Goal: Task Accomplishment & Management: Manage account settings

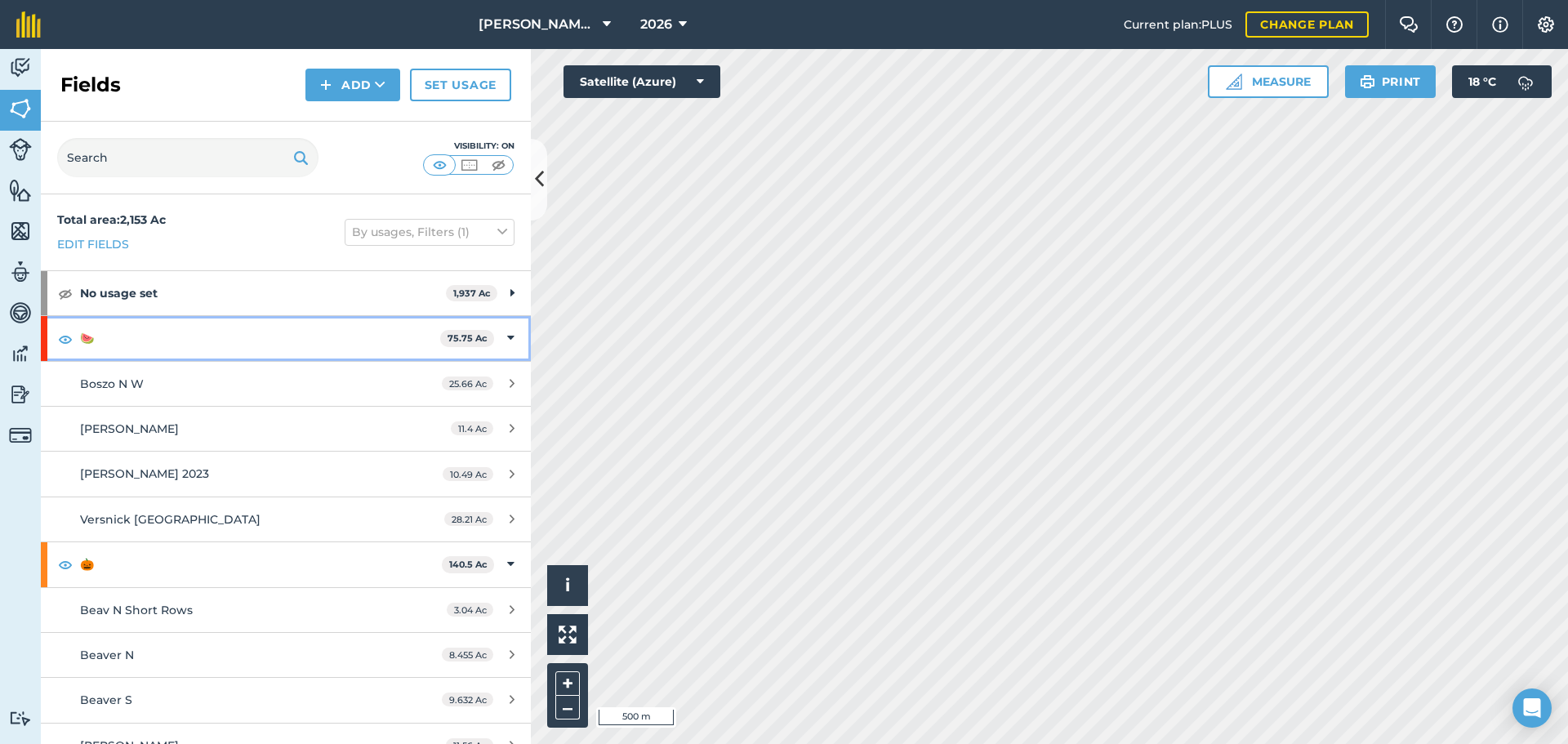
click at [507, 334] on icon at bounding box center [511, 338] width 8 height 18
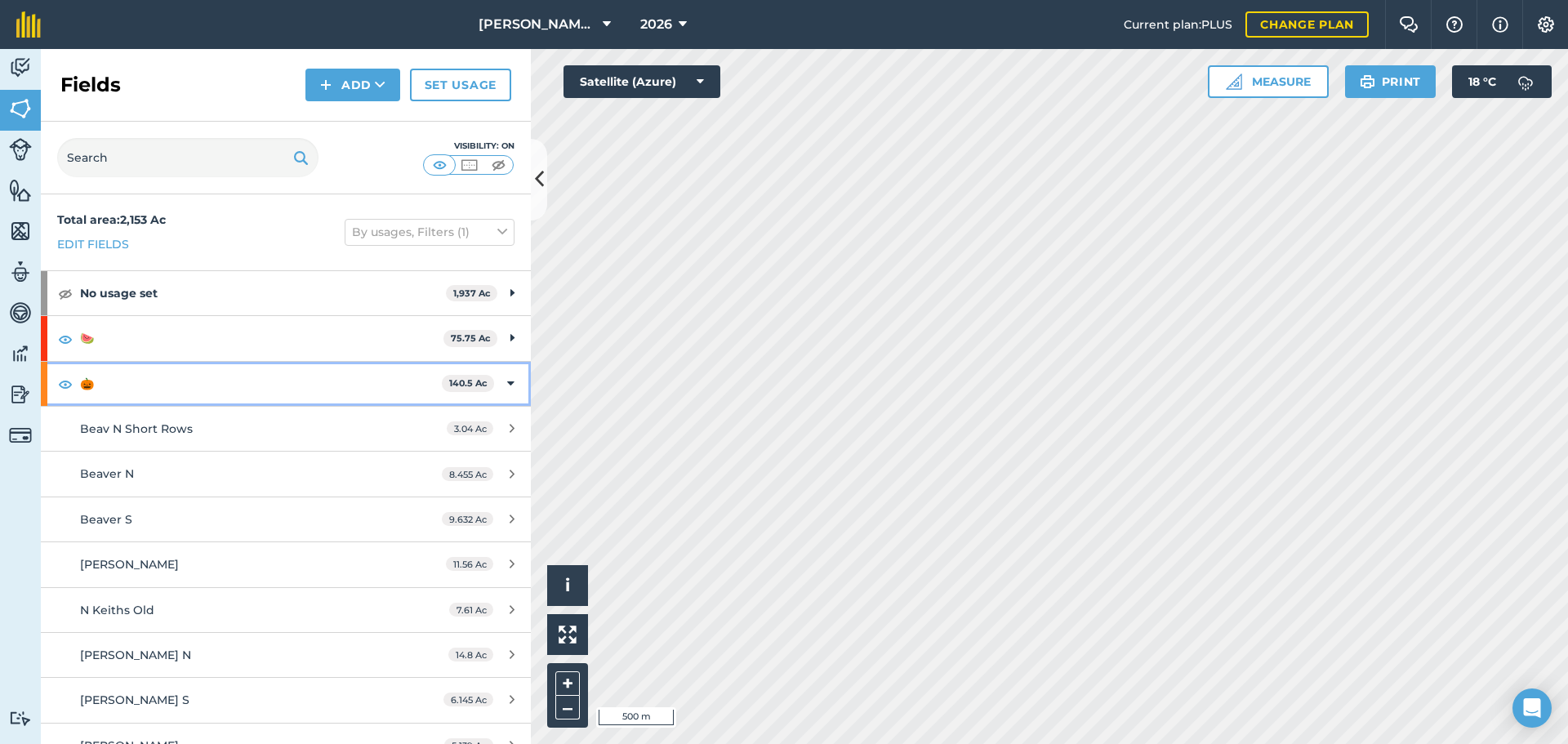
click at [507, 376] on icon at bounding box center [511, 383] width 8 height 18
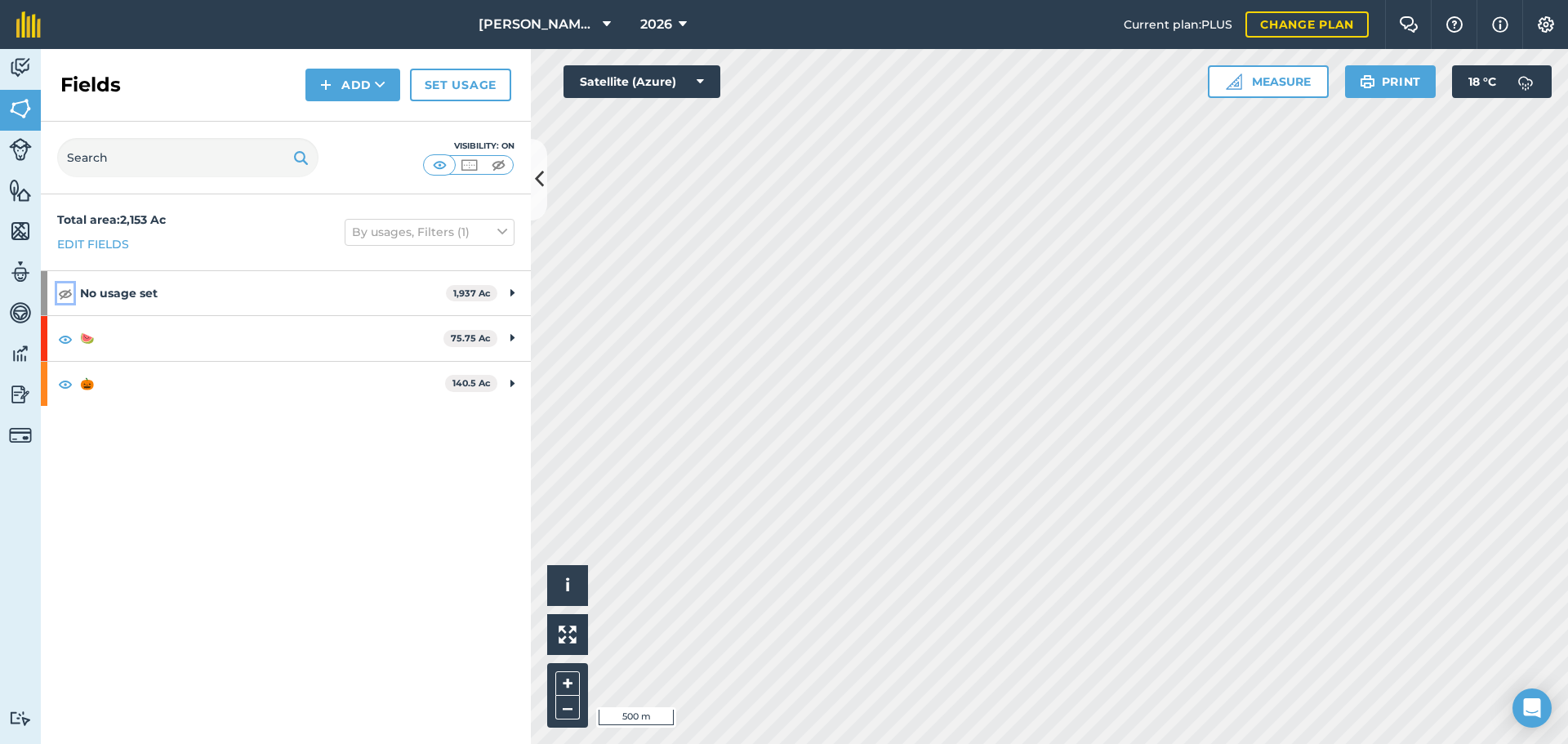
click at [62, 298] on img at bounding box center [65, 293] width 14 height 20
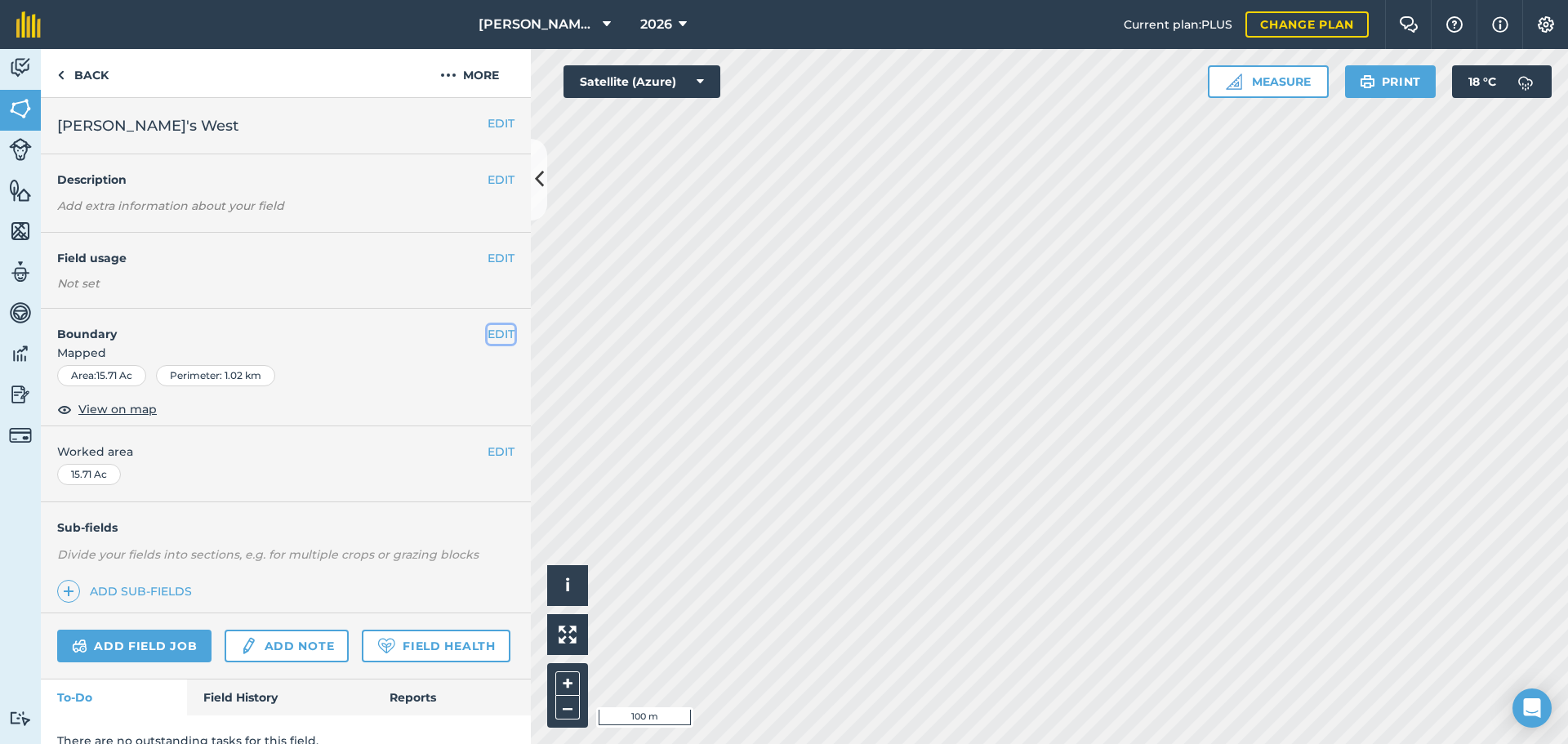
click at [498, 329] on button "EDIT" at bounding box center [501, 334] width 27 height 18
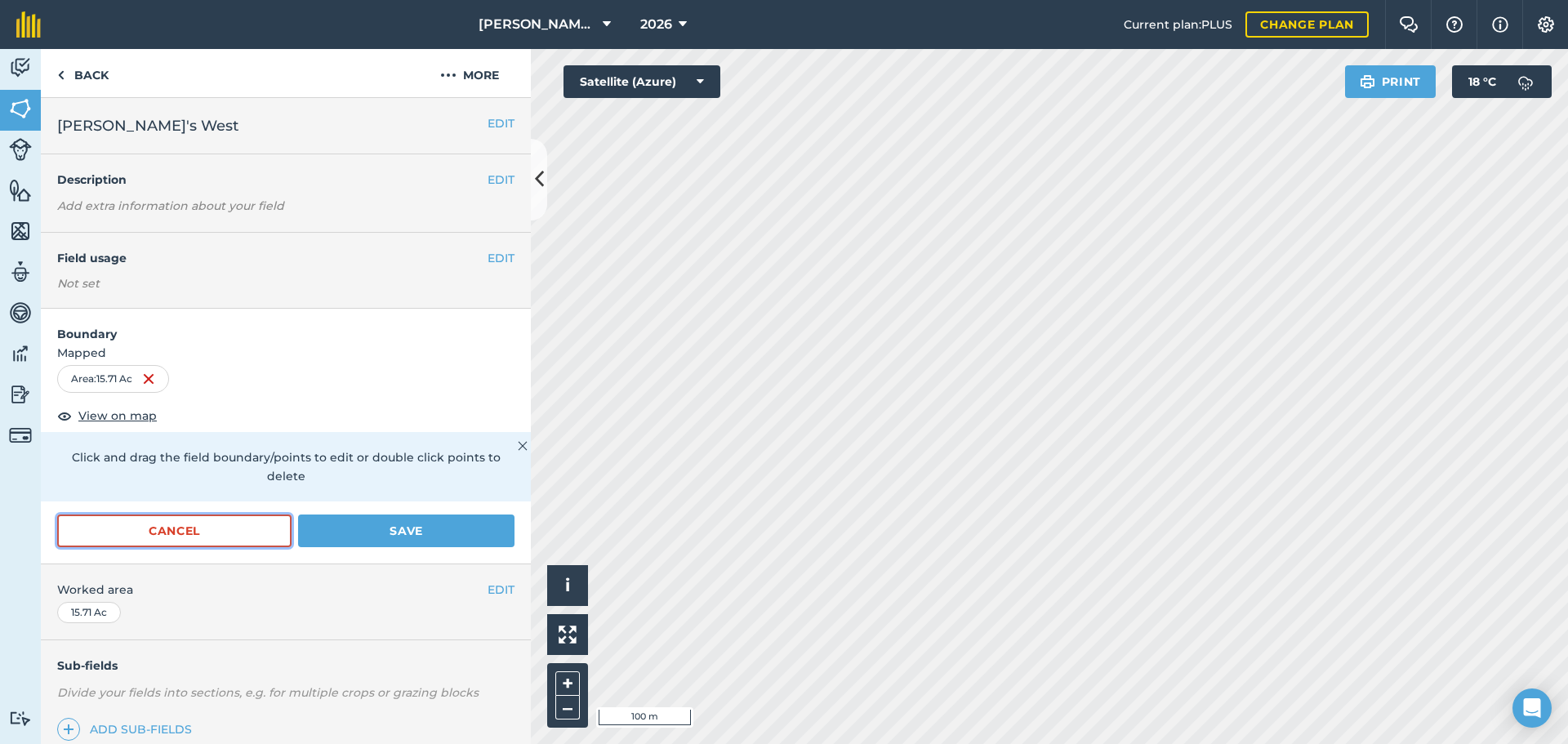
click at [189, 533] on button "Cancel" at bounding box center [175, 530] width 235 height 32
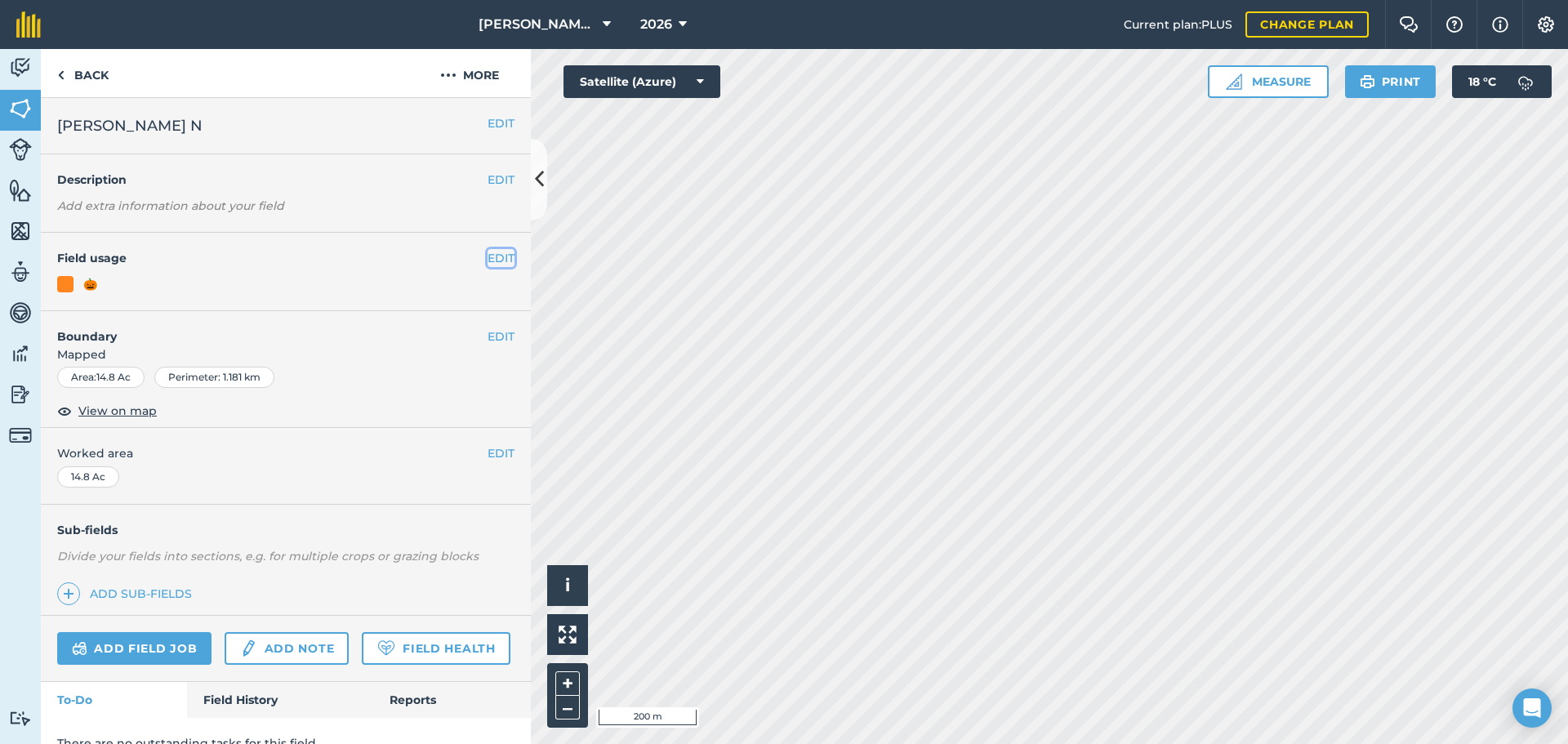
click at [491, 258] on button "EDIT" at bounding box center [501, 258] width 27 height 18
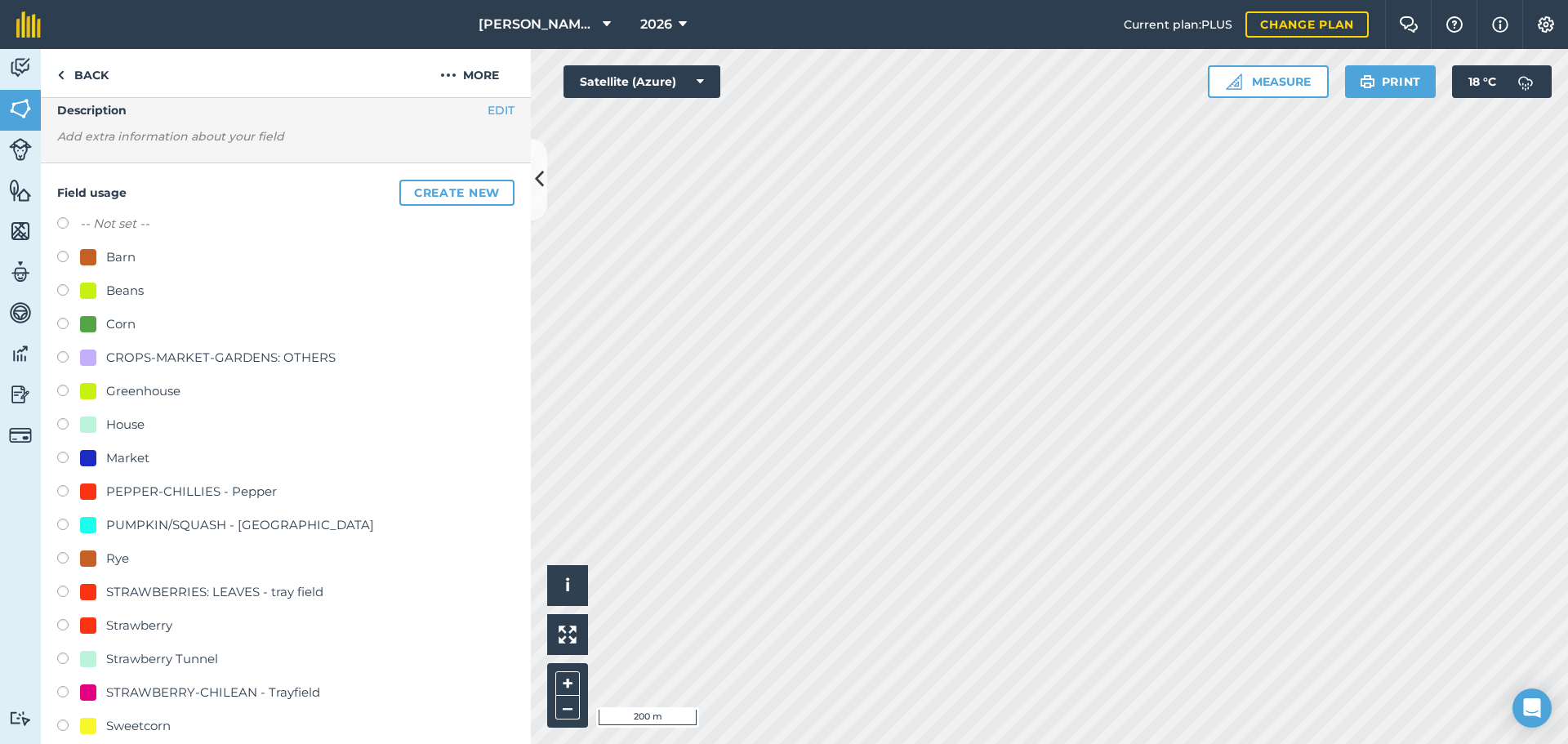
scroll to position [163, 0]
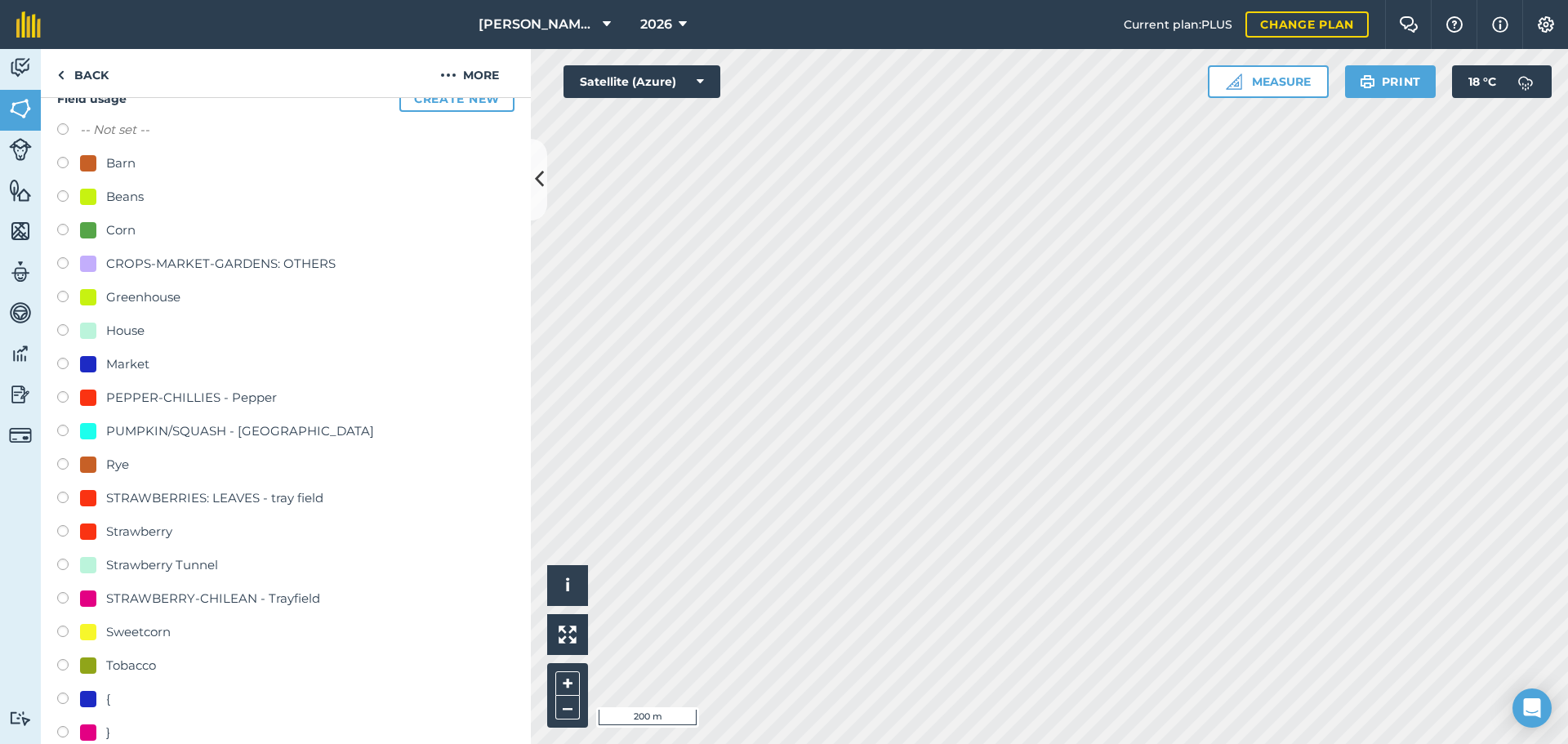
click at [63, 529] on label at bounding box center [69, 532] width 23 height 16
radio input "true"
radio input "false"
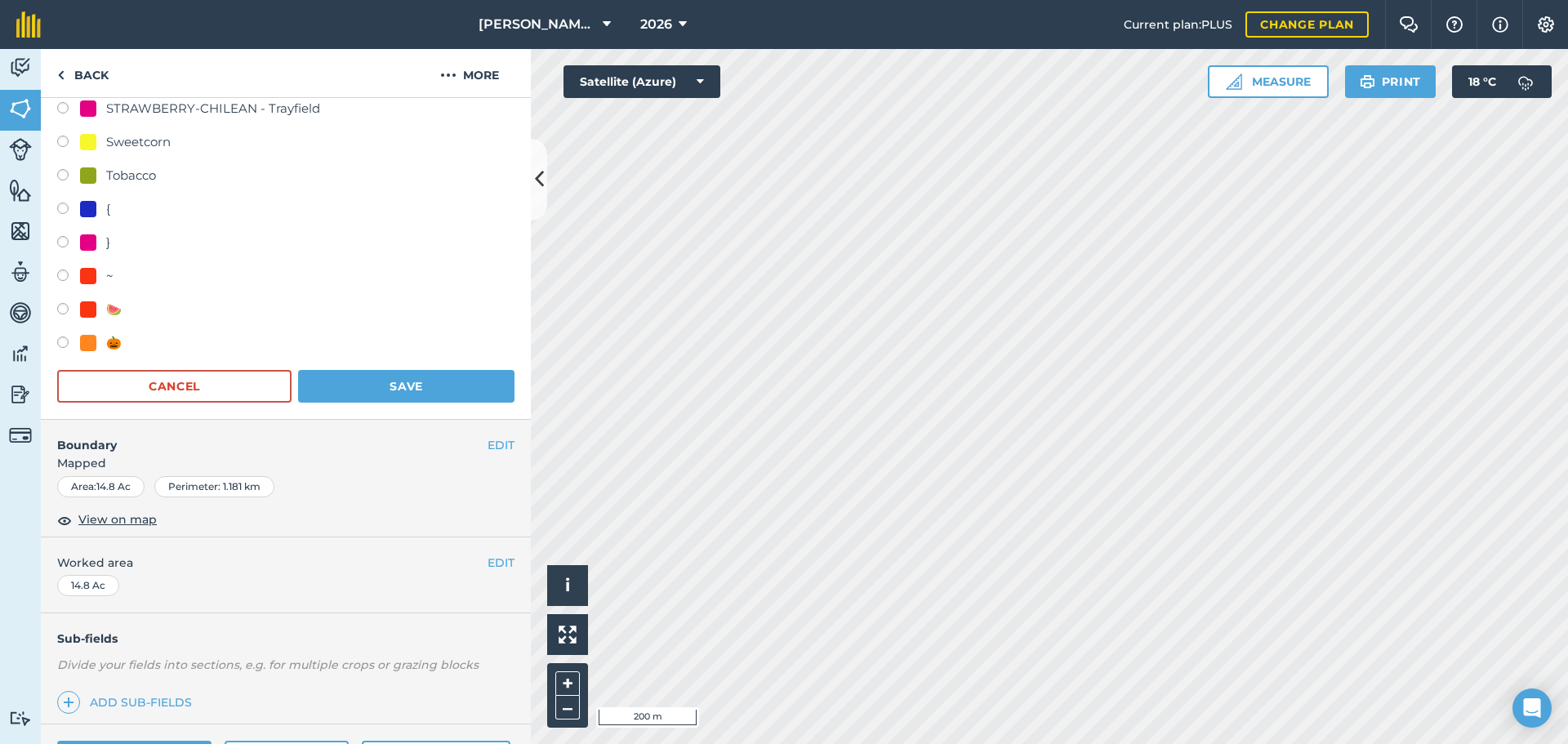
click at [391, 420] on h4 "Boundary" at bounding box center [264, 437] width 446 height 34
click at [394, 378] on button "Save" at bounding box center [405, 386] width 217 height 32
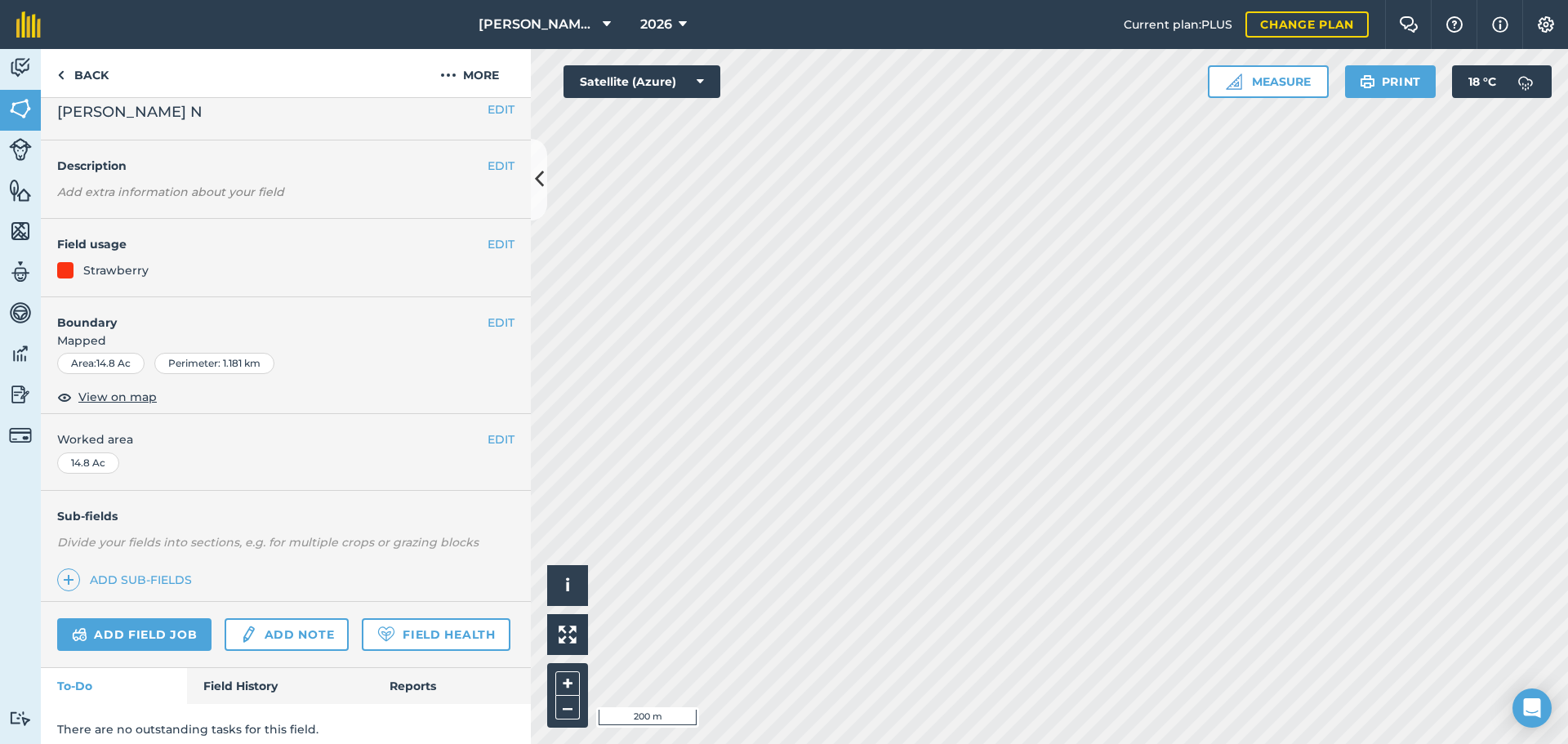
scroll to position [0, 0]
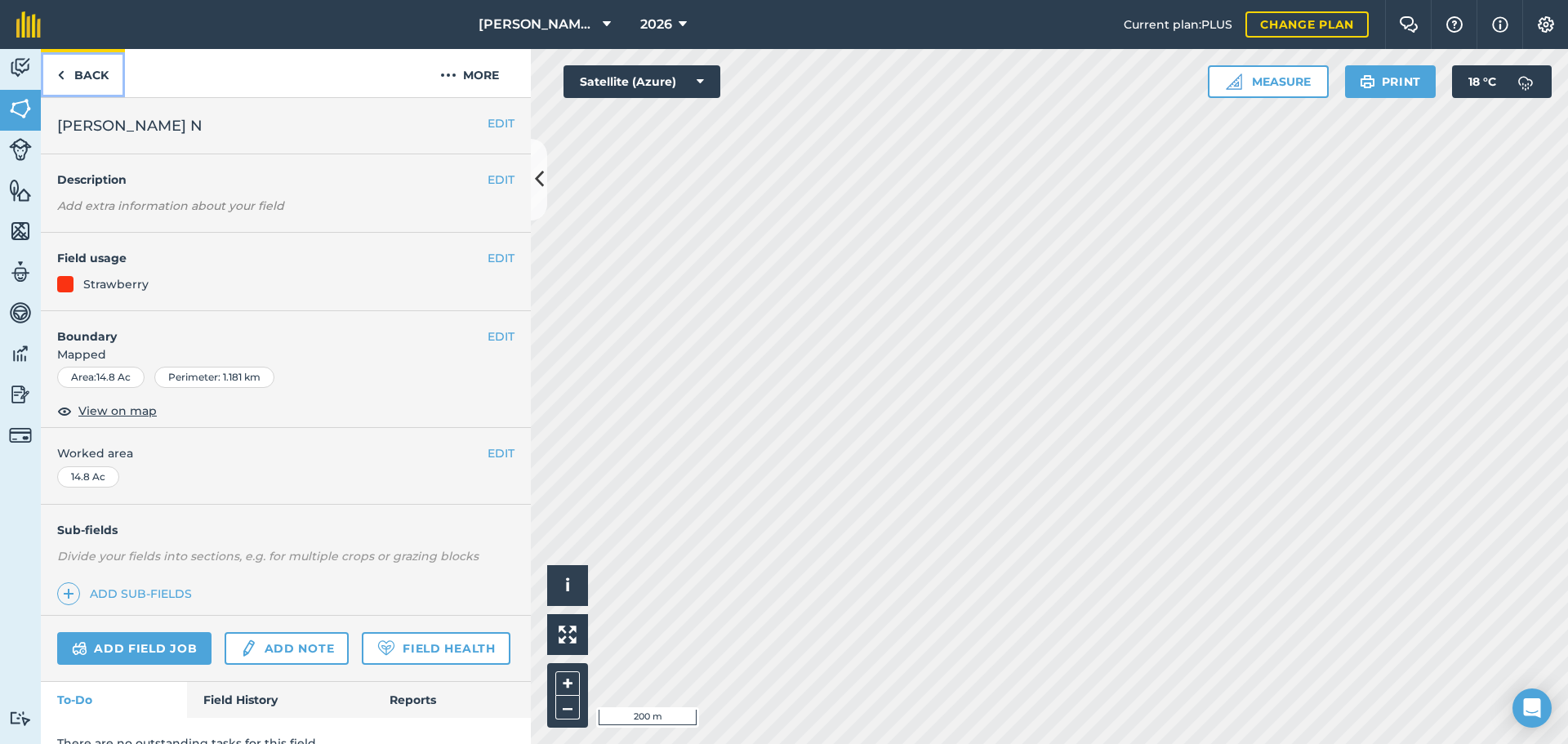
click at [75, 72] on link "Back" at bounding box center [83, 72] width 84 height 49
click at [82, 89] on link "Back" at bounding box center [83, 72] width 84 height 49
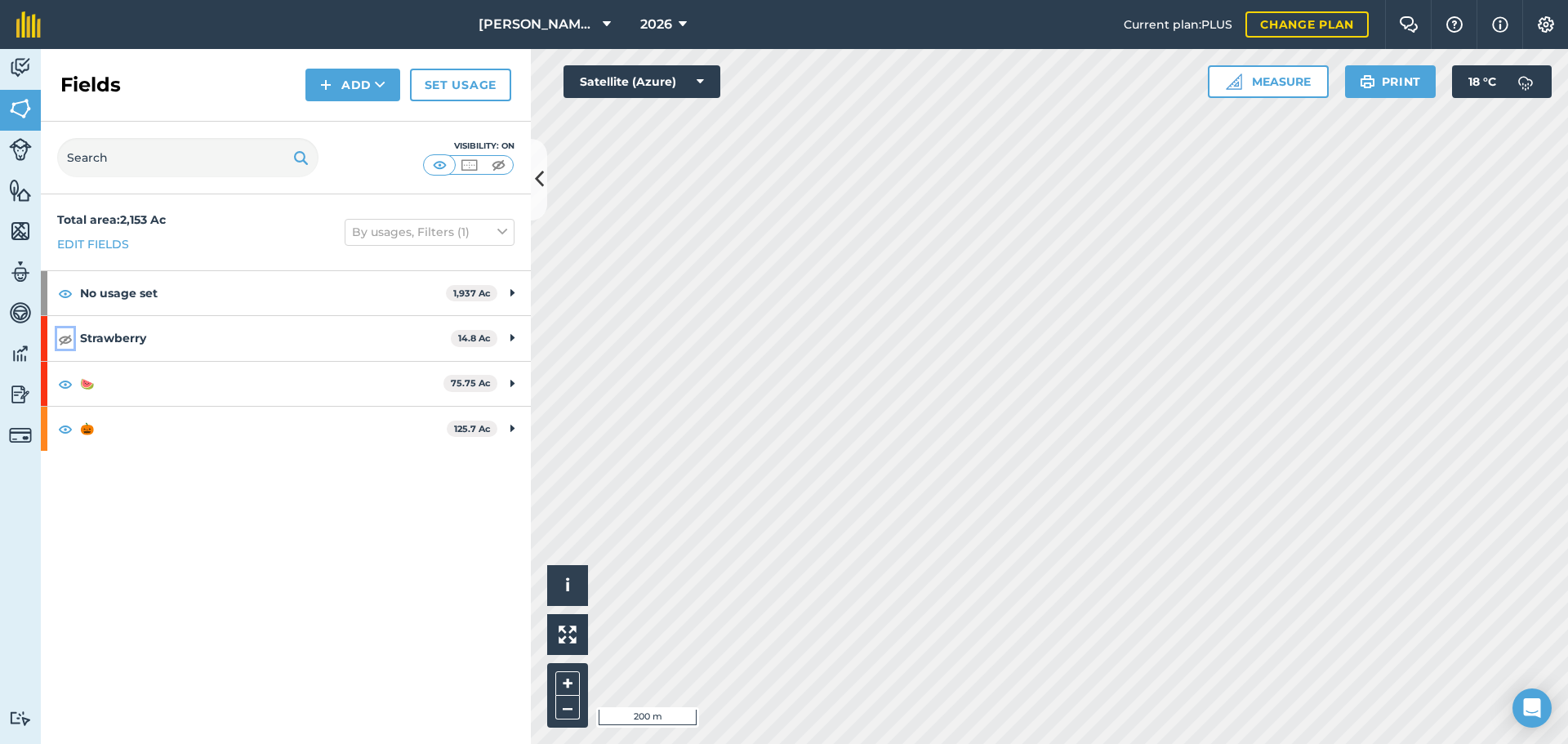
click at [65, 340] on img at bounding box center [65, 339] width 14 height 20
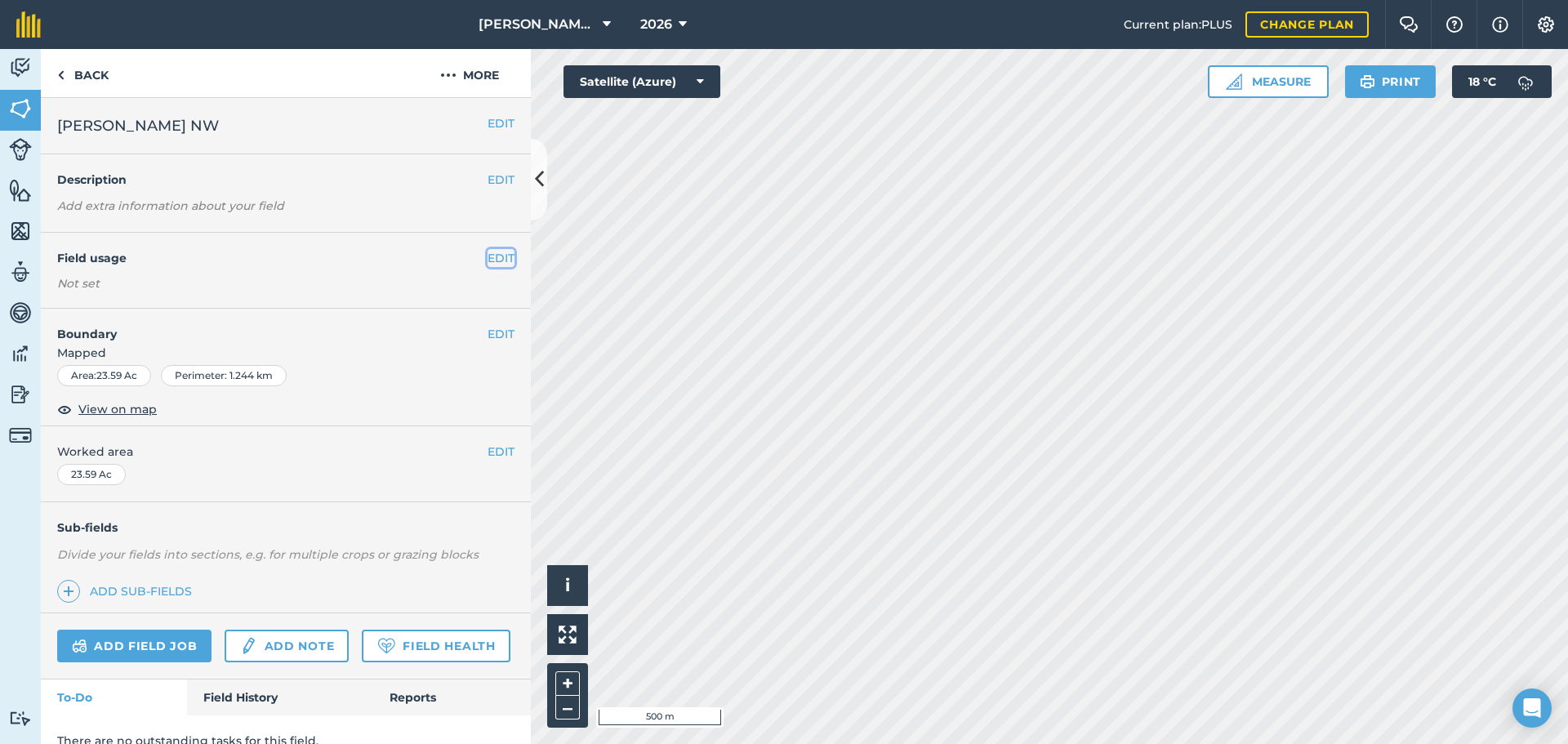
click at [487, 258] on button "EDIT" at bounding box center [501, 258] width 27 height 18
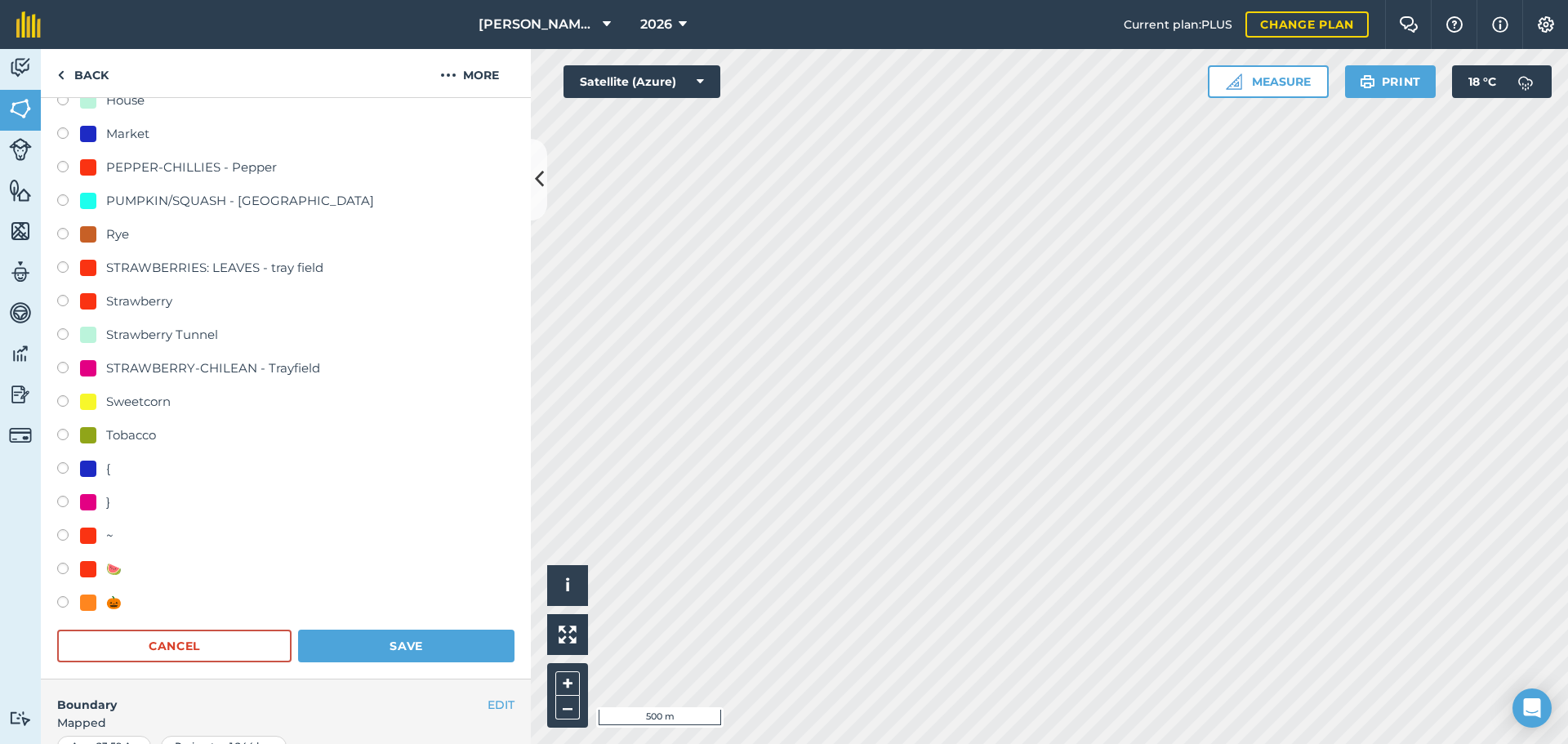
scroll to position [408, 0]
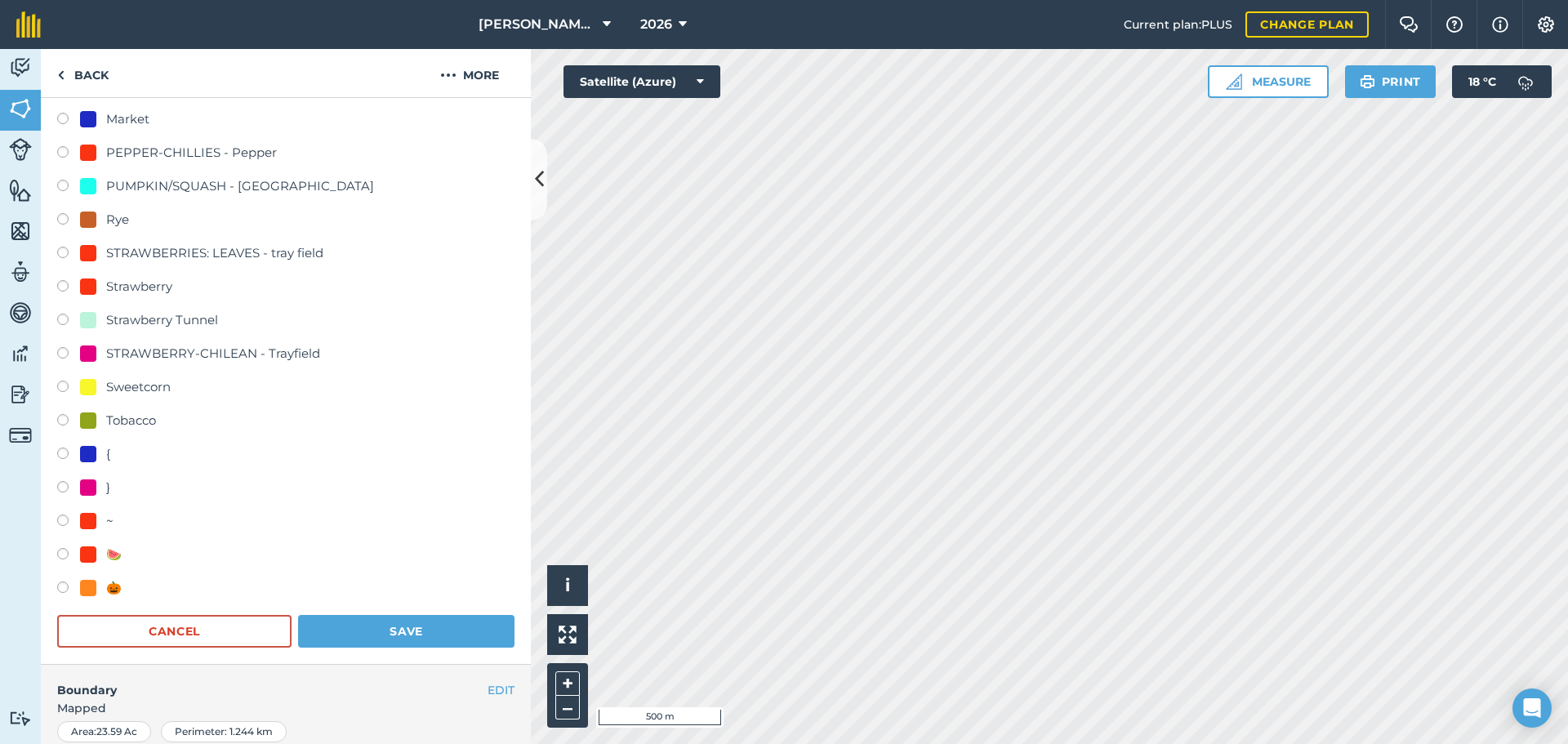
click at [69, 586] on label at bounding box center [69, 589] width 23 height 16
radio input "true"
radio input "false"
click at [411, 624] on button "Save" at bounding box center [405, 631] width 217 height 32
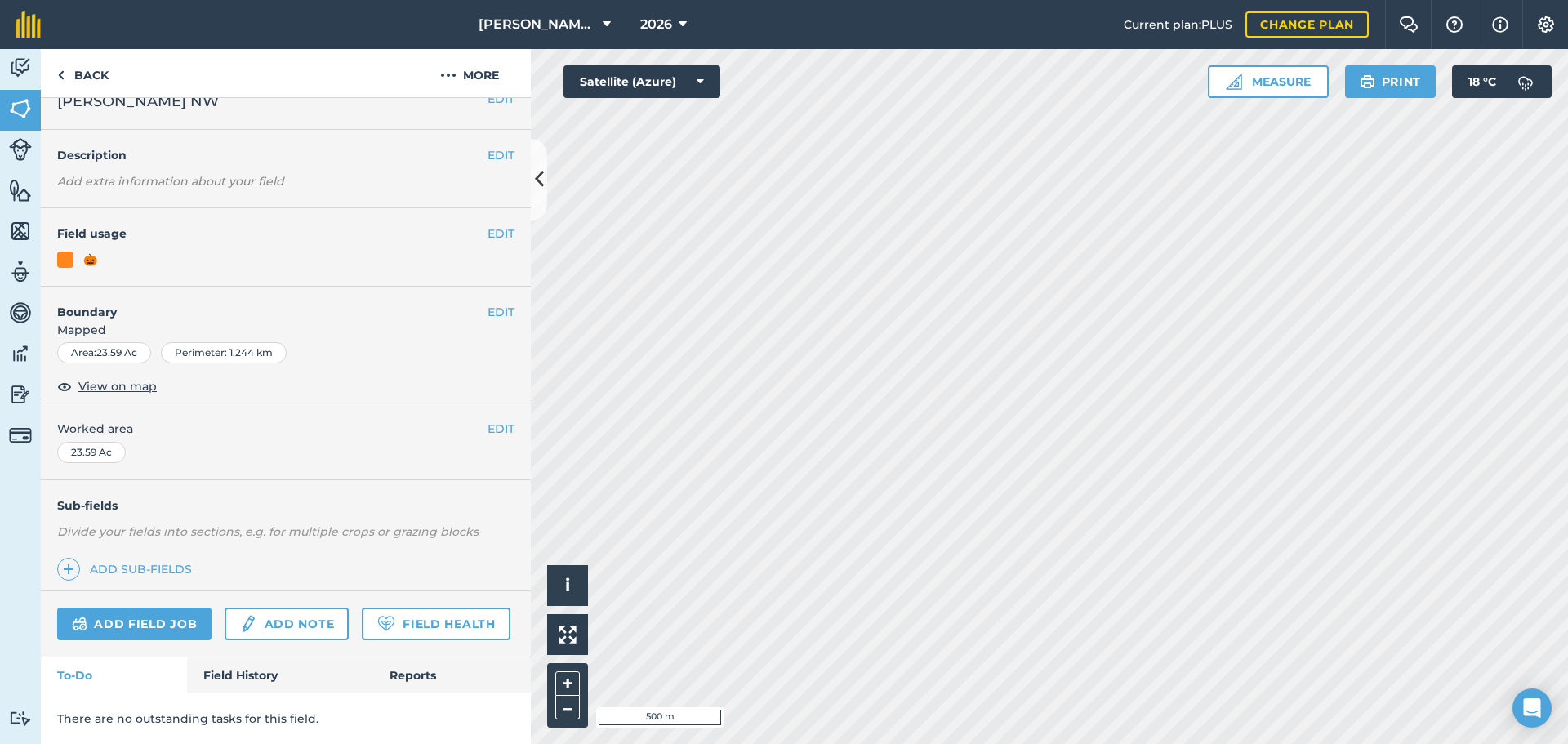
scroll to position [71, 0]
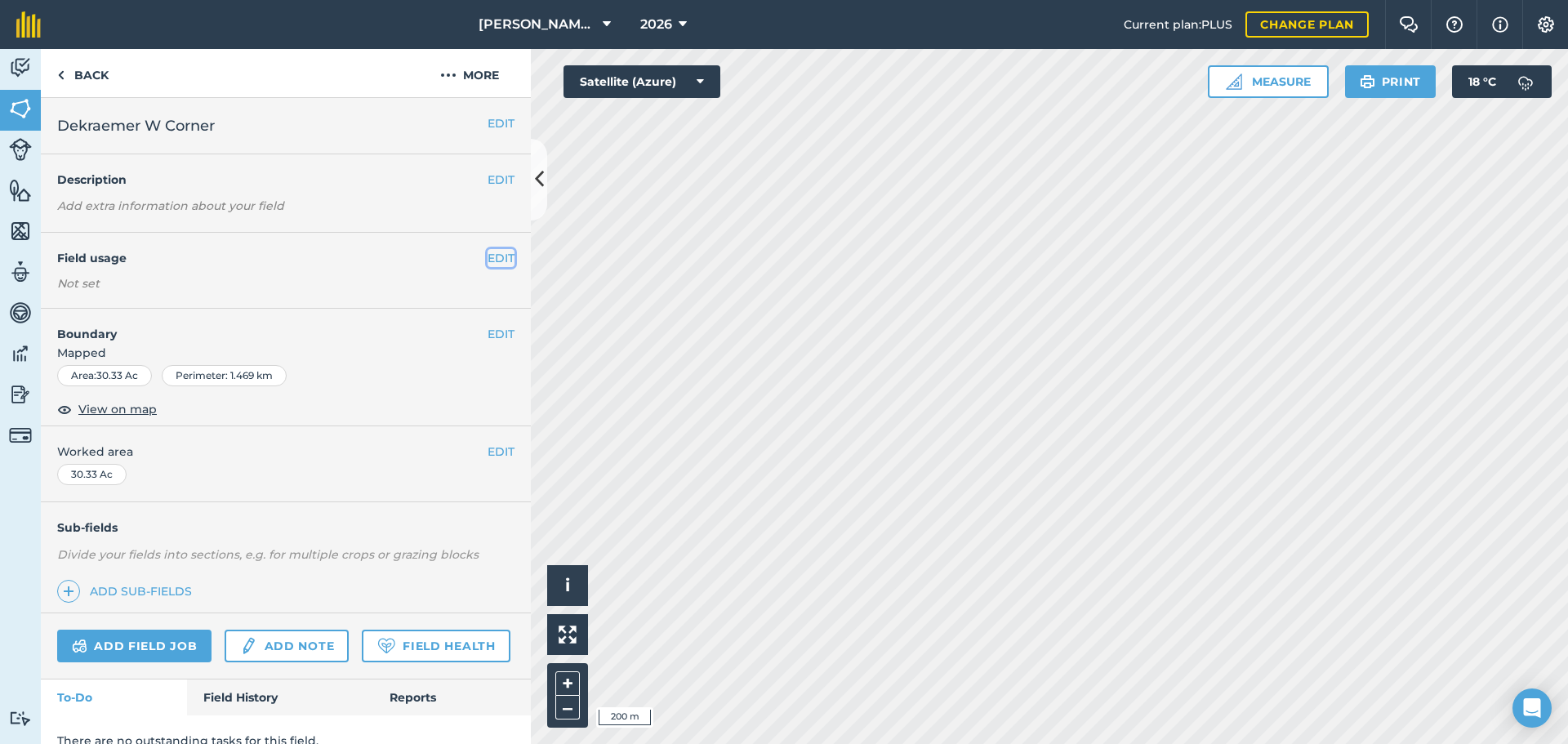
click at [490, 258] on button "EDIT" at bounding box center [501, 258] width 27 height 18
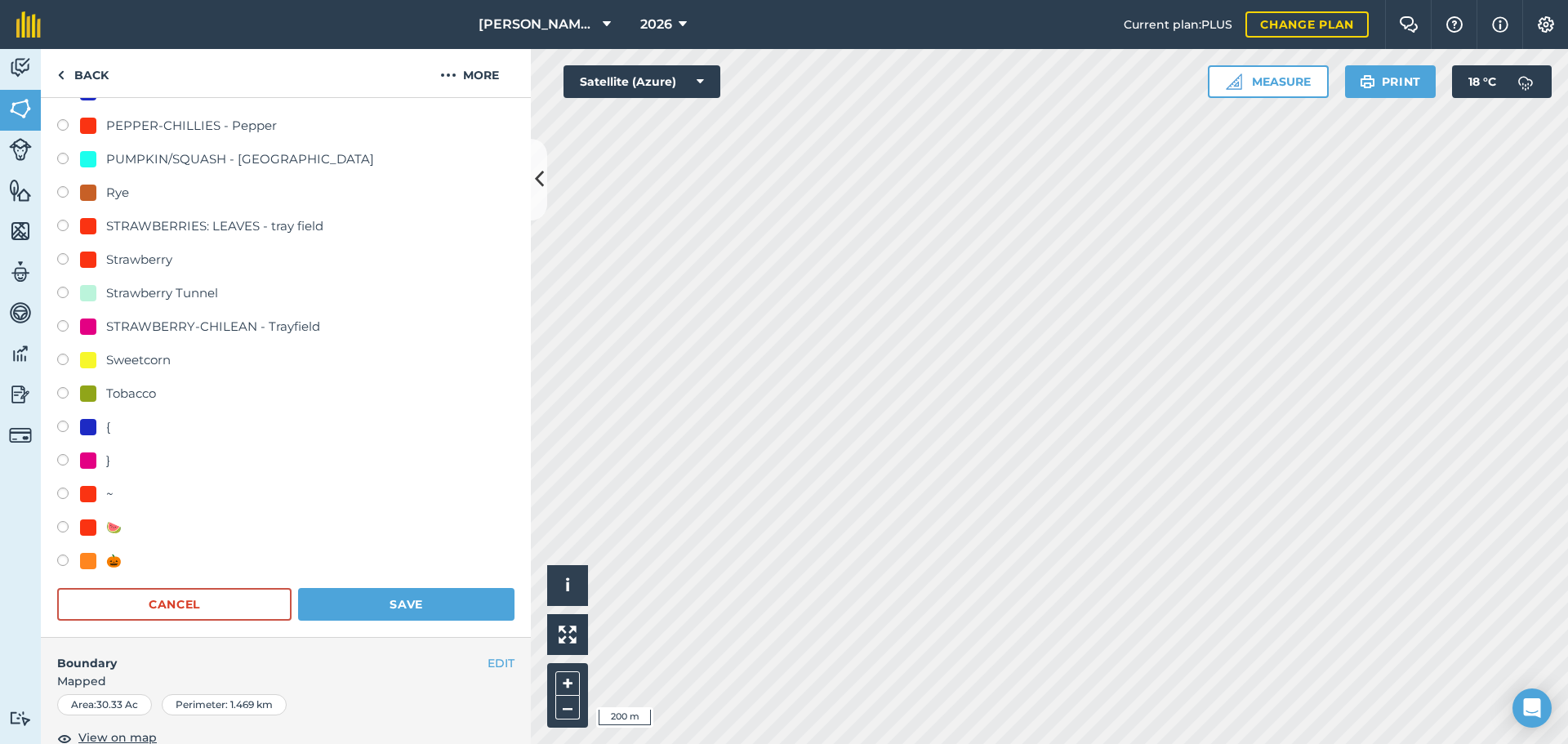
scroll to position [490, 0]
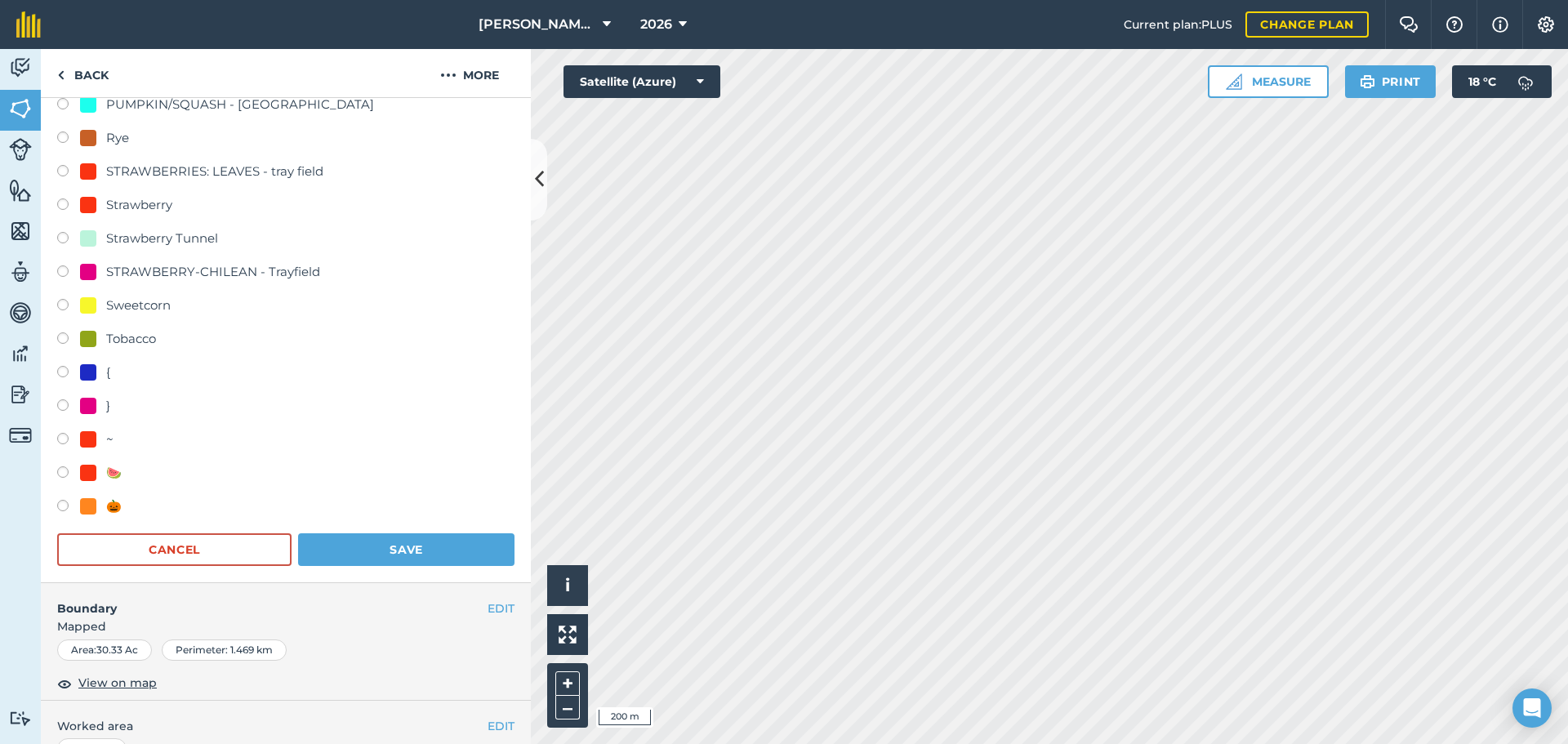
click at [67, 506] on label at bounding box center [69, 507] width 23 height 16
radio input "true"
radio input "false"
click at [450, 548] on button "Save" at bounding box center [405, 549] width 217 height 32
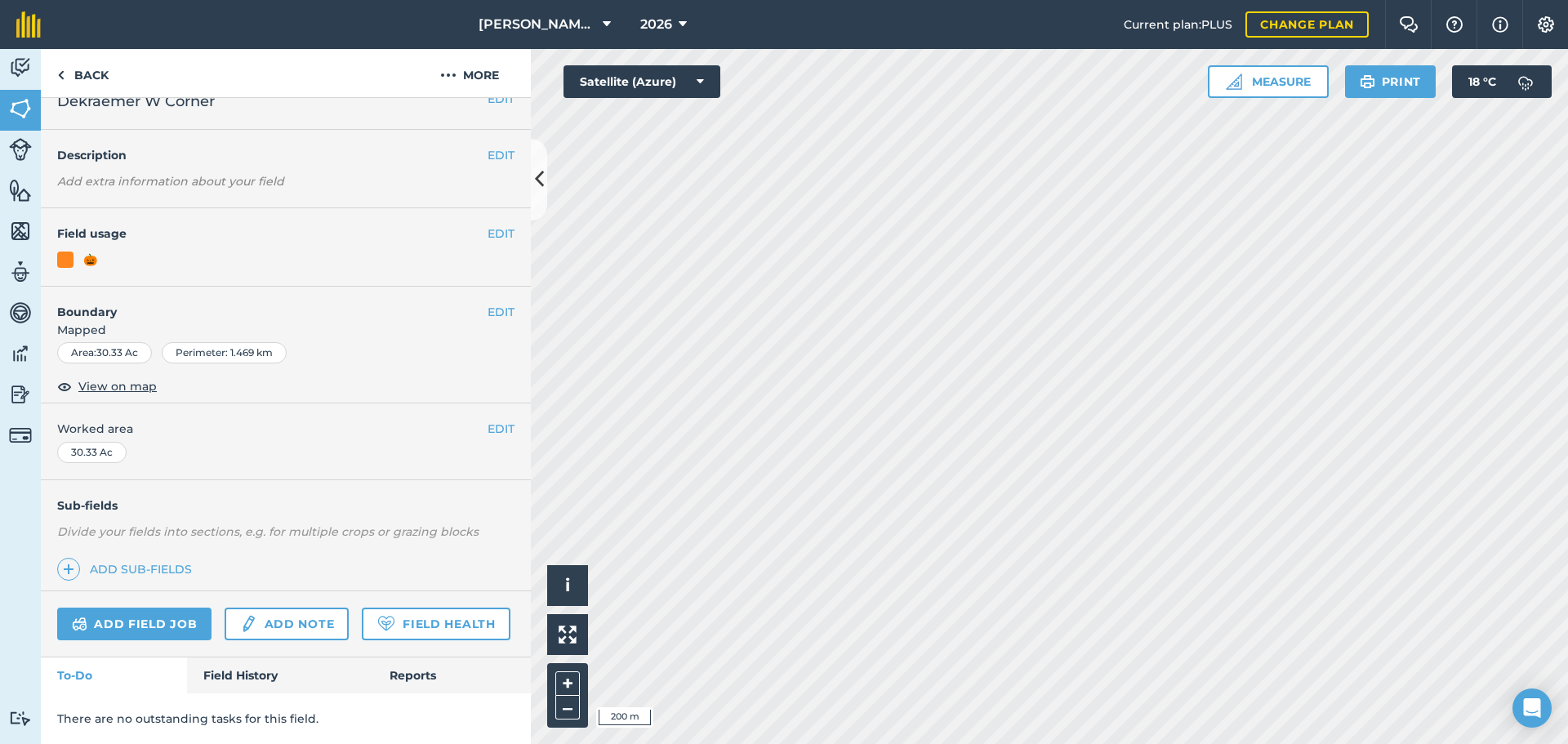
scroll to position [69, 0]
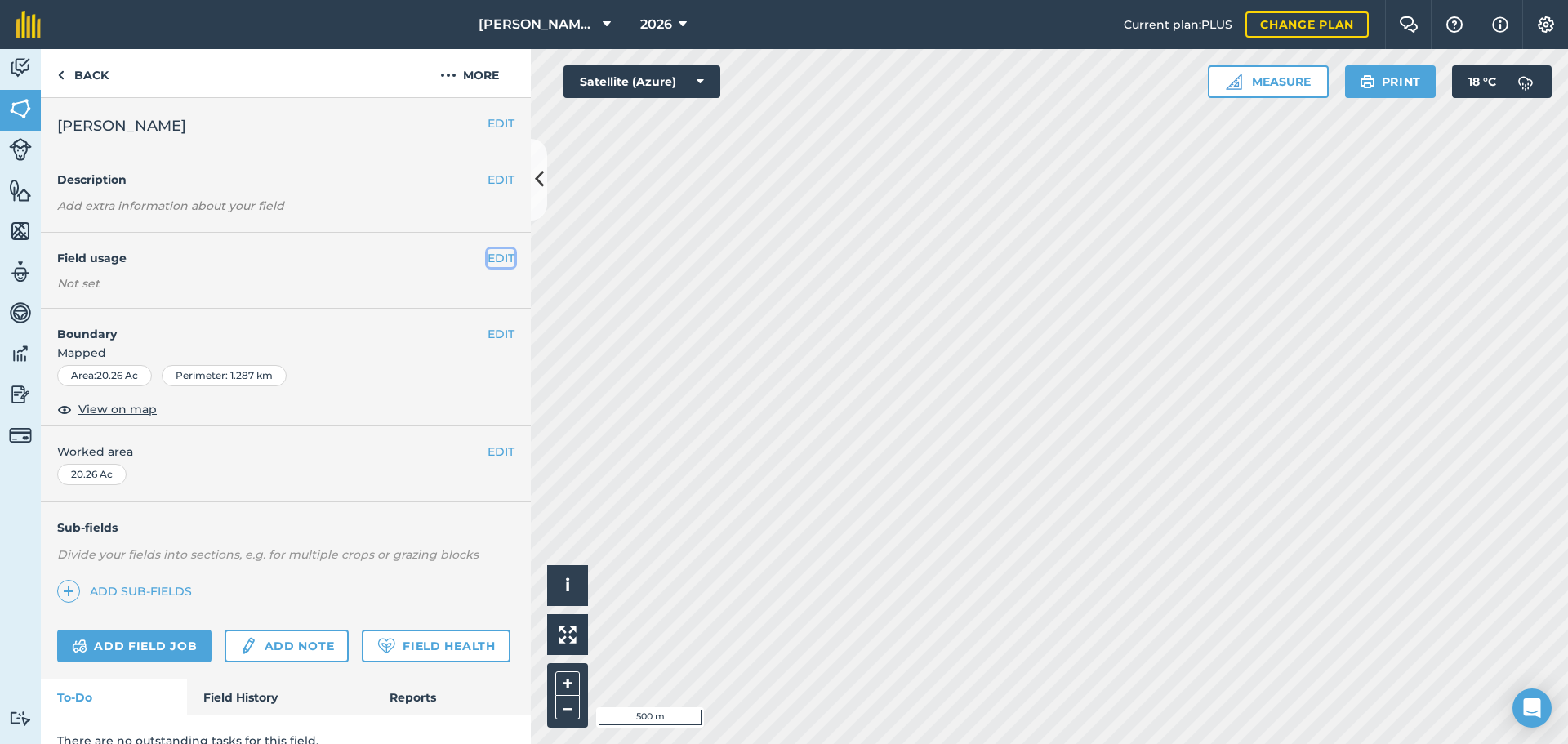
click at [487, 259] on button "EDIT" at bounding box center [501, 258] width 27 height 18
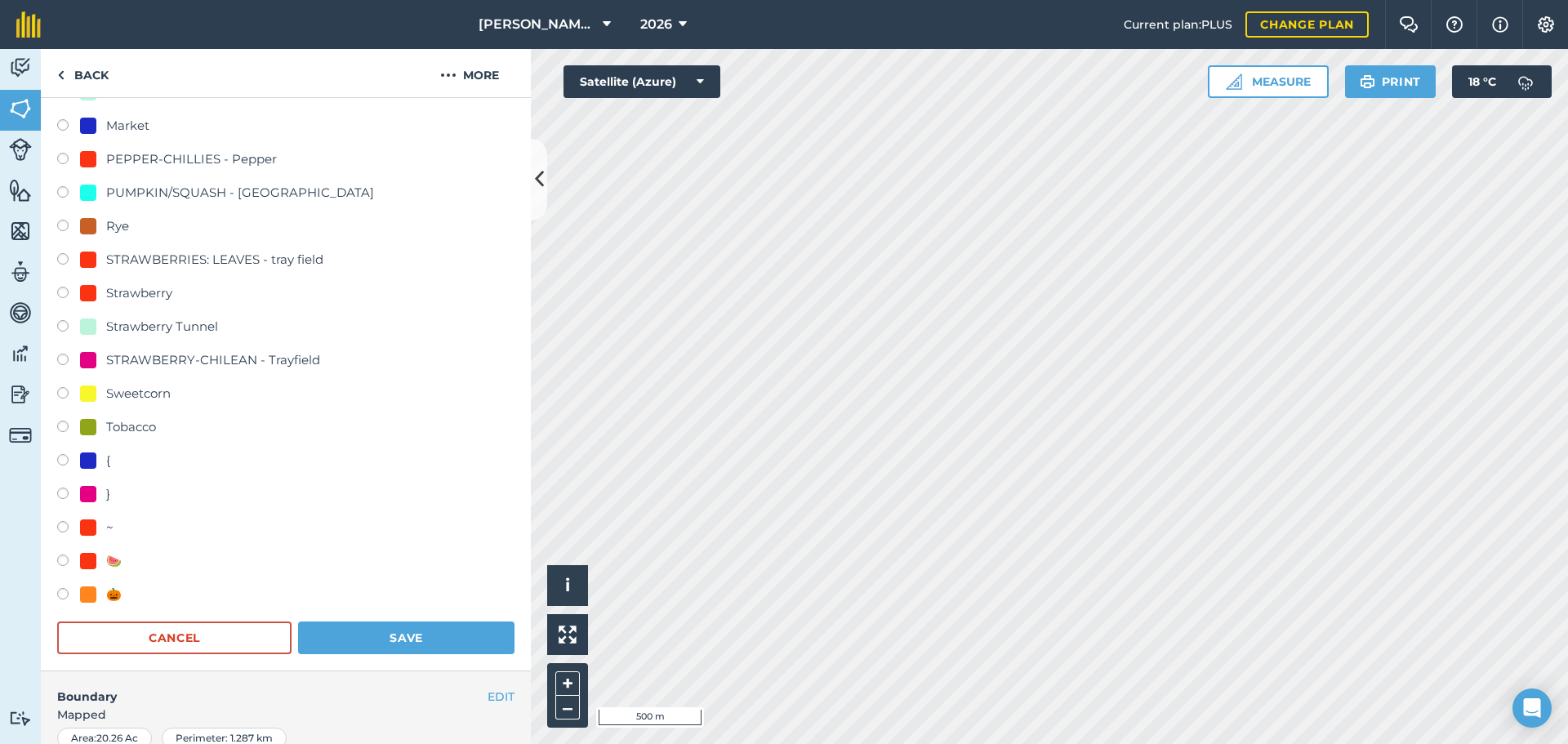
scroll to position [408, 0]
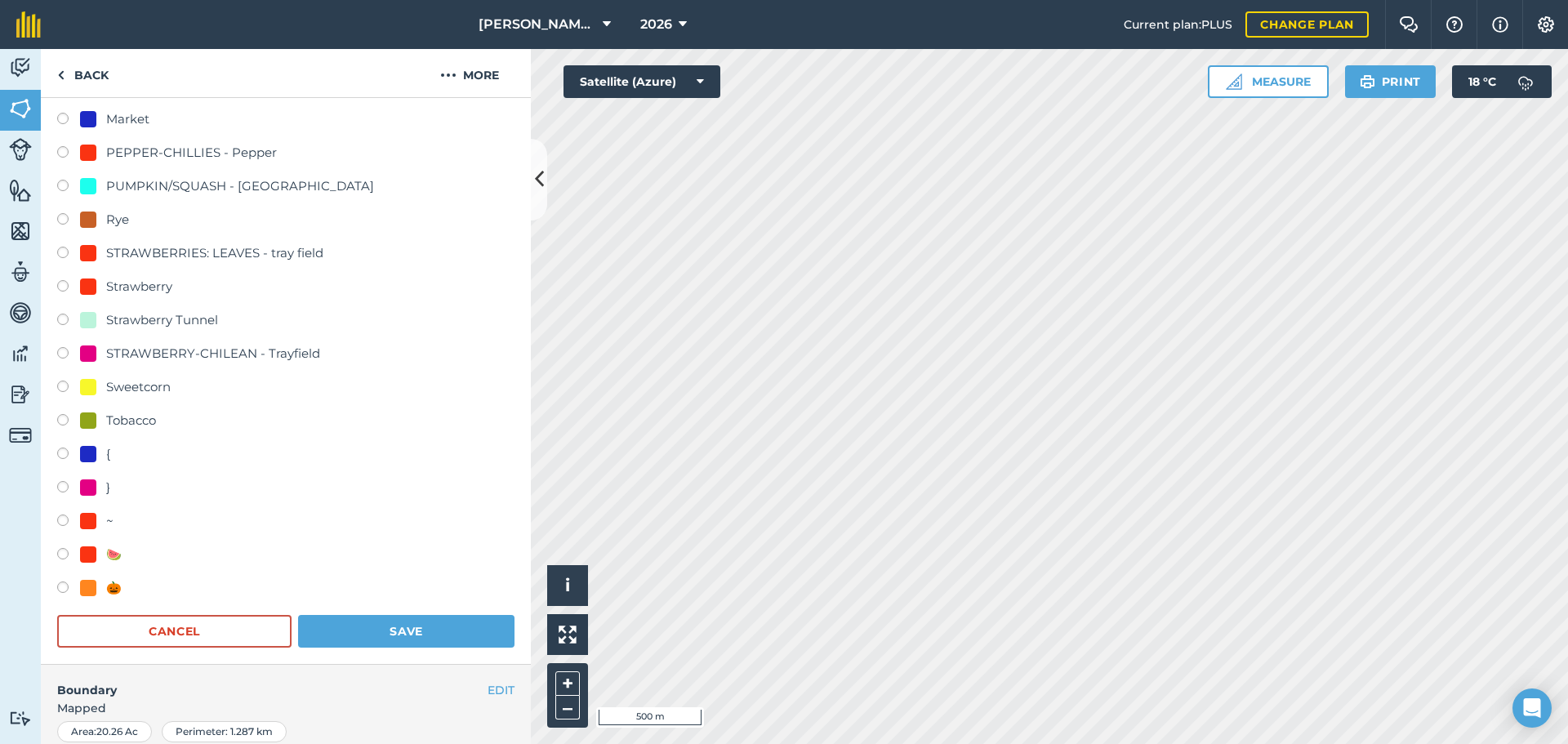
click at [71, 551] on label at bounding box center [69, 555] width 23 height 16
radio input "true"
radio input "false"
click at [394, 634] on button "Save" at bounding box center [405, 631] width 217 height 32
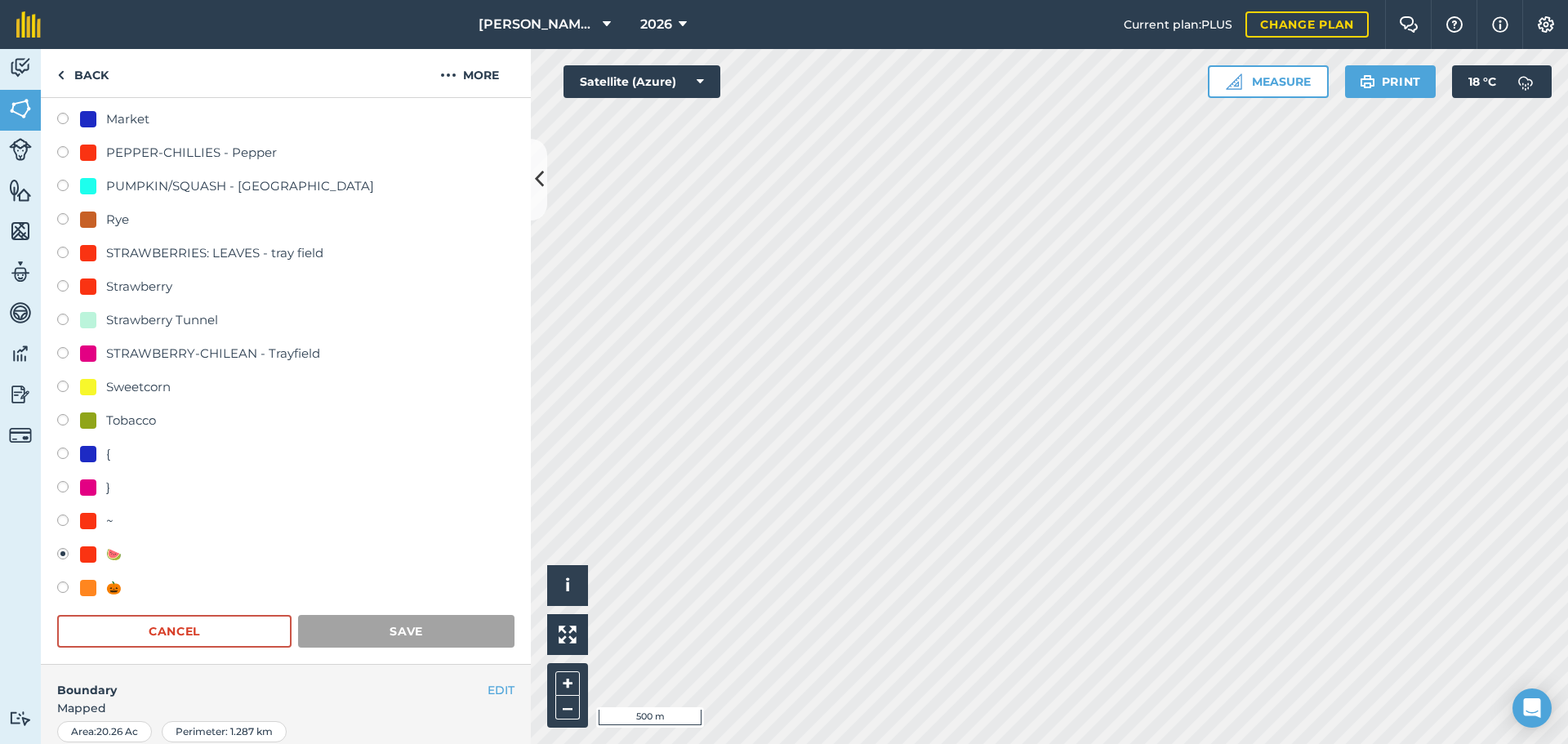
scroll to position [71, 0]
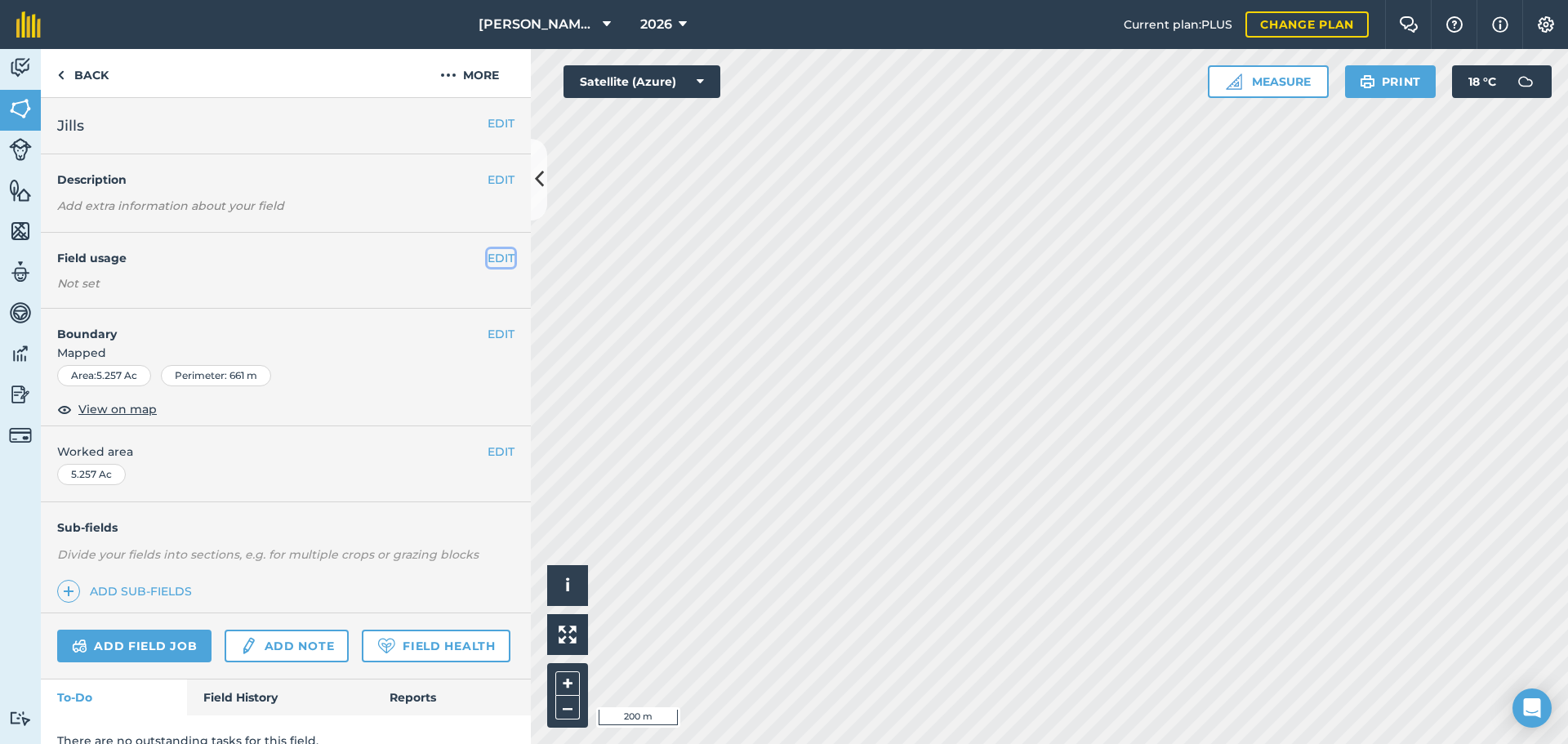
click at [487, 265] on button "EDIT" at bounding box center [501, 258] width 27 height 18
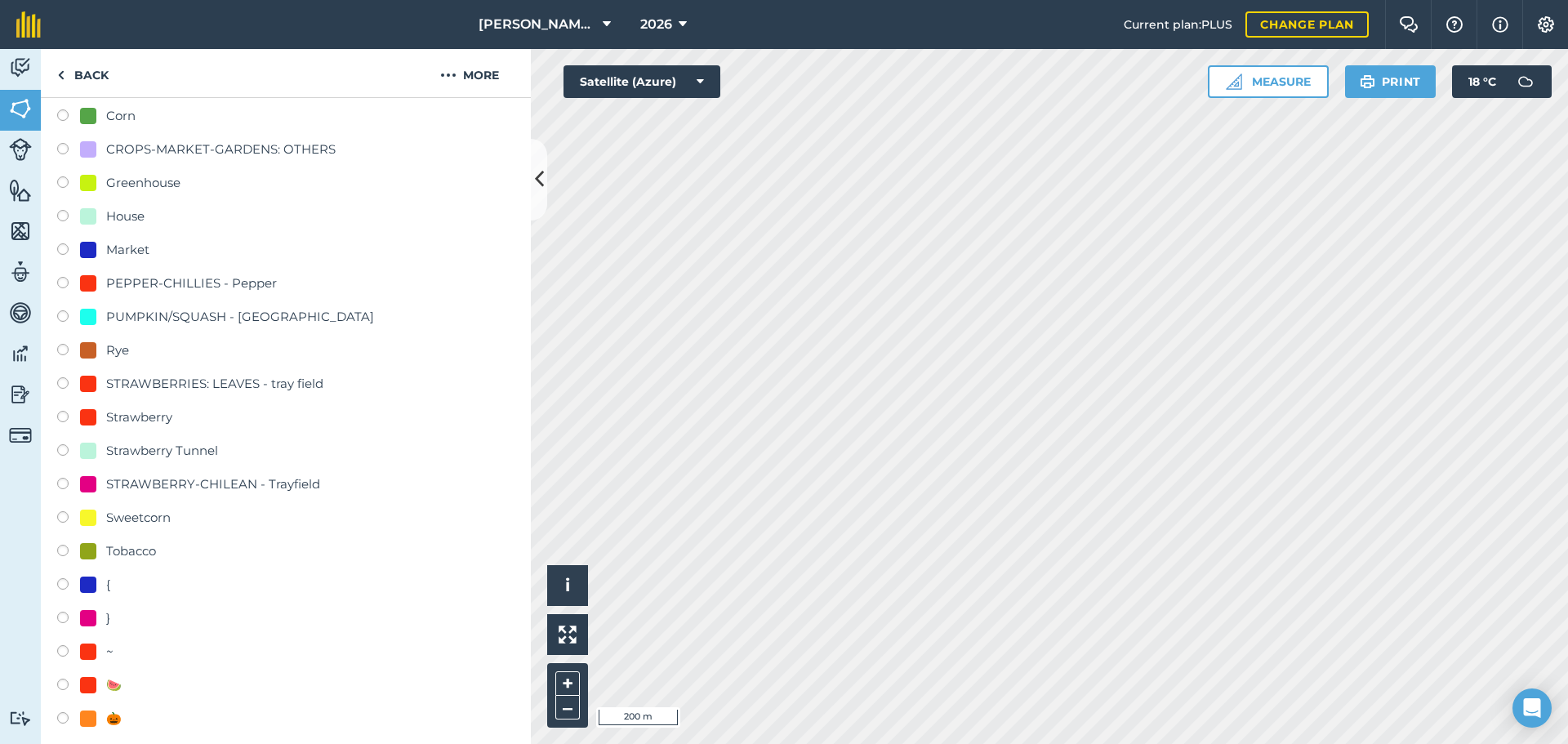
scroll to position [490, 0]
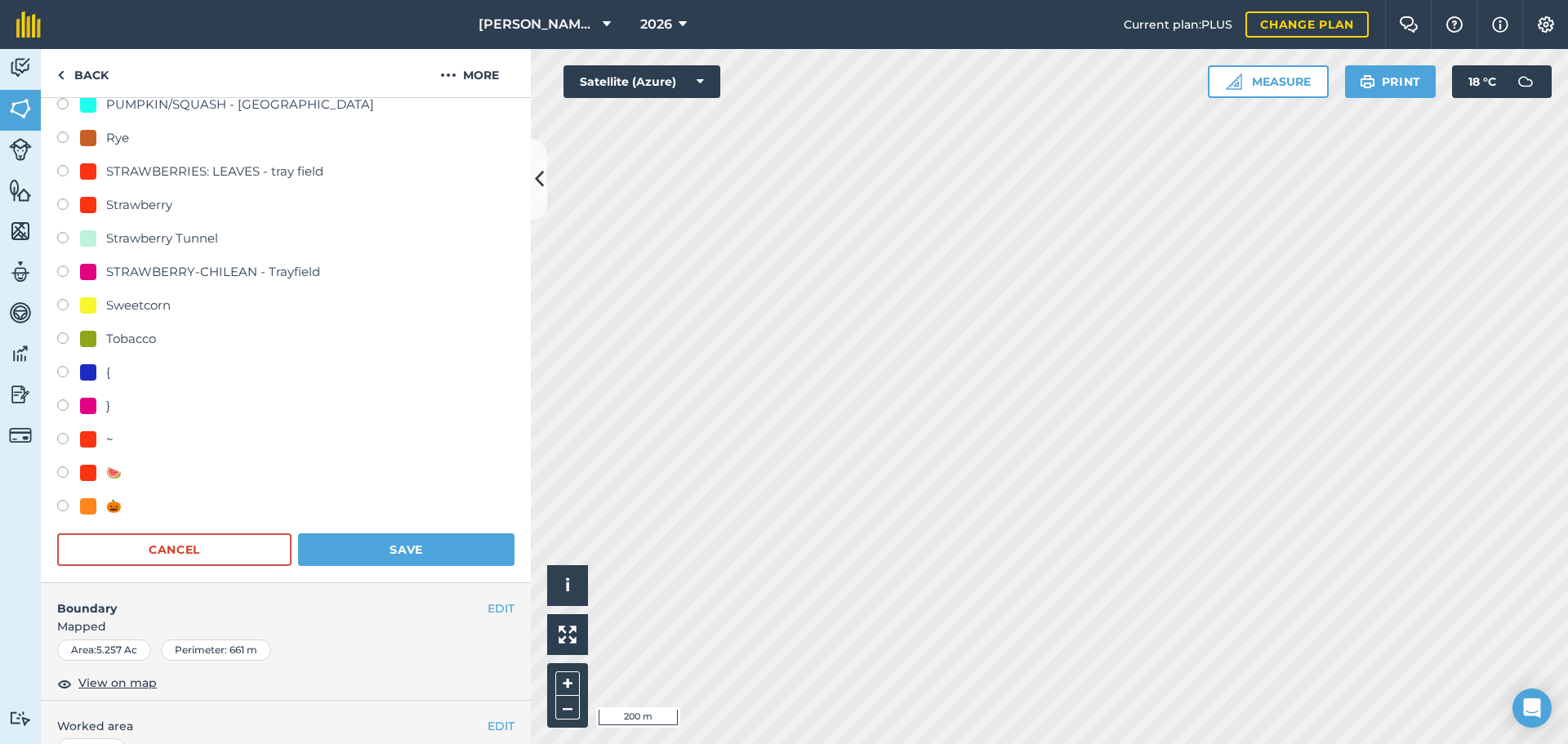
click at [58, 505] on label at bounding box center [69, 507] width 23 height 16
radio input "true"
radio input "false"
click at [351, 539] on button "Save" at bounding box center [405, 549] width 217 height 32
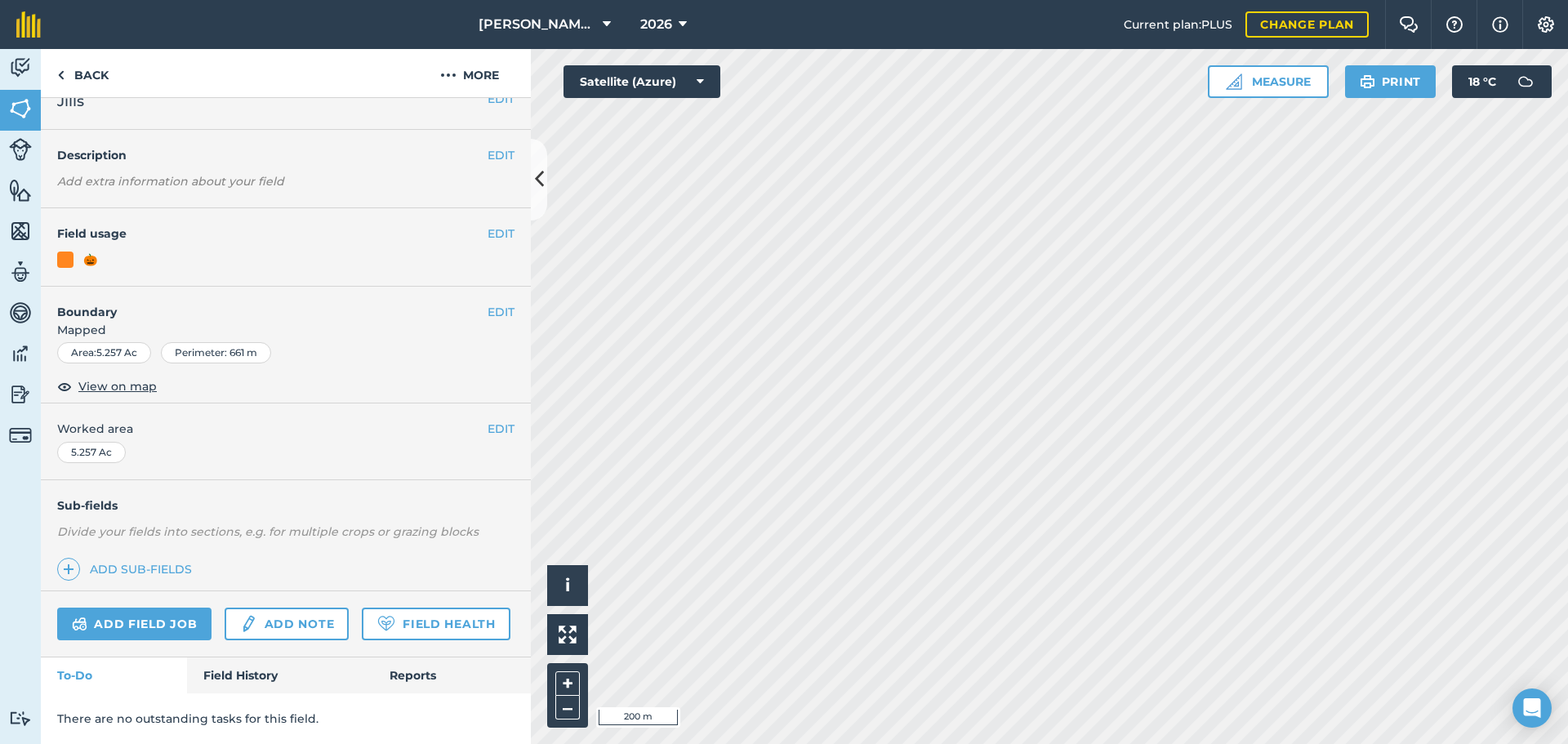
scroll to position [71, 0]
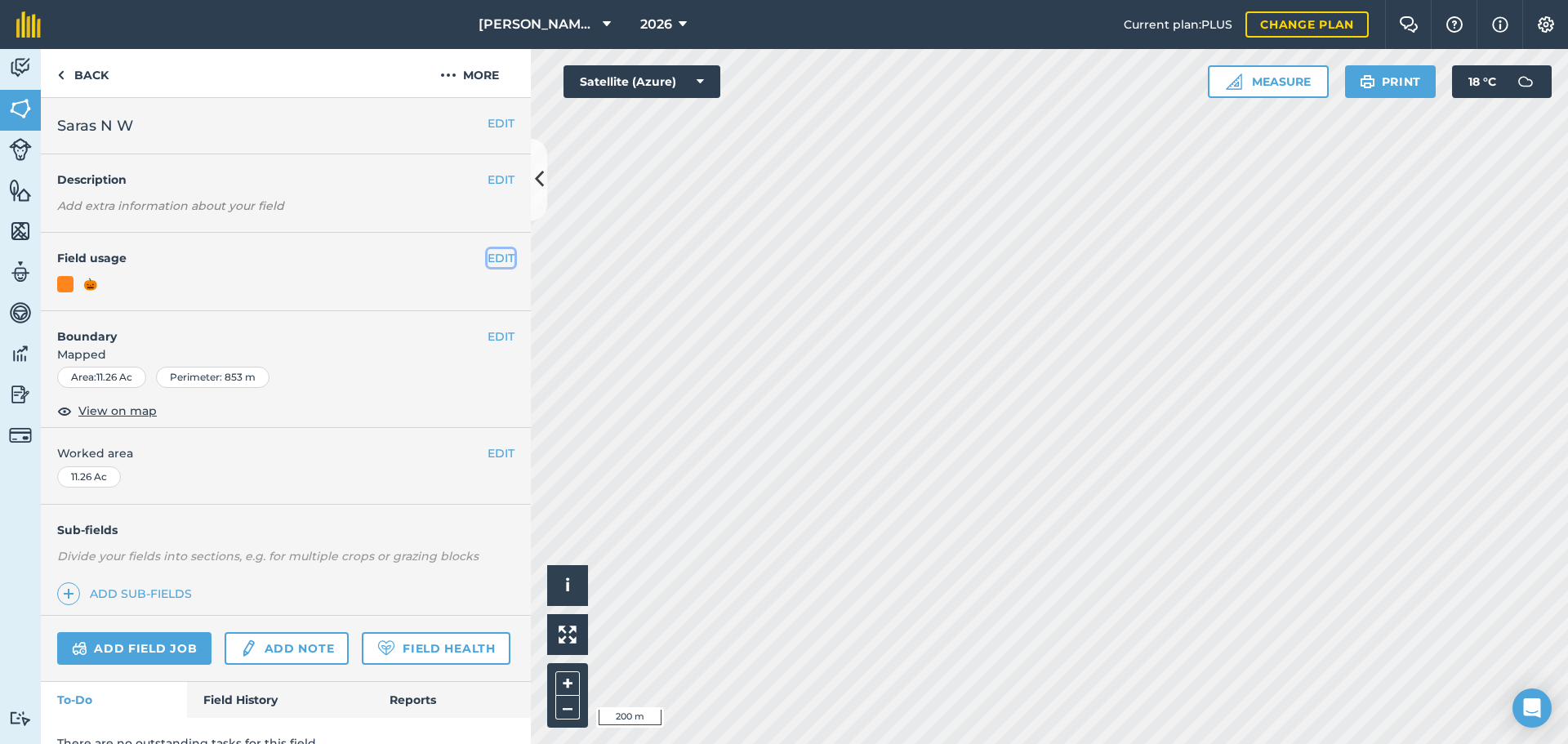
click at [496, 260] on button "EDIT" at bounding box center [501, 258] width 27 height 18
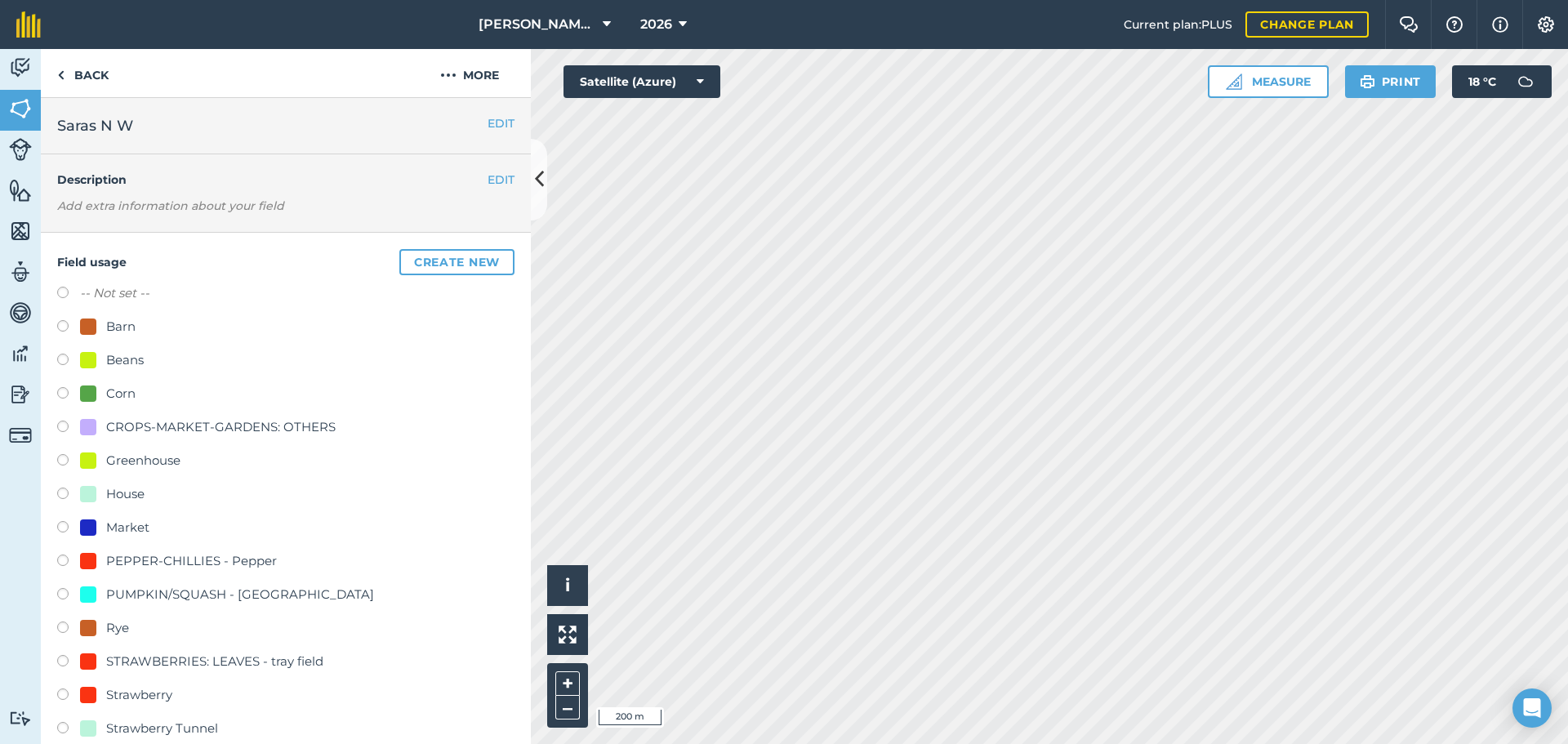
click at [64, 394] on label at bounding box center [69, 395] width 23 height 16
radio input "true"
radio input "false"
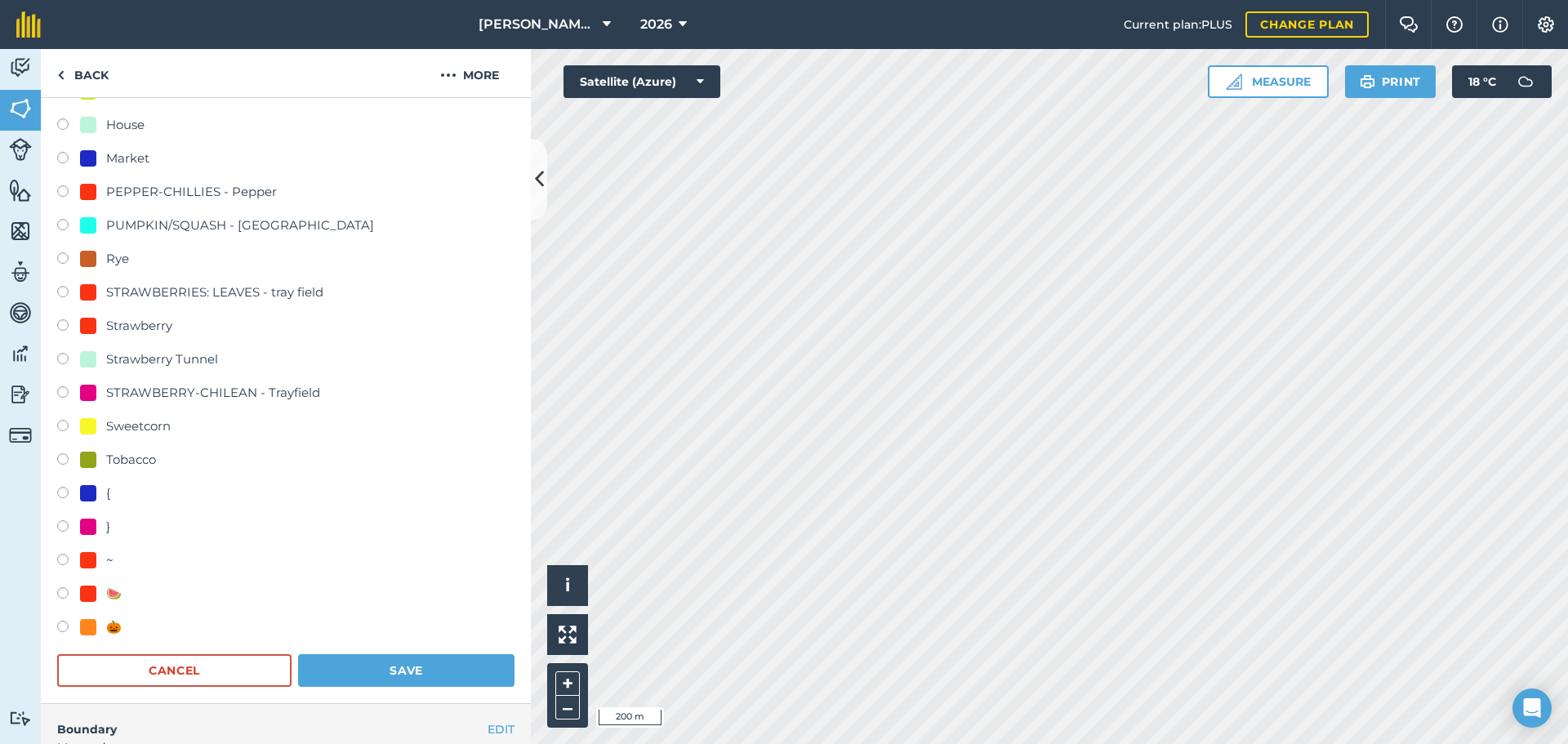
scroll to position [408, 0]
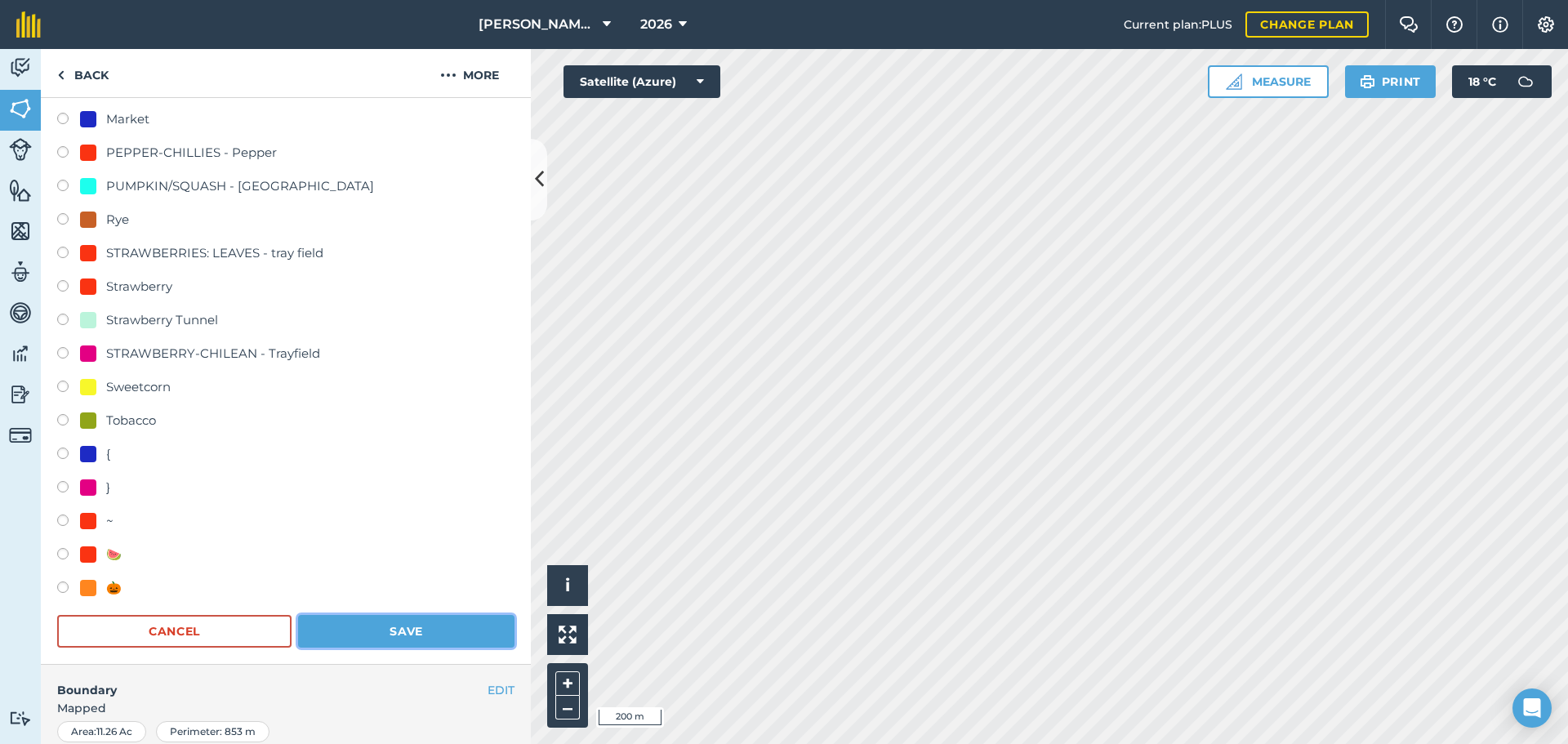
click at [385, 640] on button "Save" at bounding box center [405, 631] width 217 height 32
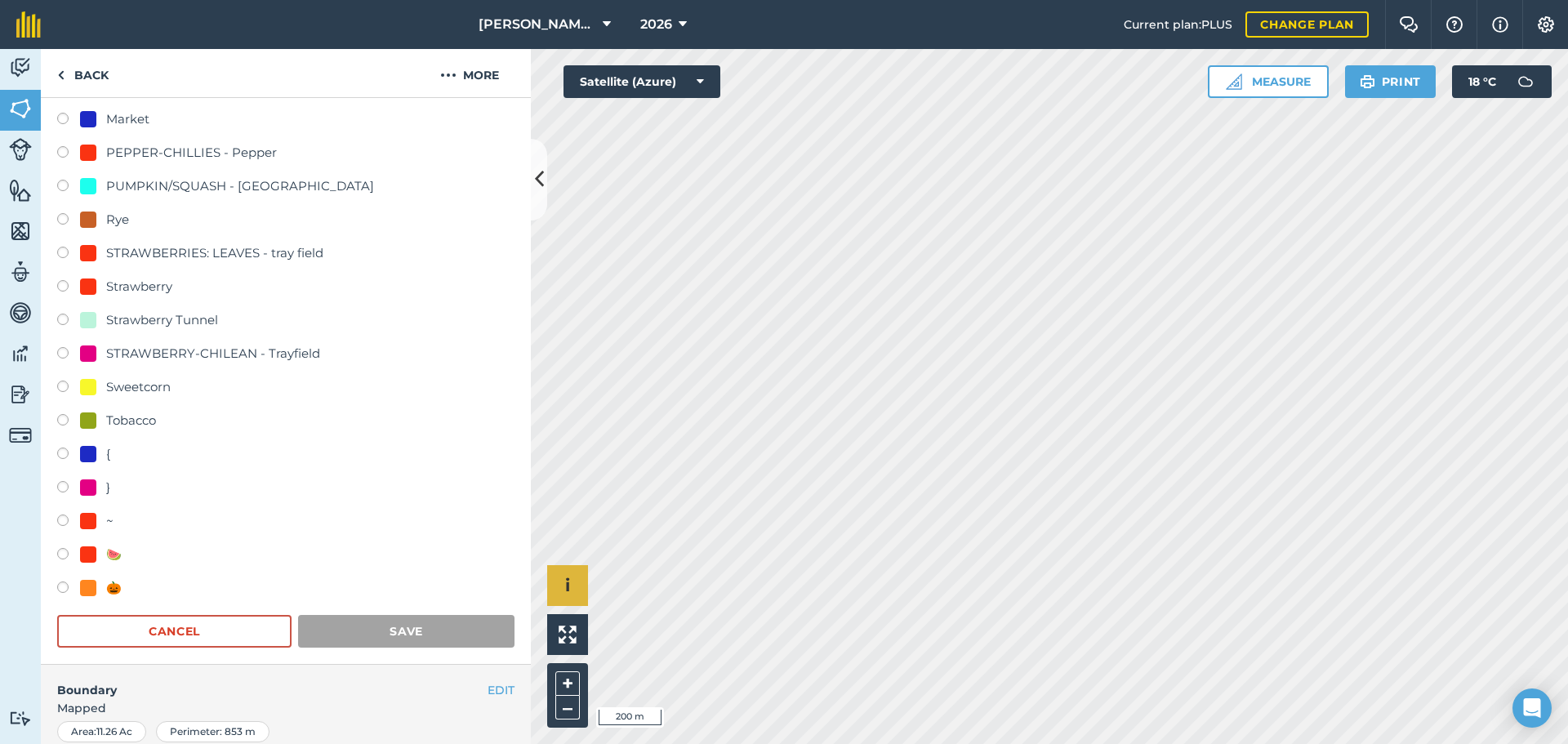
scroll to position [71, 0]
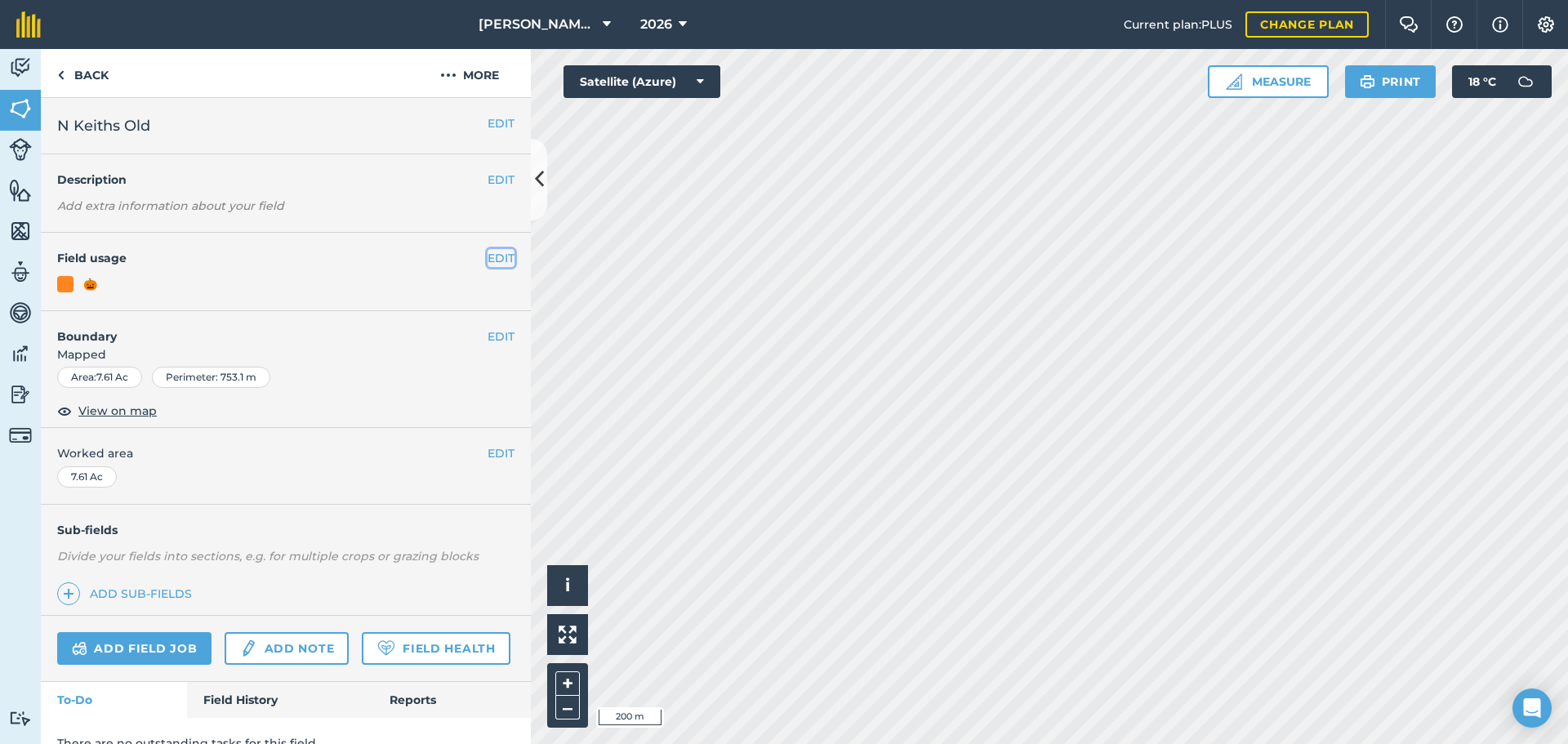
click at [487, 258] on button "EDIT" at bounding box center [501, 258] width 27 height 18
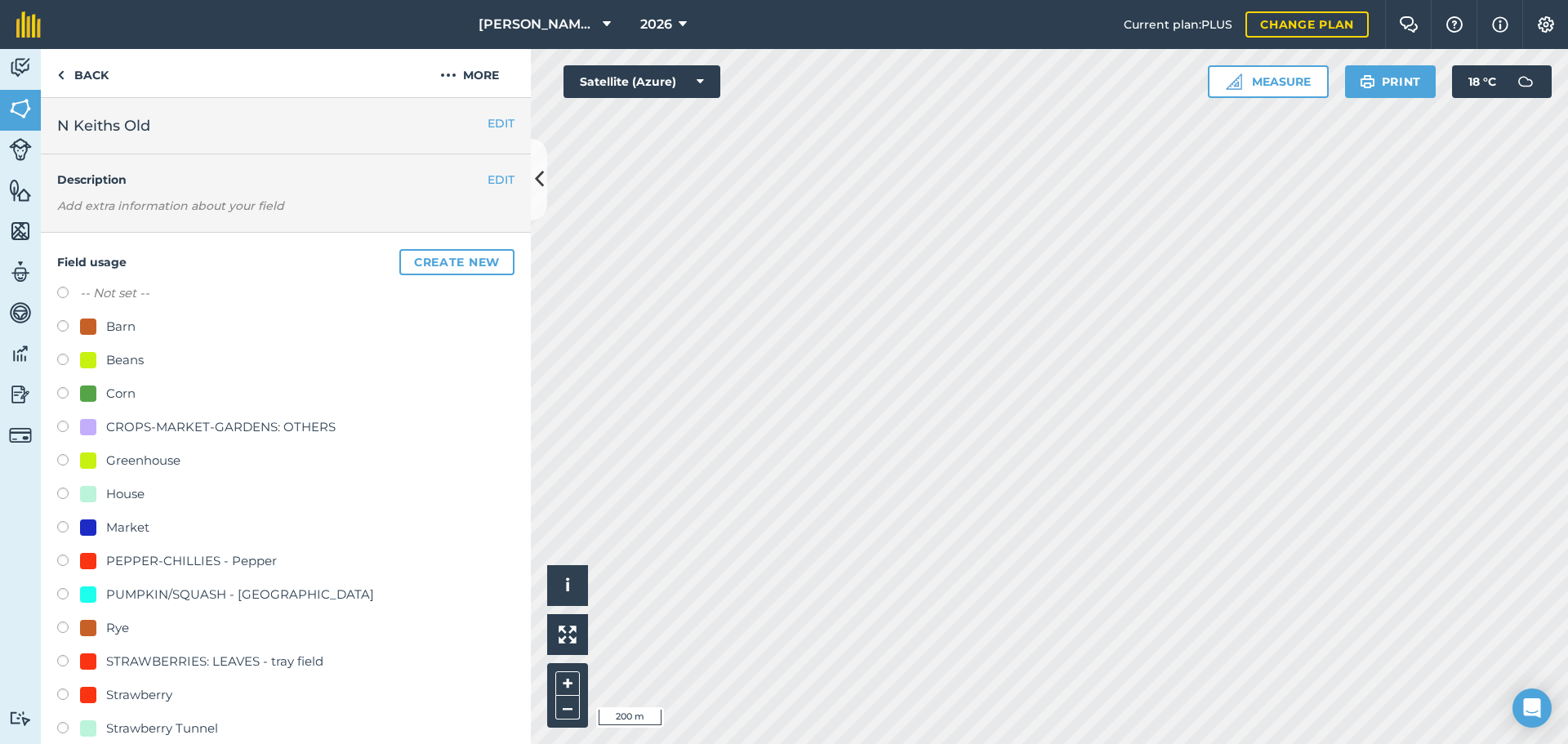
click at [79, 397] on label at bounding box center [69, 395] width 23 height 16
radio input "true"
radio input "false"
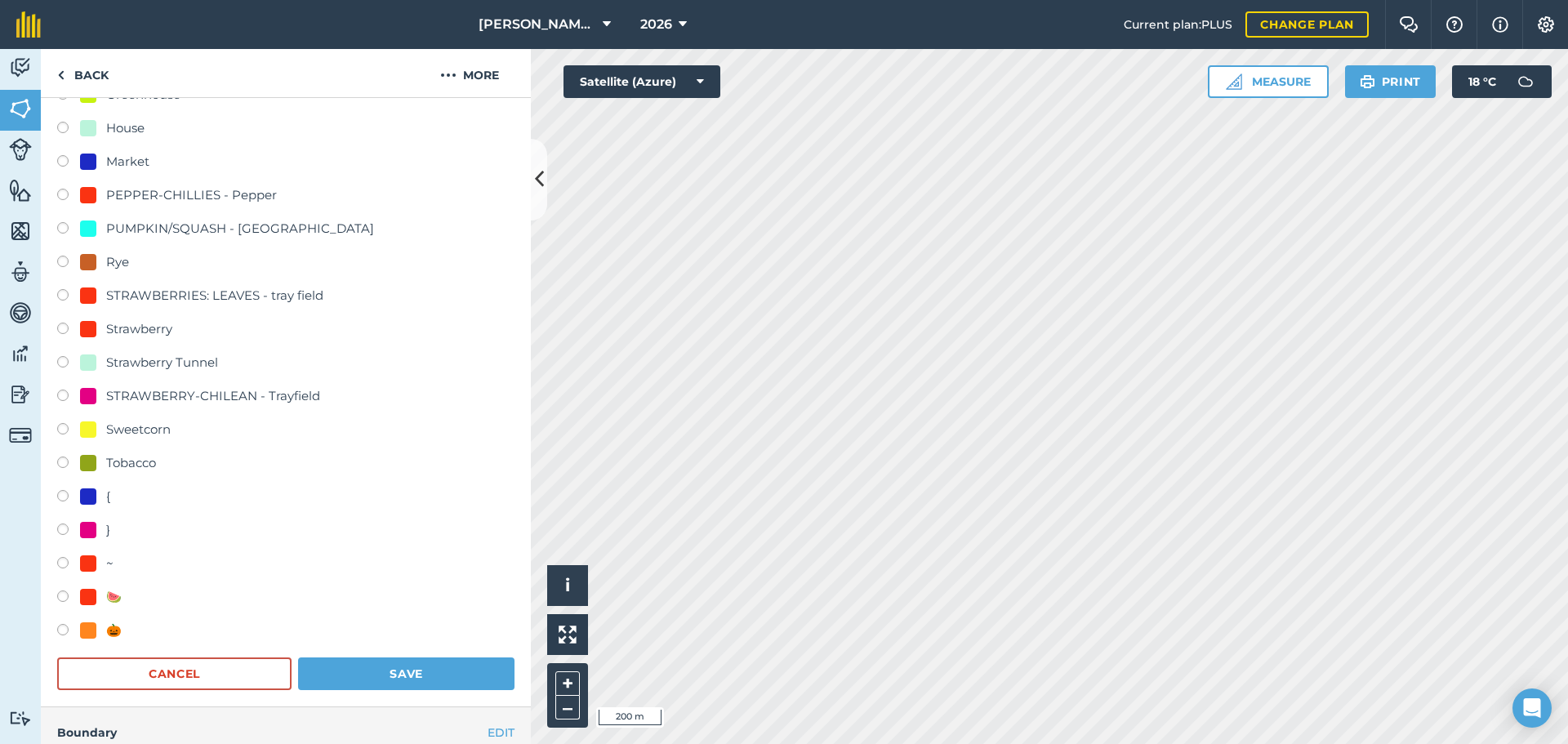
scroll to position [490, 0]
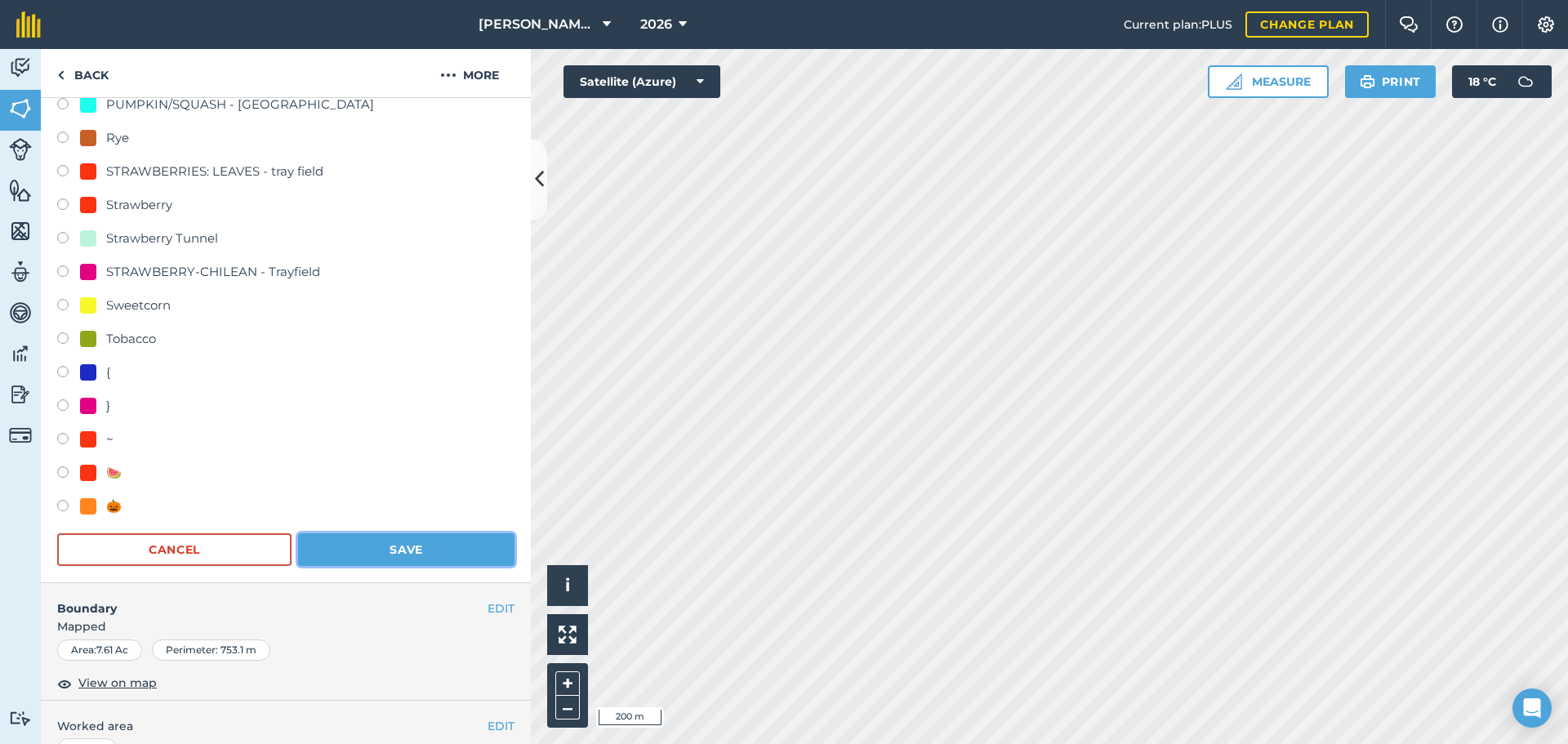
click at [402, 554] on button "Save" at bounding box center [405, 549] width 217 height 32
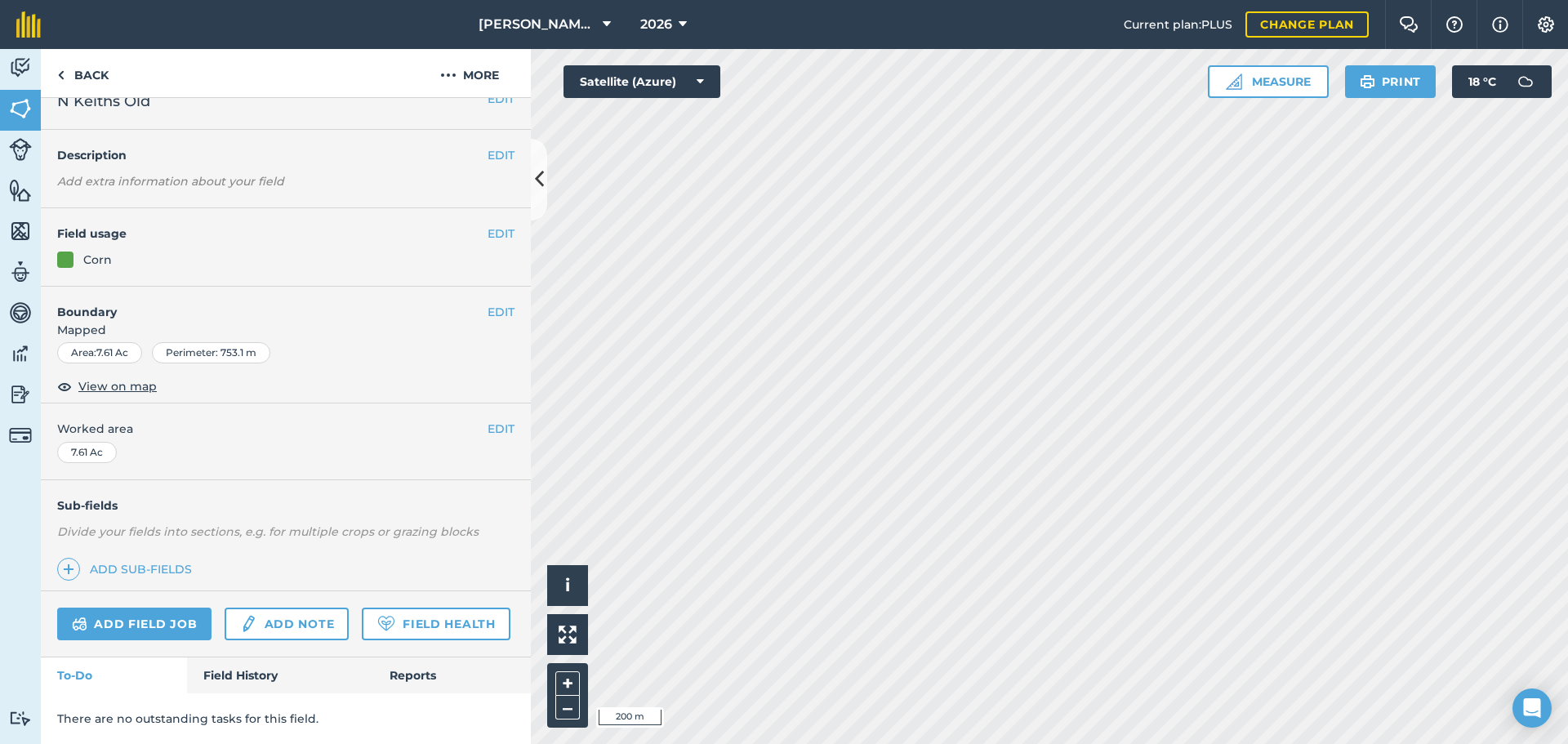
scroll to position [71, 0]
click at [487, 224] on button "EDIT" at bounding box center [501, 233] width 27 height 18
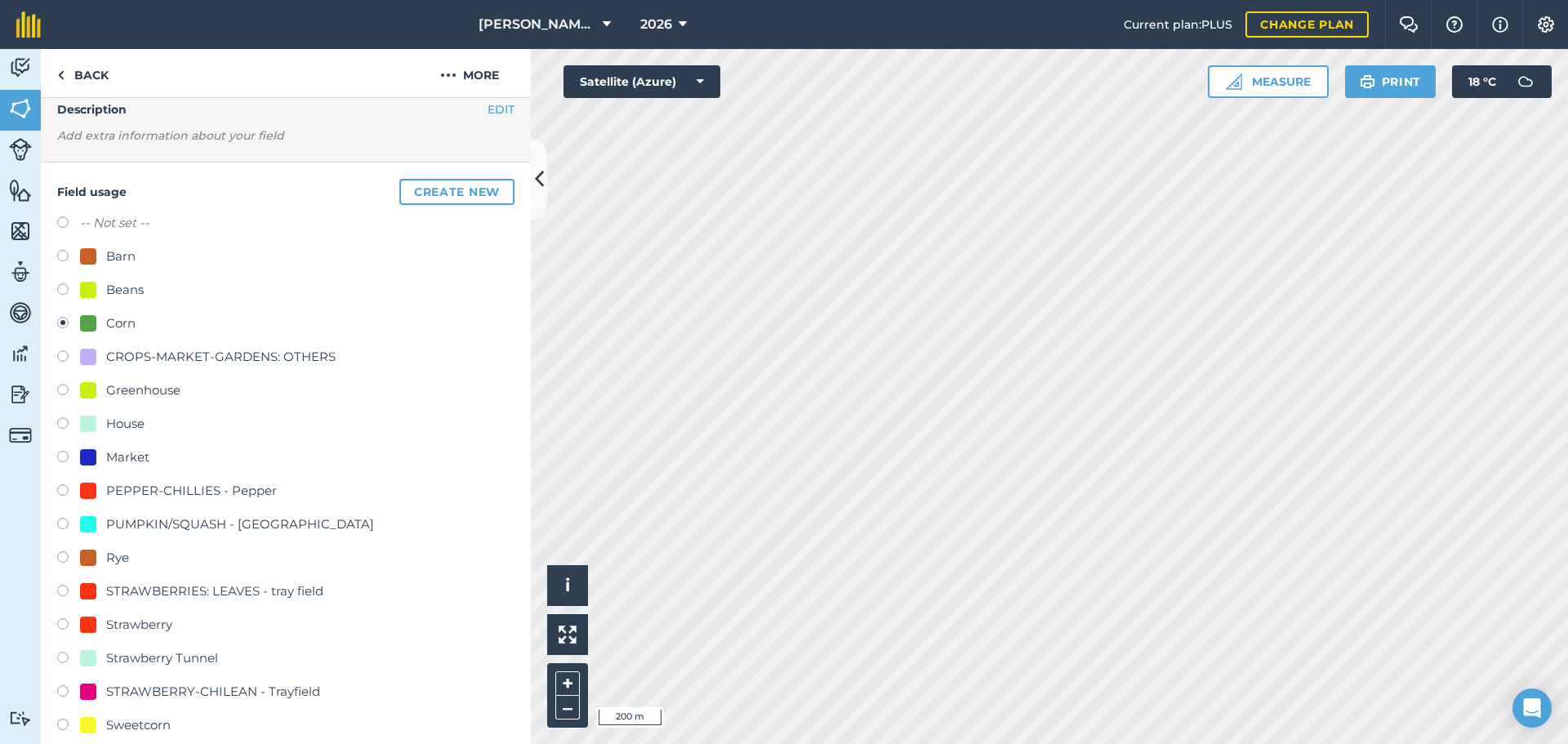
click at [95, 224] on label "-- Not set --" at bounding box center [114, 222] width 70 height 20
radio input "true"
radio input "false"
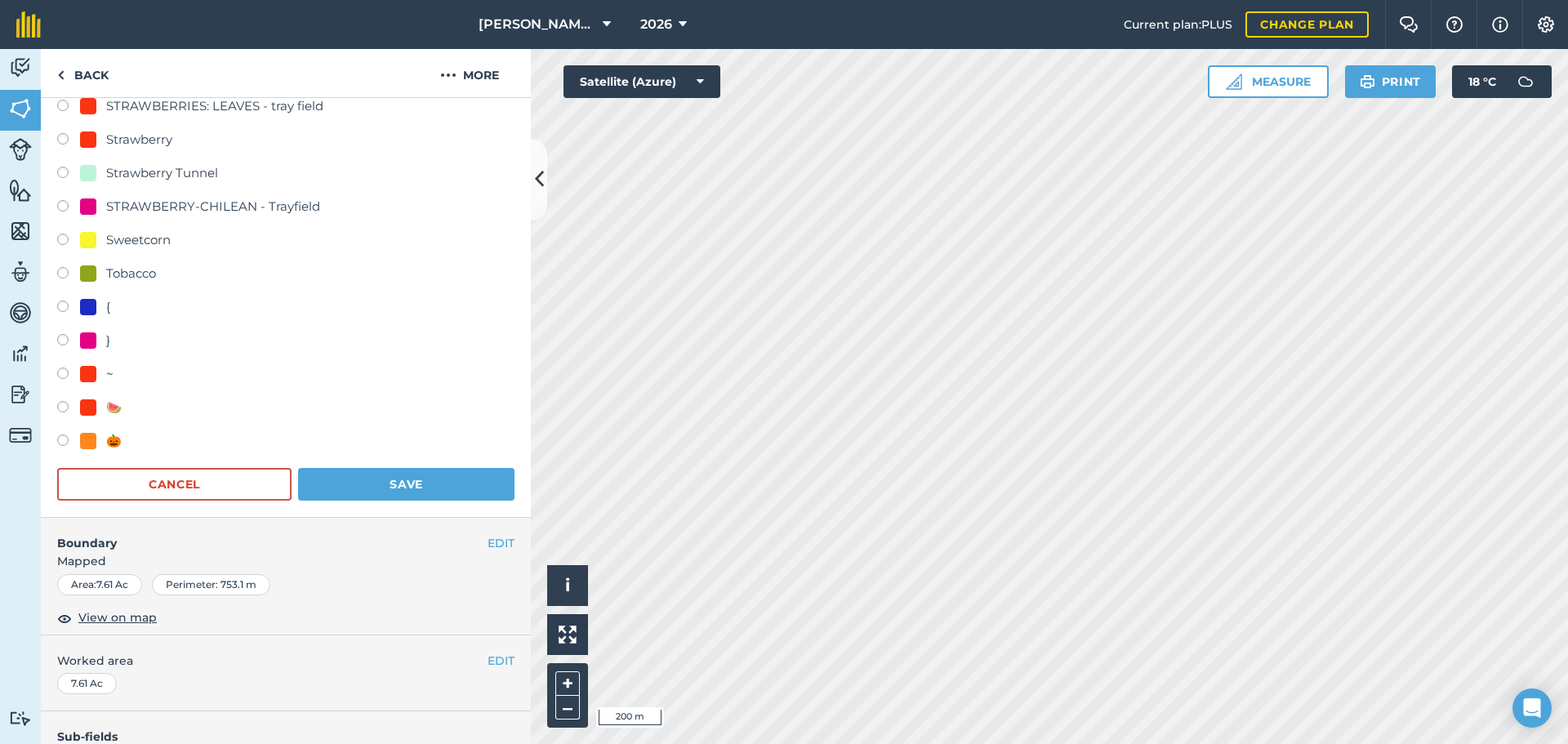
scroll to position [642, 0]
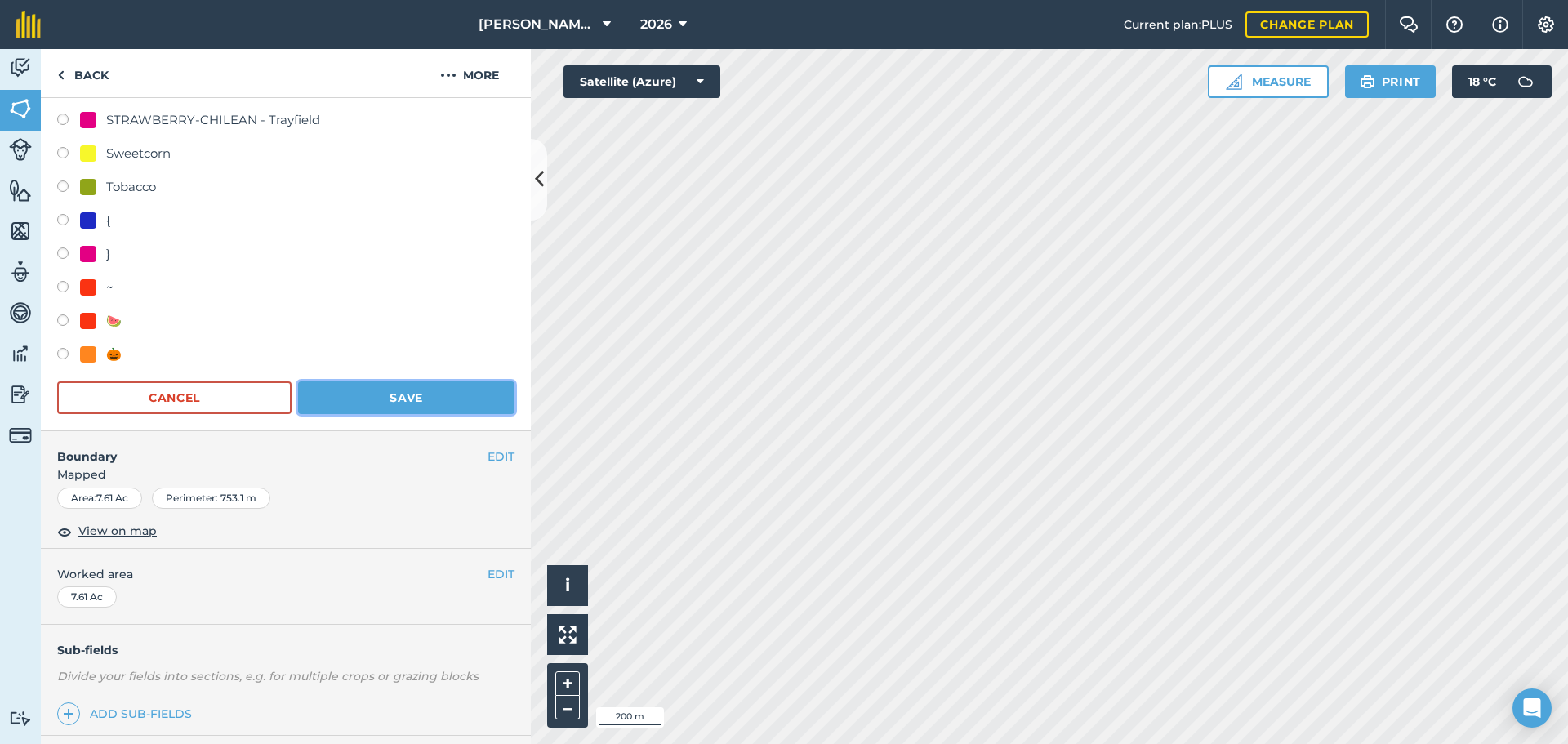
click at [411, 386] on button "Save" at bounding box center [405, 398] width 217 height 32
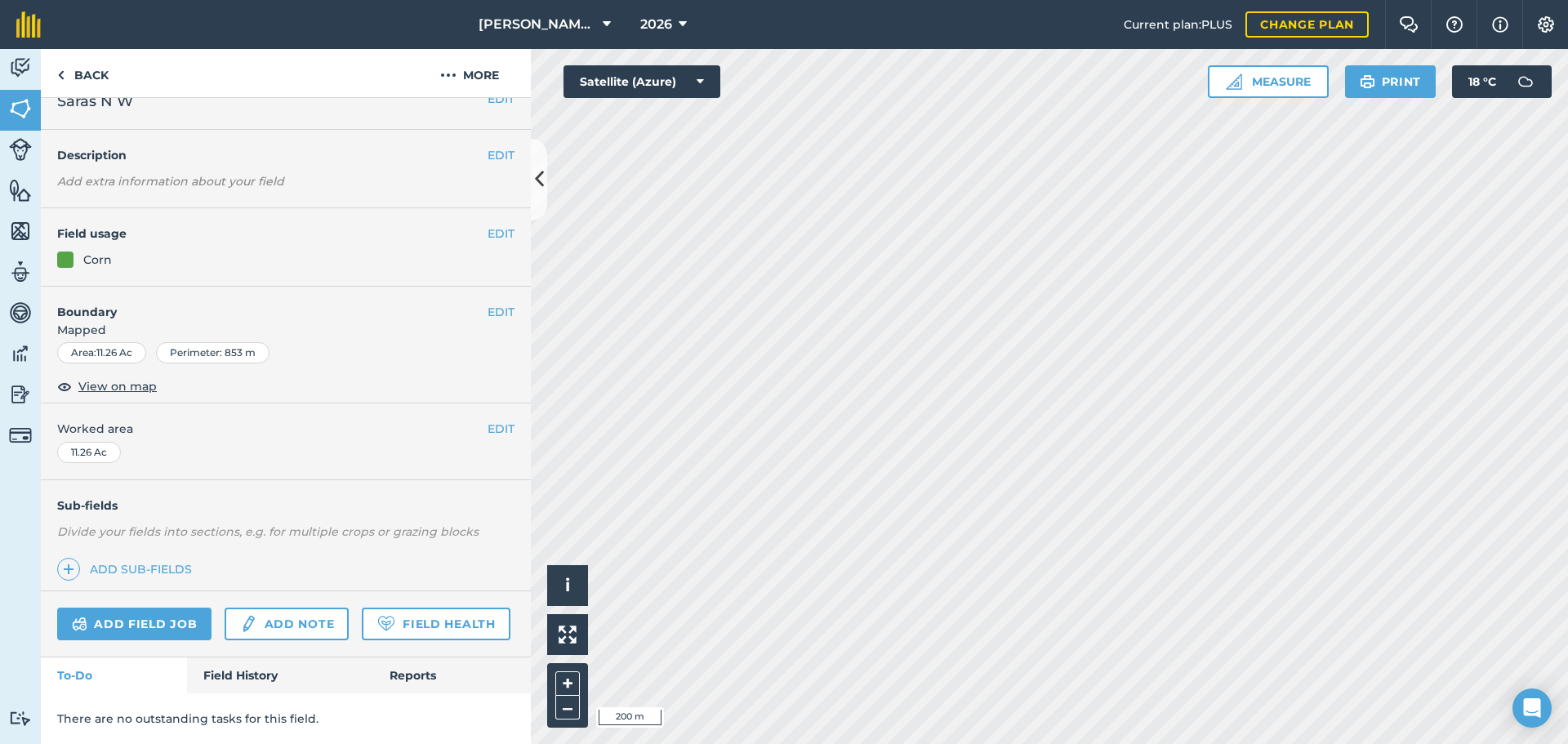
scroll to position [71, 0]
click at [505, 208] on div "EDIT Field usage Corn" at bounding box center [286, 247] width 490 height 78
click at [496, 224] on button "EDIT" at bounding box center [501, 233] width 27 height 18
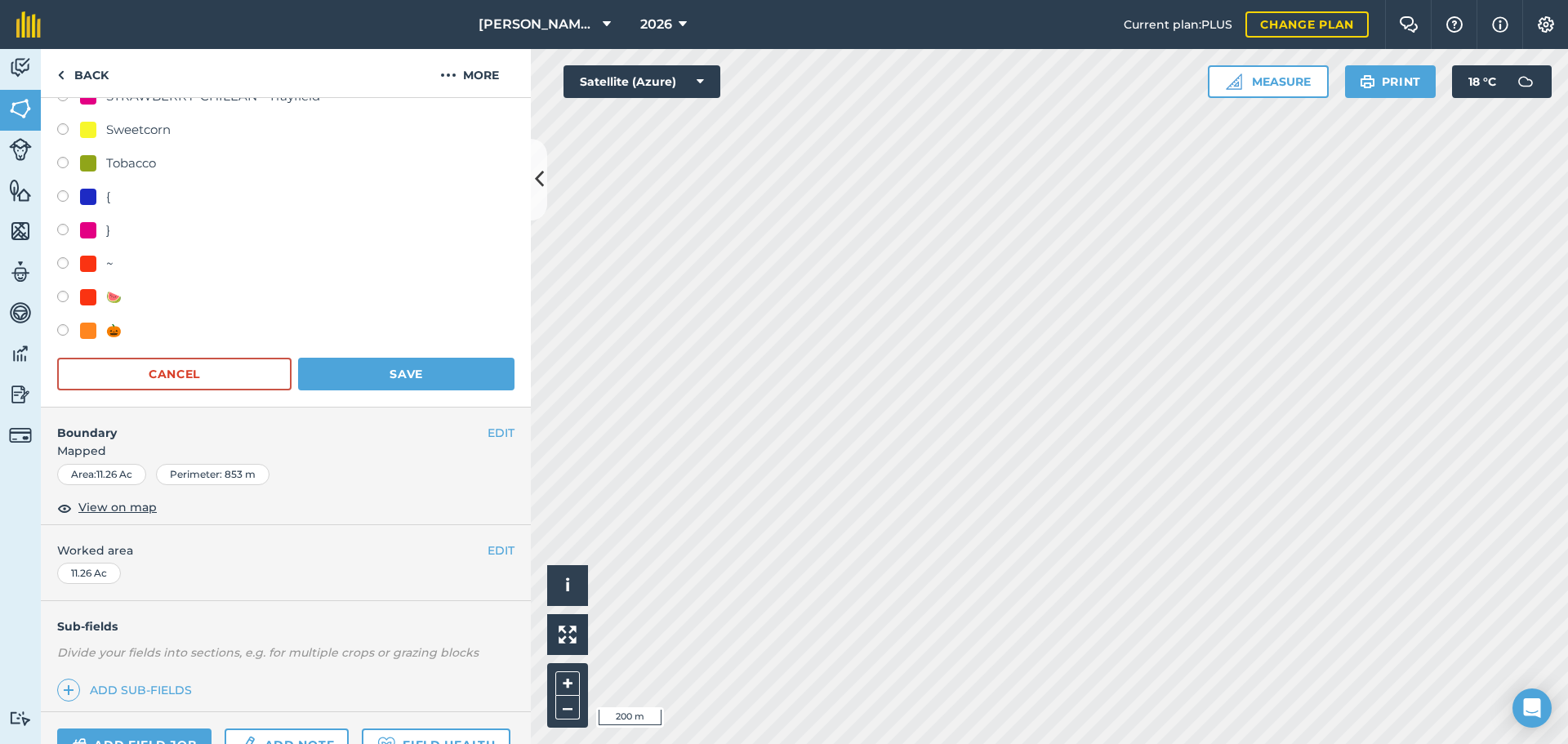
scroll to position [832, 0]
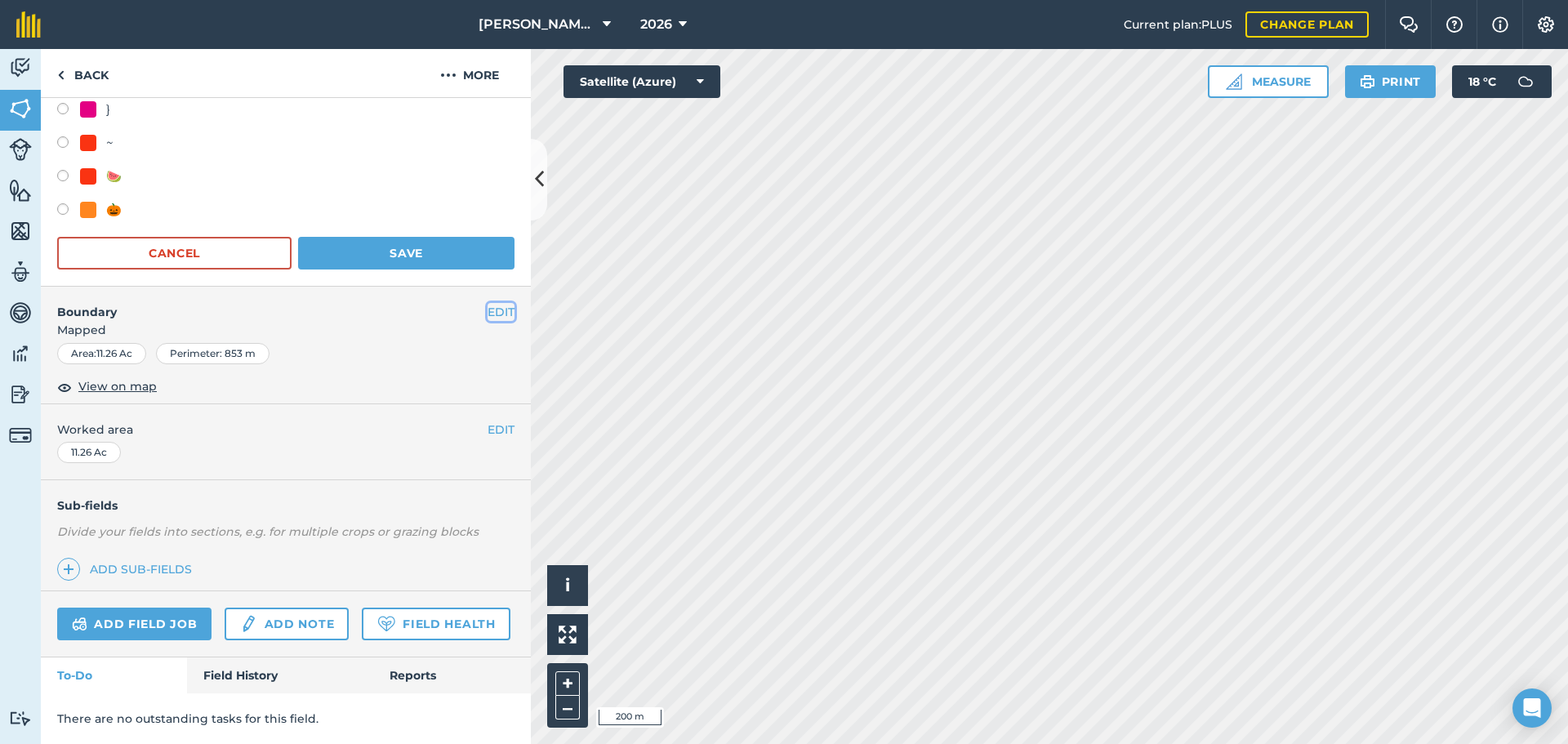
click at [493, 303] on button "EDIT" at bounding box center [501, 312] width 27 height 18
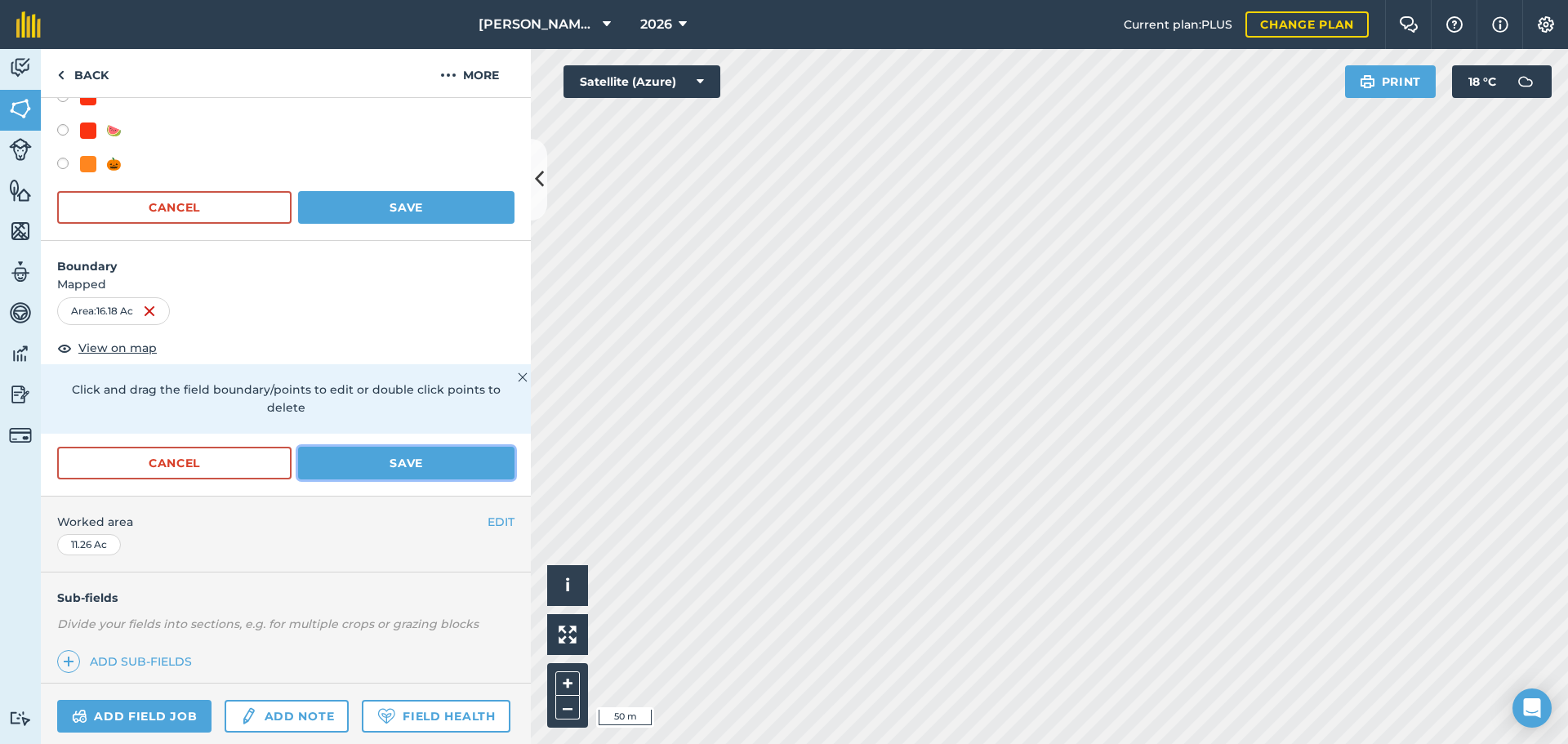
click at [434, 461] on button "Save" at bounding box center [405, 463] width 217 height 32
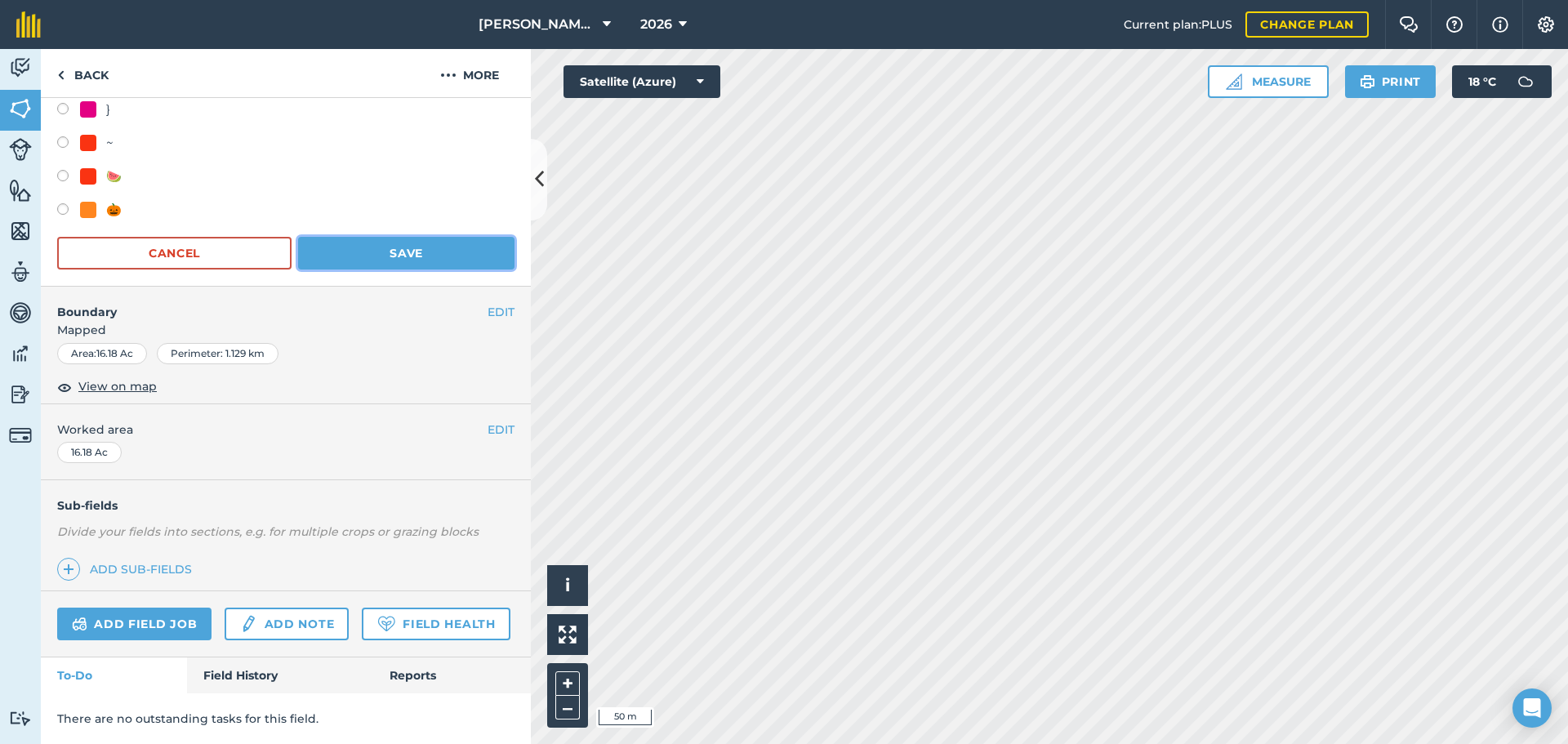
click at [400, 237] on button "Save" at bounding box center [405, 253] width 217 height 32
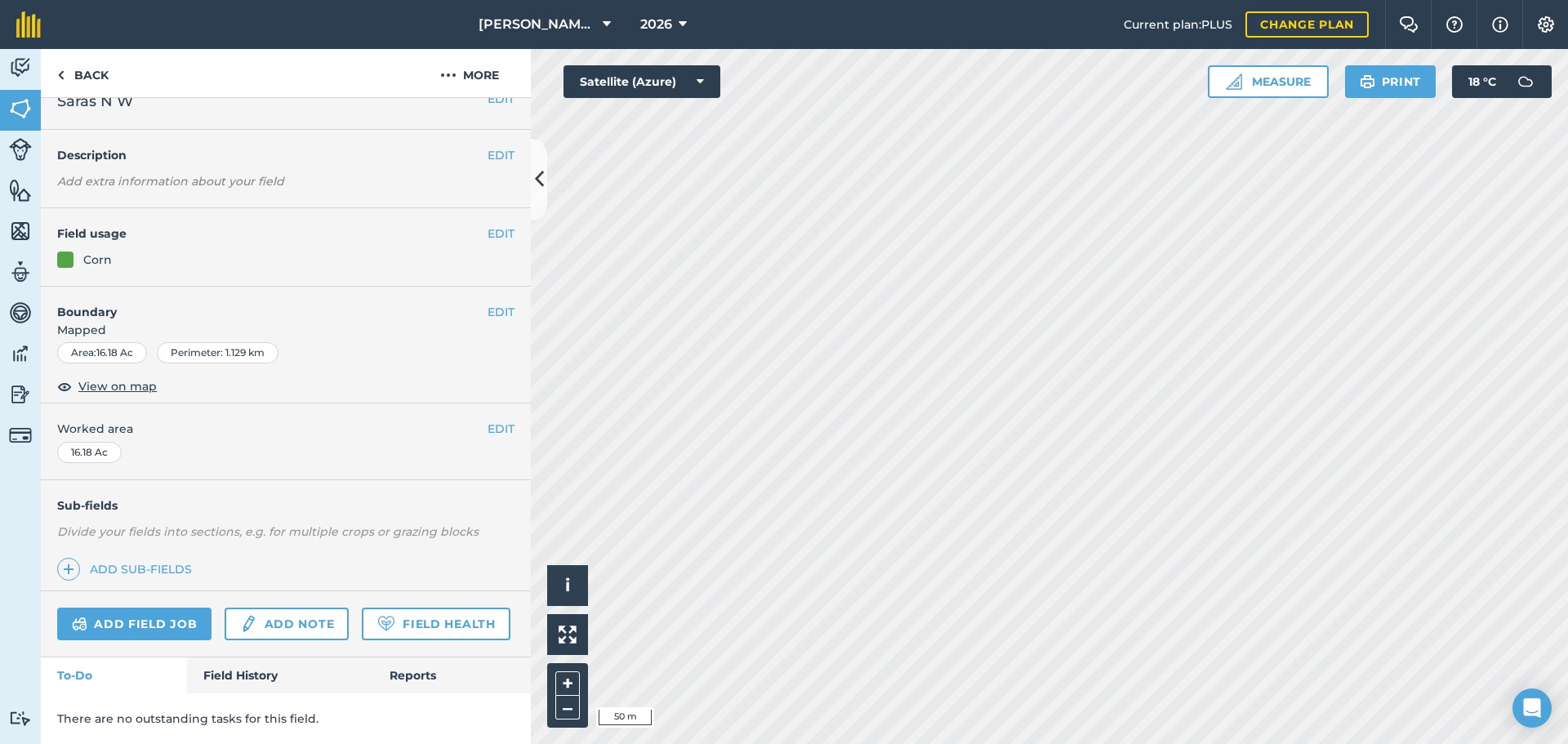
scroll to position [71, 0]
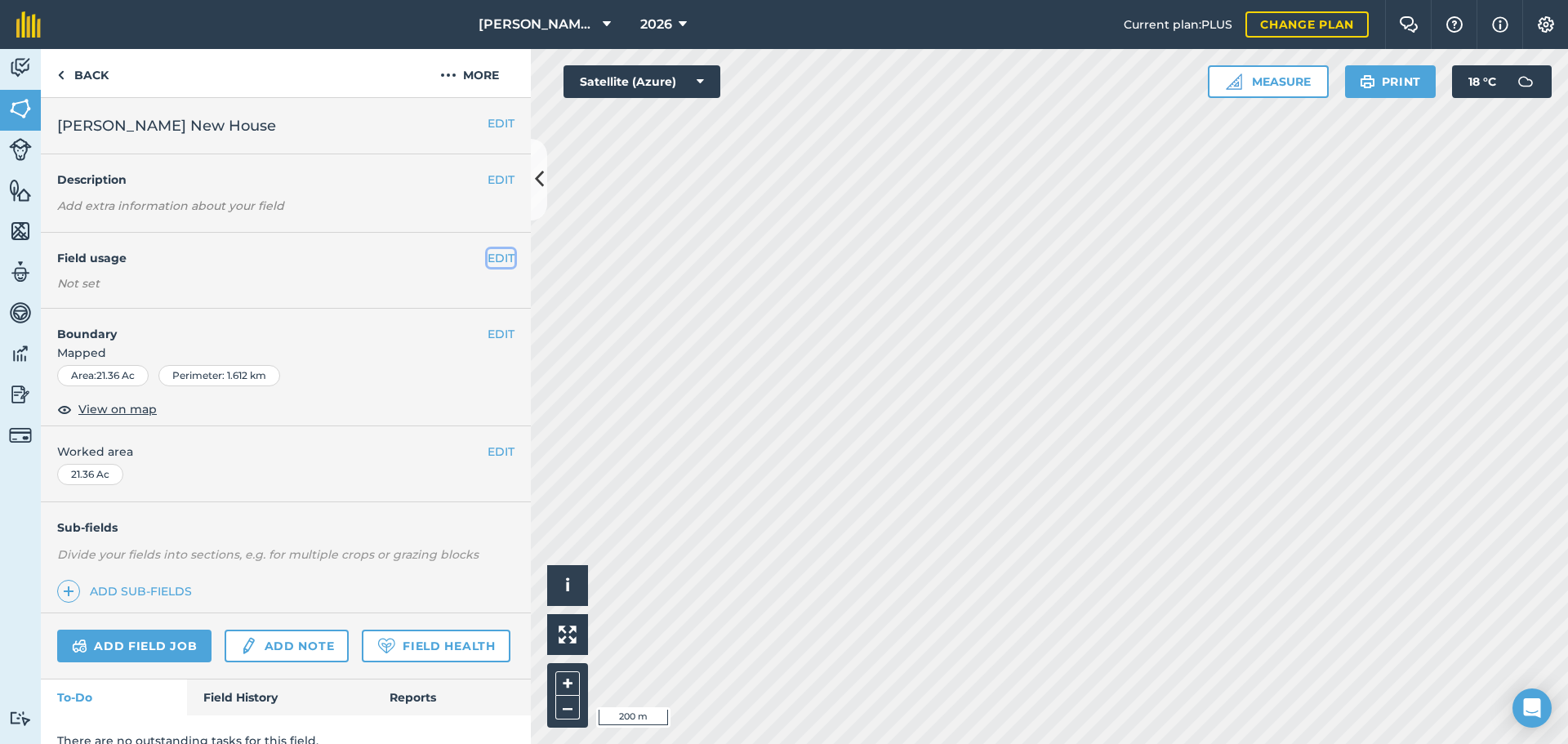
click at [492, 262] on button "EDIT" at bounding box center [501, 258] width 27 height 18
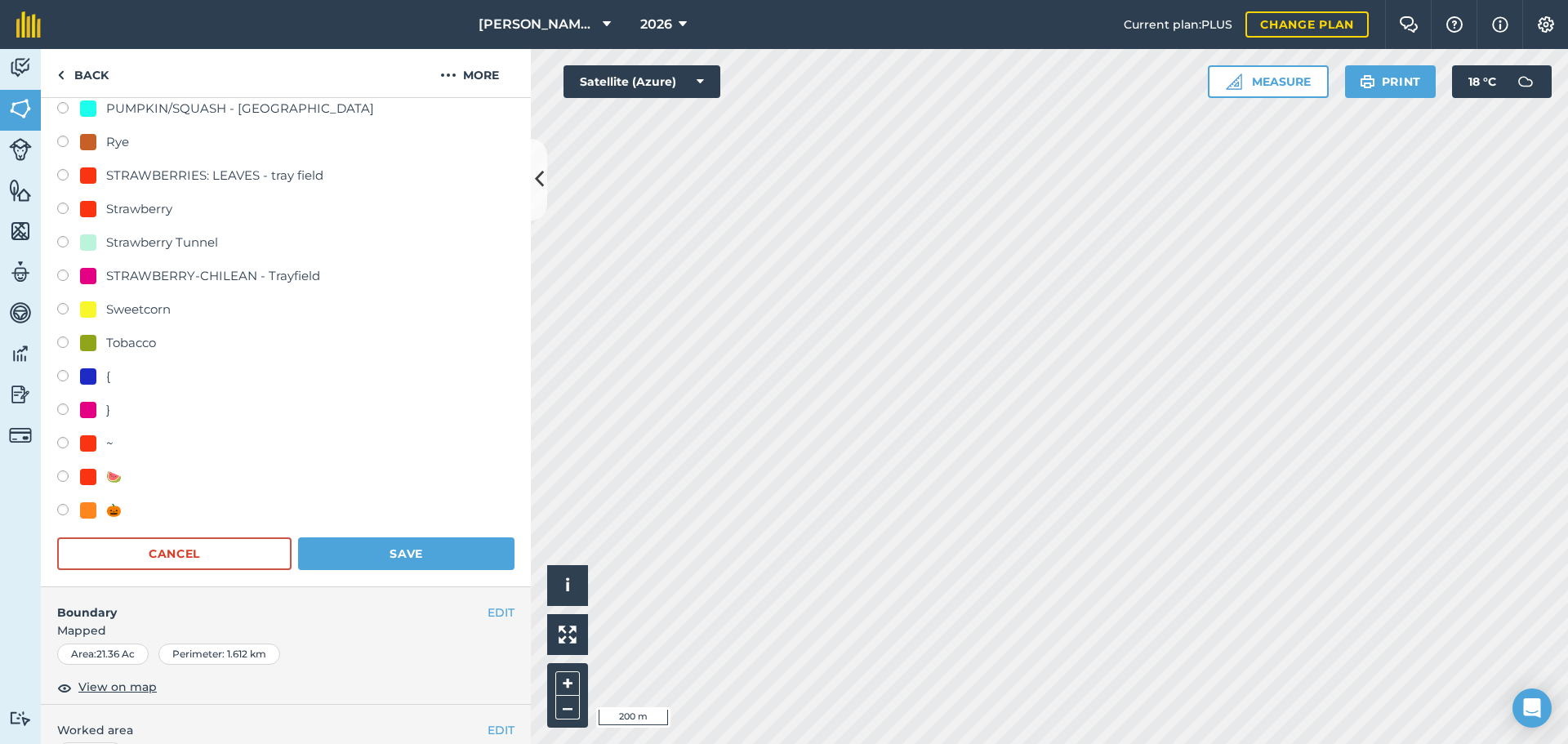
scroll to position [490, 0]
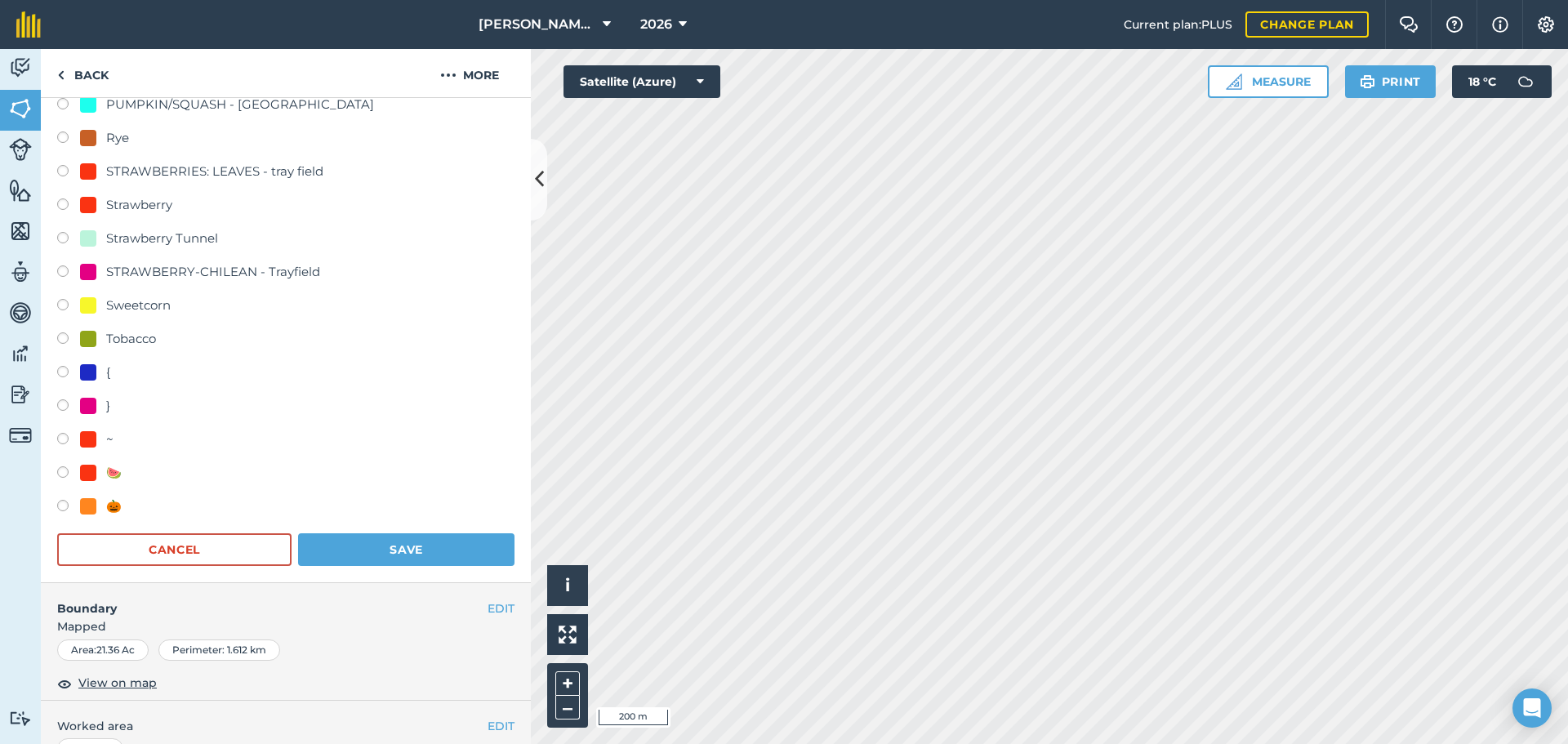
click at [71, 507] on label at bounding box center [69, 507] width 23 height 16
radio input "true"
radio input "false"
click at [336, 544] on button "Save" at bounding box center [405, 549] width 217 height 32
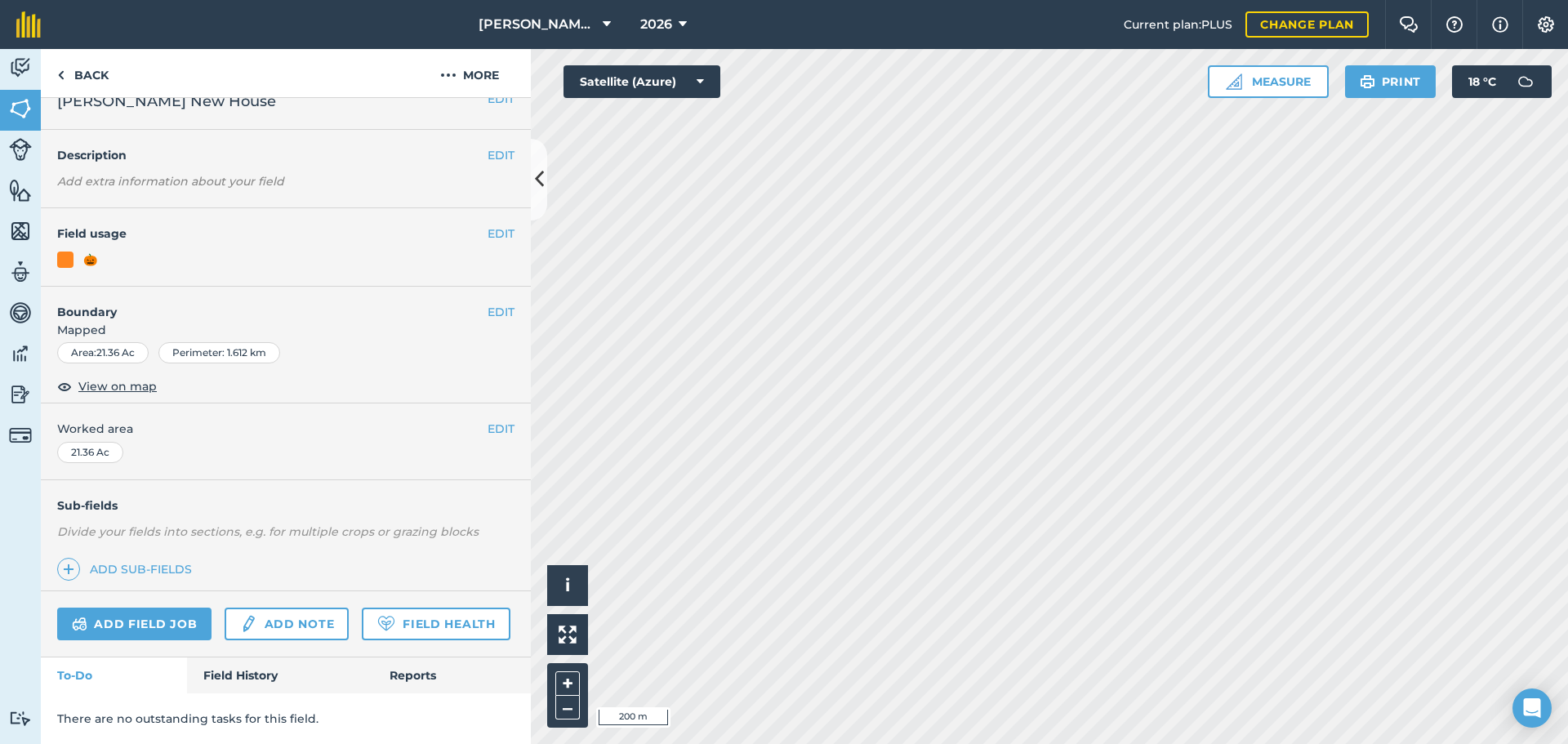
scroll to position [71, 0]
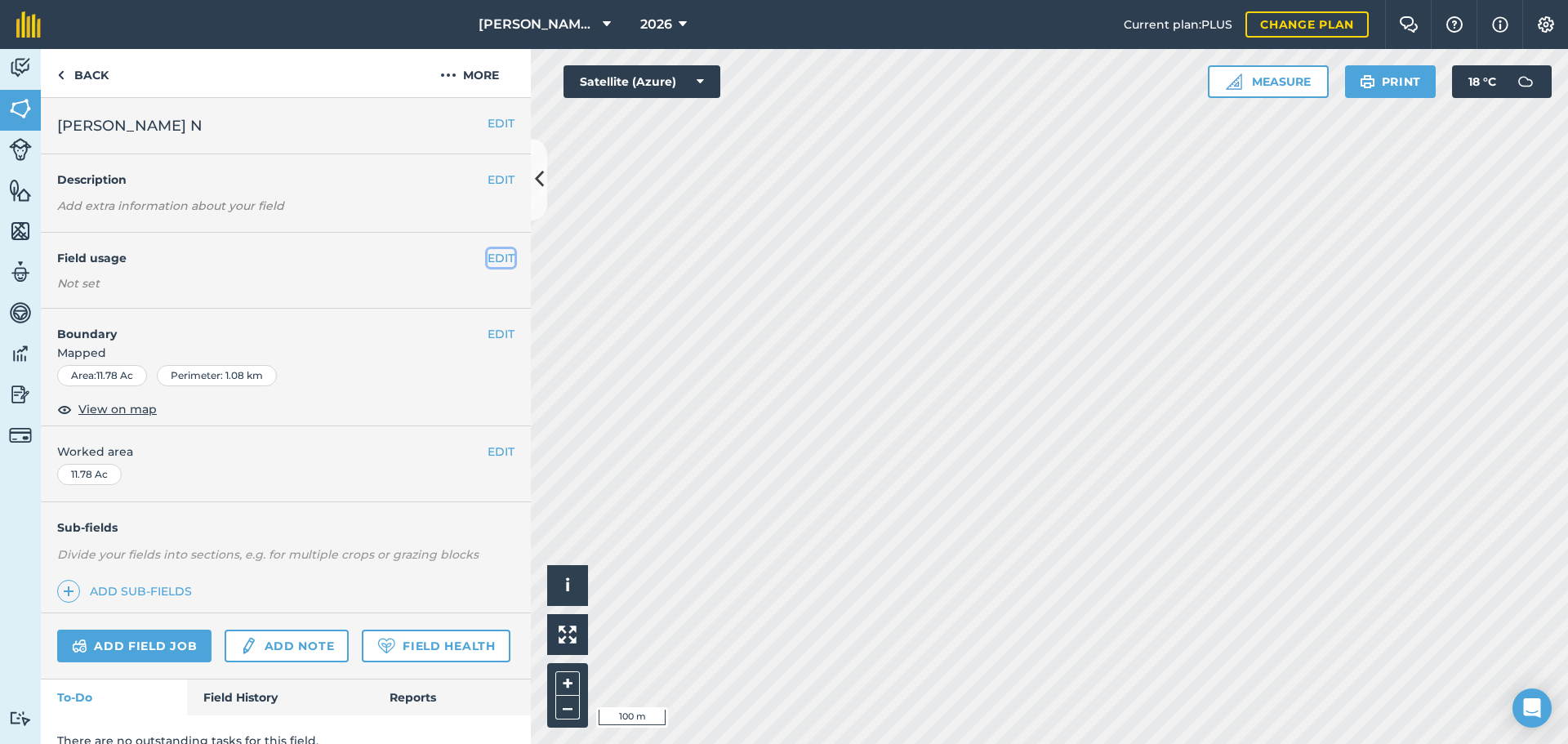
click at [487, 253] on button "EDIT" at bounding box center [501, 258] width 27 height 18
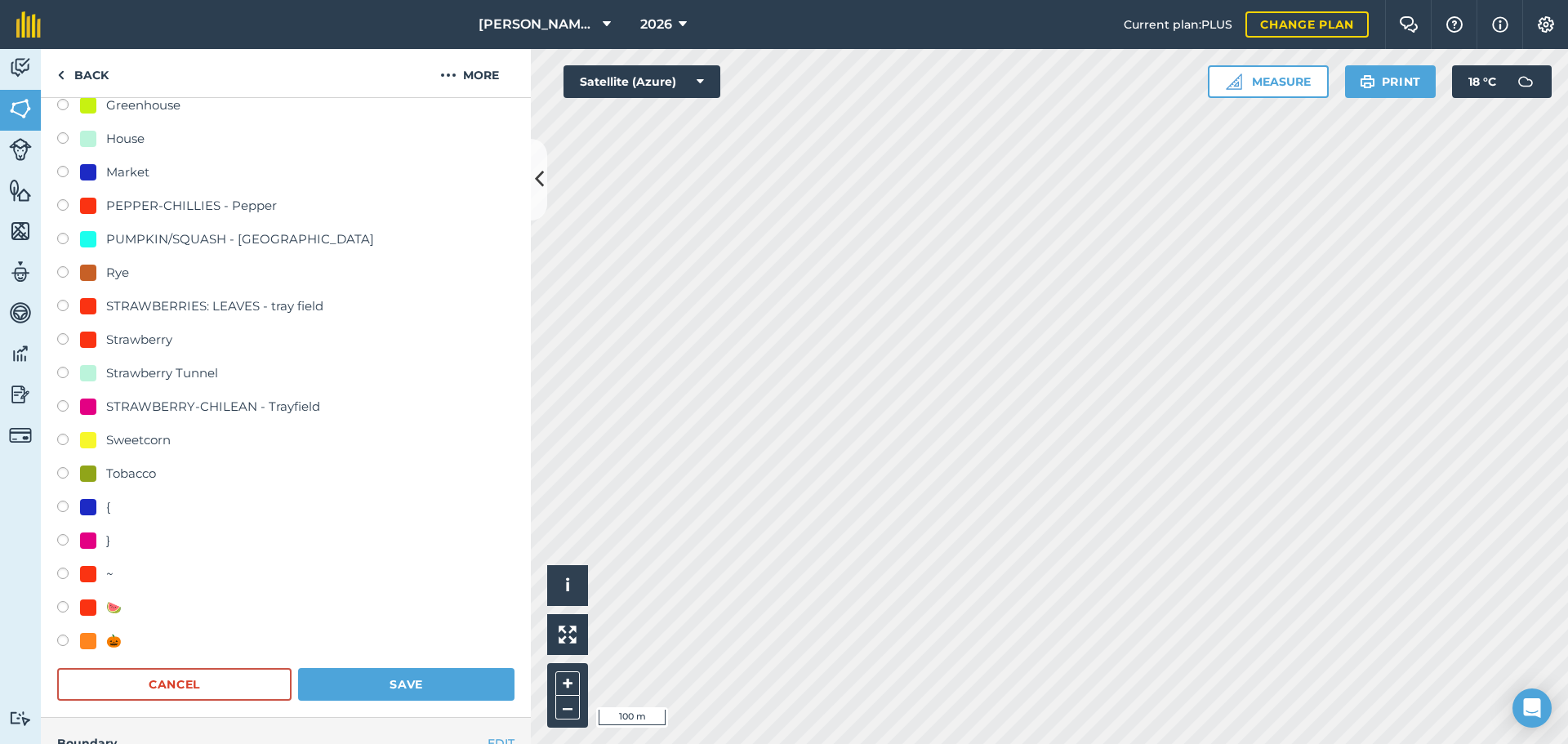
scroll to position [408, 0]
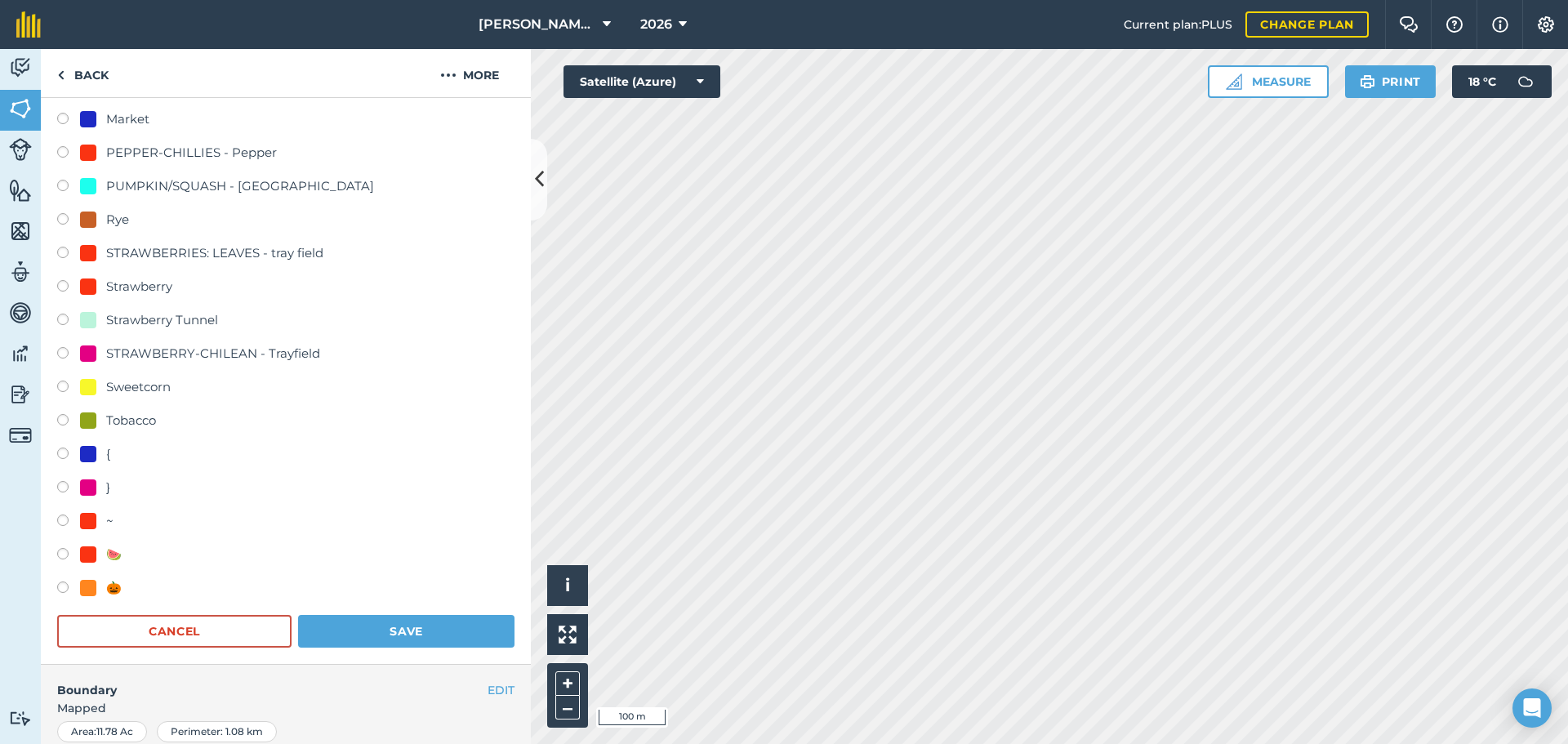
click at [67, 583] on label at bounding box center [69, 589] width 23 height 16
radio input "true"
radio input "false"
click at [386, 618] on button "Save" at bounding box center [405, 631] width 217 height 32
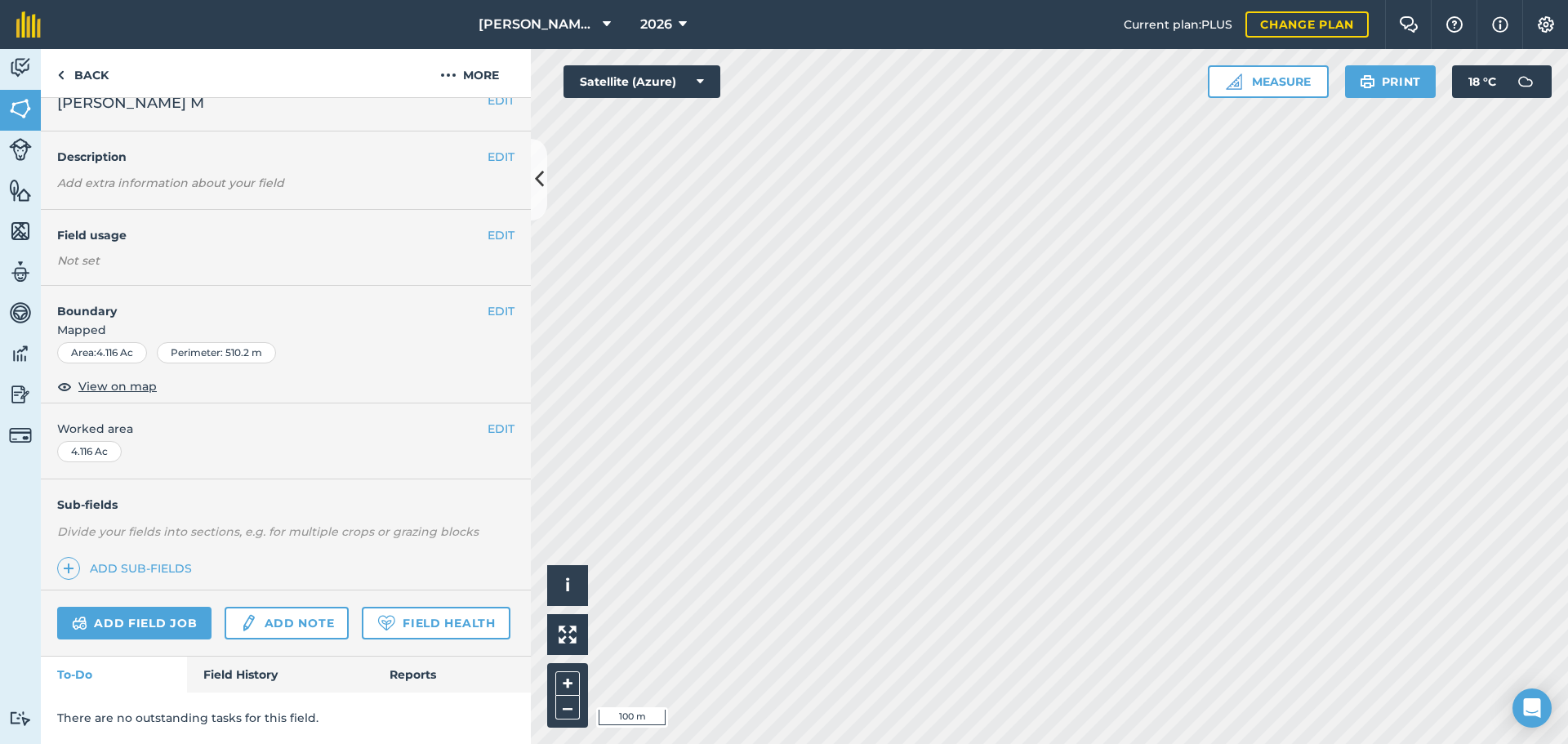
scroll to position [69, 0]
click at [478, 210] on div "EDIT Field usage Not set" at bounding box center [286, 248] width 490 height 76
click at [487, 226] on button "EDIT" at bounding box center [501, 235] width 27 height 18
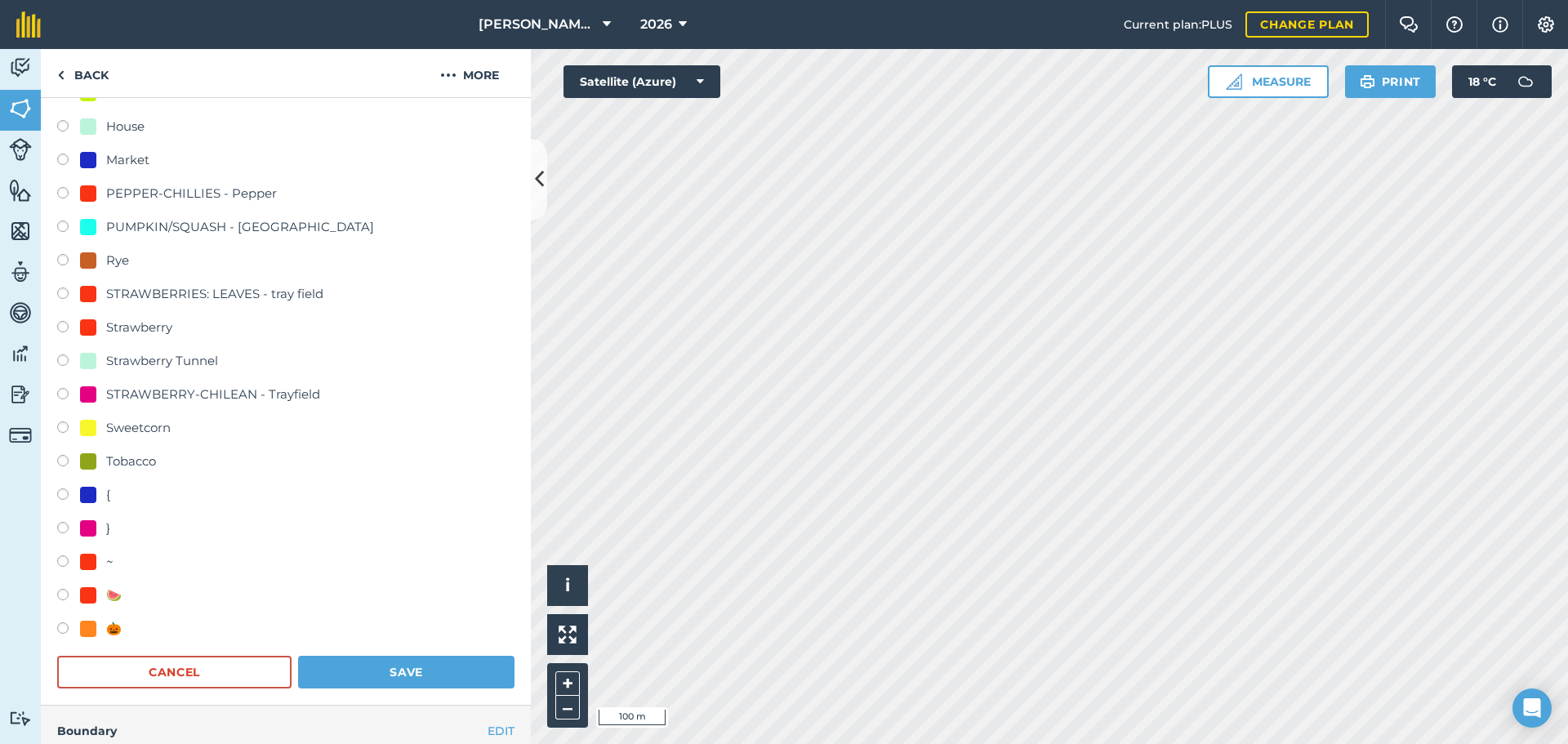
scroll to position [640, 0]
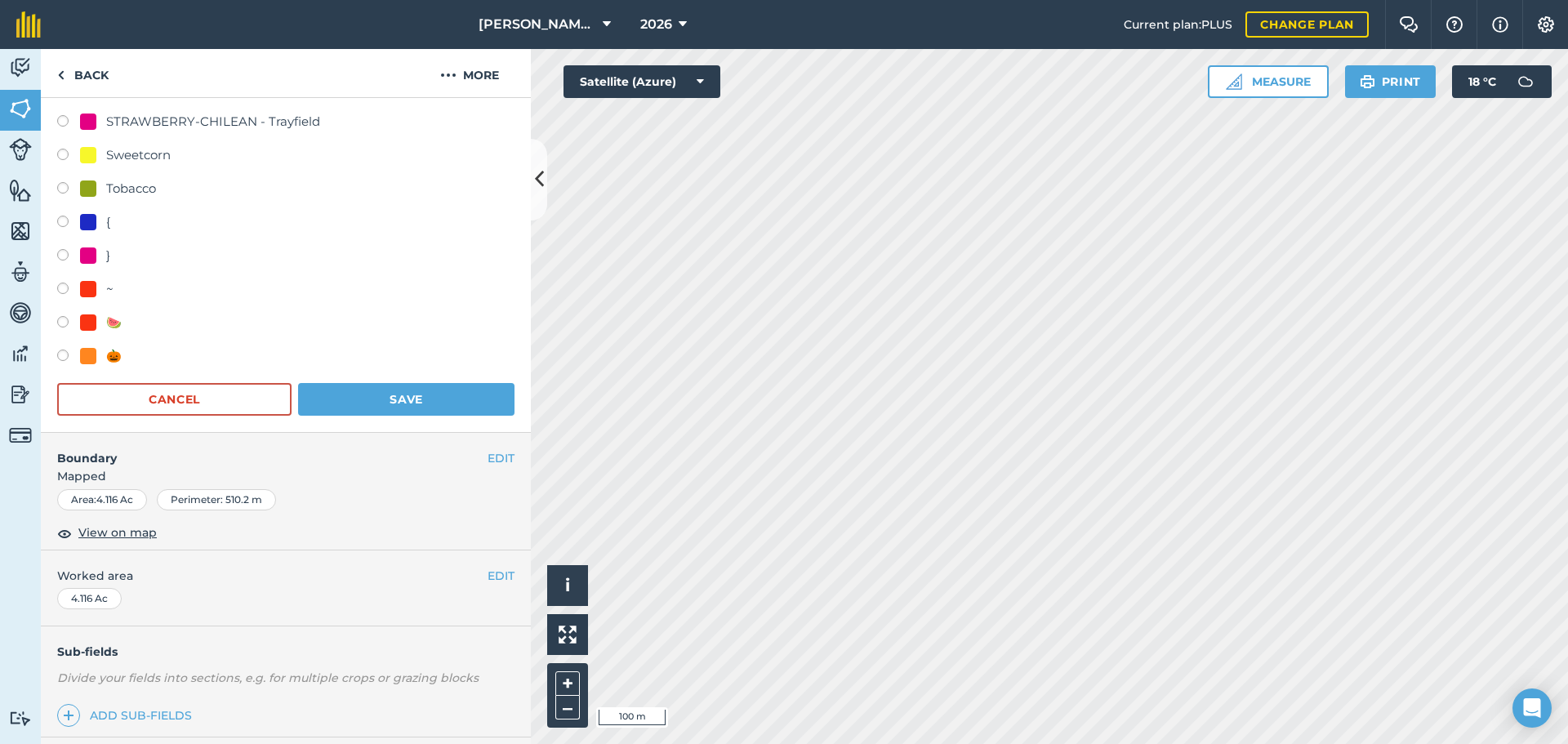
click at [76, 359] on label at bounding box center [69, 357] width 23 height 16
radio input "true"
radio input "false"
click at [441, 398] on button "Save" at bounding box center [405, 399] width 217 height 32
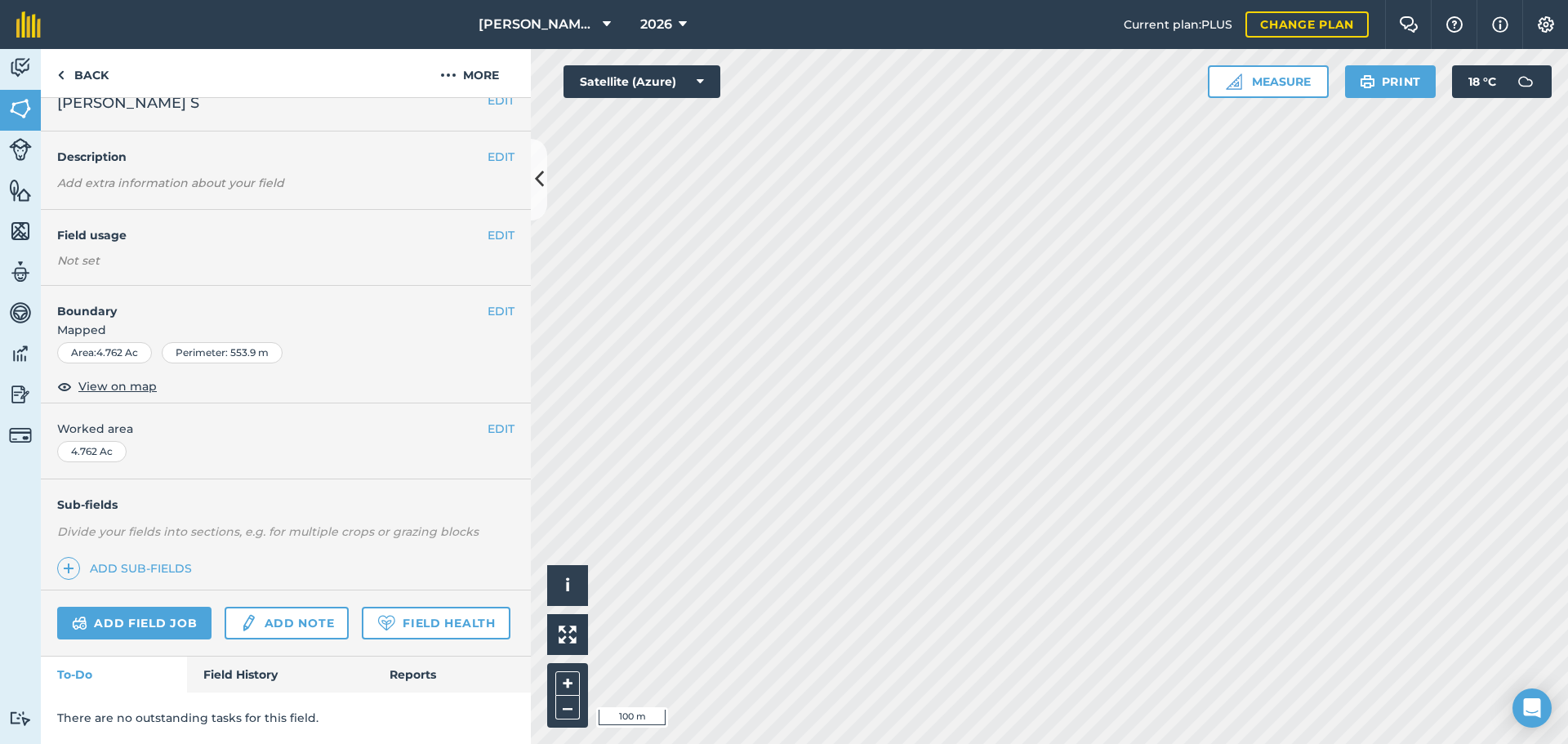
scroll to position [69, 0]
click at [499, 226] on button "EDIT" at bounding box center [501, 235] width 27 height 18
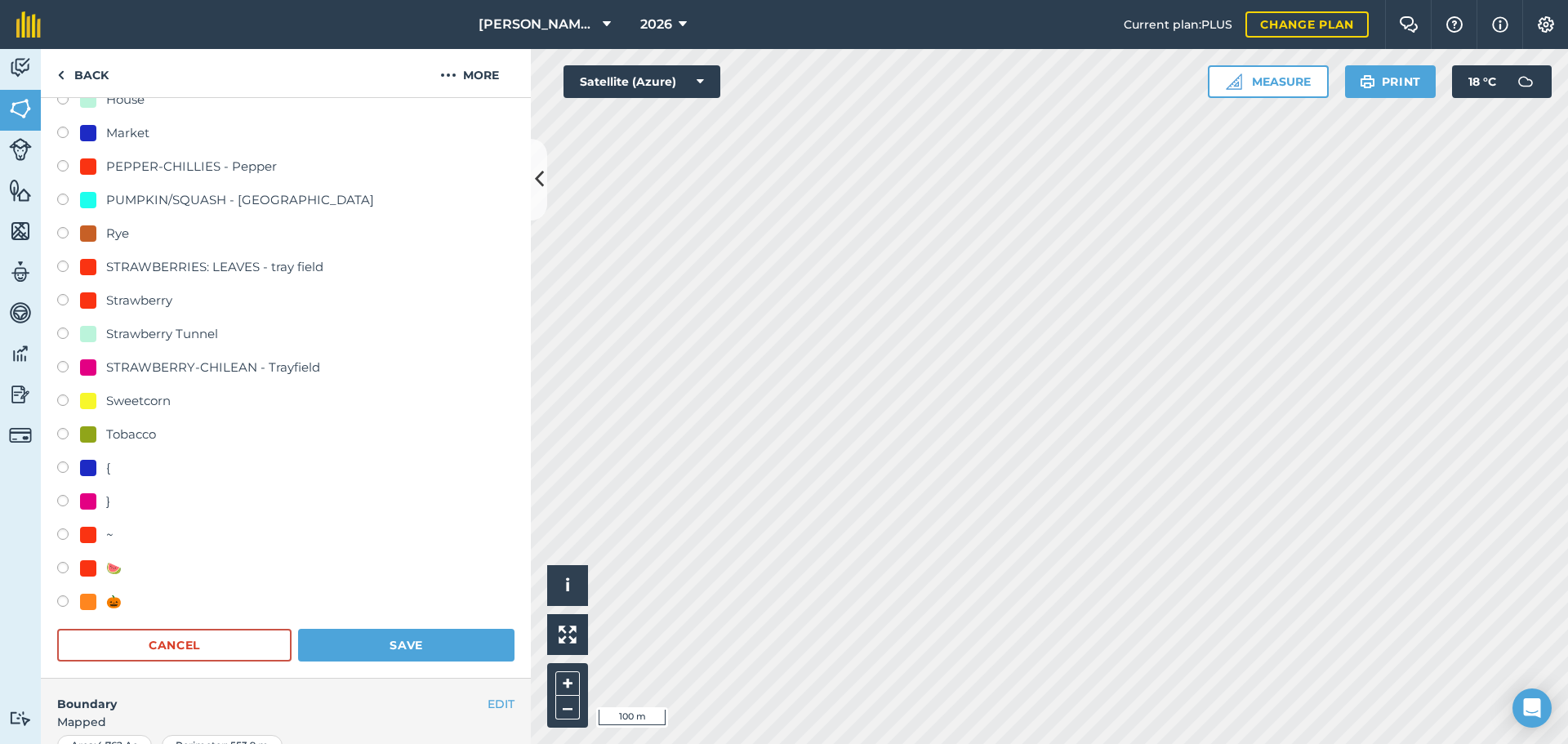
scroll to position [640, 0]
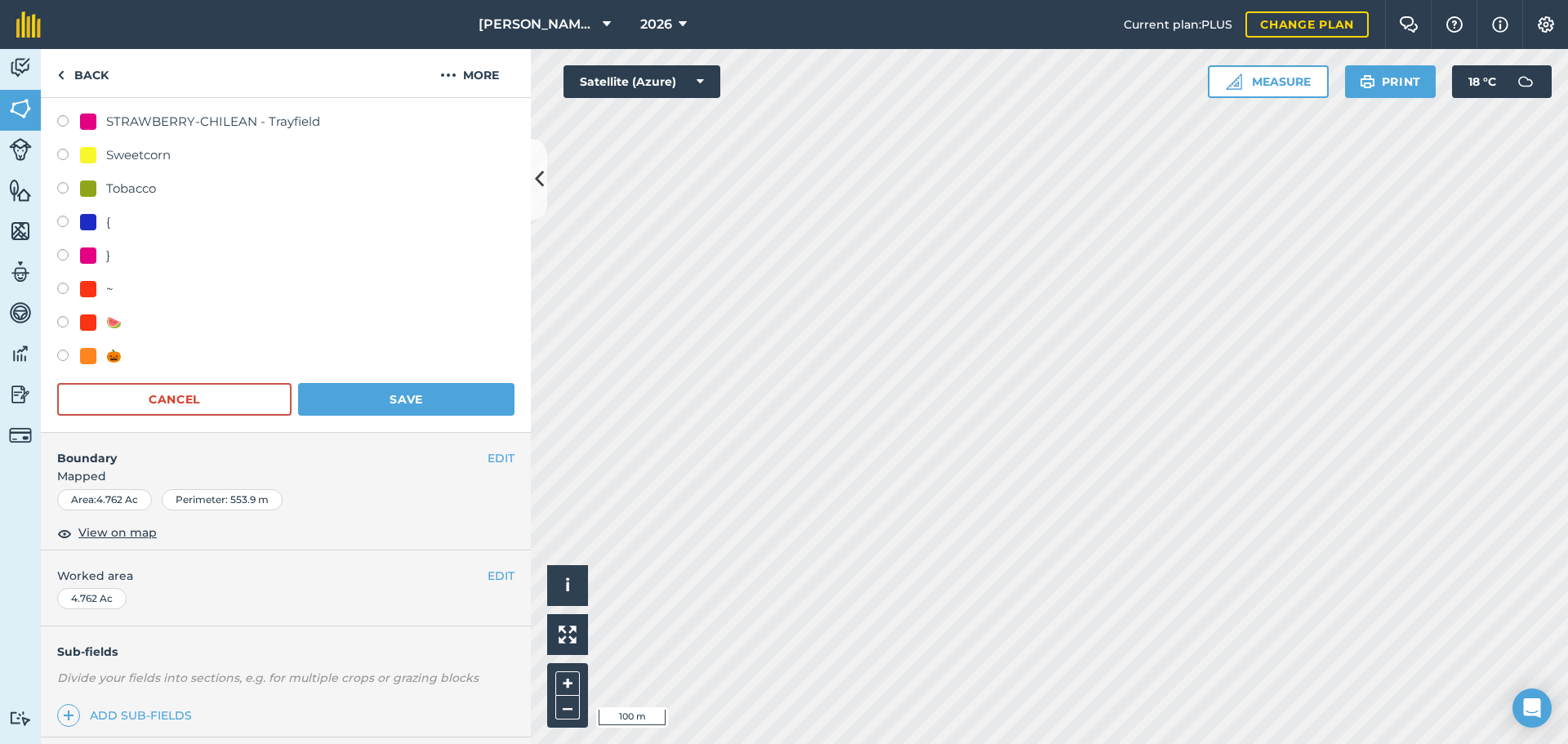
click at [76, 351] on label at bounding box center [69, 357] width 23 height 16
radio input "true"
radio input "false"
click at [454, 415] on button "Save" at bounding box center [405, 399] width 217 height 32
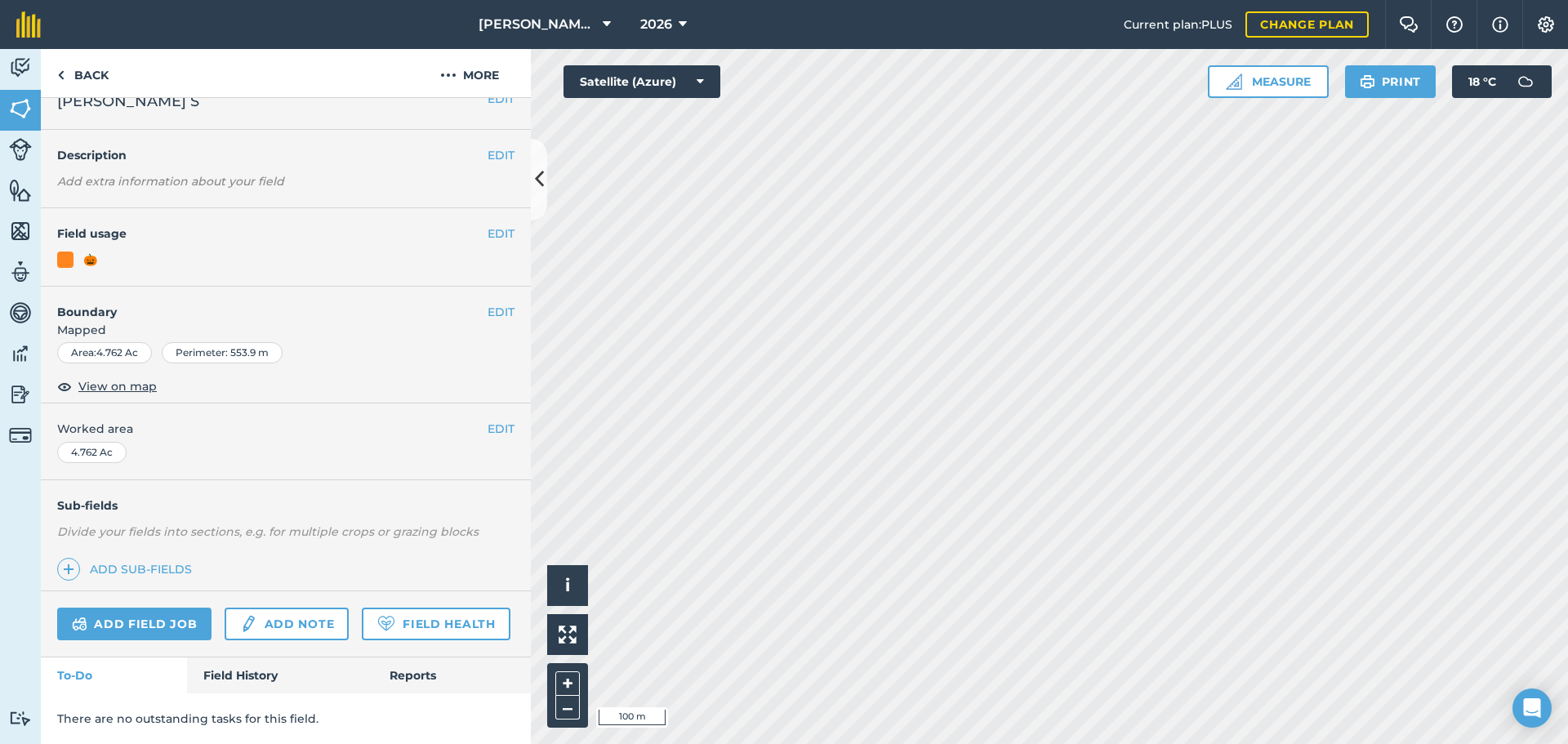
scroll to position [71, 0]
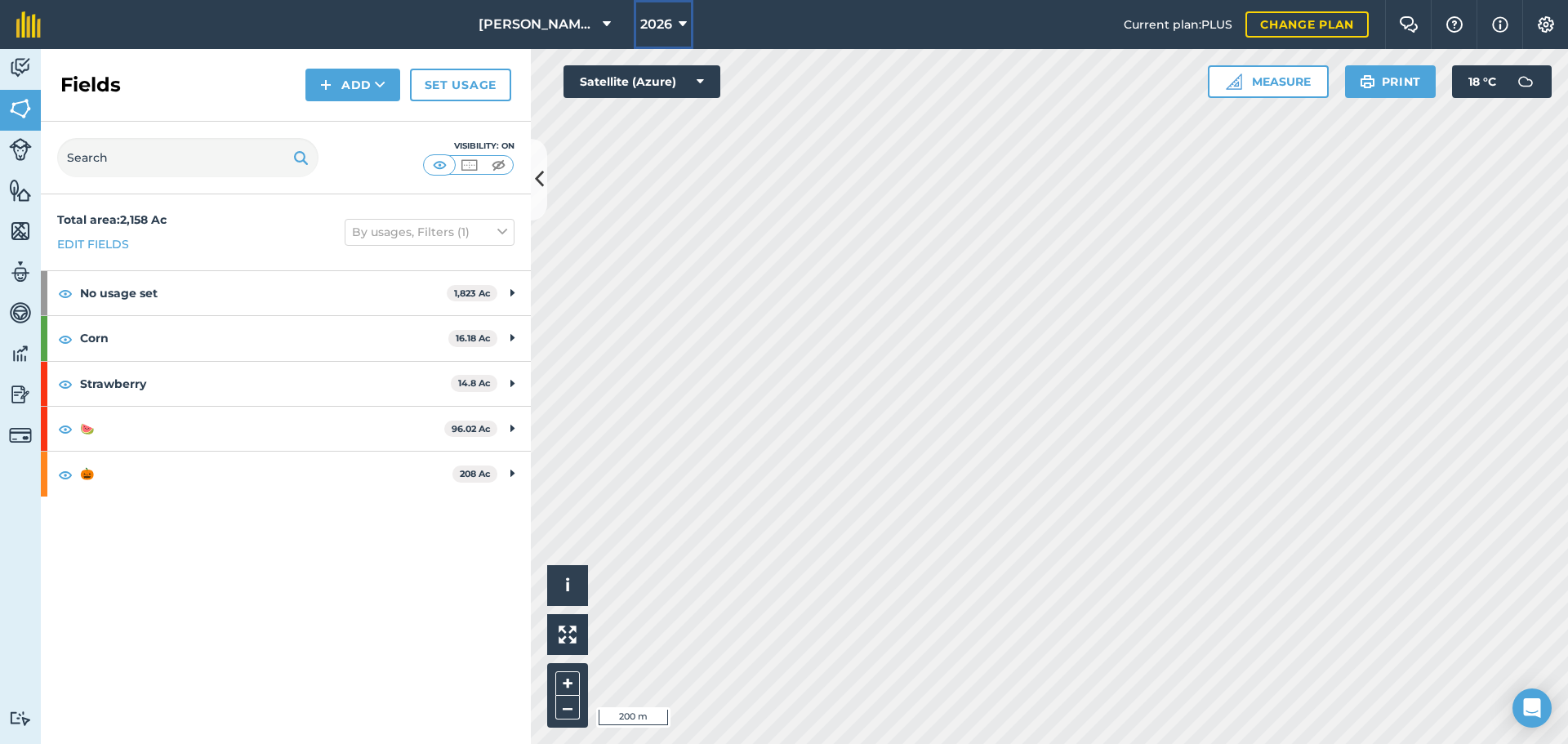
click at [664, 31] on span "2026" at bounding box center [655, 24] width 31 height 20
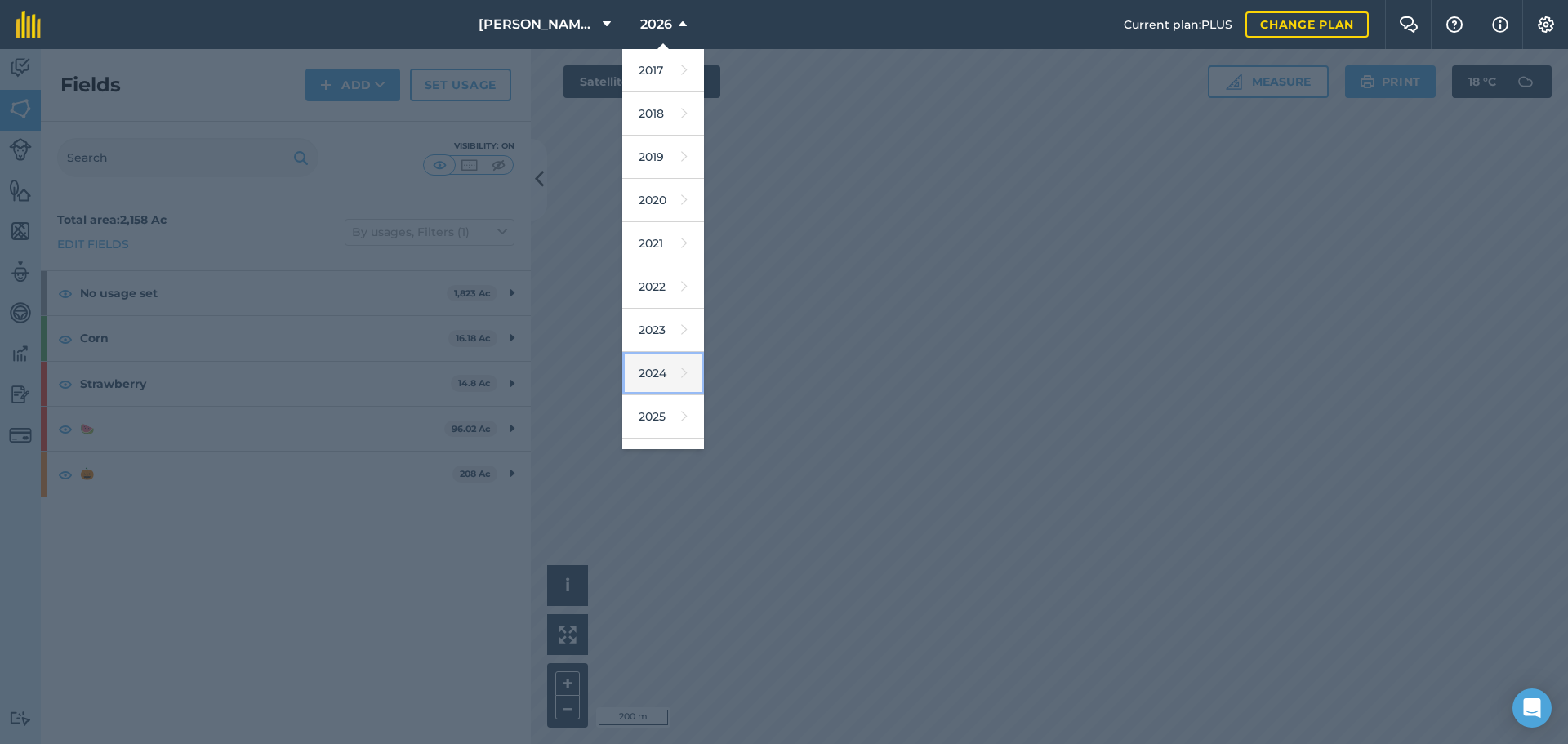
click at [661, 378] on link "2024" at bounding box center [663, 373] width 82 height 43
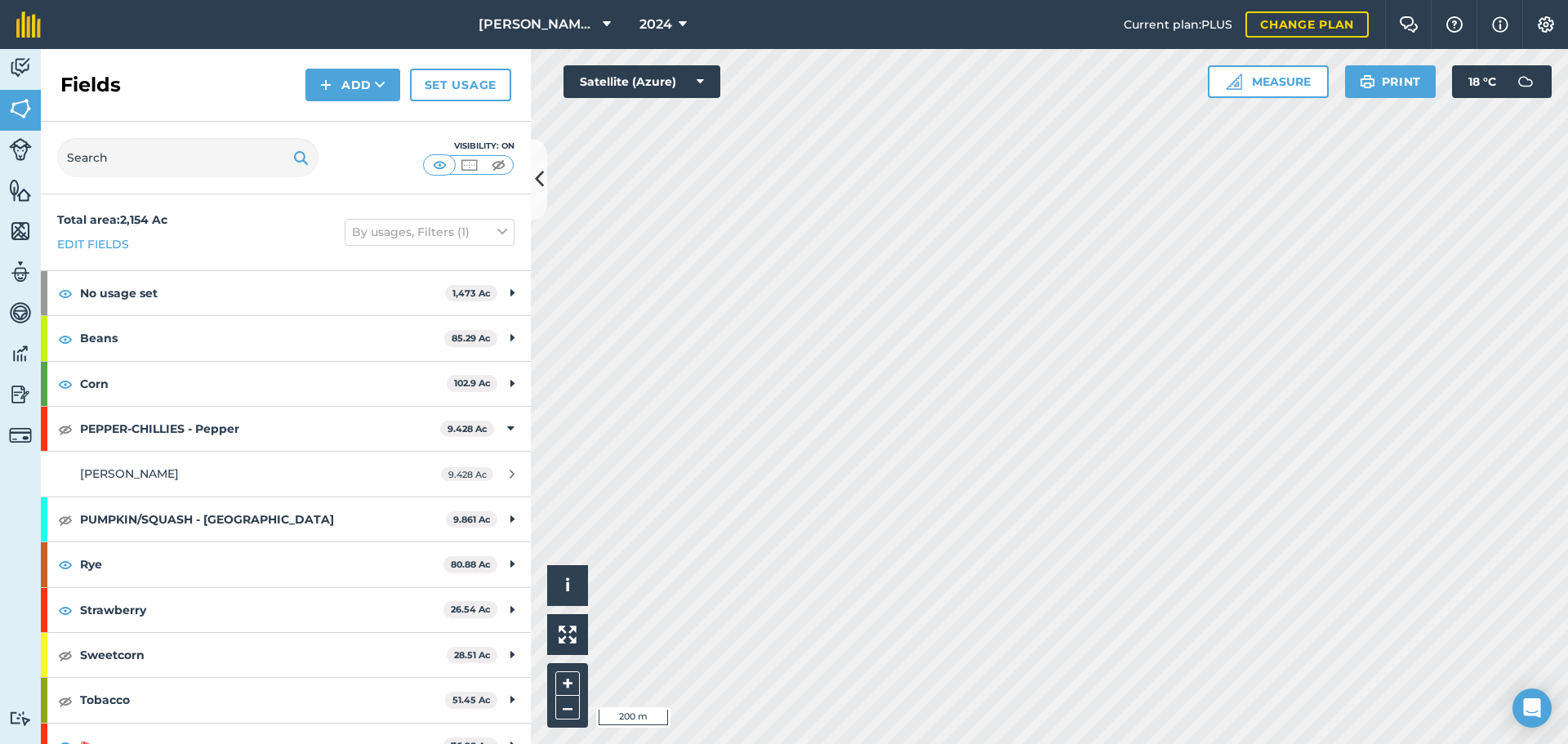
scroll to position [69, 0]
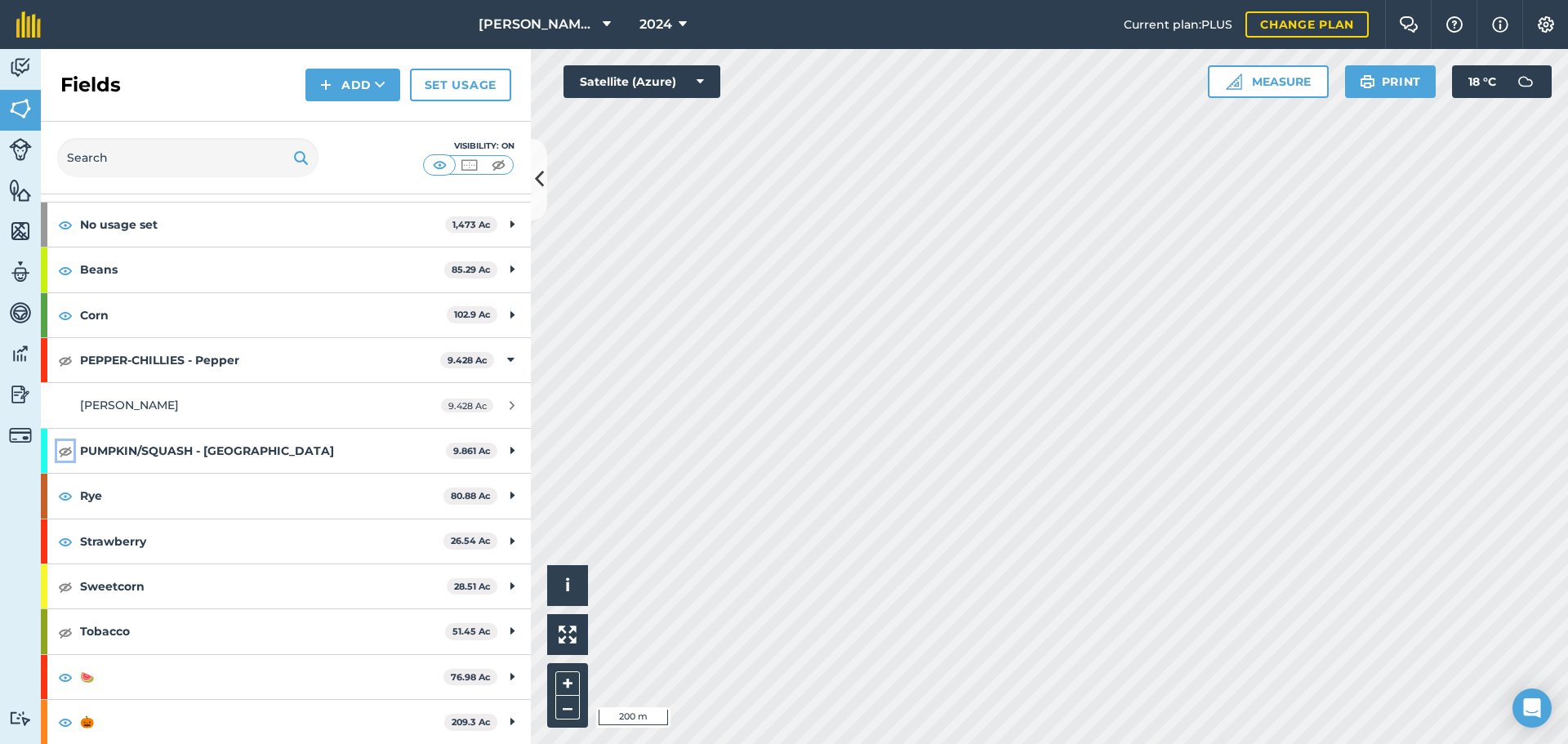
click at [69, 450] on img at bounding box center [65, 450] width 14 height 20
drag, startPoint x: 65, startPoint y: 592, endPoint x: 68, endPoint y: 609, distance: 17.3
click at [65, 591] on img at bounding box center [65, 586] width 14 height 20
click at [68, 627] on img at bounding box center [65, 631] width 14 height 20
click at [674, 17] on button "2024" at bounding box center [662, 24] width 60 height 49
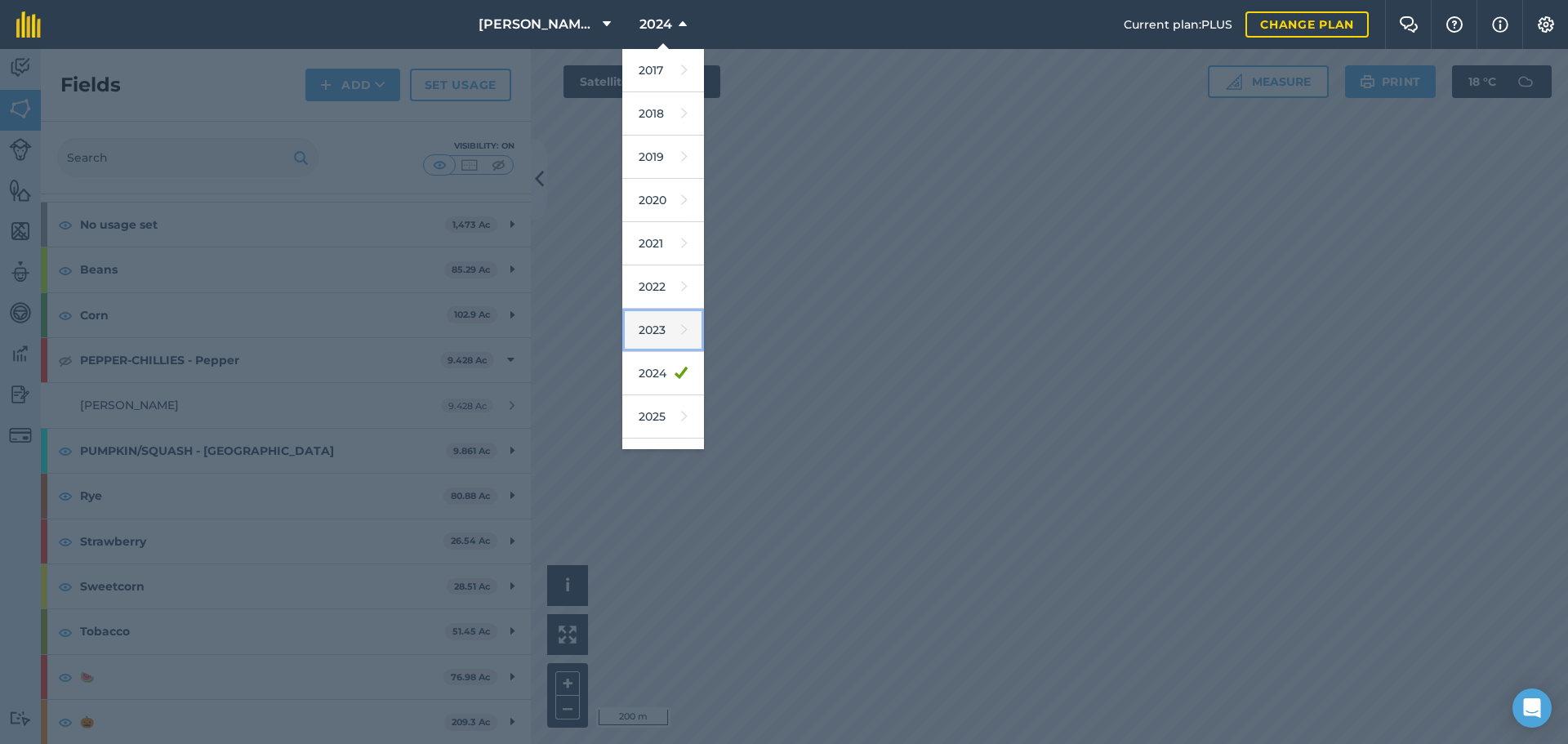
click at [665, 341] on link "2023" at bounding box center [663, 330] width 82 height 43
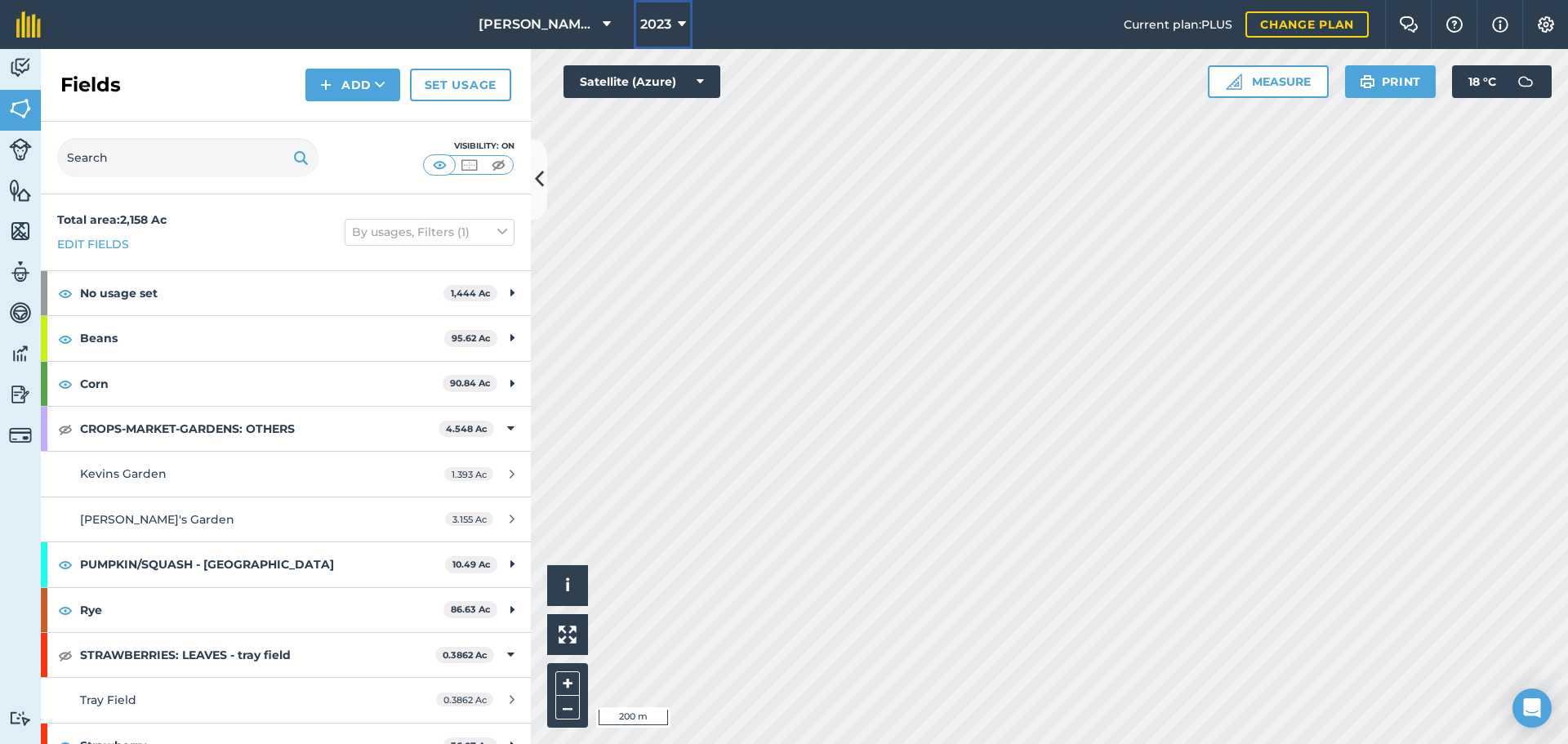
click at [669, 19] on span "2023" at bounding box center [655, 24] width 31 height 20
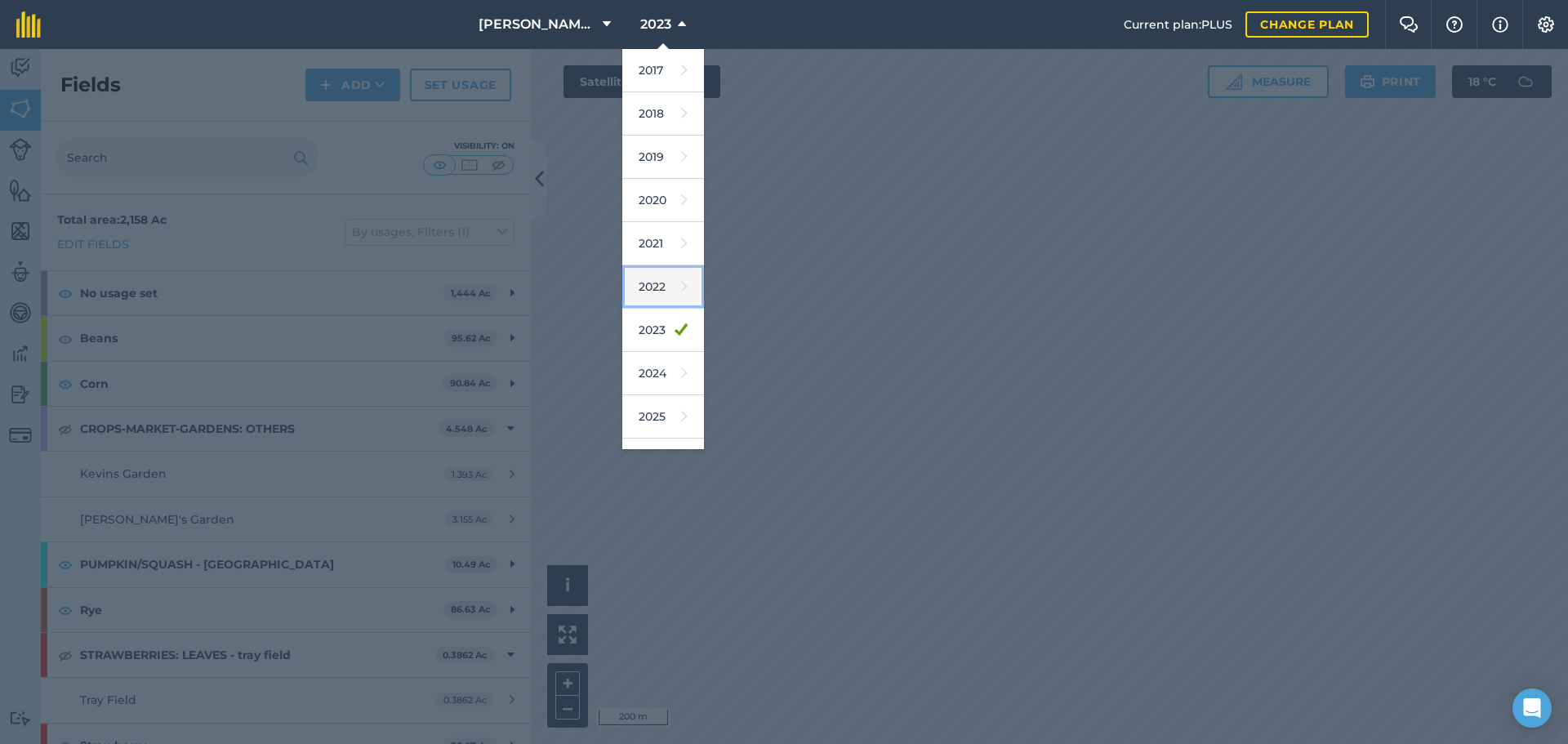
click at [659, 292] on link "2022" at bounding box center [663, 286] width 82 height 43
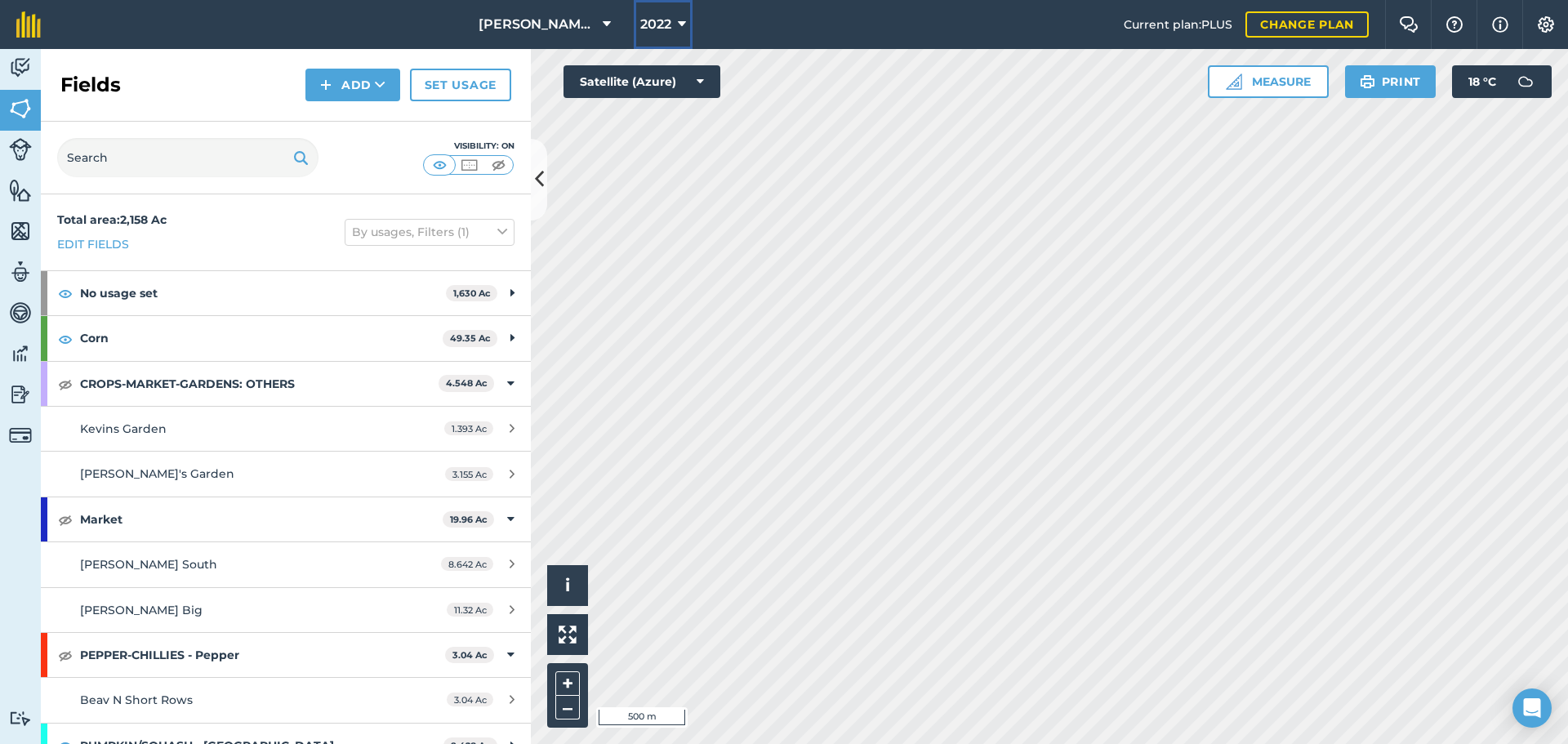
click at [650, 20] on span "2022" at bounding box center [655, 24] width 31 height 20
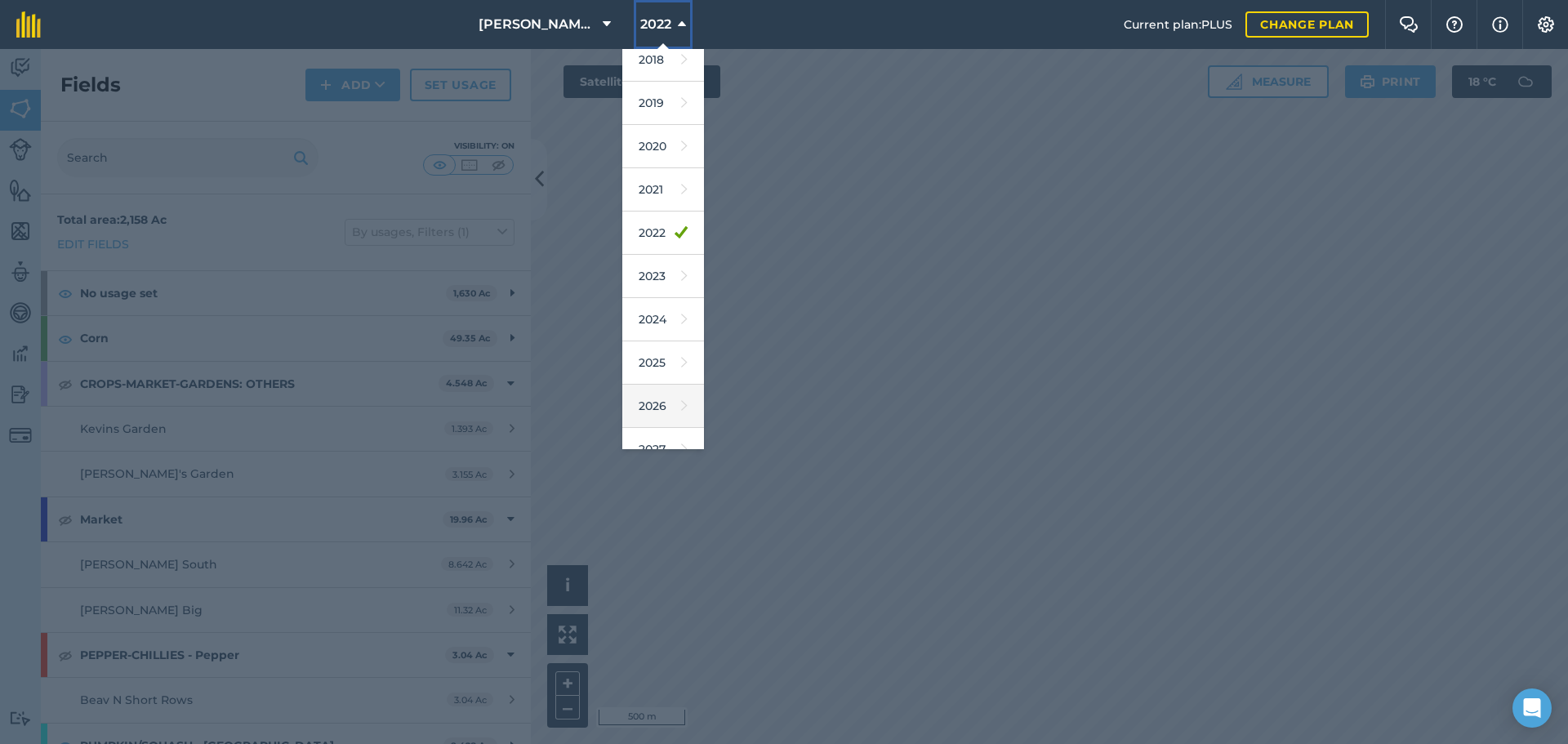
scroll to position [76, 0]
click at [681, 382] on icon at bounding box center [684, 383] width 7 height 23
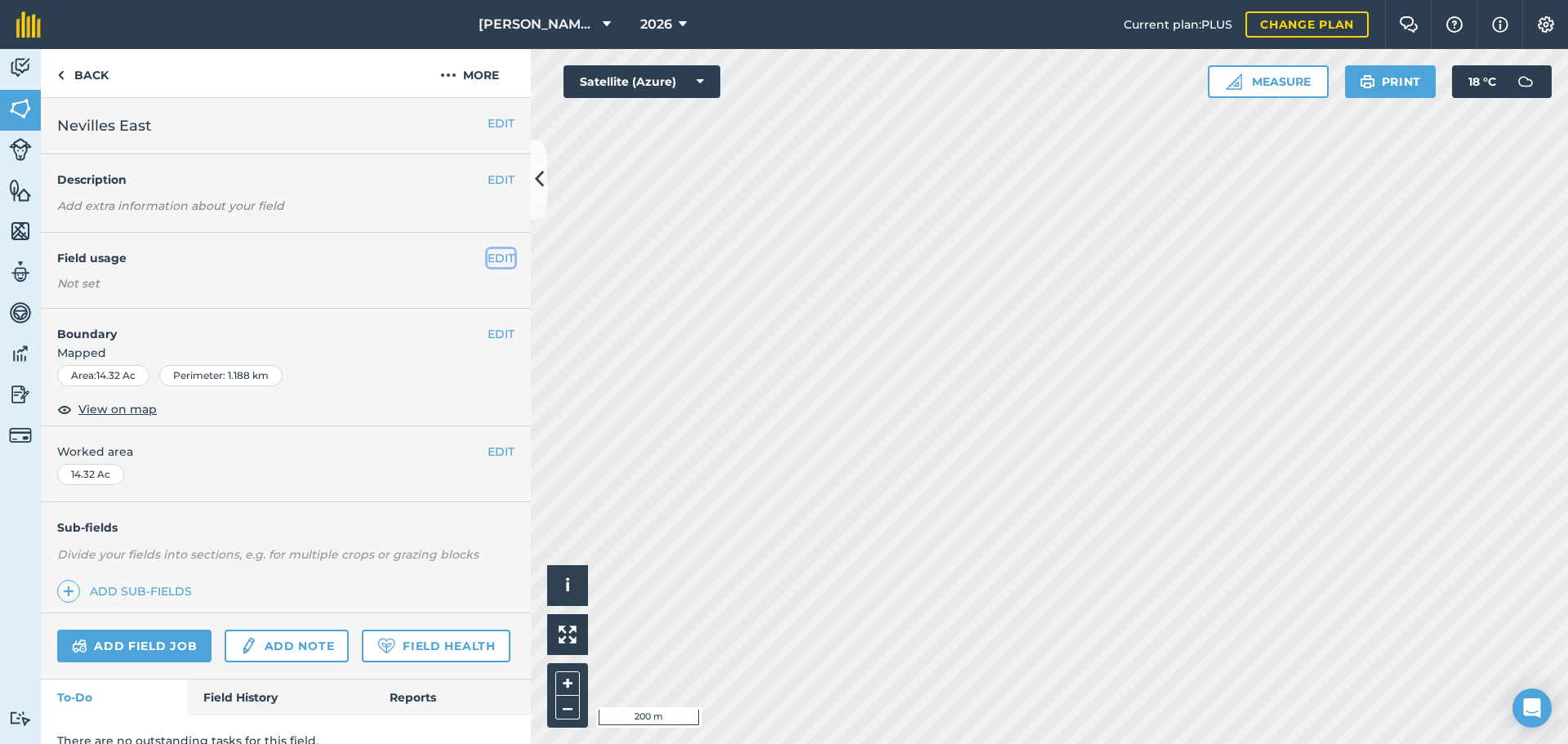
click at [487, 262] on button "EDIT" at bounding box center [501, 258] width 27 height 18
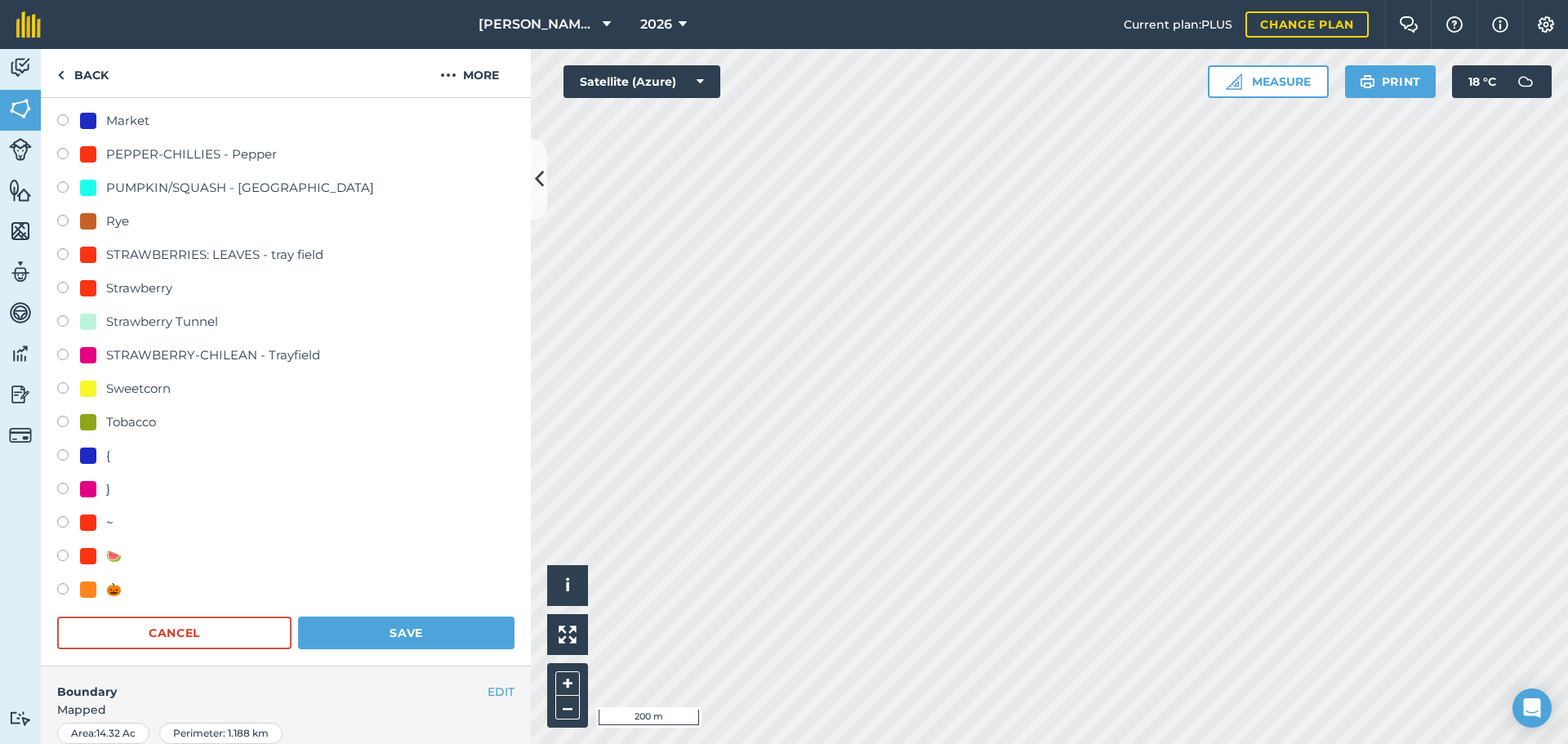
scroll to position [408, 0]
click at [65, 582] on label at bounding box center [69, 589] width 23 height 16
radio input "true"
radio input "false"
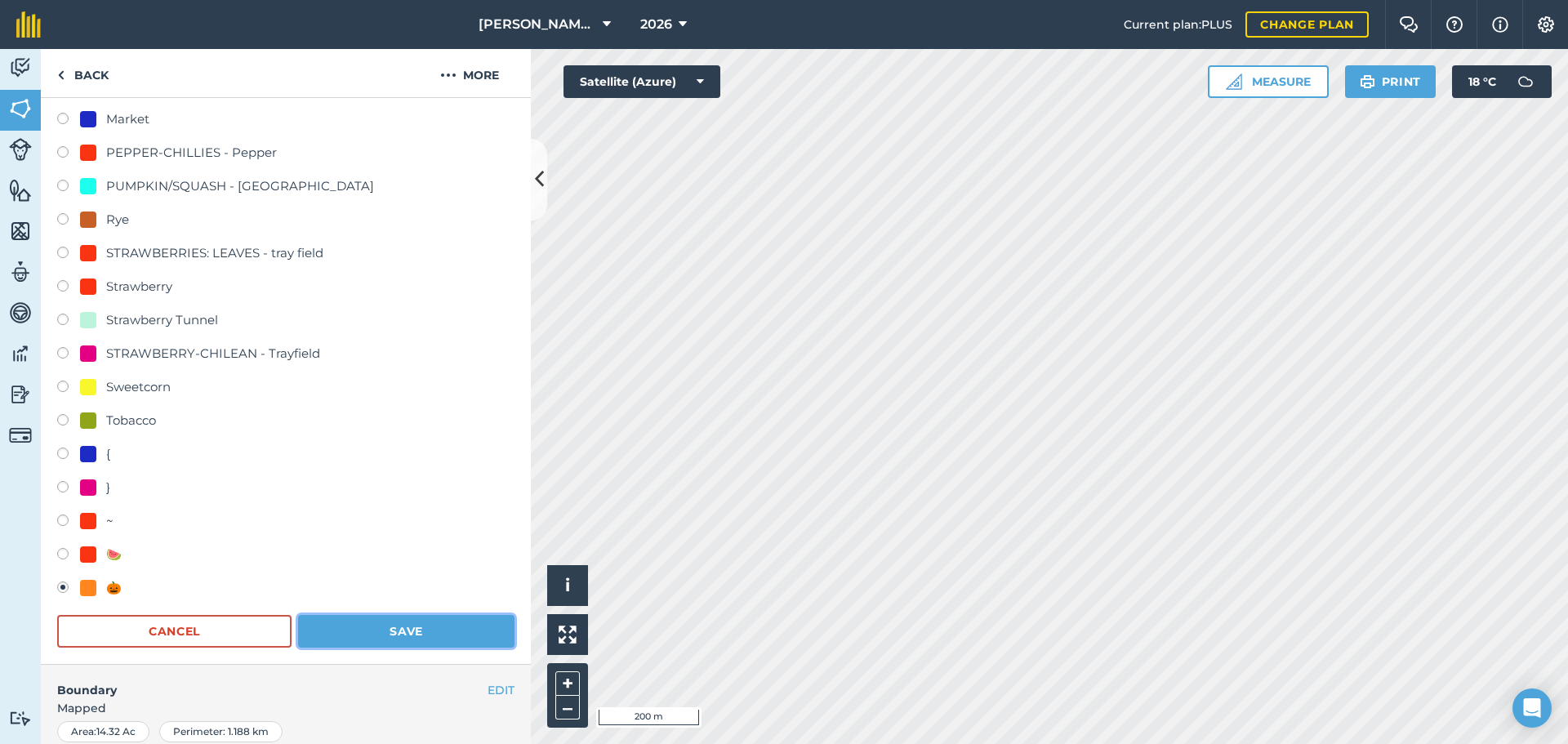
click at [382, 629] on button "Save" at bounding box center [405, 631] width 217 height 32
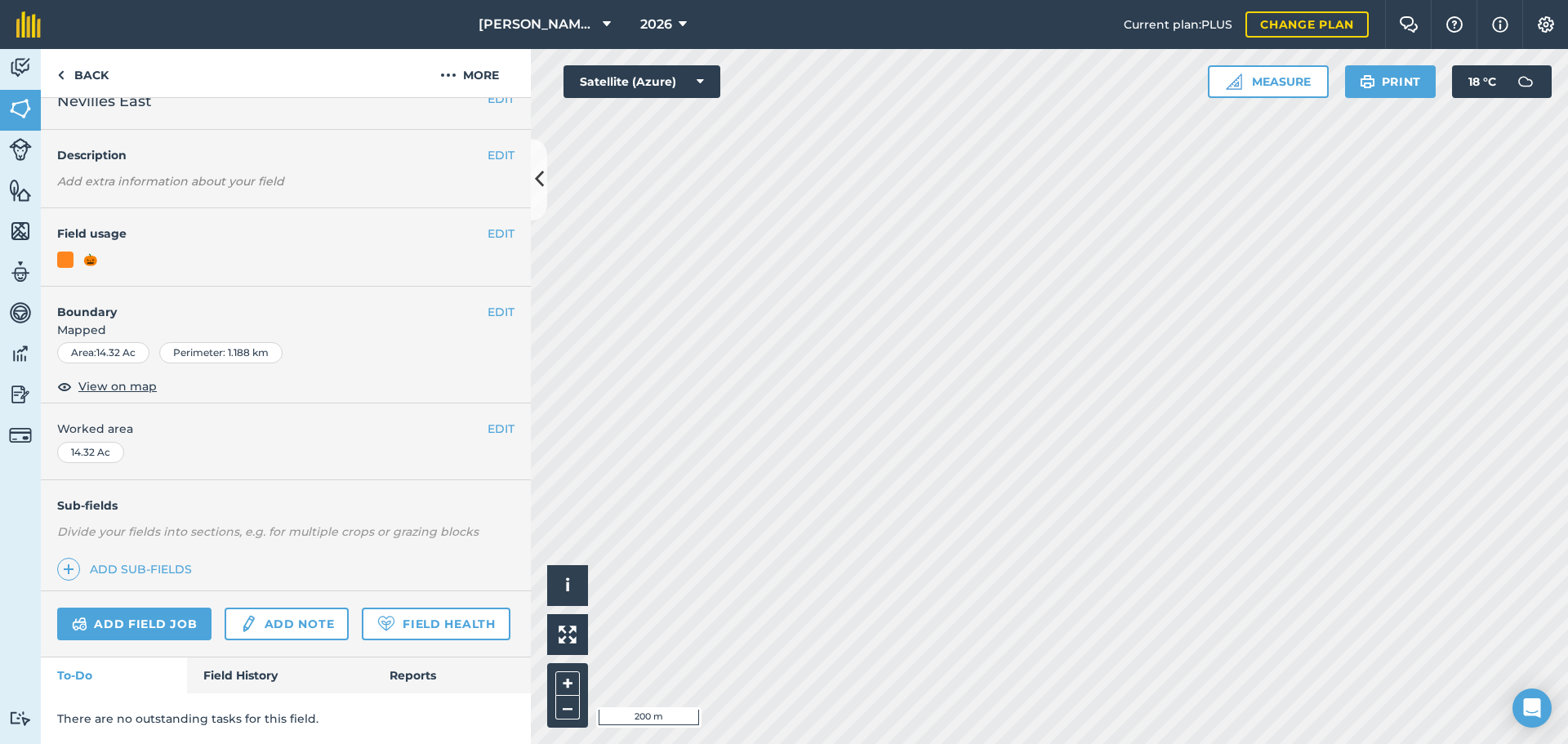
scroll to position [71, 0]
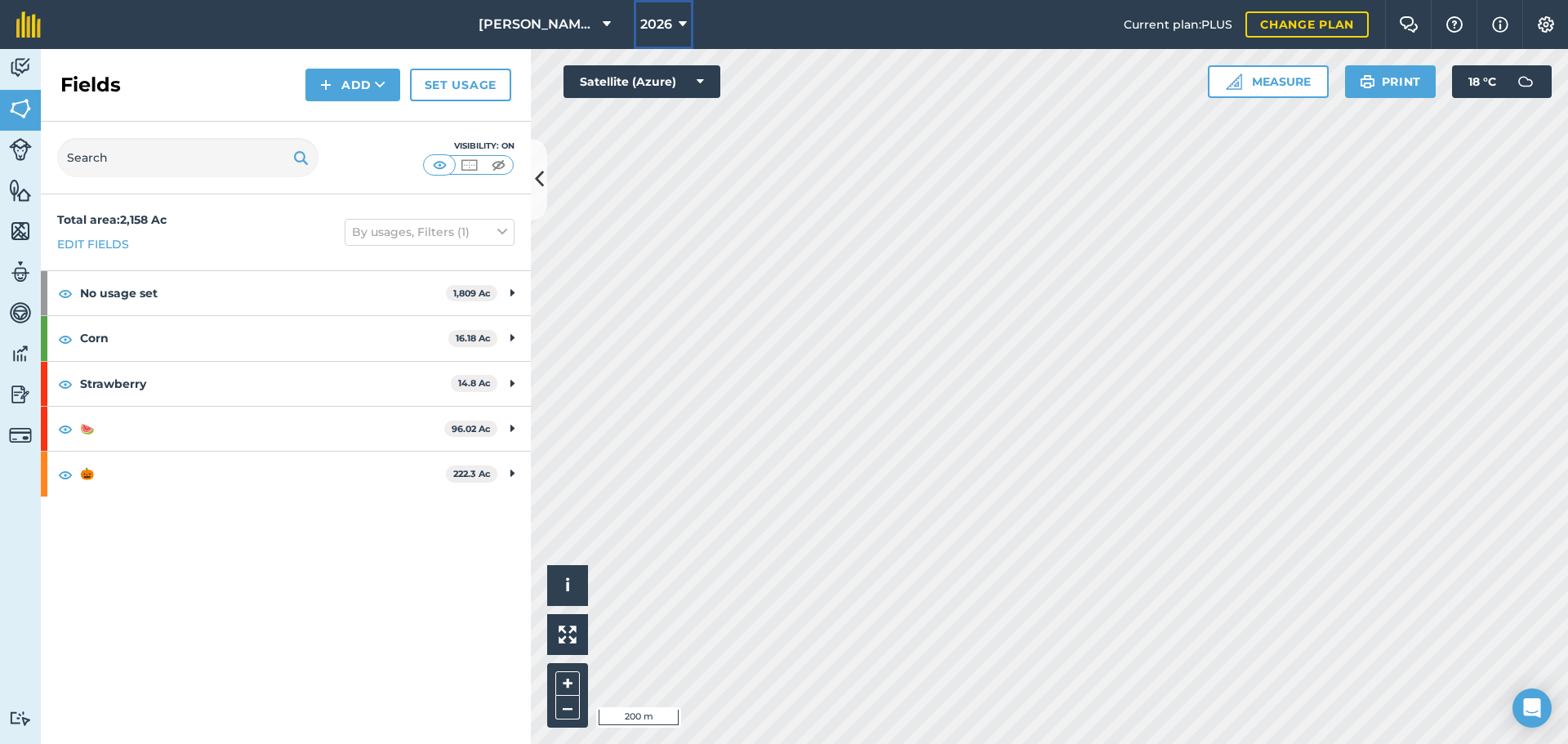
click at [639, 13] on button "2026" at bounding box center [663, 24] width 59 height 49
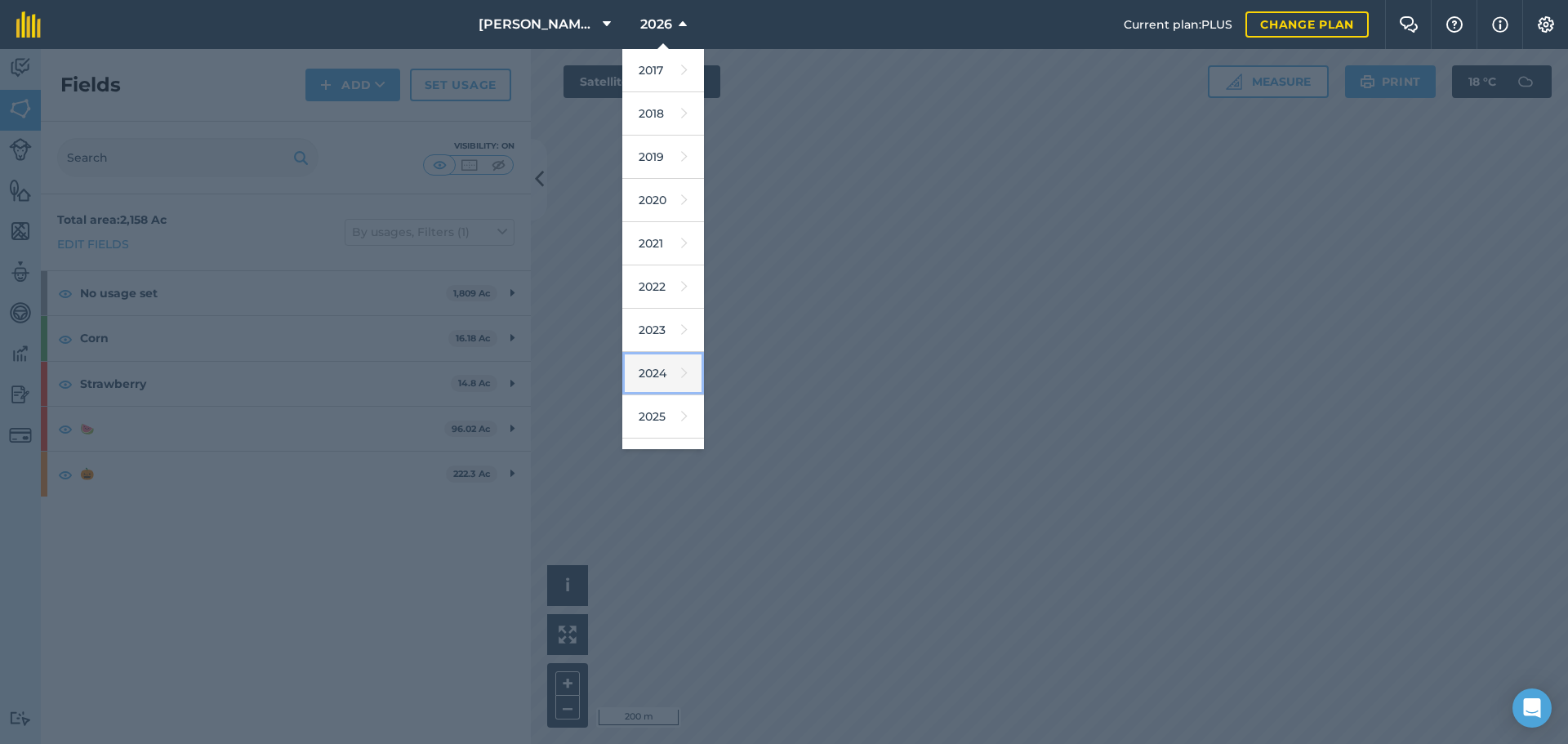
click at [638, 366] on link "2024" at bounding box center [663, 373] width 82 height 43
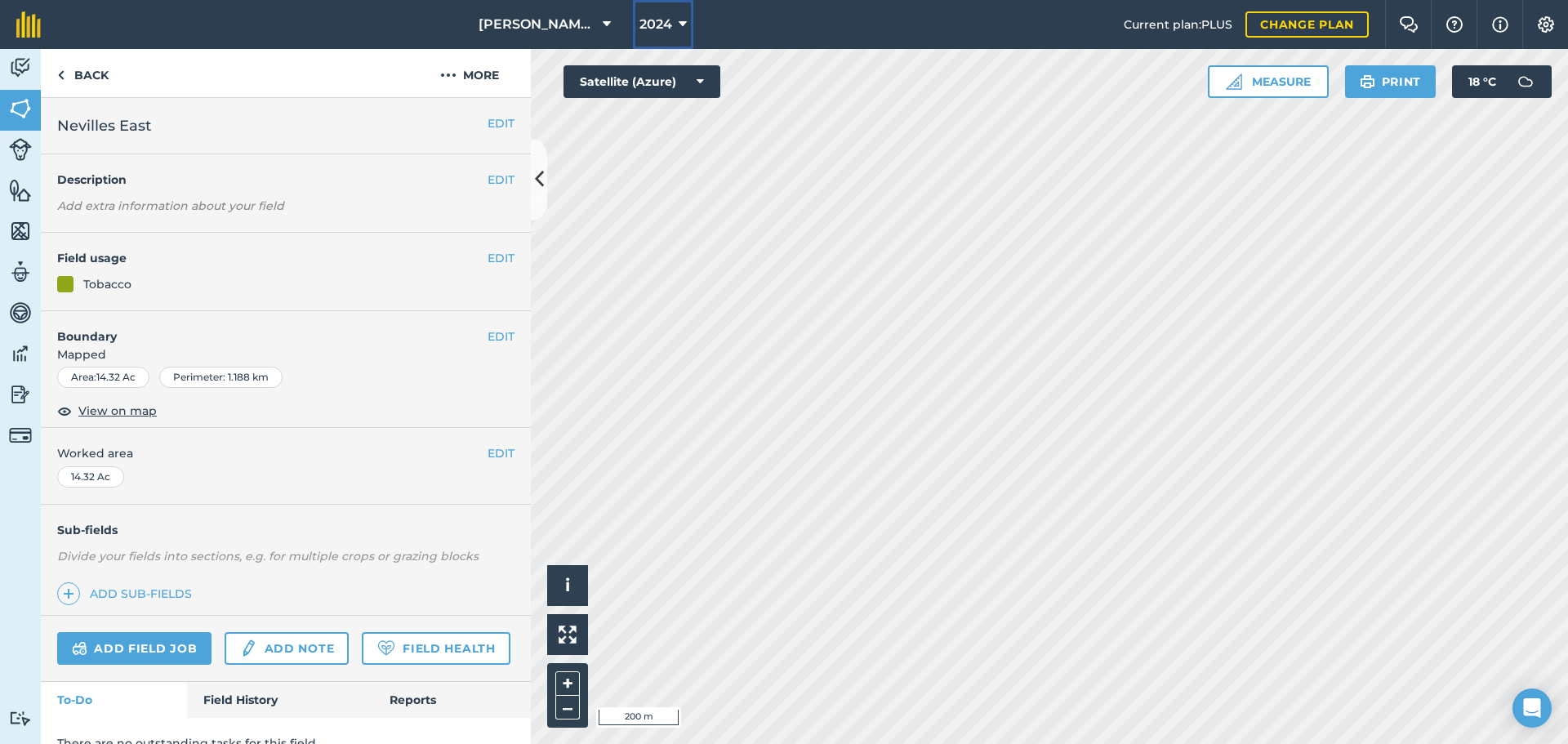
click at [665, 30] on span "2024" at bounding box center [655, 24] width 32 height 20
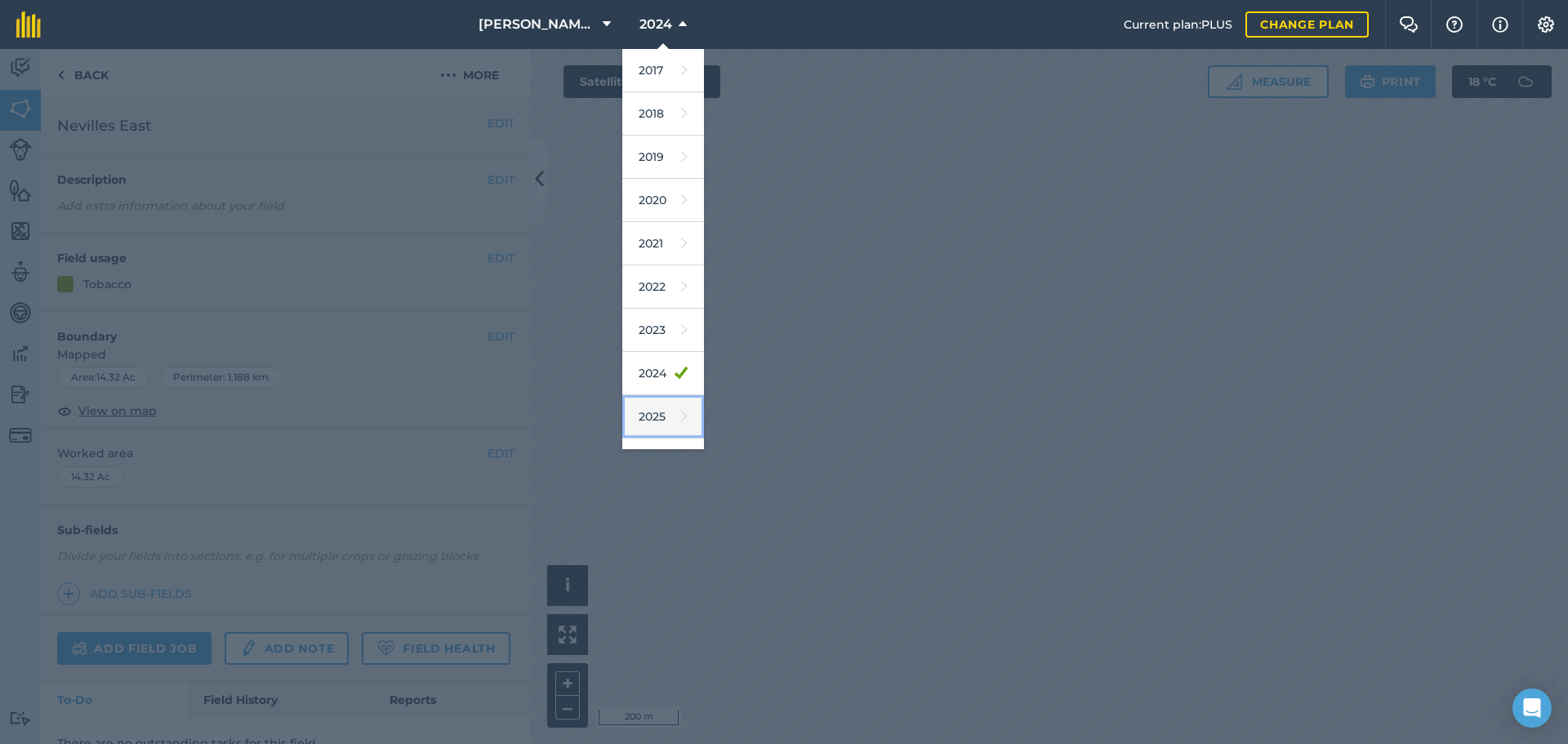
click at [658, 412] on link "2025" at bounding box center [663, 416] width 82 height 43
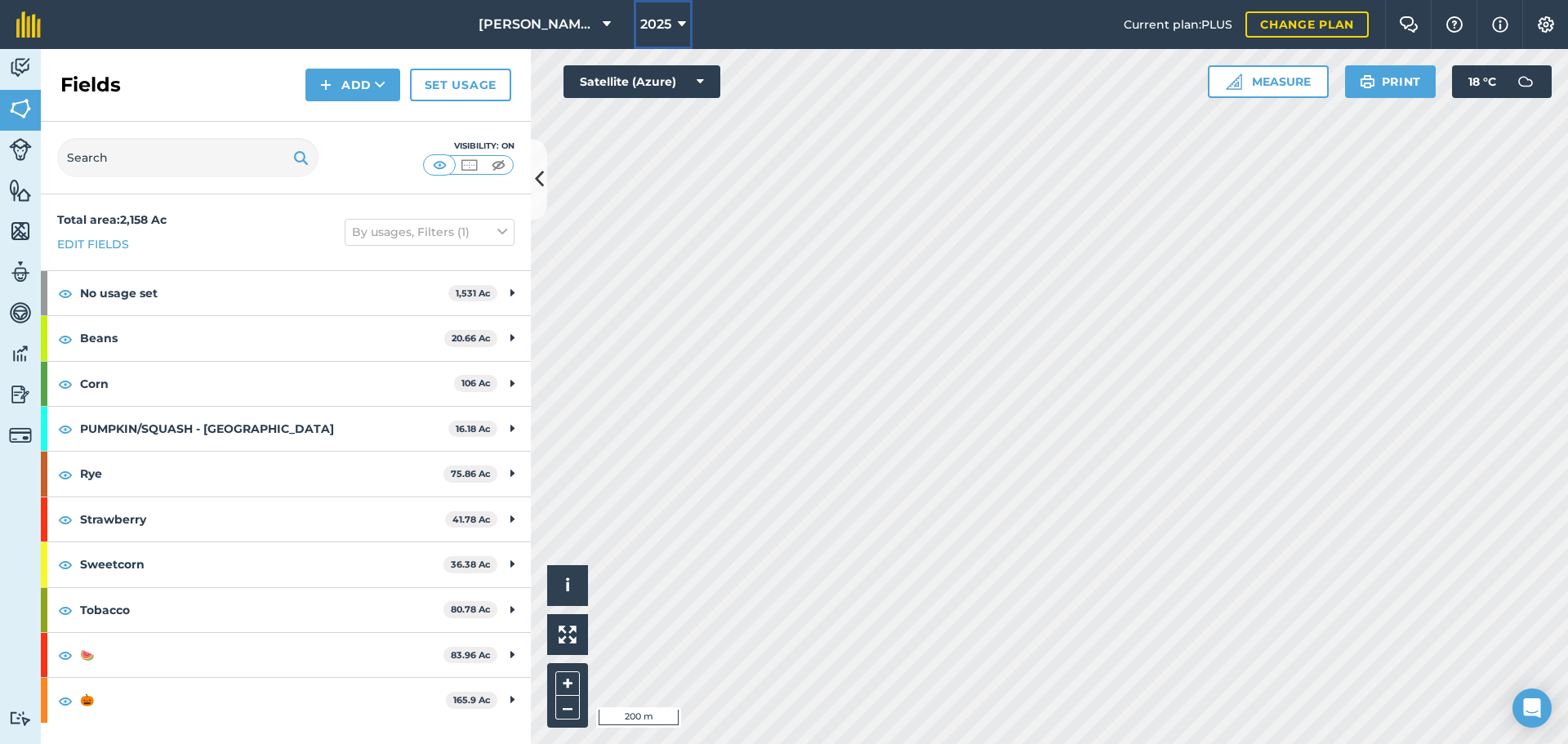
click at [660, 31] on span "2025" at bounding box center [655, 24] width 31 height 20
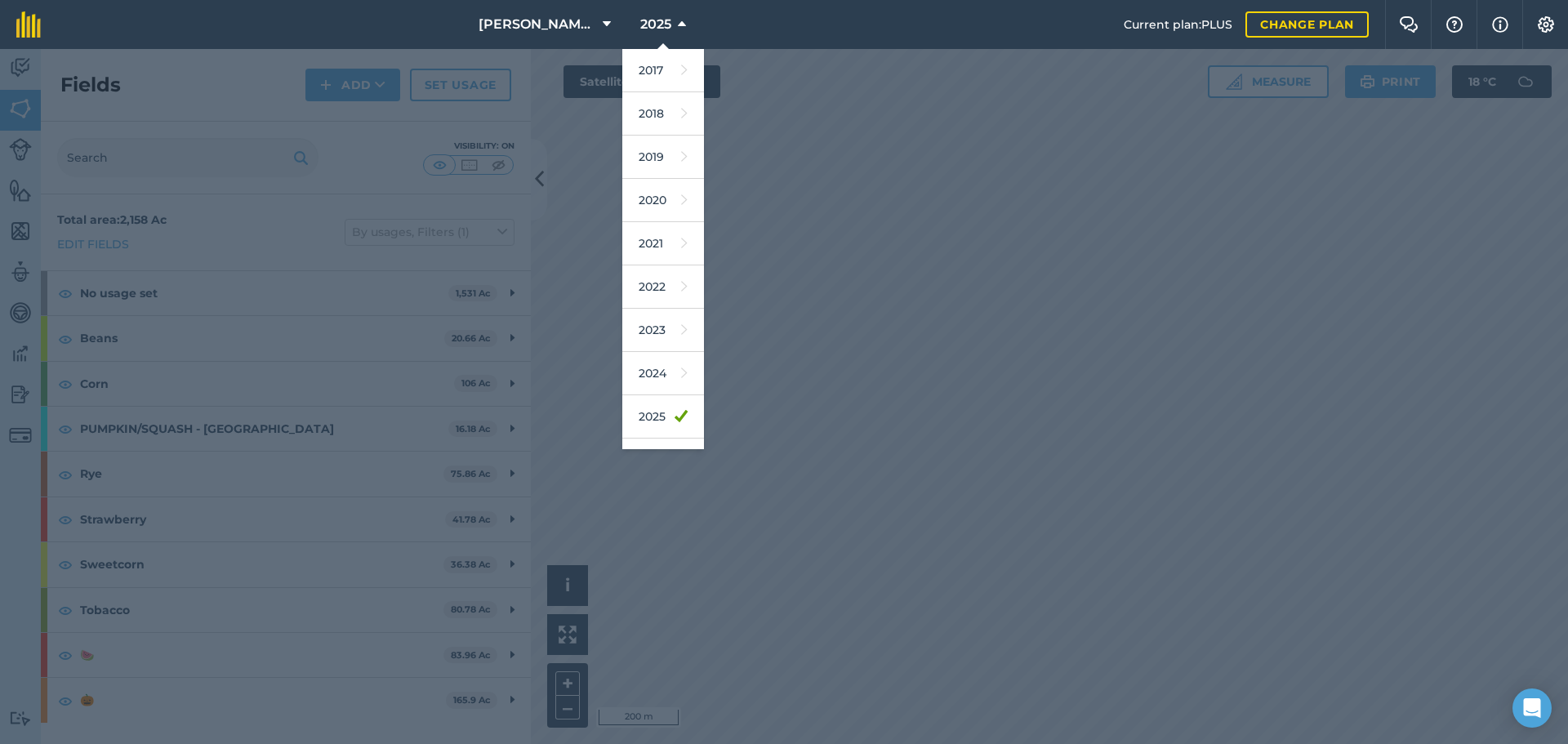
click at [798, 175] on div at bounding box center [784, 396] width 1568 height 695
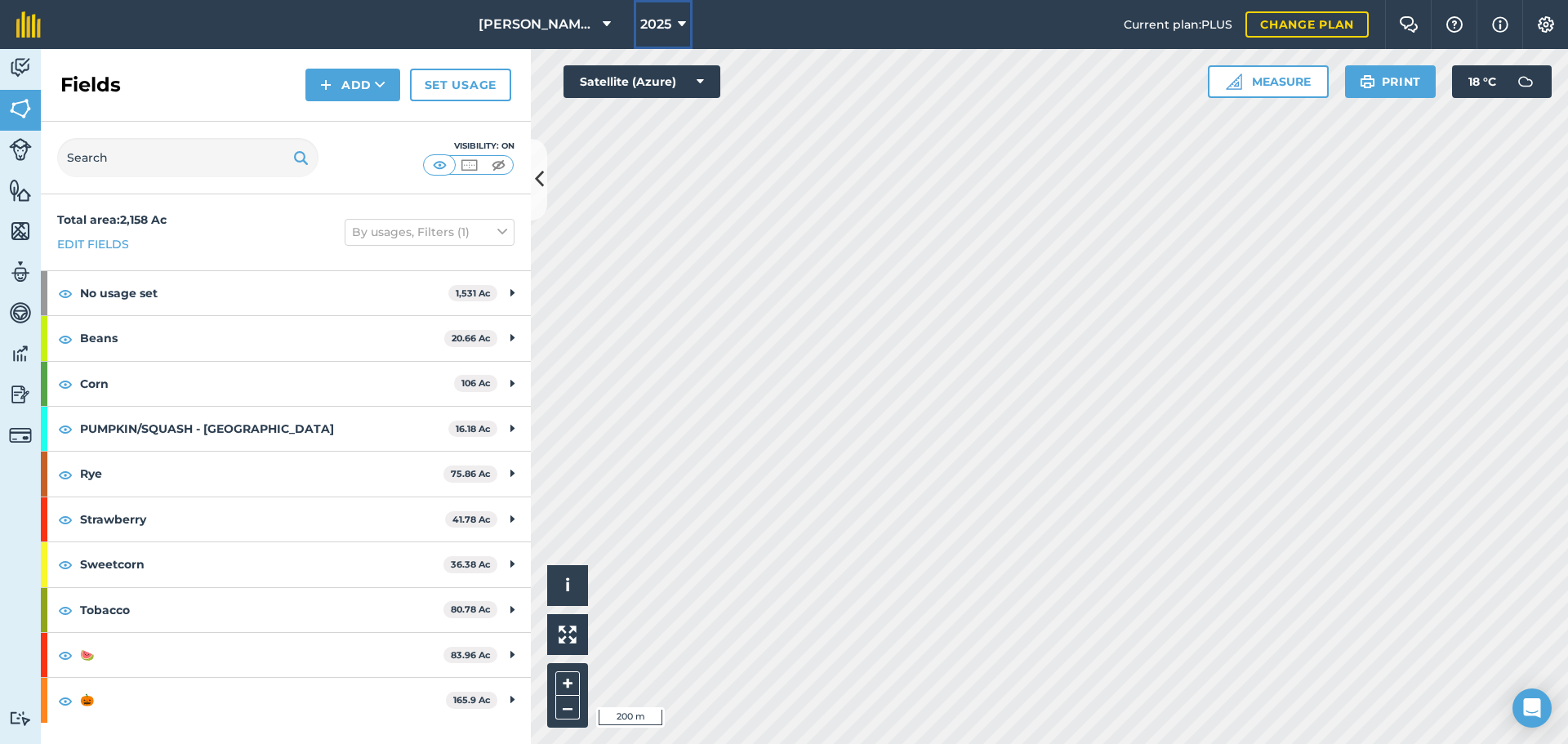
click at [662, 20] on span "2025" at bounding box center [655, 24] width 31 height 20
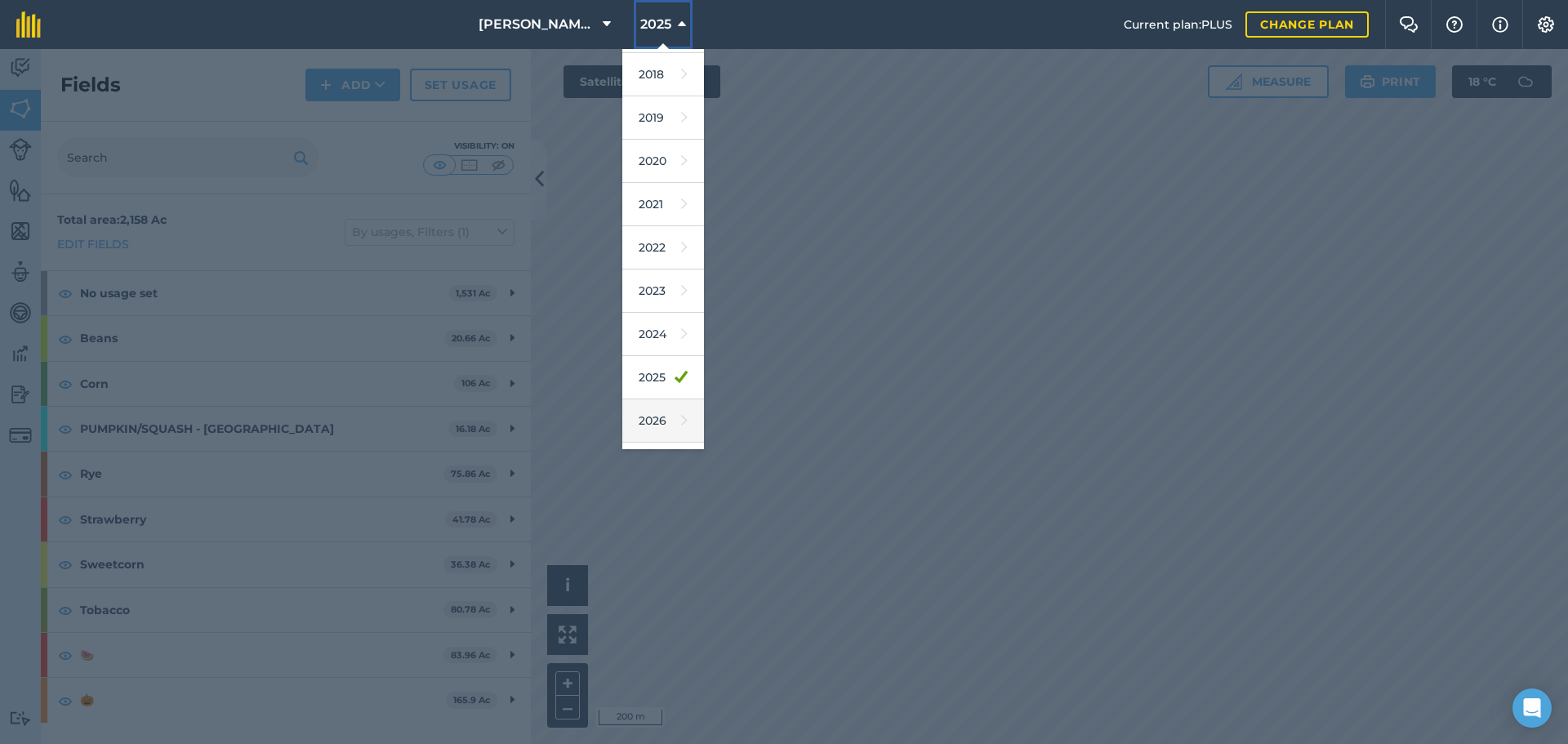
scroll to position [76, 0]
click at [664, 378] on link "2026" at bounding box center [663, 383] width 82 height 43
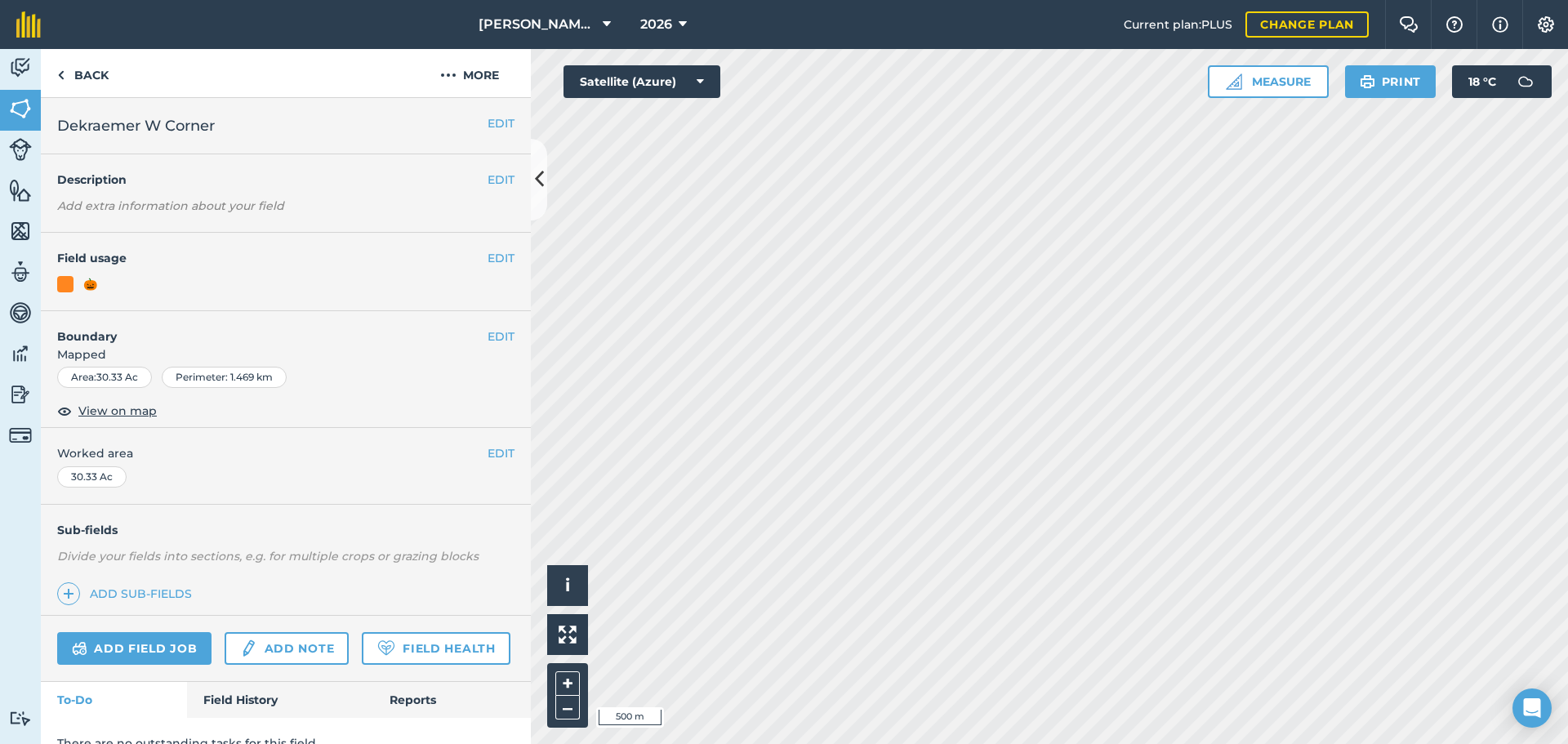
click at [481, 274] on div "EDIT Field usage 🎃" at bounding box center [286, 272] width 490 height 78
click at [487, 264] on button "EDIT" at bounding box center [501, 258] width 27 height 18
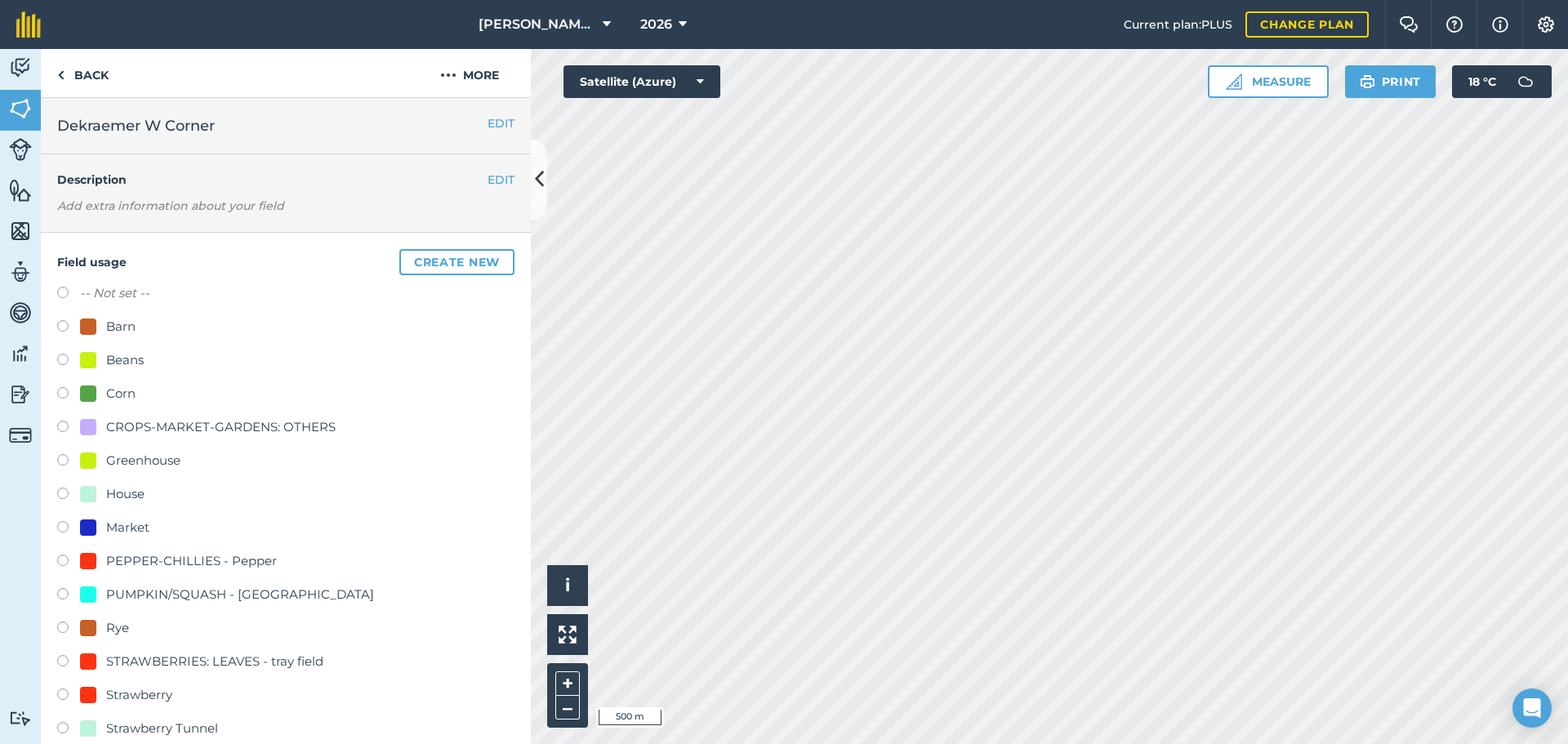
click at [98, 296] on label "-- Not set --" at bounding box center [114, 293] width 70 height 20
radio input "true"
radio input "false"
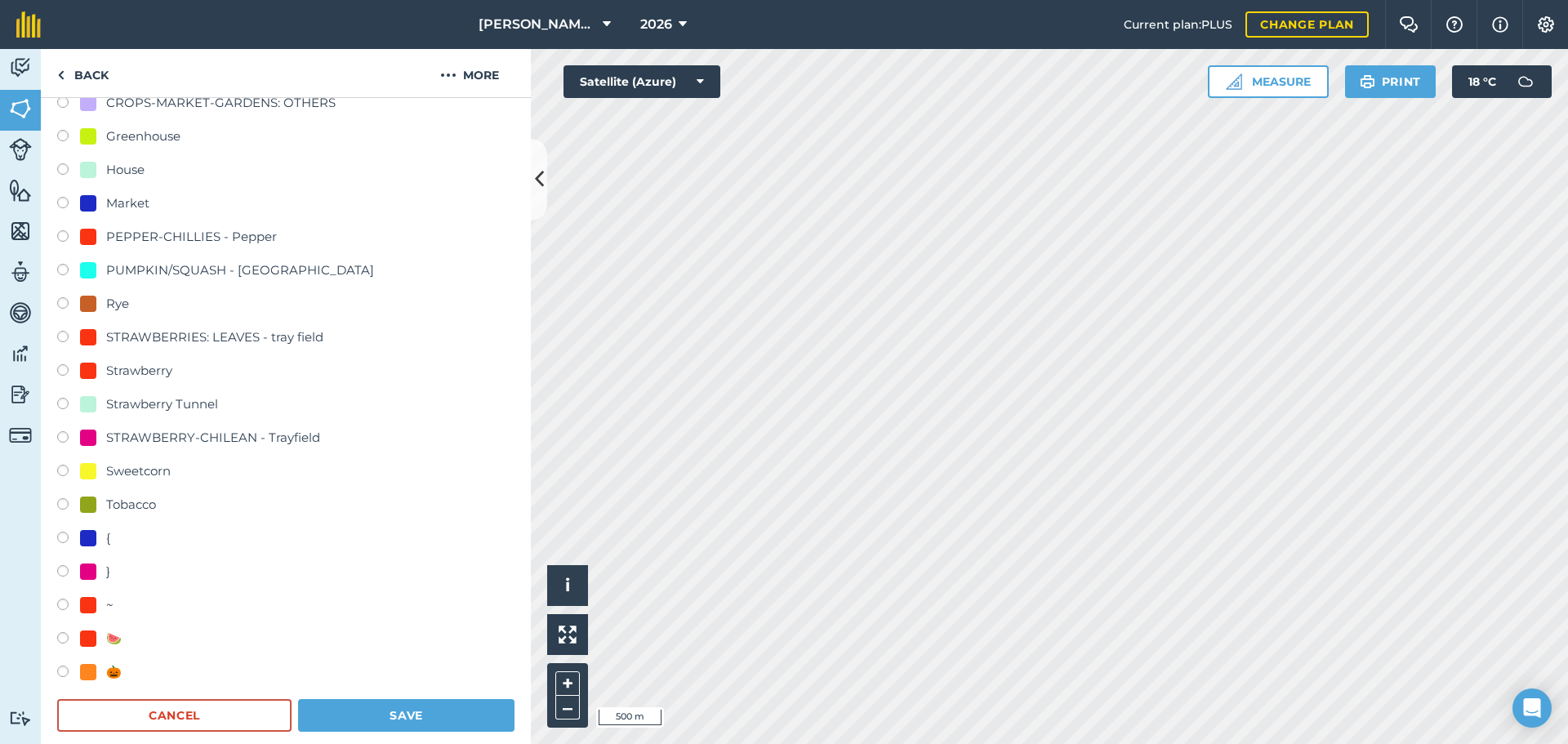
scroll to position [326, 0]
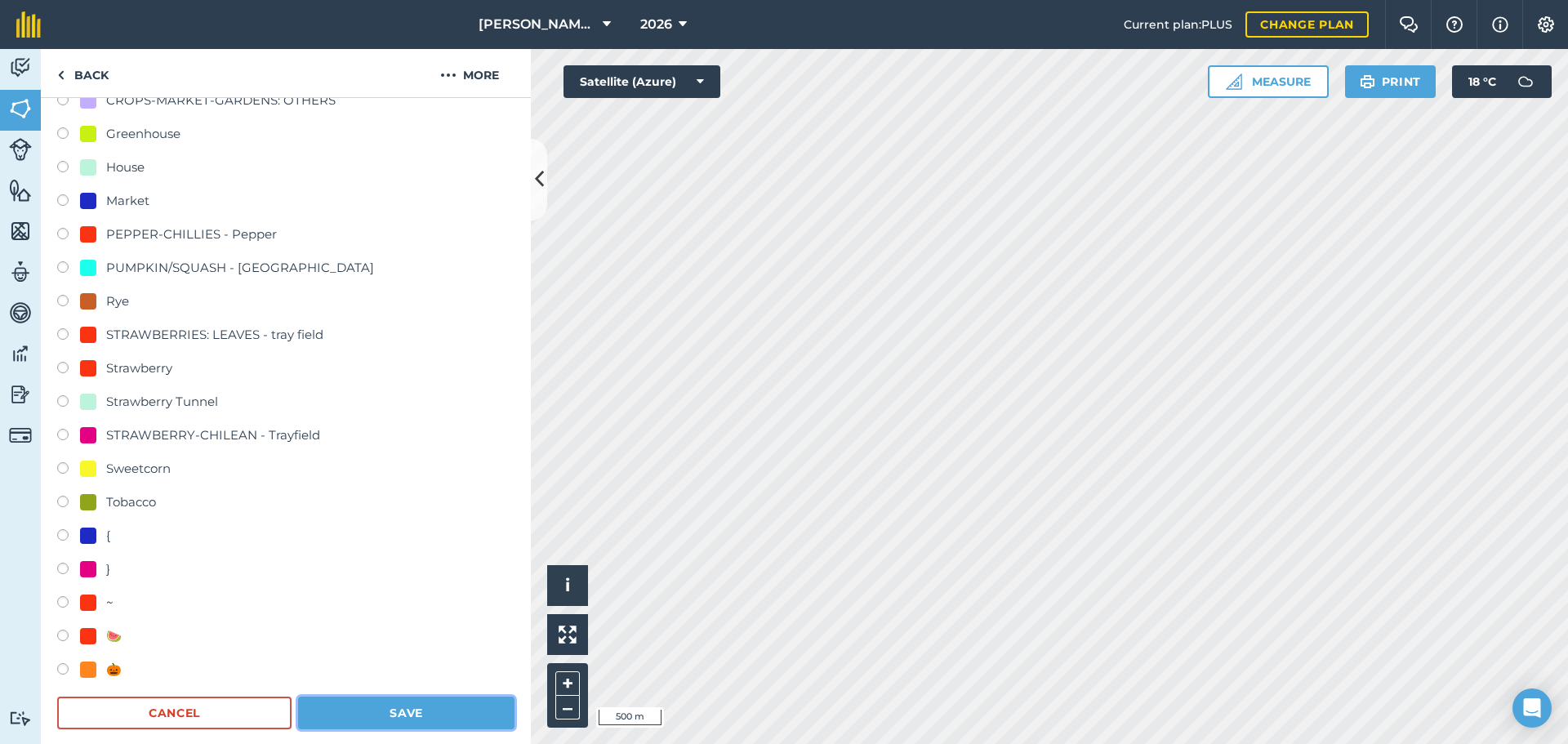
click at [423, 707] on button "Save" at bounding box center [405, 713] width 217 height 32
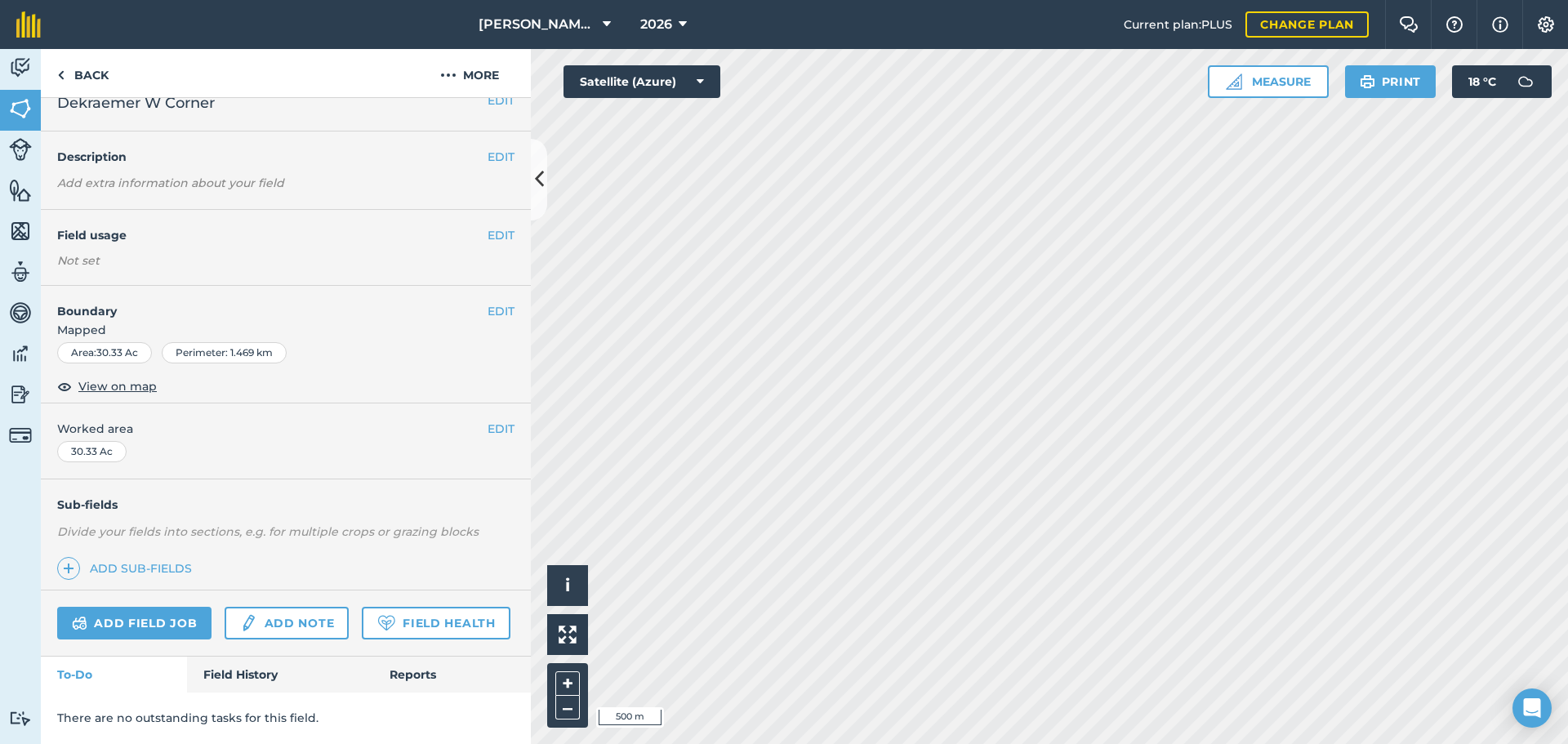
scroll to position [69, 0]
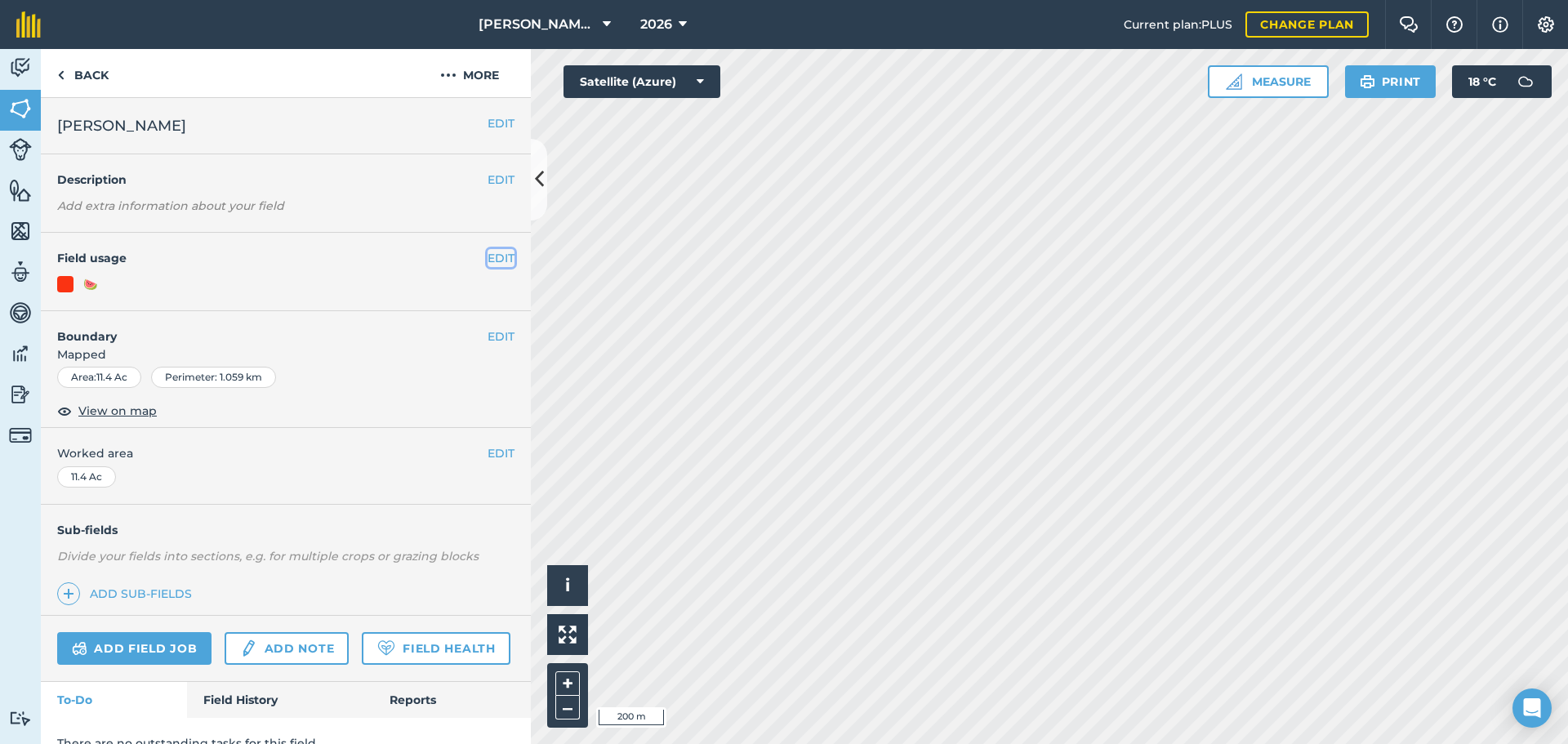
click at [487, 256] on button "EDIT" at bounding box center [501, 258] width 27 height 18
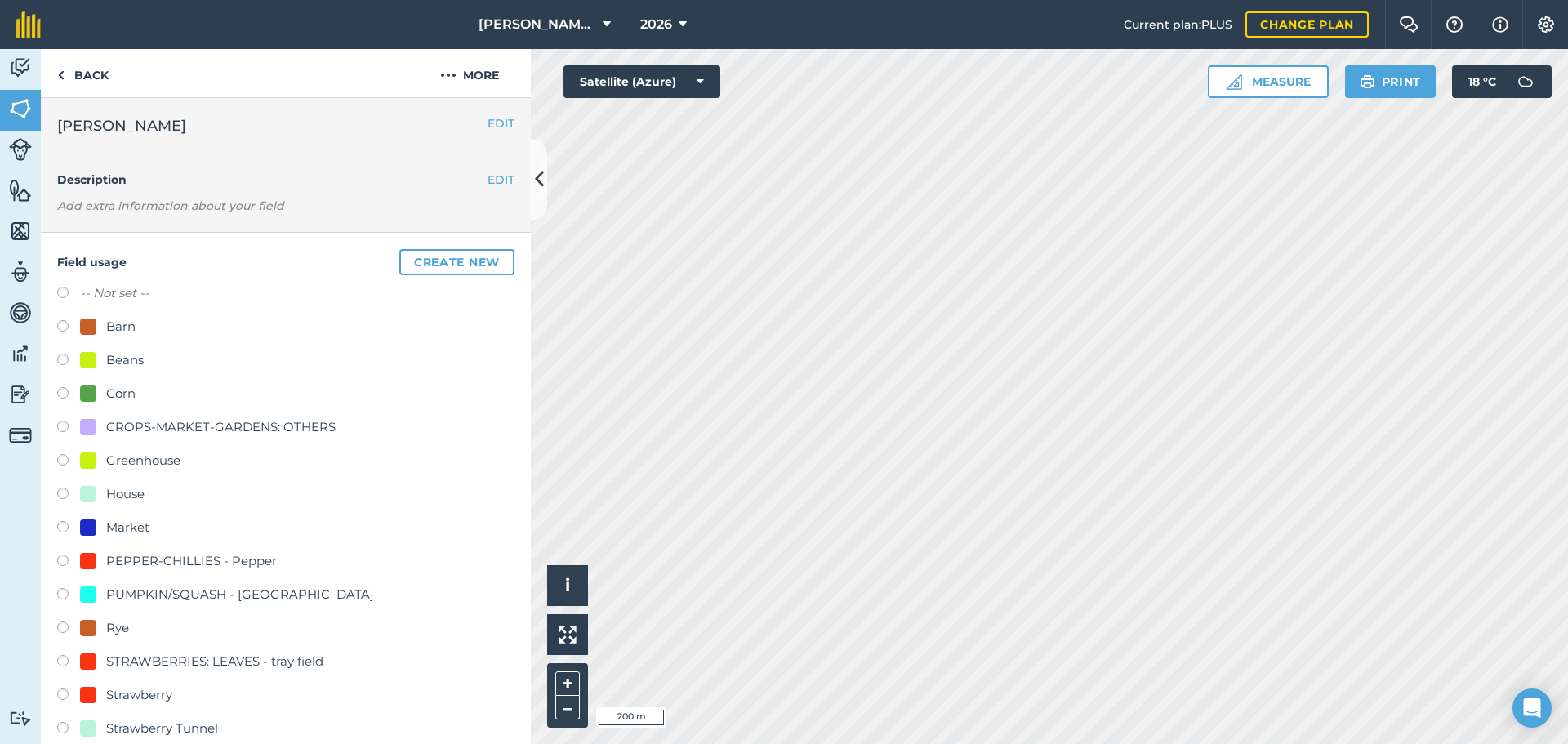
click at [86, 292] on label "-- Not set --" at bounding box center [114, 293] width 70 height 20
radio input "true"
radio input "false"
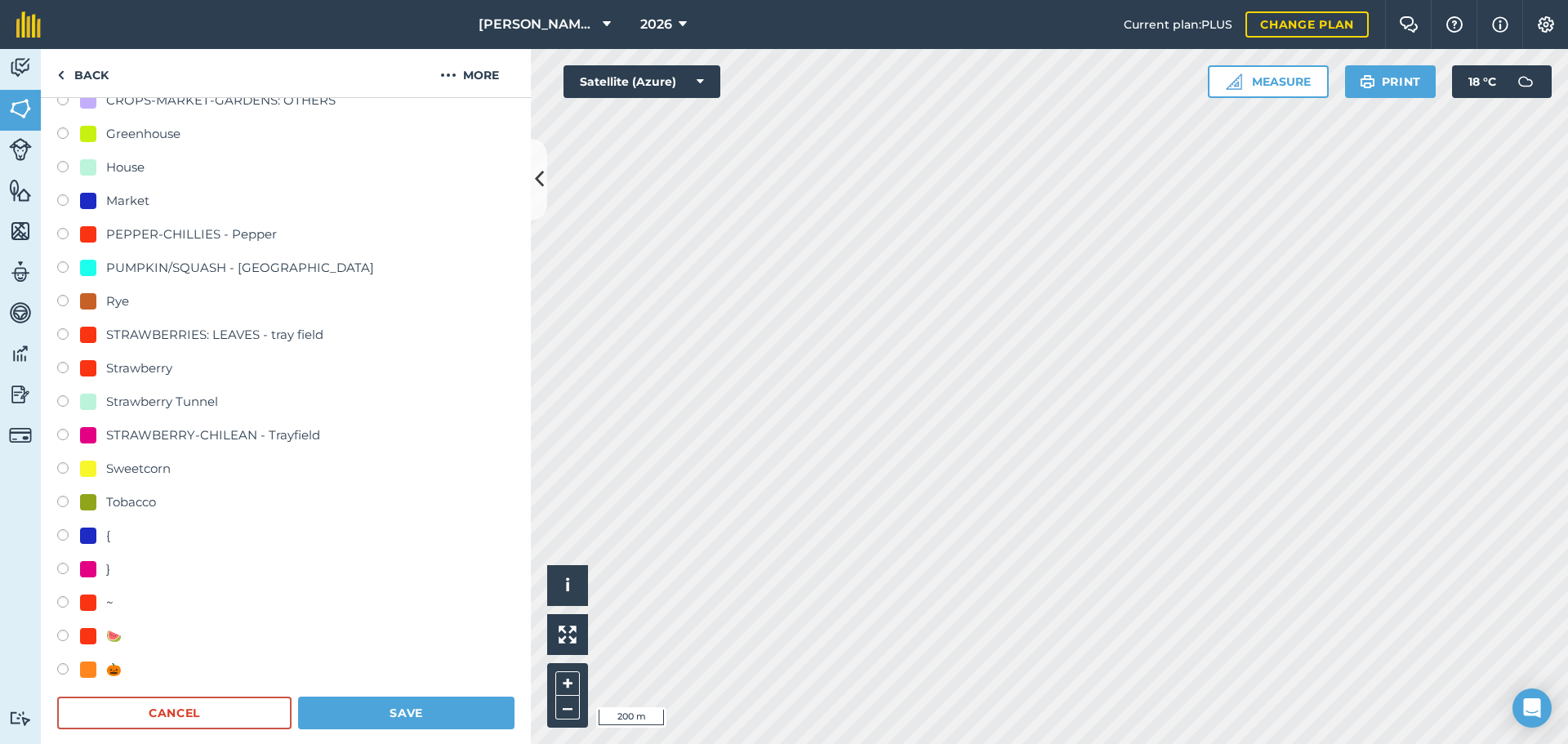
scroll to position [571, 0]
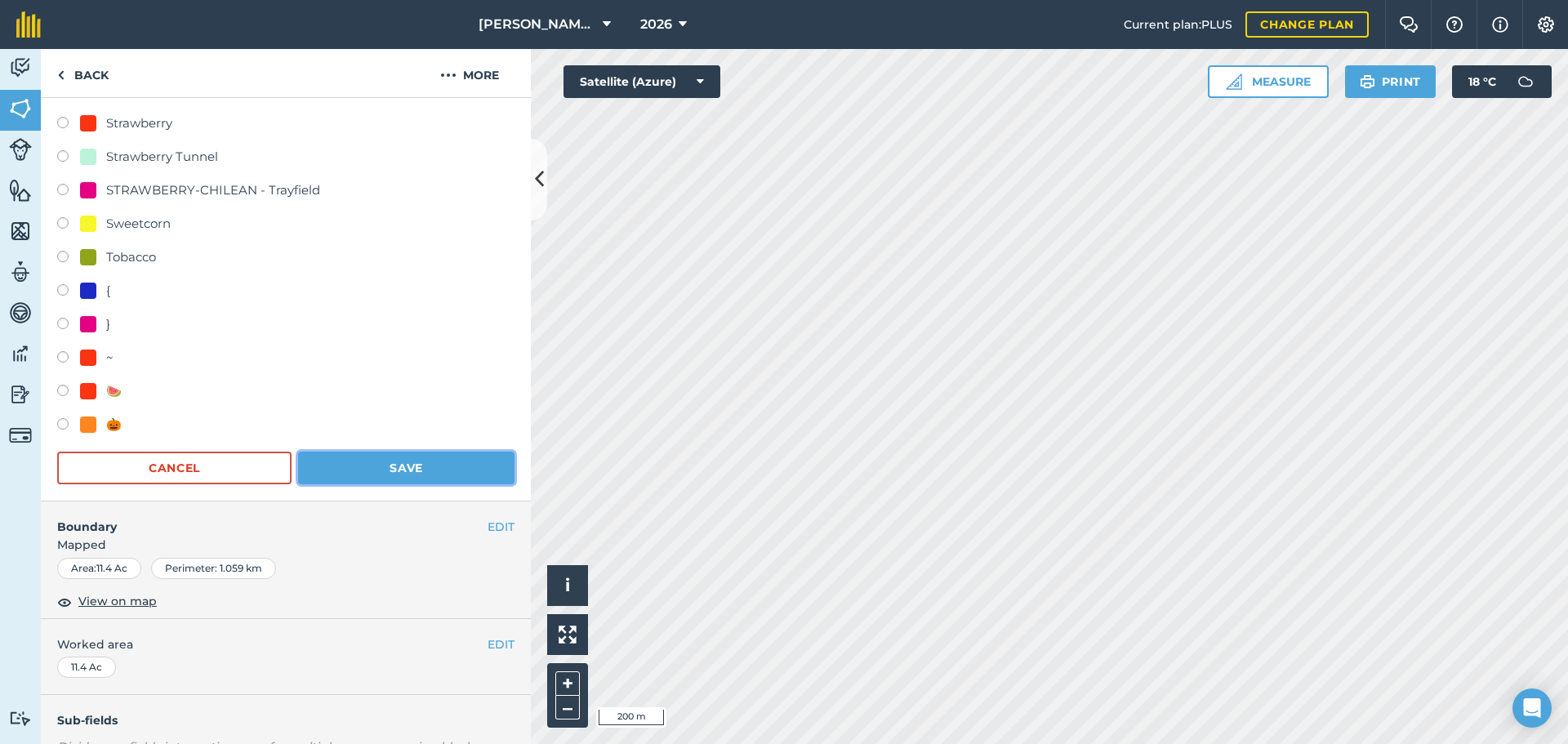
drag, startPoint x: 395, startPoint y: 464, endPoint x: 426, endPoint y: 462, distance: 31.1
click at [394, 464] on button "Save" at bounding box center [405, 467] width 217 height 32
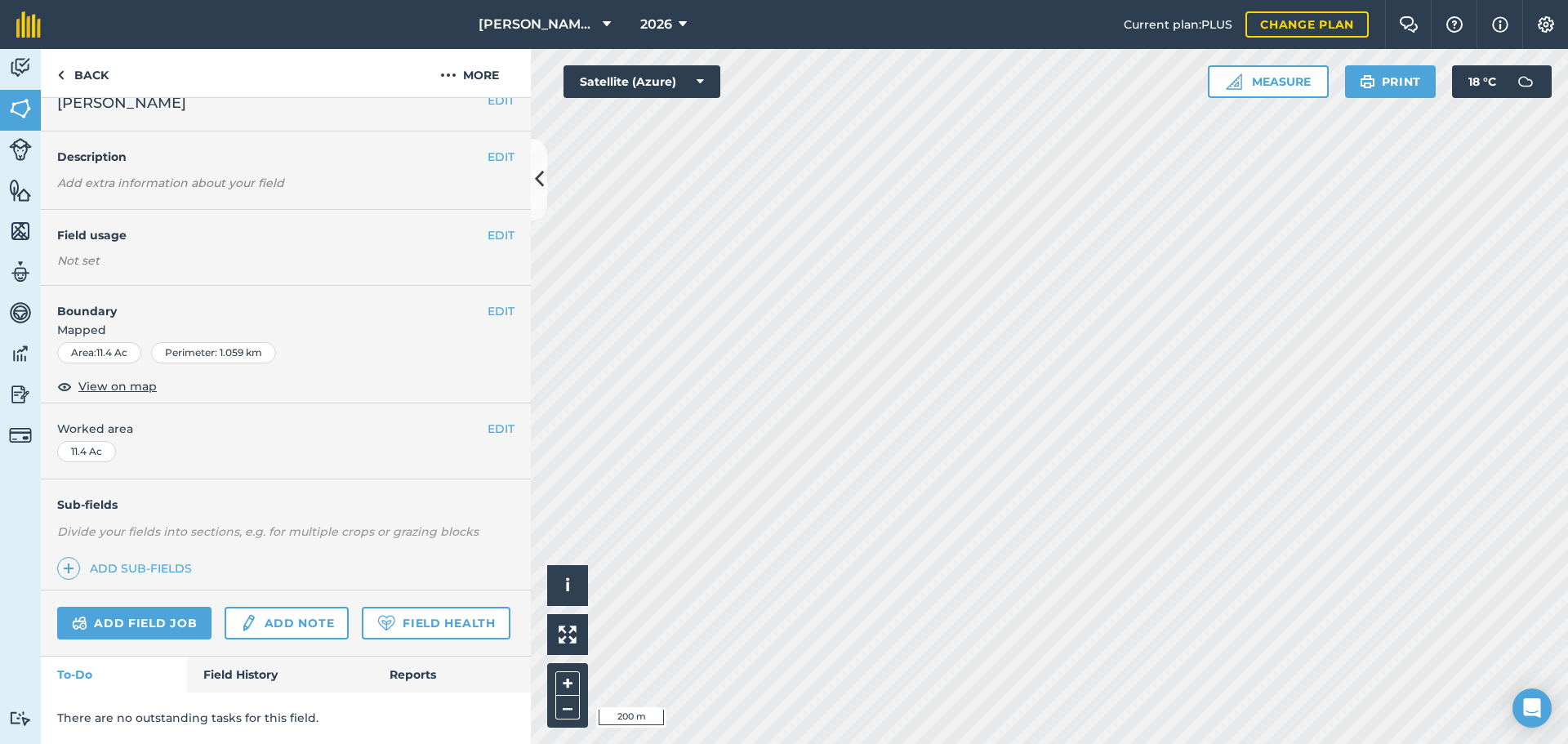
scroll to position [71, 0]
click at [487, 224] on button "EDIT" at bounding box center [501, 233] width 27 height 18
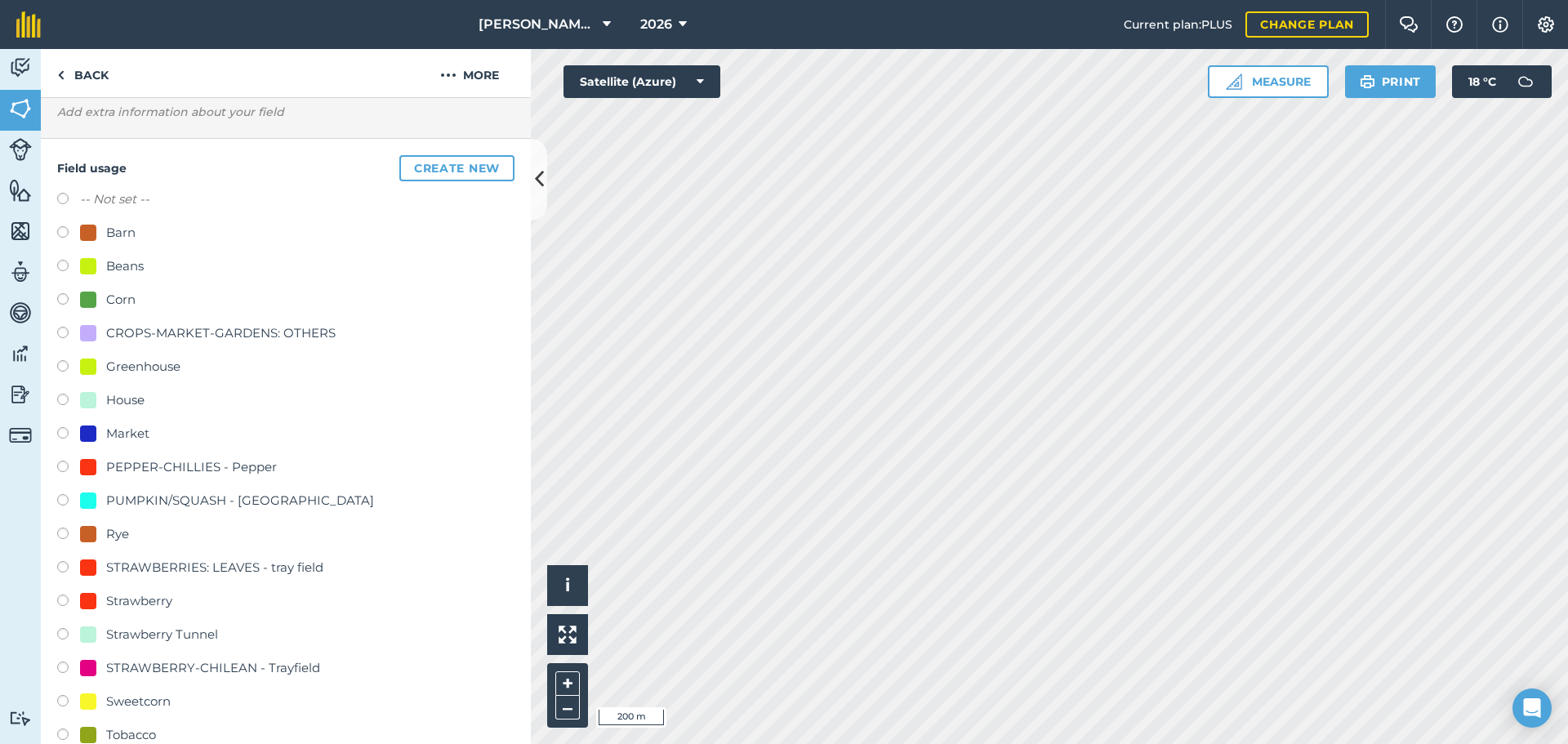
scroll to position [0, 0]
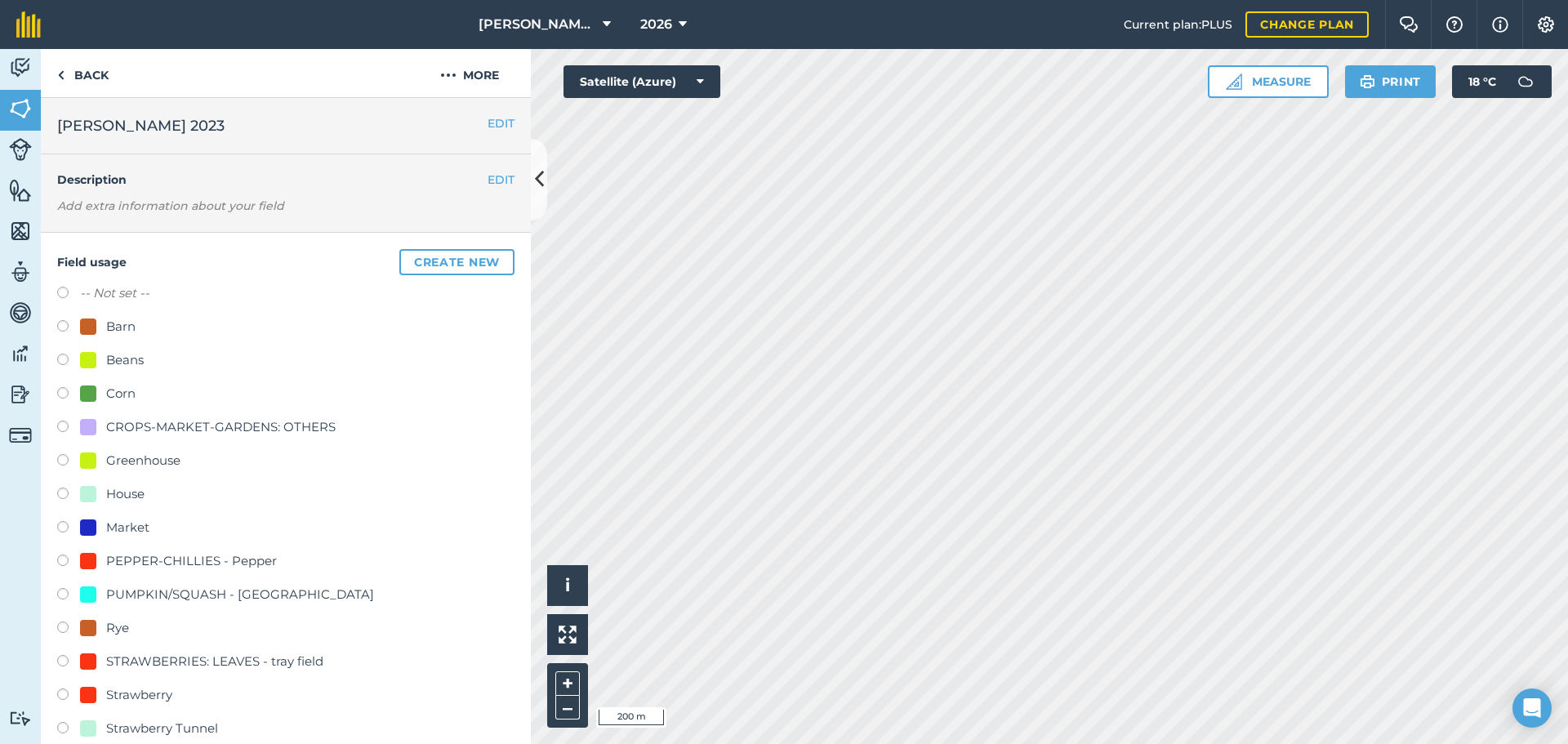
drag, startPoint x: 65, startPoint y: 292, endPoint x: 101, endPoint y: 313, distance: 41.7
click at [64, 292] on label at bounding box center [69, 294] width 23 height 16
radio input "true"
radio input "false"
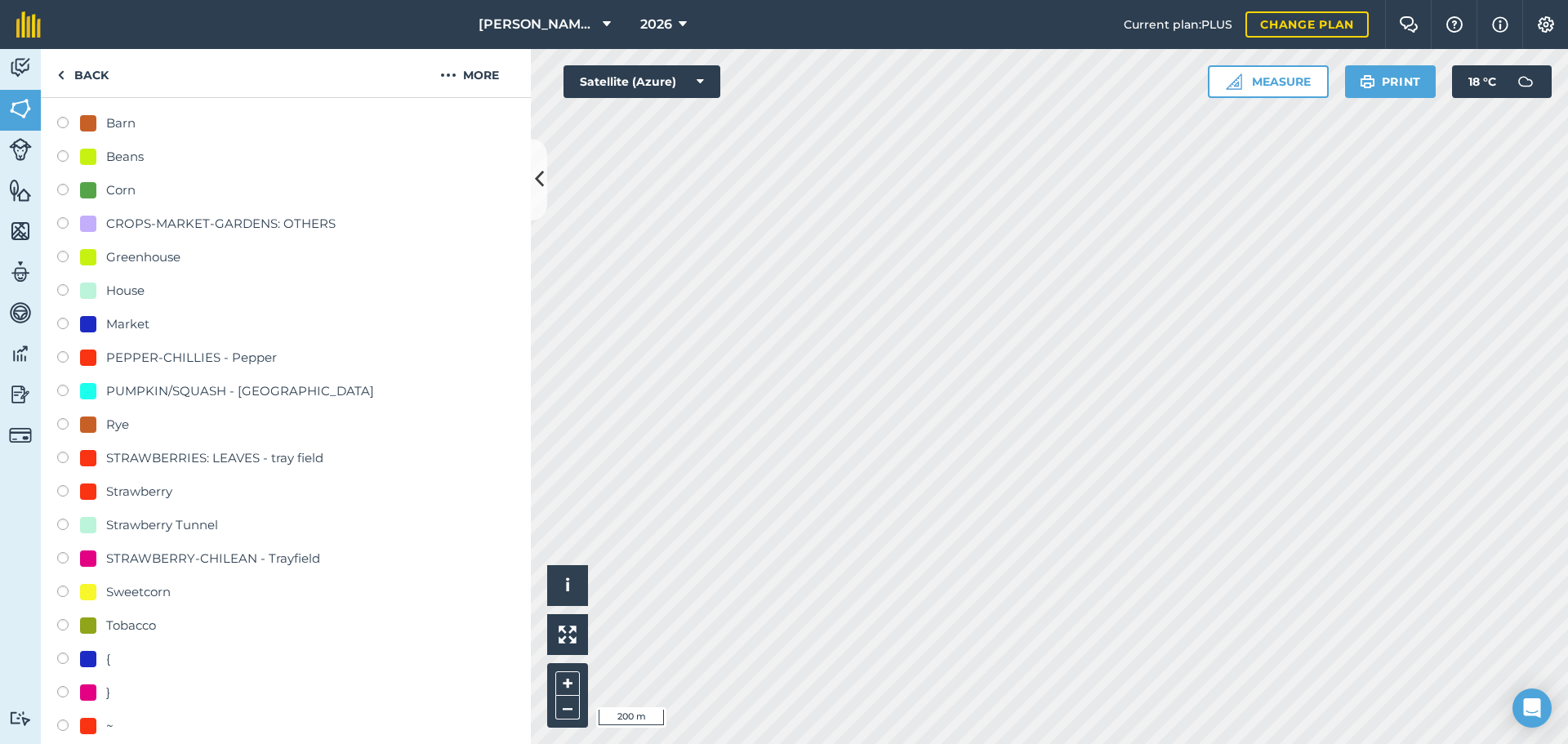
scroll to position [490, 0]
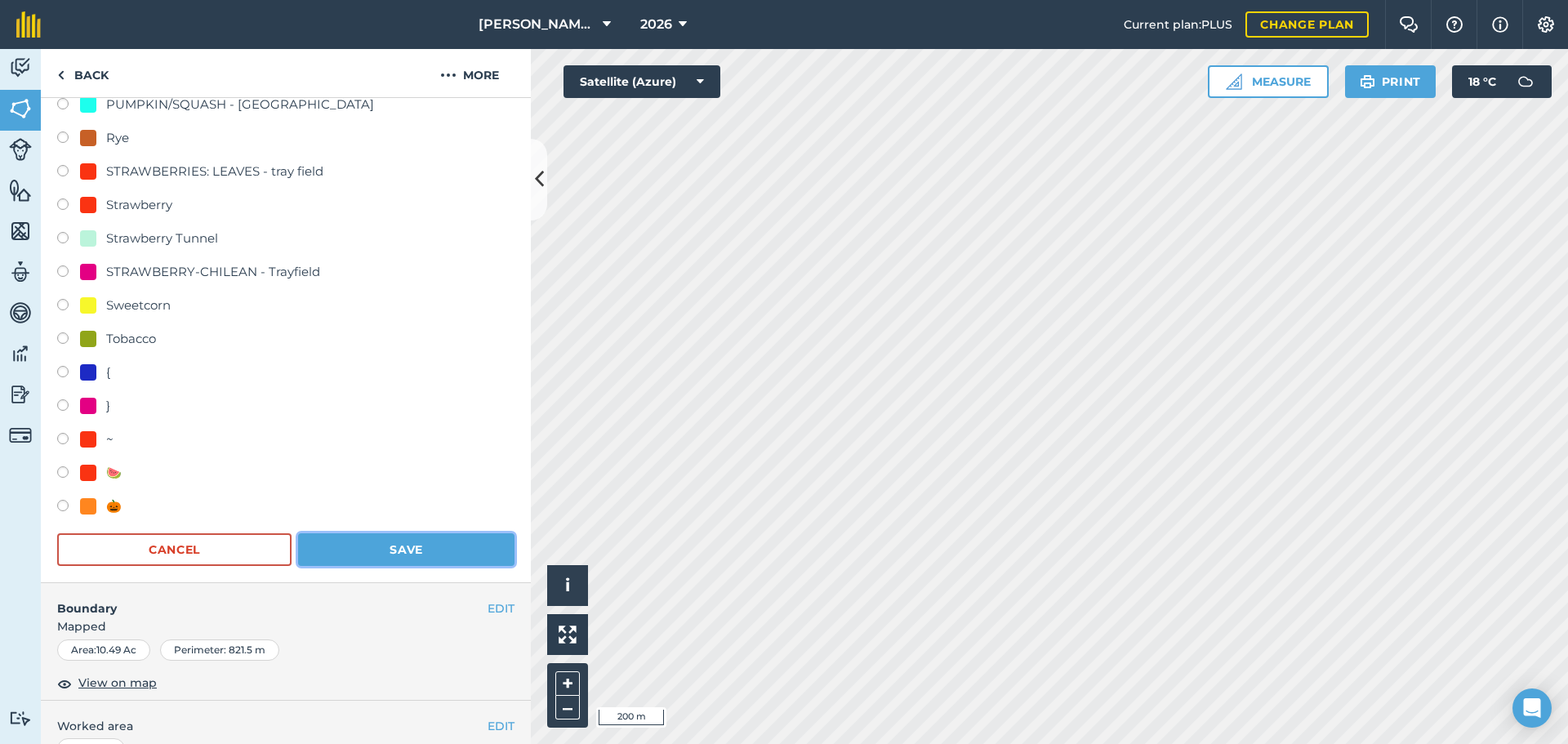
click at [394, 542] on button "Save" at bounding box center [405, 549] width 217 height 32
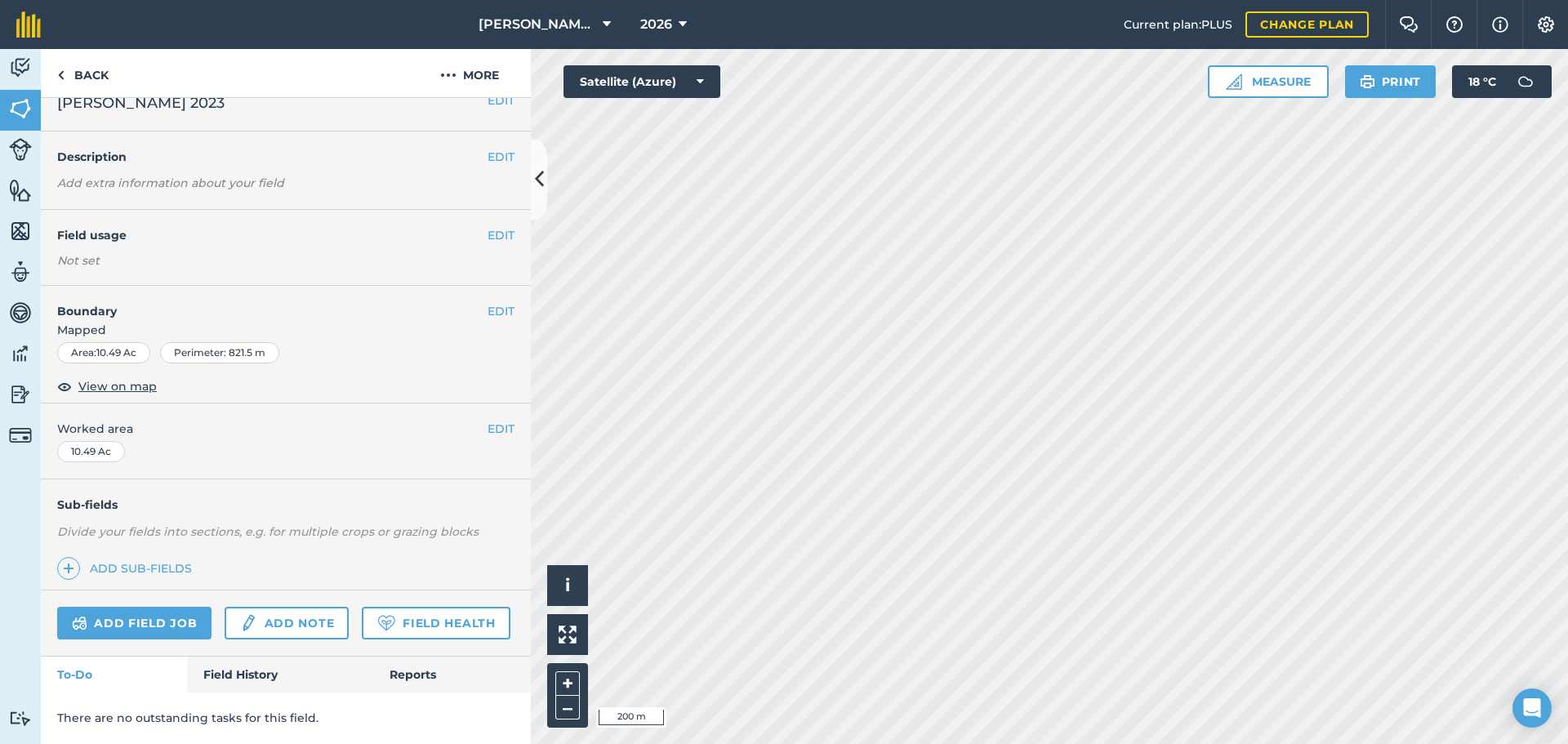
scroll to position [69, 0]
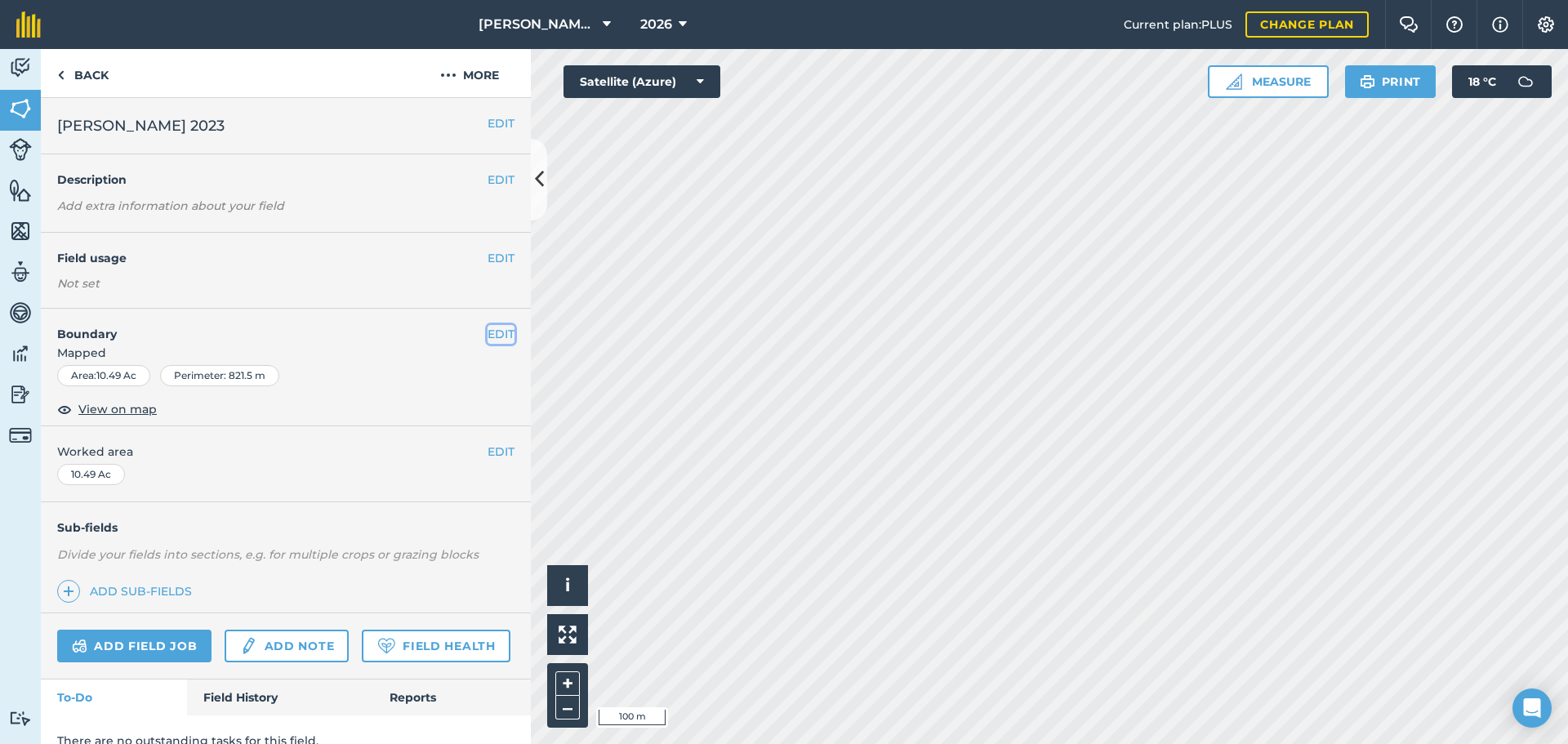
click at [487, 339] on button "EDIT" at bounding box center [501, 334] width 27 height 18
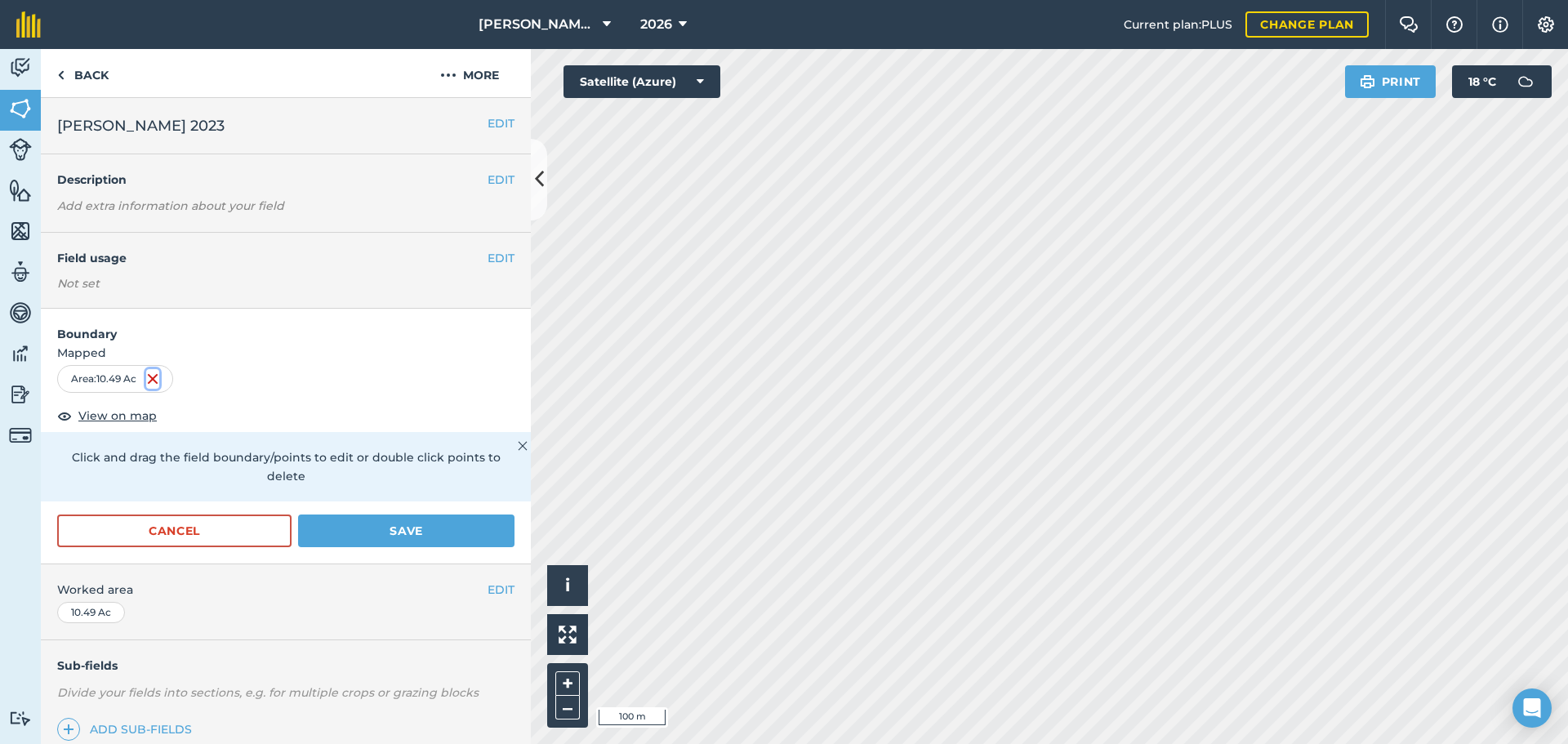
click at [155, 378] on img at bounding box center [153, 379] width 13 height 20
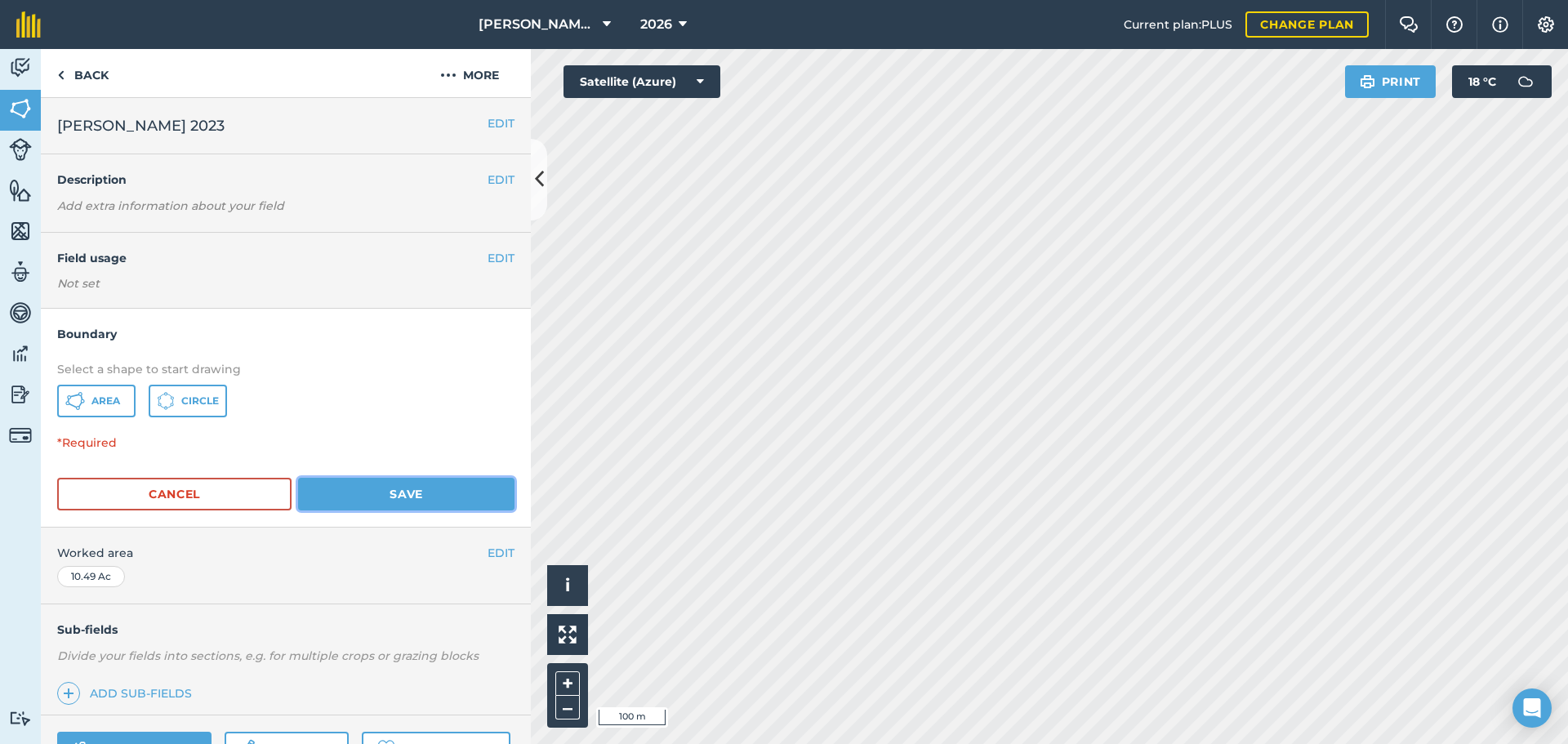
click at [391, 482] on button "Save" at bounding box center [405, 494] width 217 height 32
click at [112, 404] on span "Area" at bounding box center [106, 401] width 29 height 13
click at [191, 402] on span "Circle" at bounding box center [199, 401] width 37 height 13
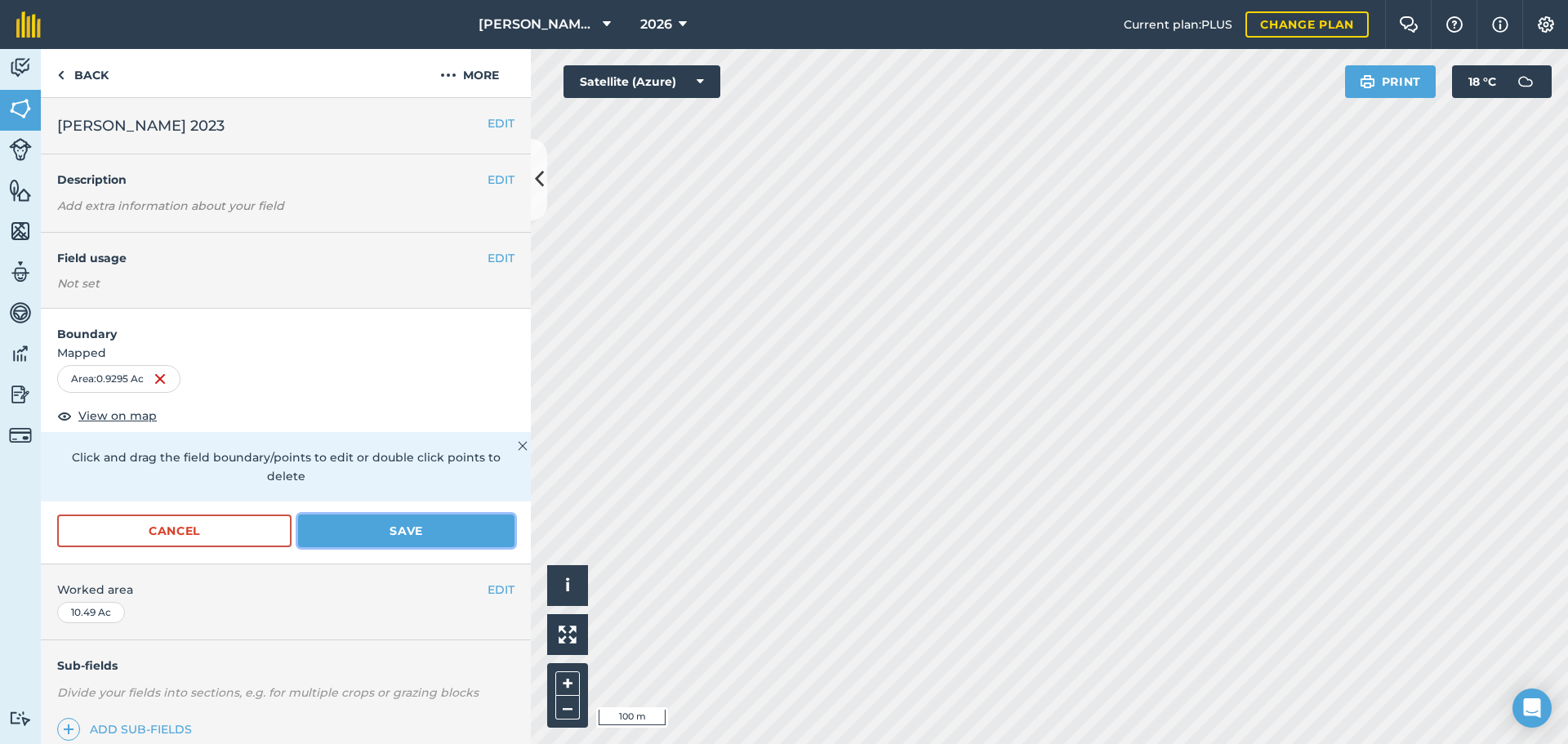
click at [356, 529] on button "Save" at bounding box center [405, 530] width 217 height 32
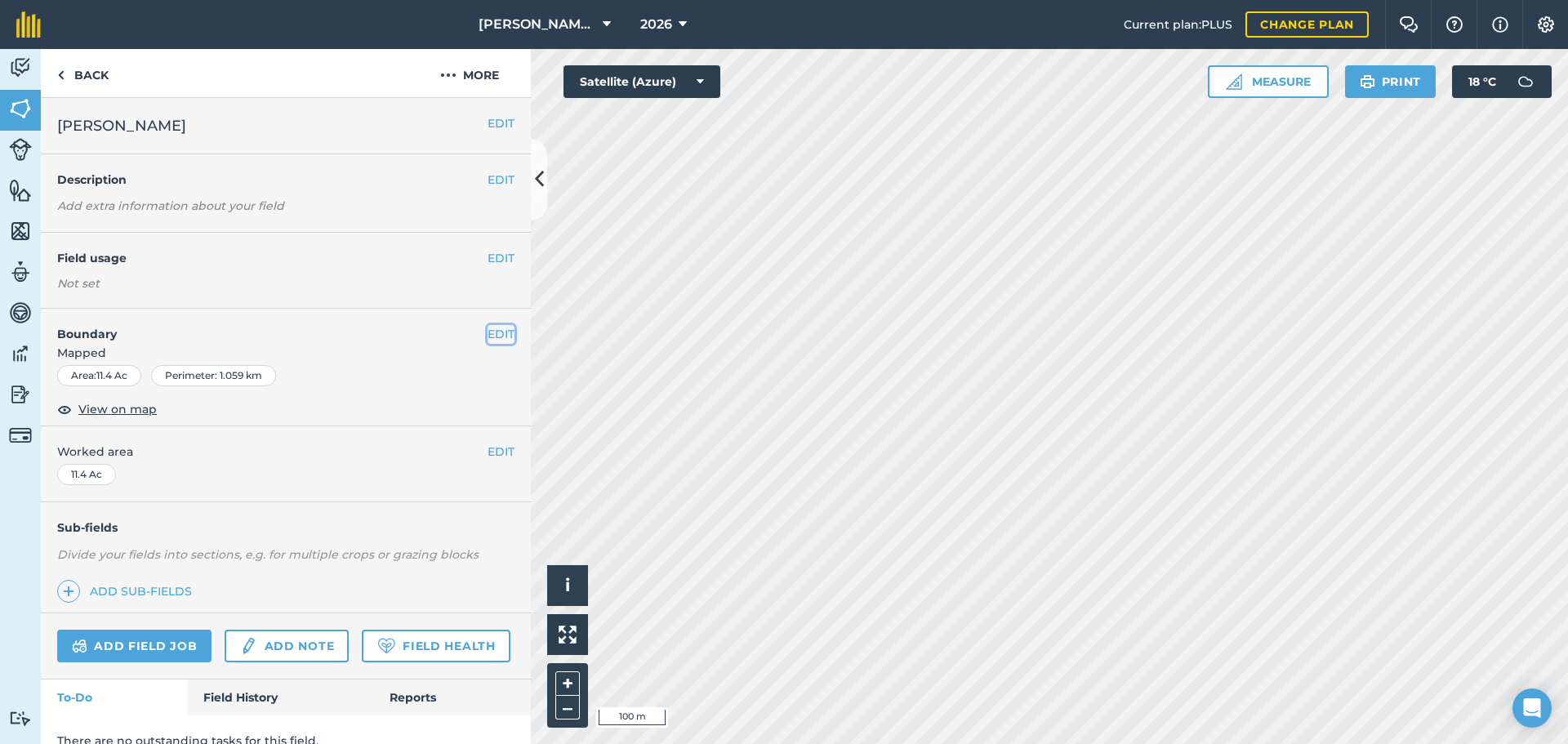
click at [494, 333] on button "EDIT" at bounding box center [501, 334] width 27 height 18
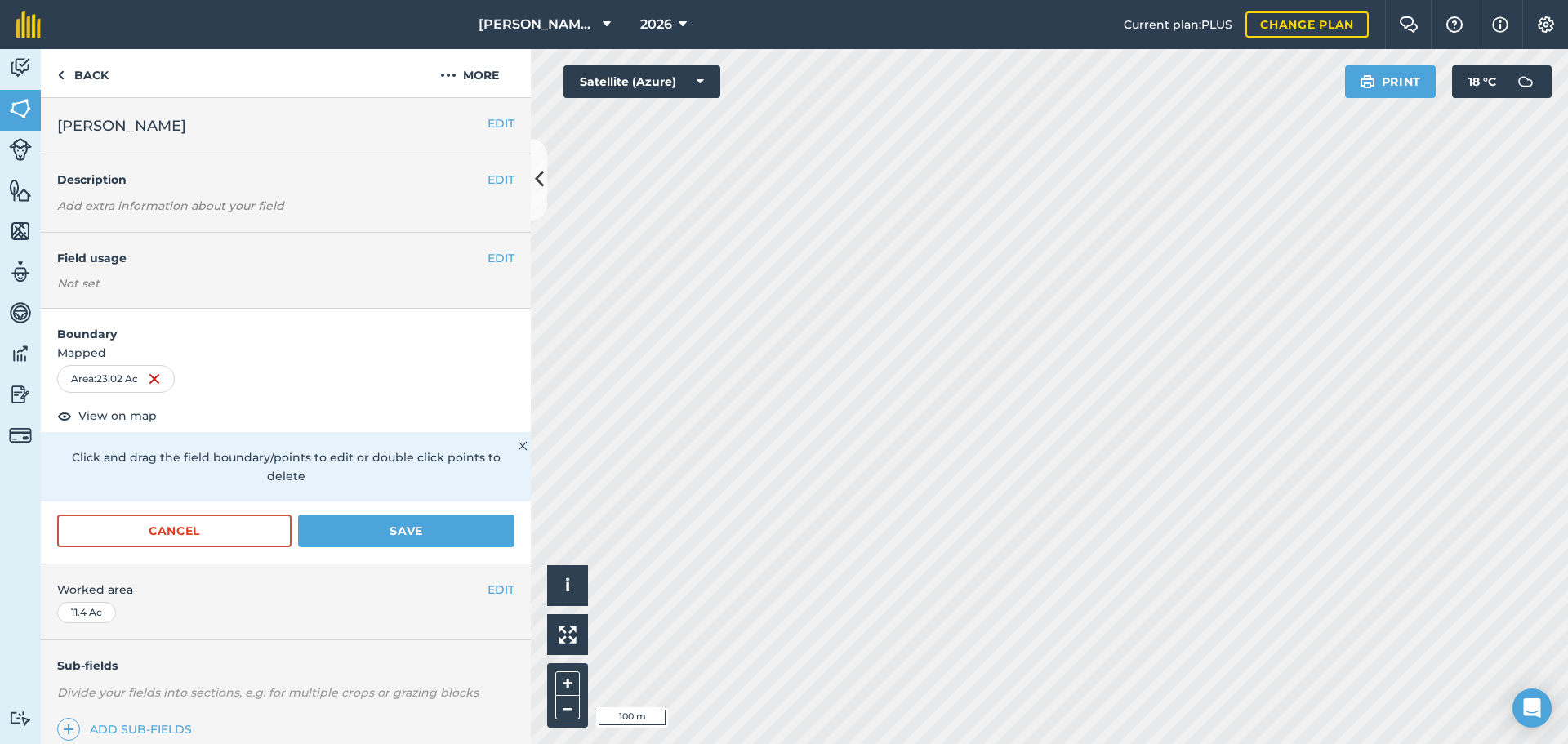
click at [420, 511] on form "Boundary Mapped Area : 23.02 Ac View on map Click and drag the field boundary/p…" at bounding box center [286, 436] width 490 height 255
click at [419, 513] on form "Boundary Mapped Area : 23.02 Ac View on map Click and drag the field boundary/p…" at bounding box center [286, 436] width 490 height 255
click at [382, 527] on button "Save" at bounding box center [405, 530] width 217 height 32
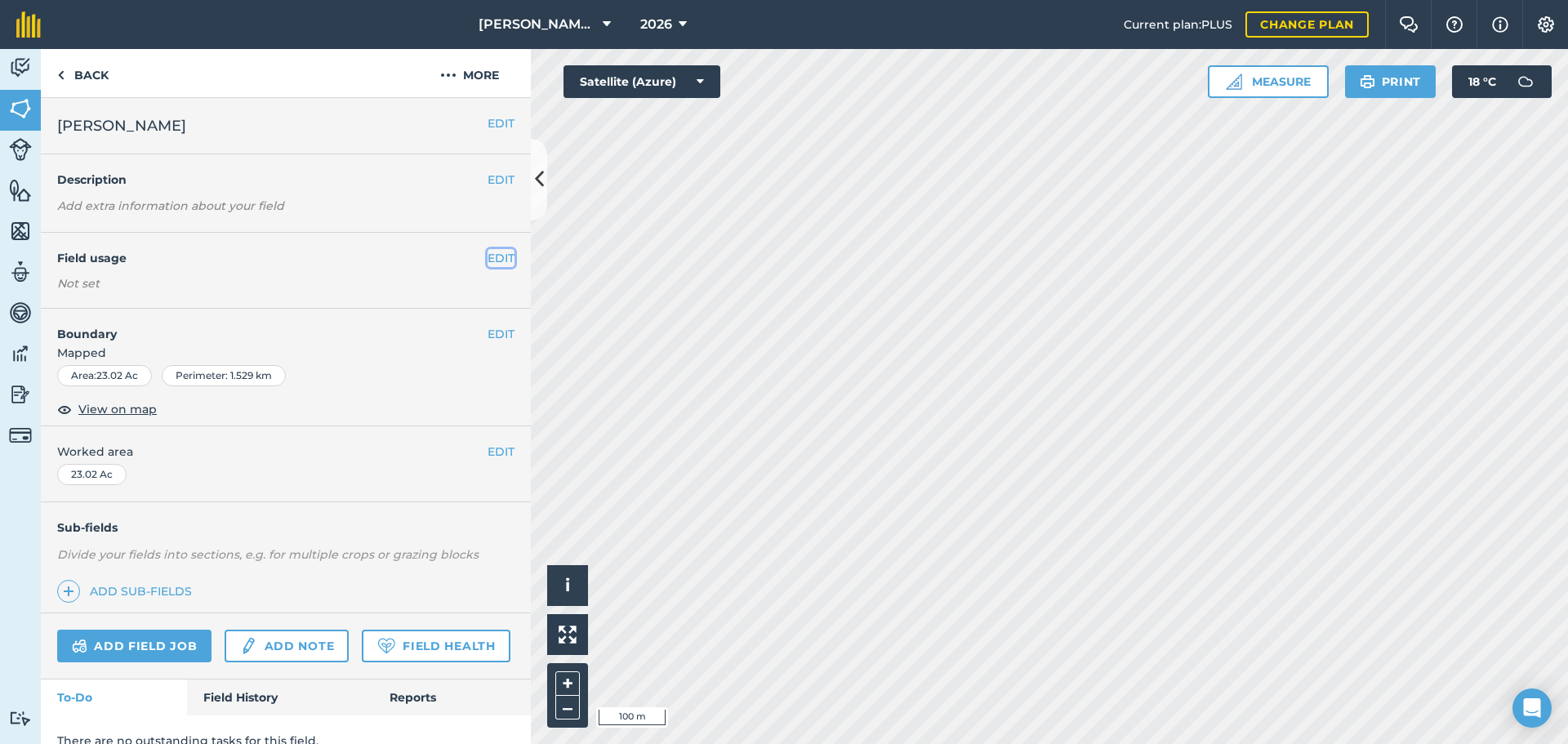
click at [492, 260] on button "EDIT" at bounding box center [501, 258] width 27 height 18
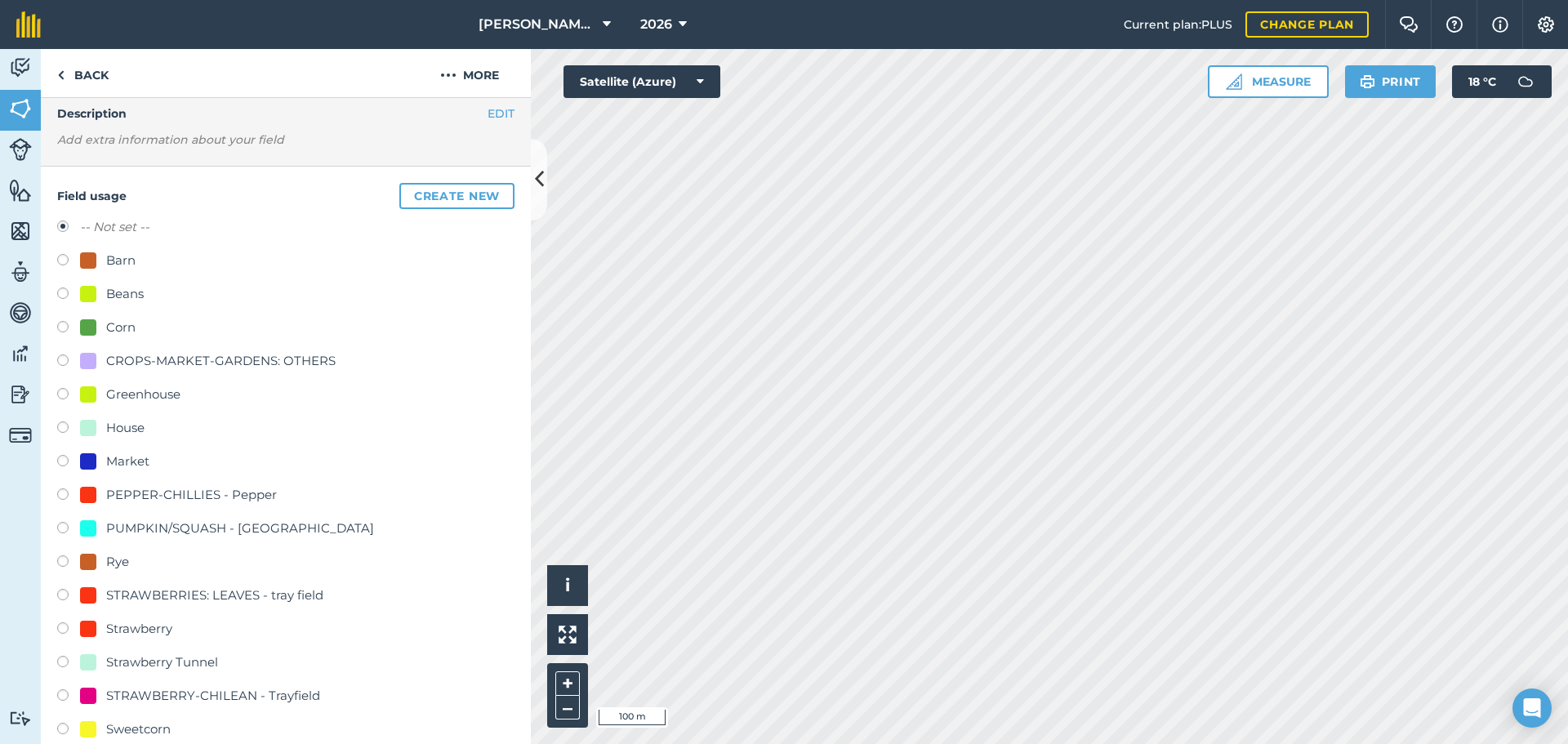
scroll to position [163, 0]
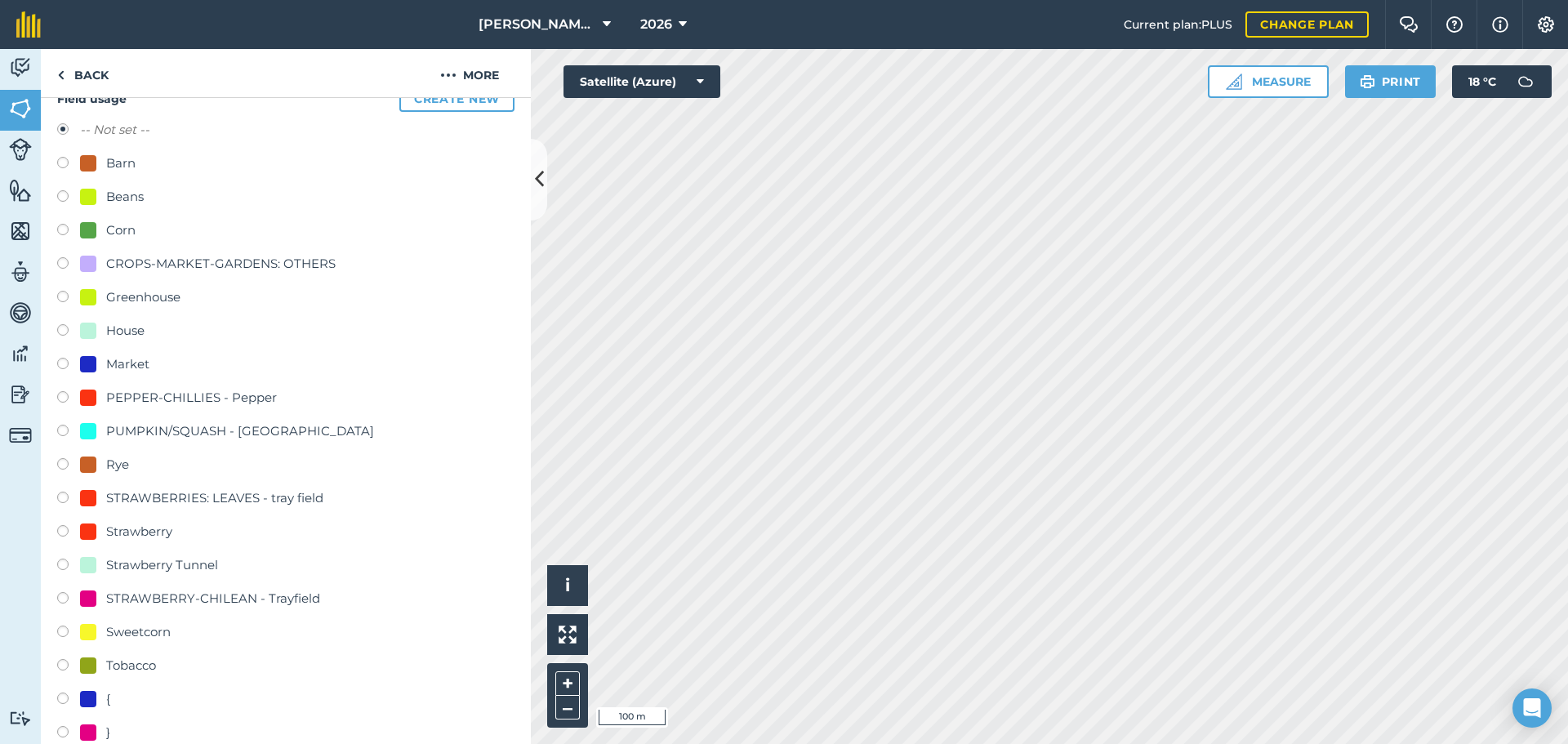
click at [73, 631] on label at bounding box center [69, 633] width 23 height 16
radio input "true"
radio input "false"
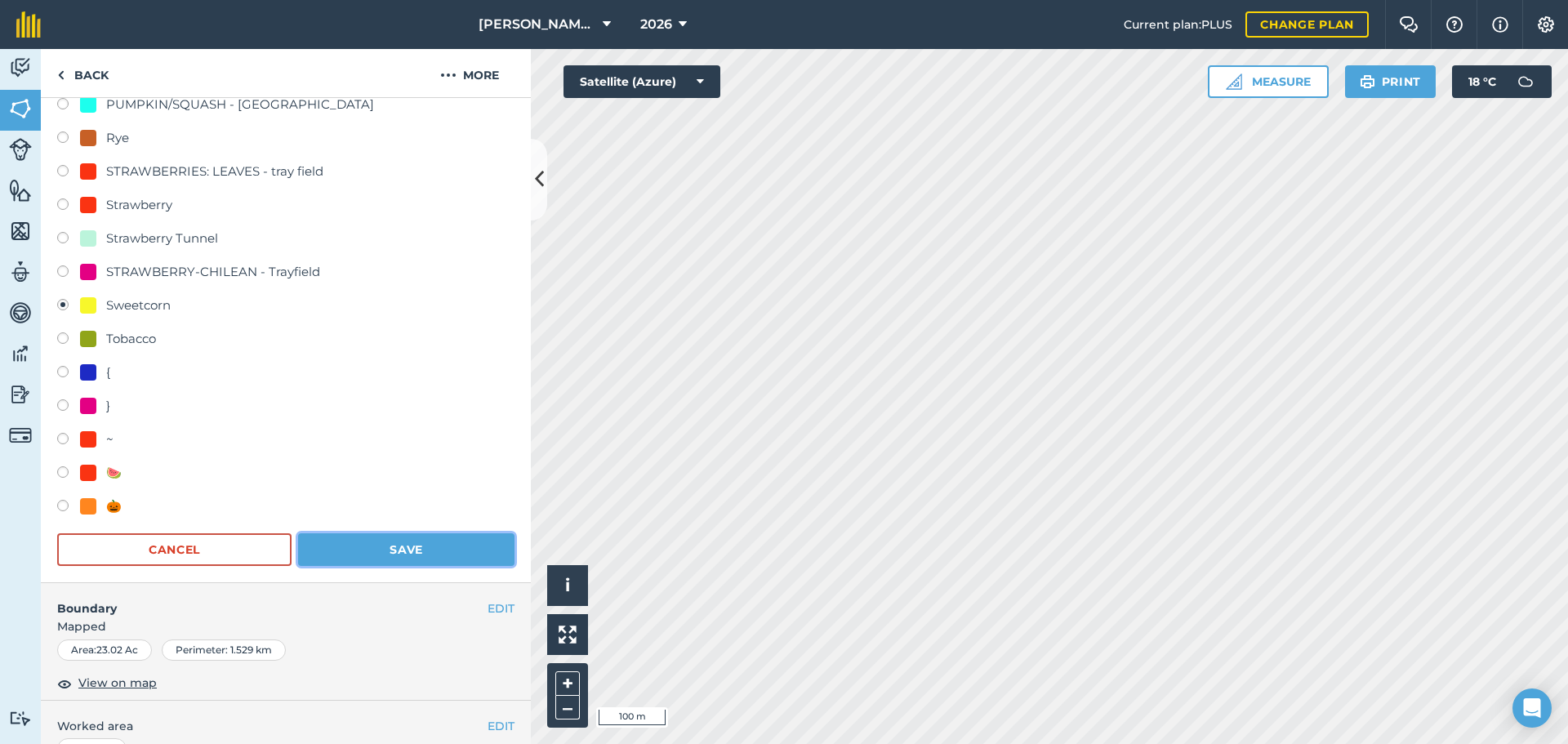
click at [392, 540] on button "Save" at bounding box center [405, 549] width 217 height 32
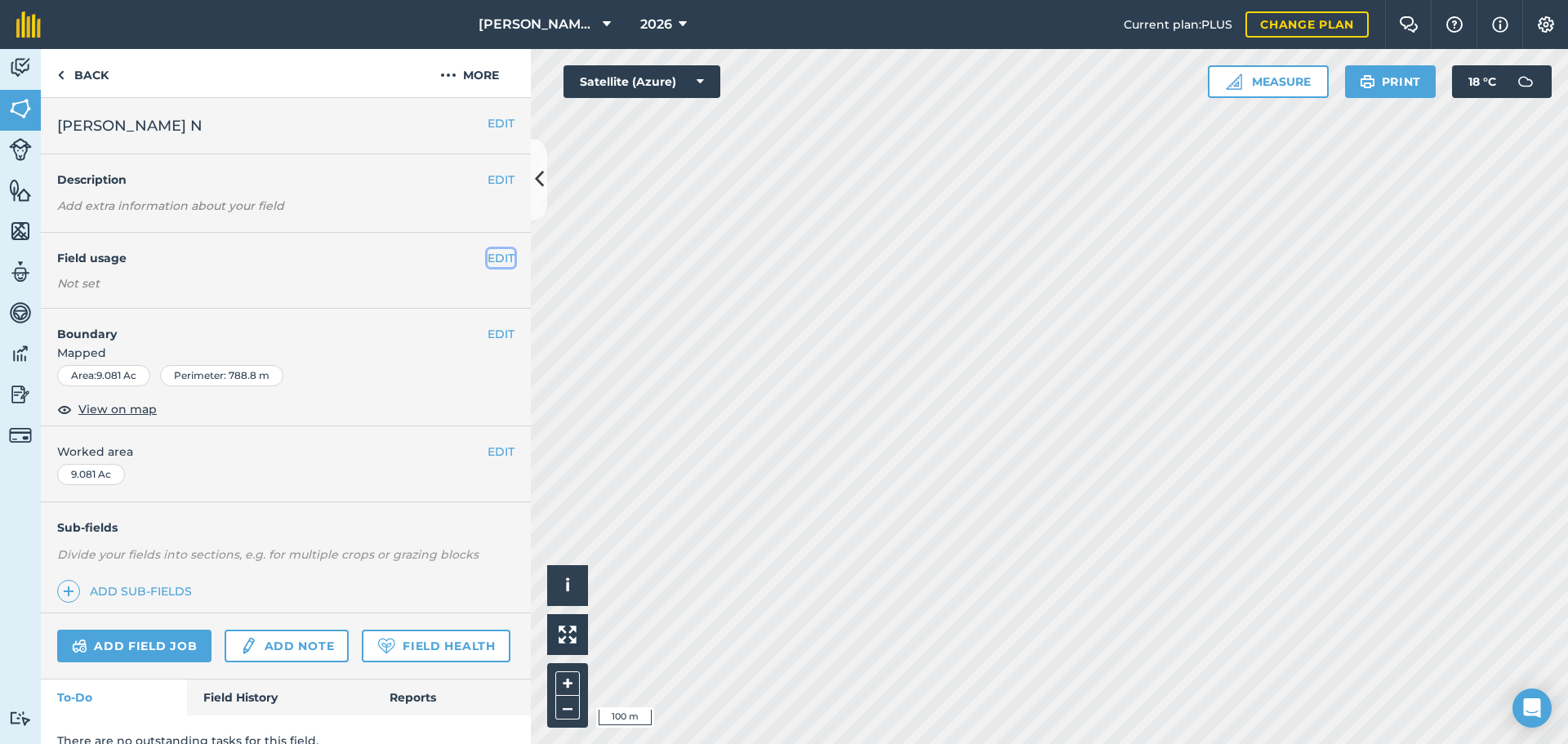
click at [489, 258] on button "EDIT" at bounding box center [501, 258] width 27 height 18
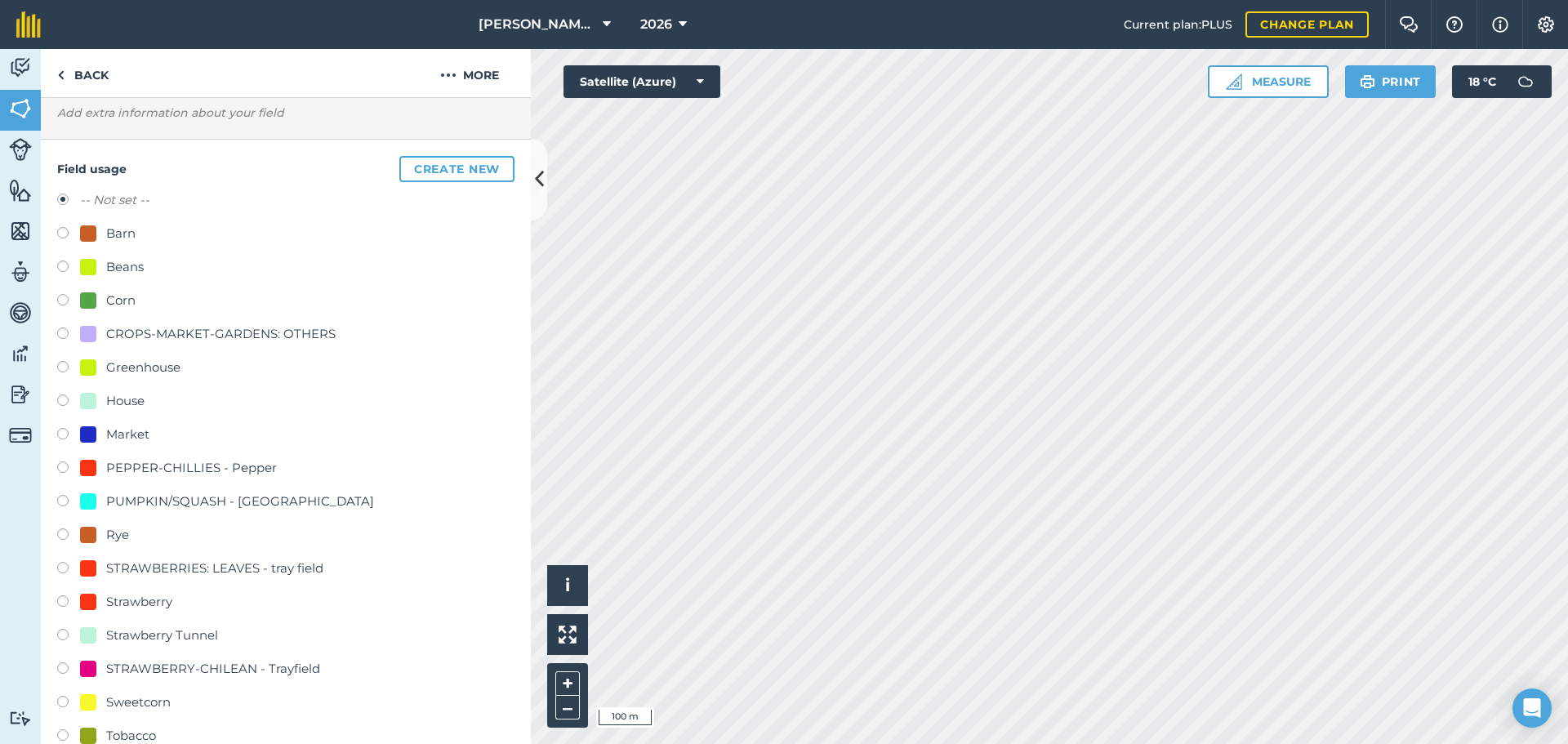
scroll to position [245, 0]
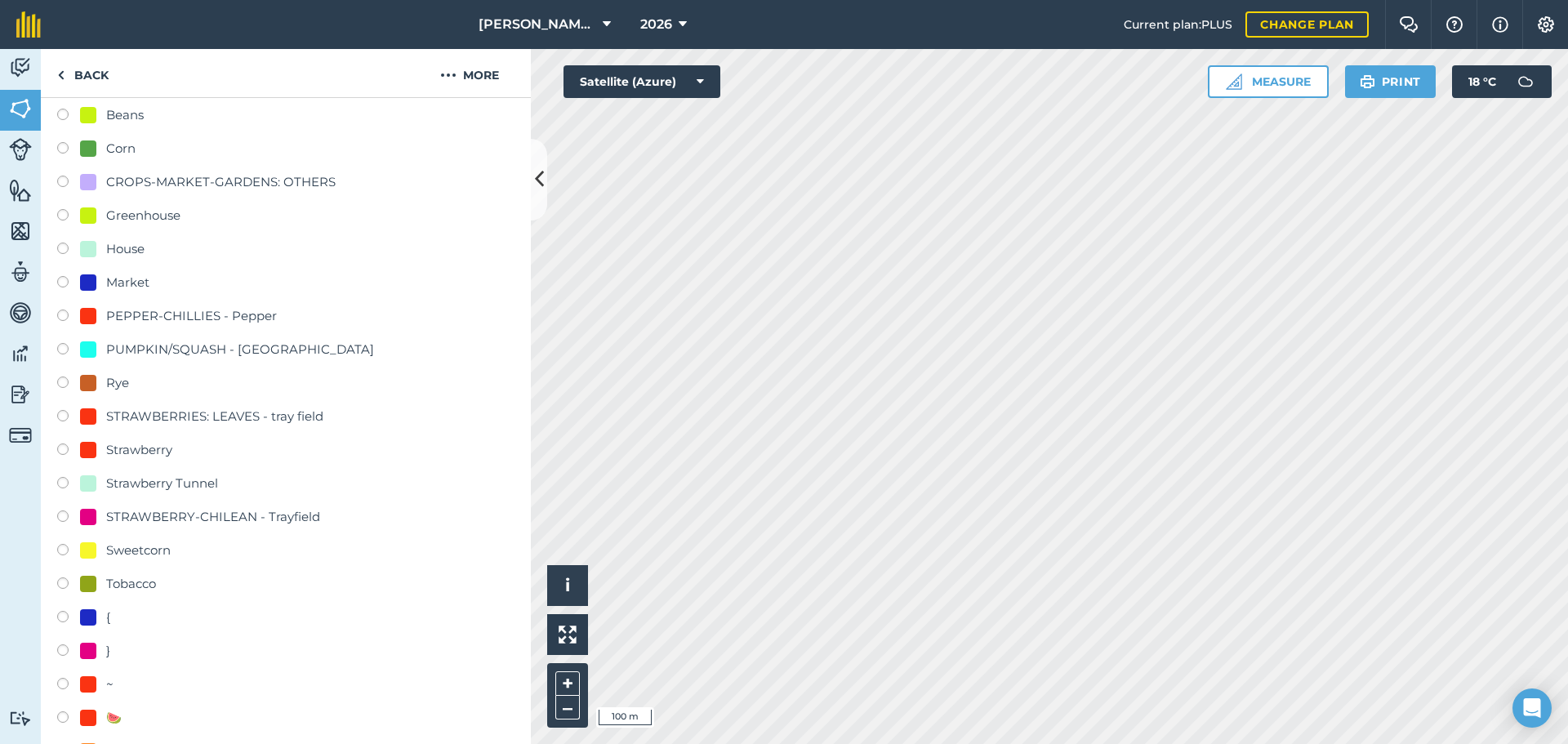
click at [54, 547] on div "Field usage Create new -- Not set -- Barn Beans Corn CROPS-MARKET-GARDENS: OTHE…" at bounding box center [286, 407] width 490 height 840
click at [63, 548] on label at bounding box center [69, 551] width 23 height 16
radio input "true"
radio input "false"
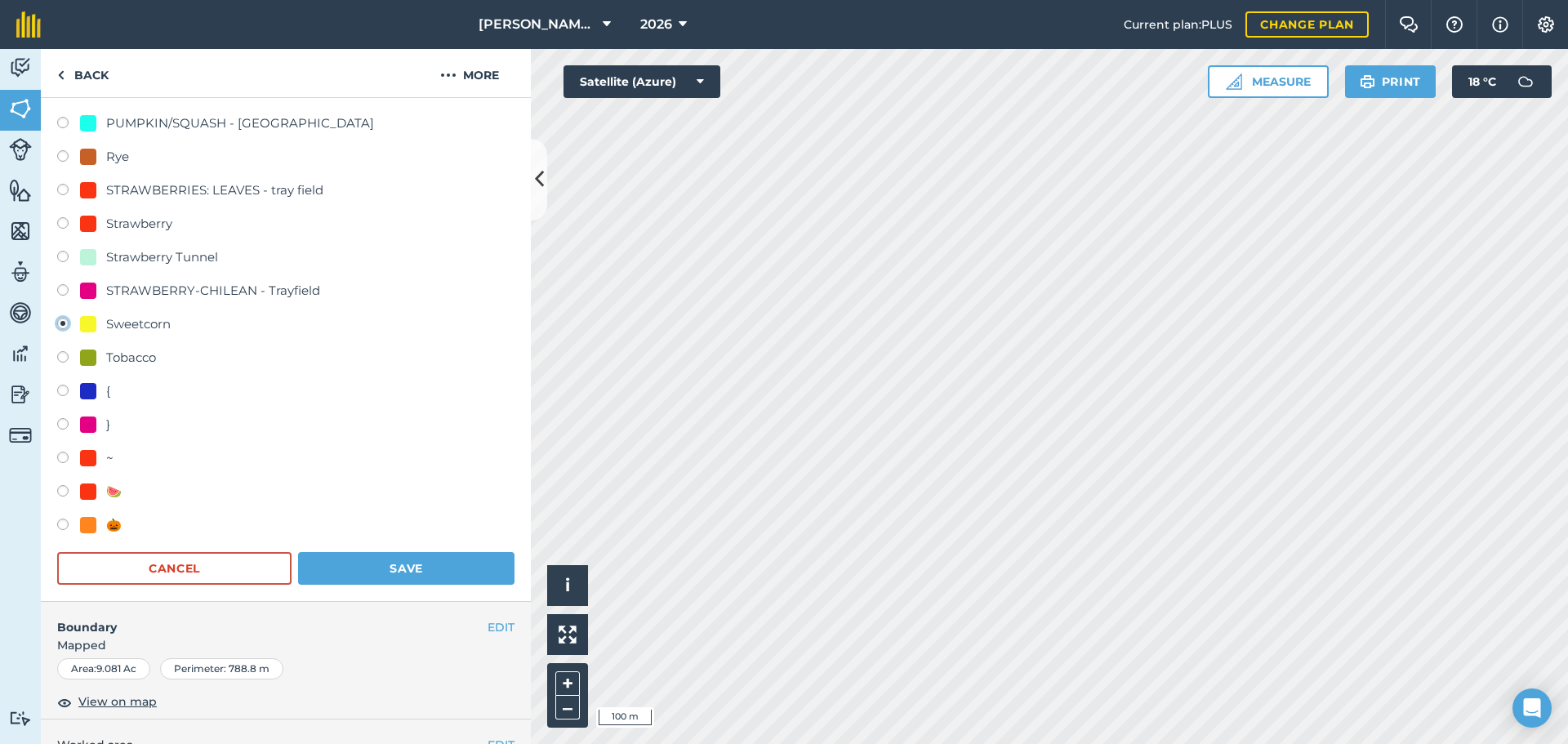
scroll to position [490, 0]
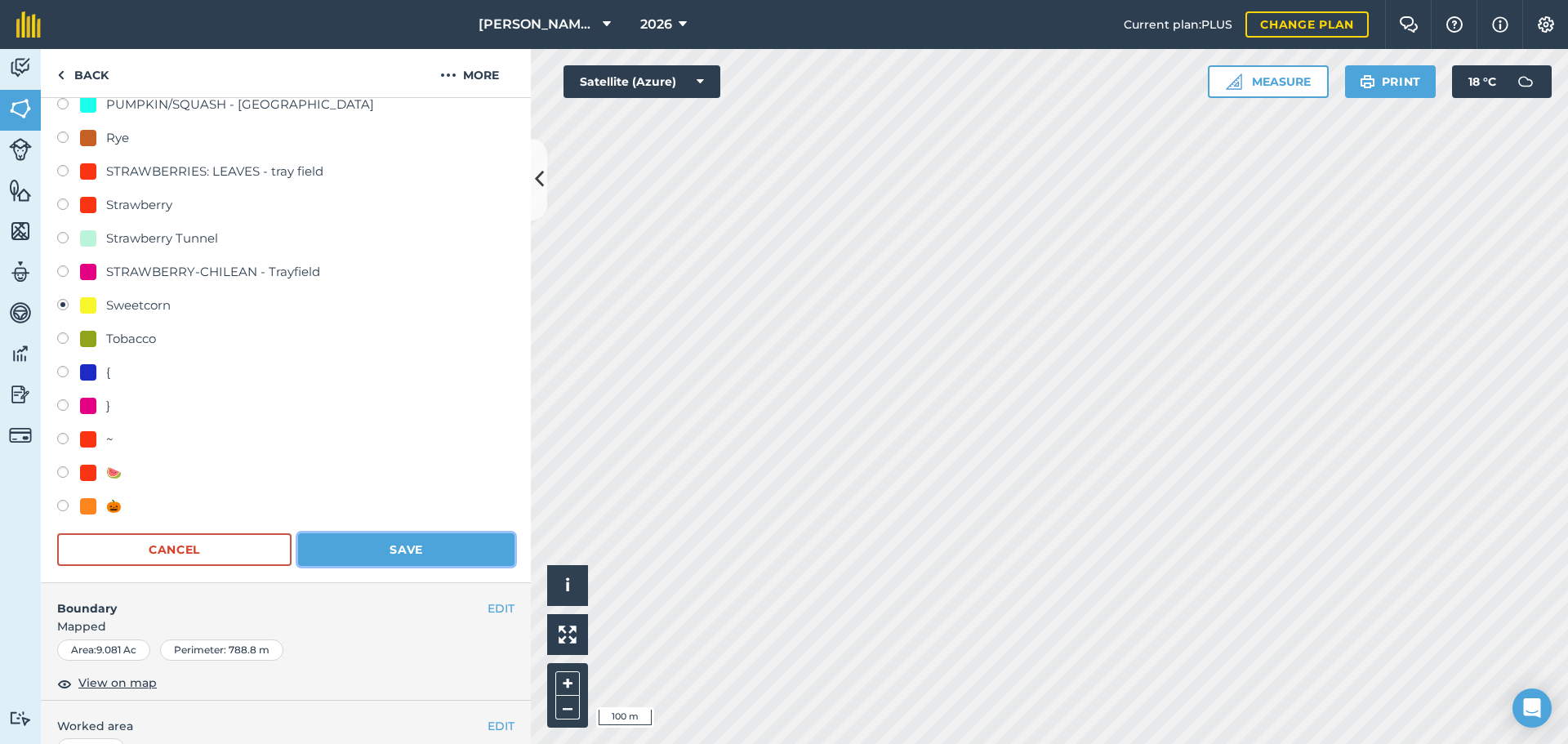
click at [402, 560] on button "Save" at bounding box center [405, 549] width 217 height 32
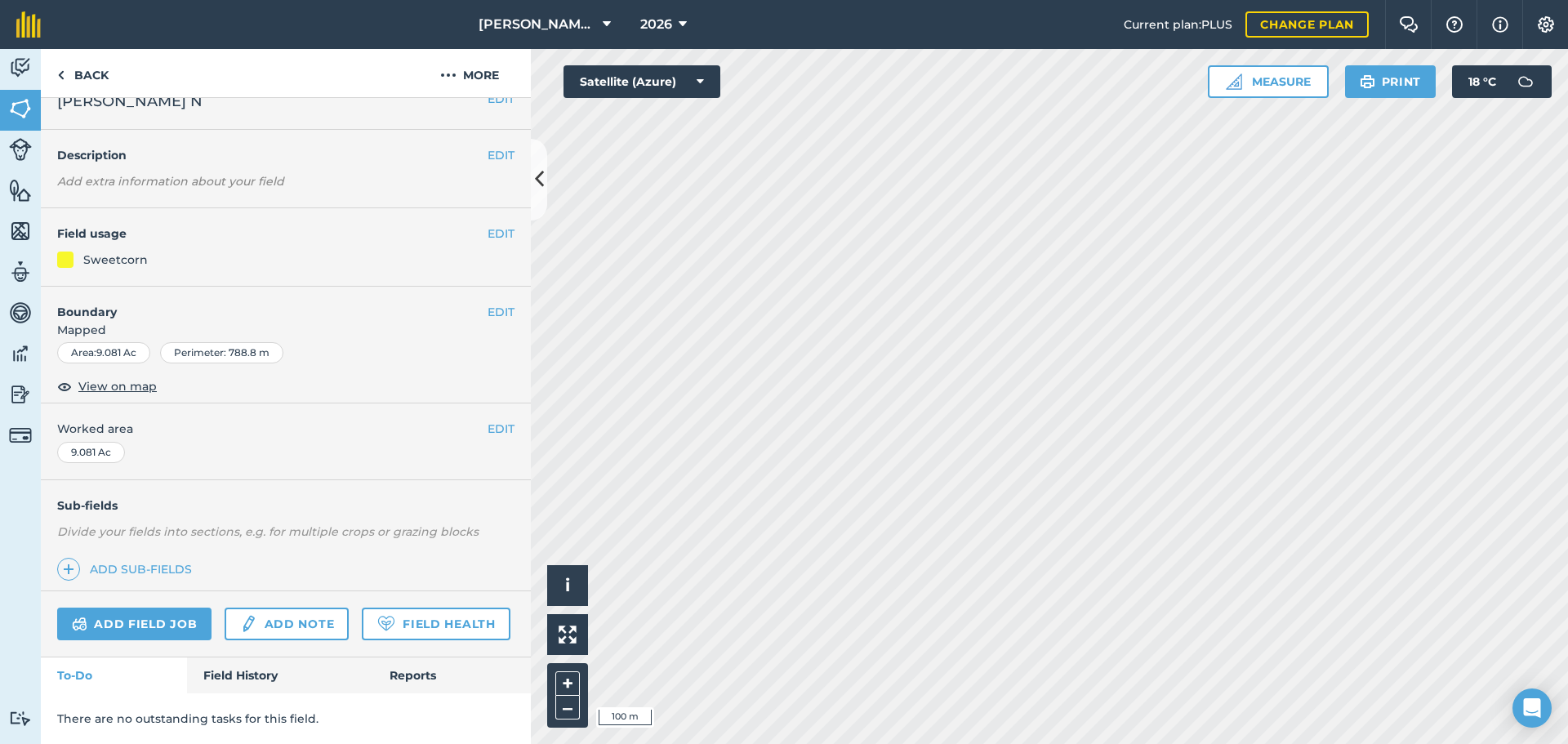
scroll to position [71, 0]
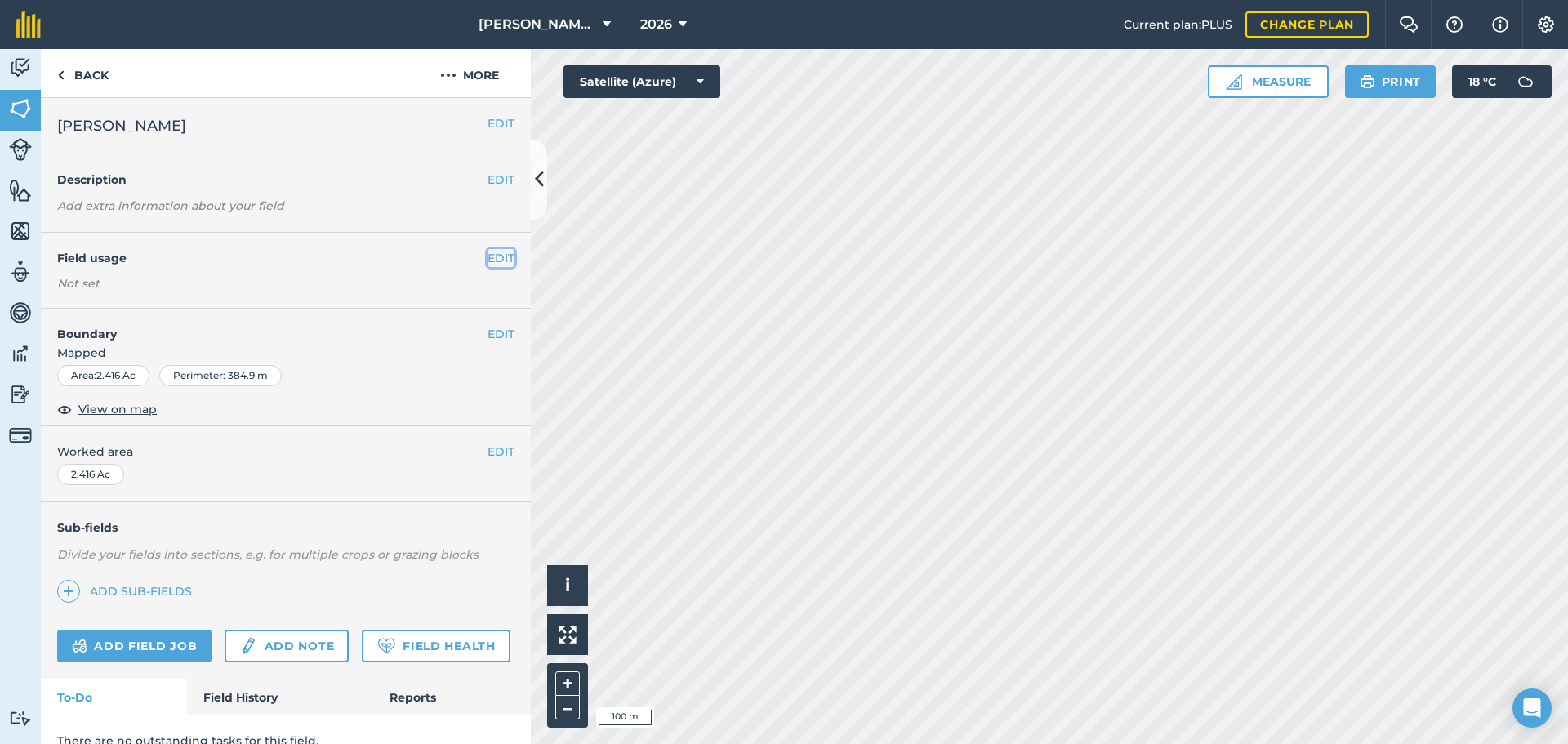
click at [487, 258] on button "EDIT" at bounding box center [501, 258] width 27 height 18
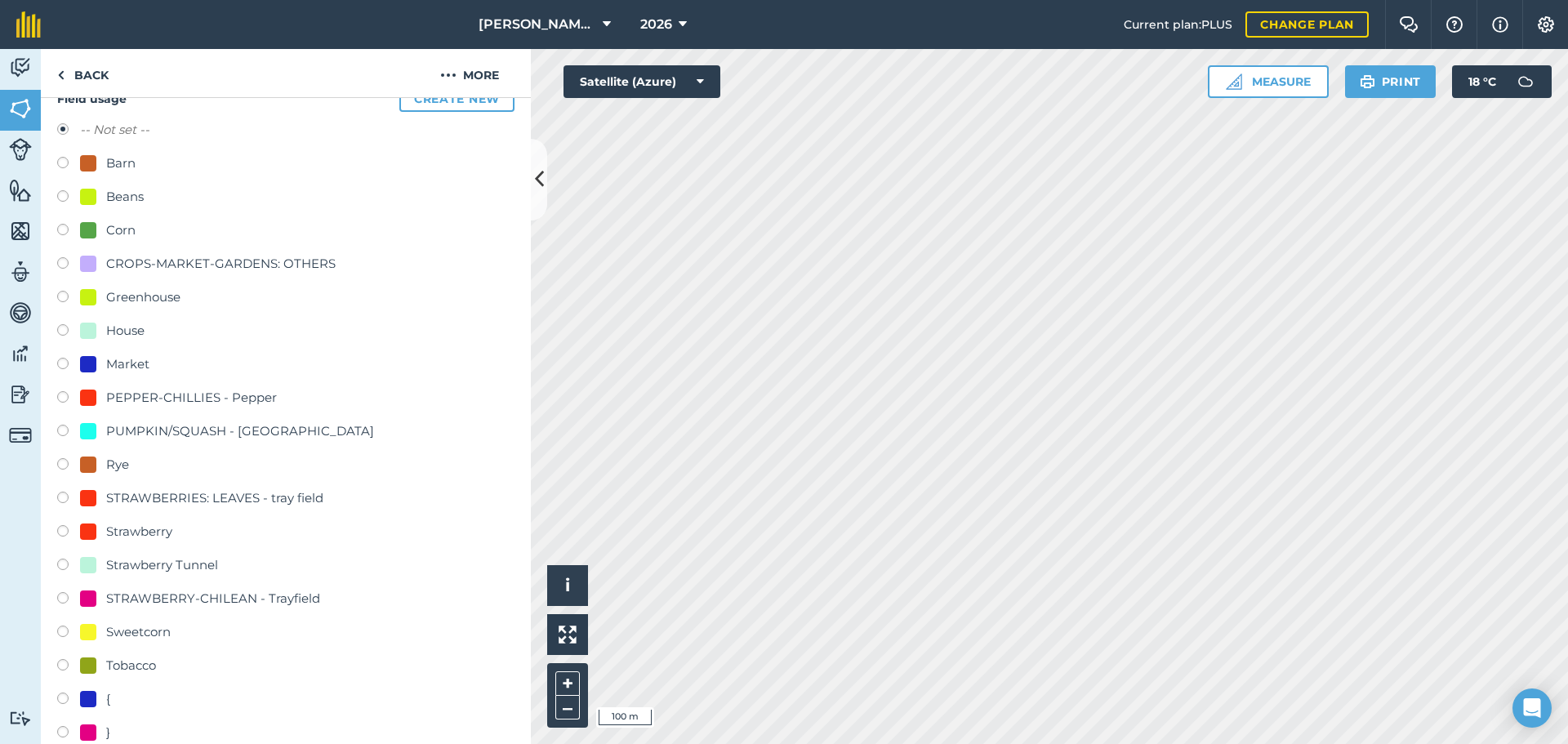
click at [66, 632] on label at bounding box center [69, 633] width 23 height 16
radio input "true"
radio input "false"
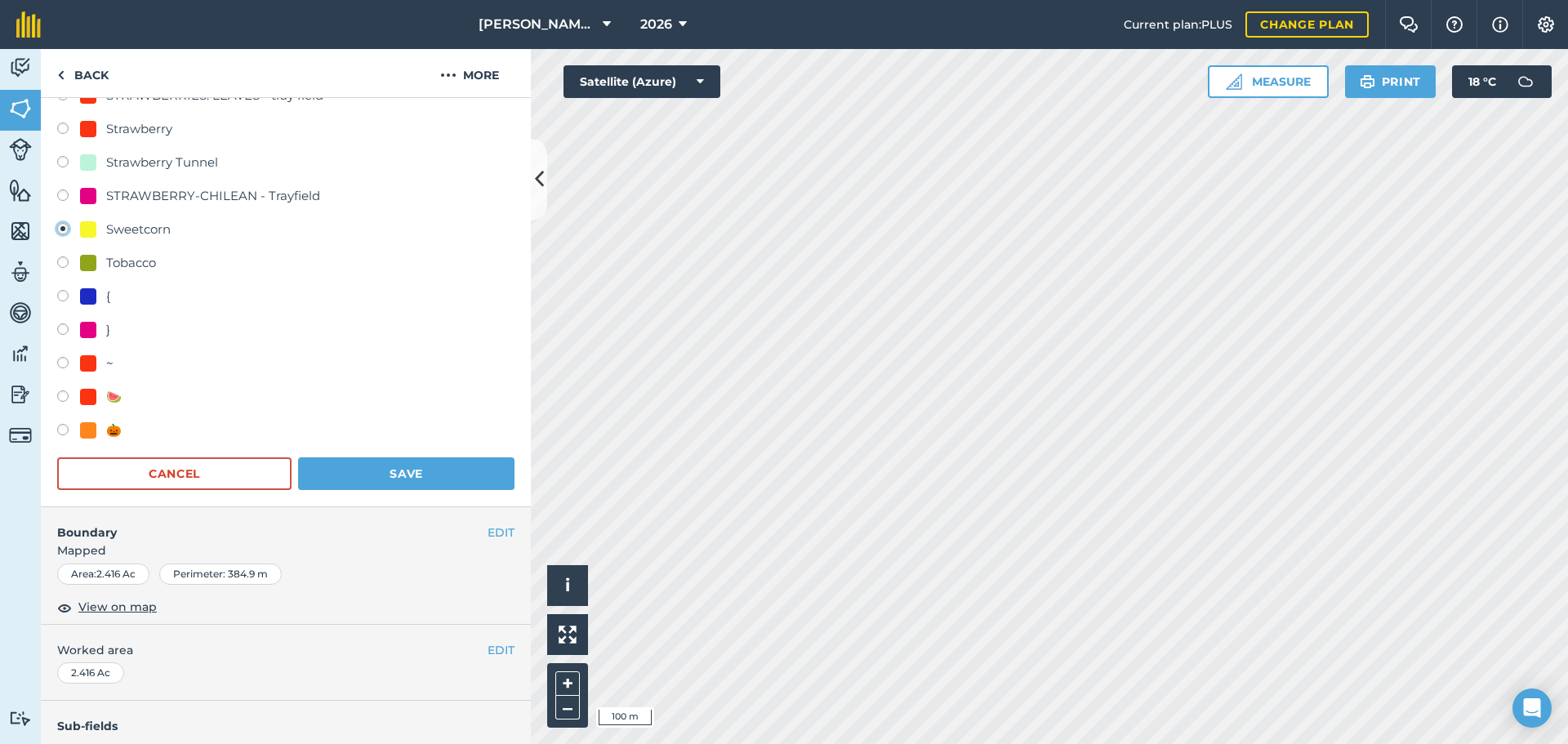
scroll to position [571, 0]
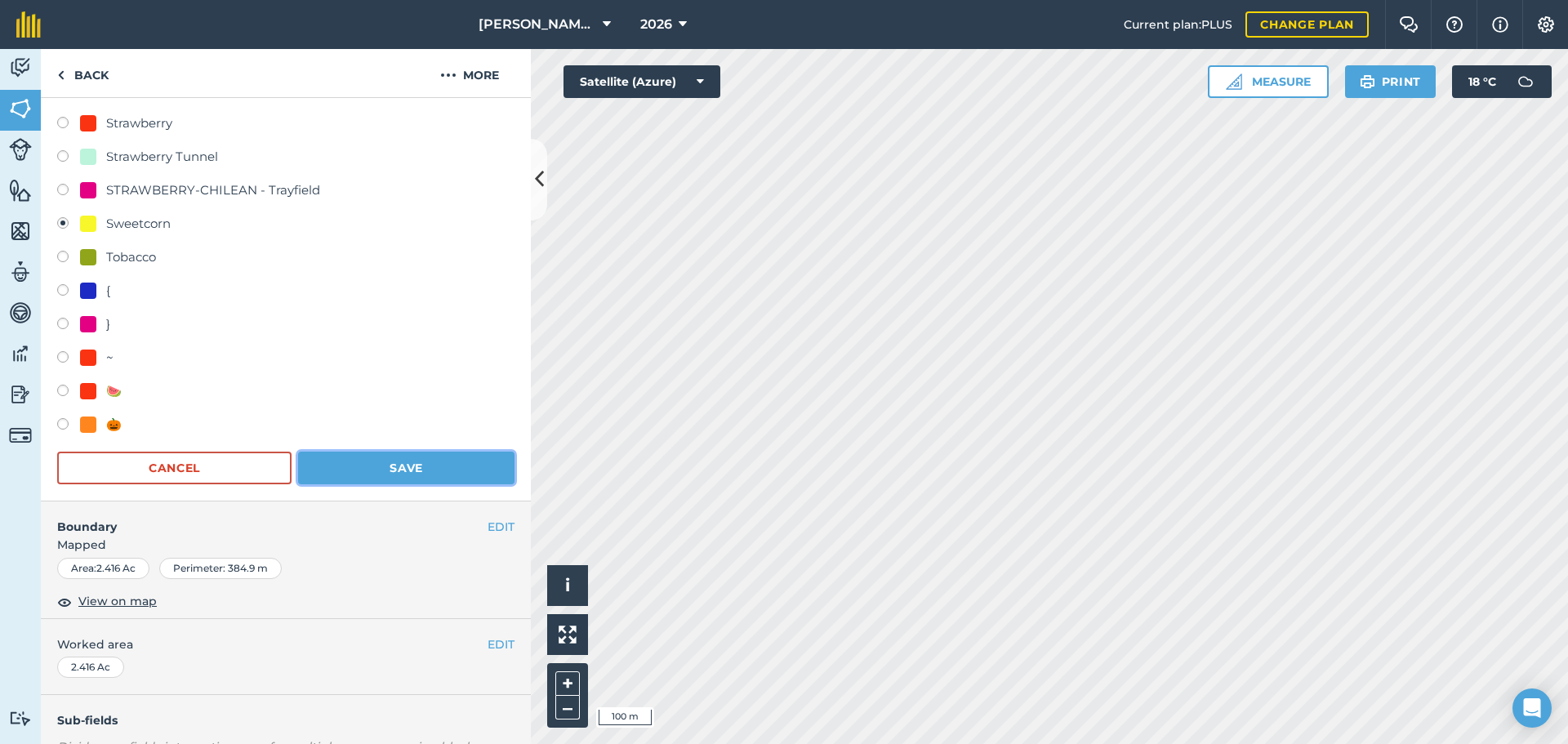
click at [432, 476] on button "Save" at bounding box center [405, 467] width 217 height 32
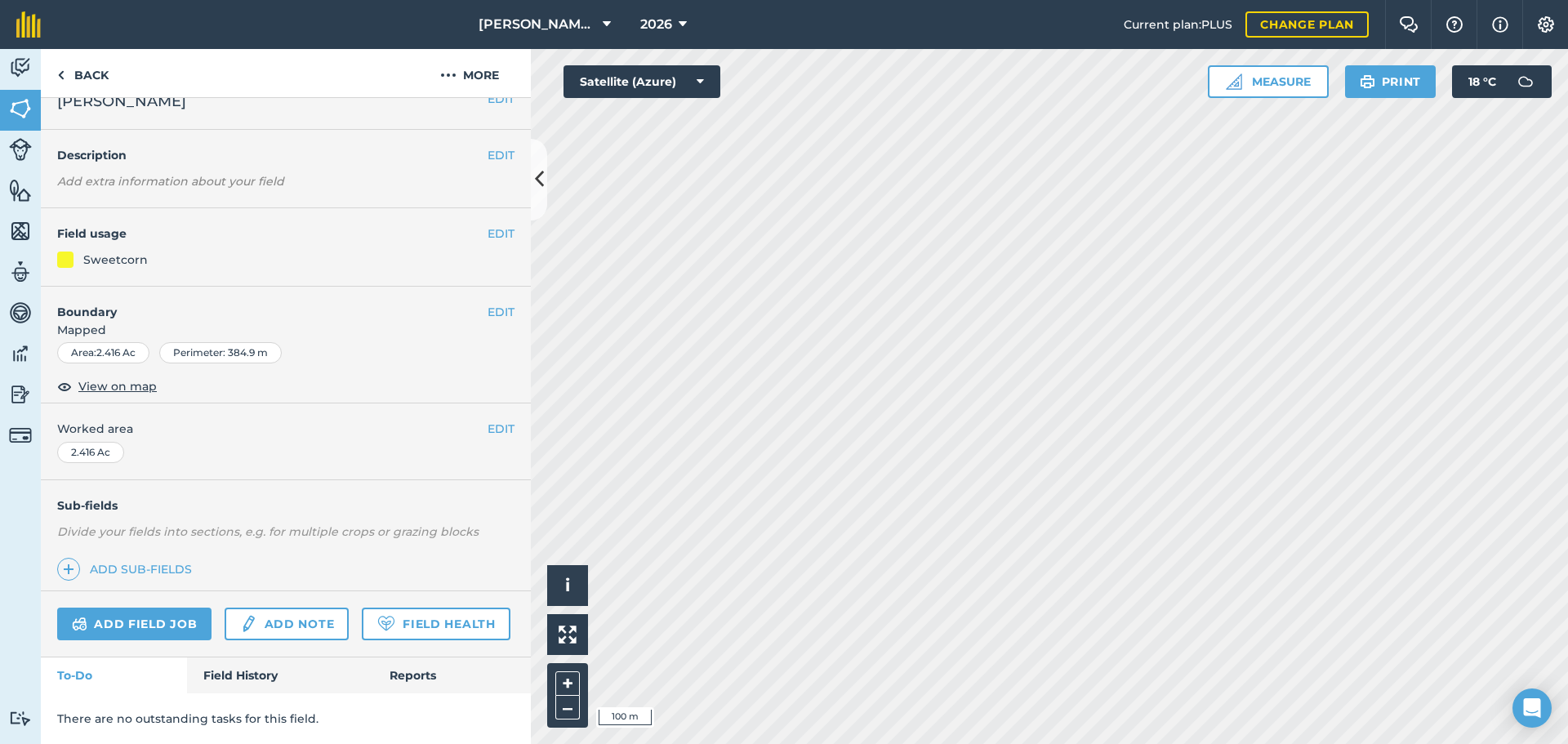
scroll to position [71, 0]
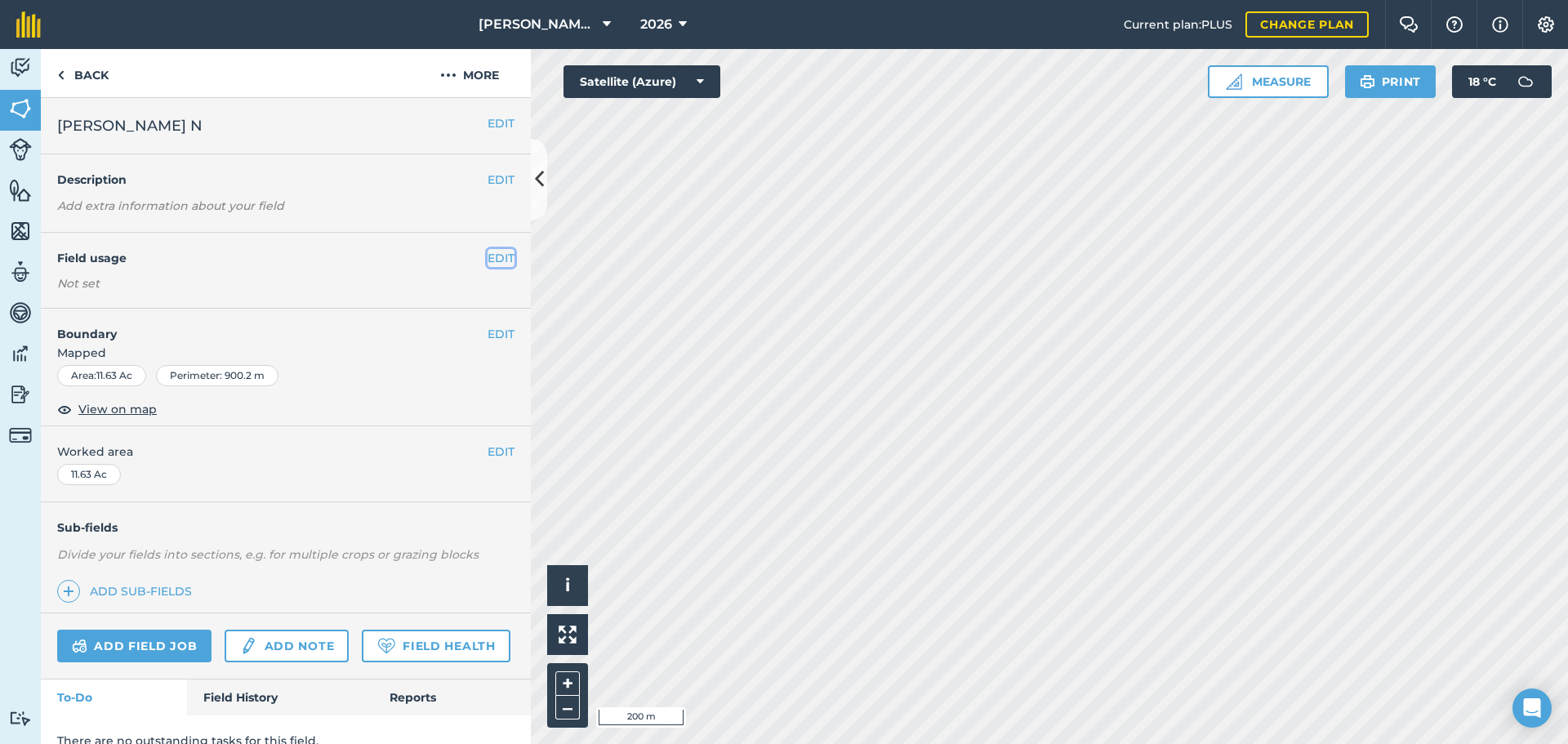
click at [489, 258] on button "EDIT" at bounding box center [501, 258] width 27 height 18
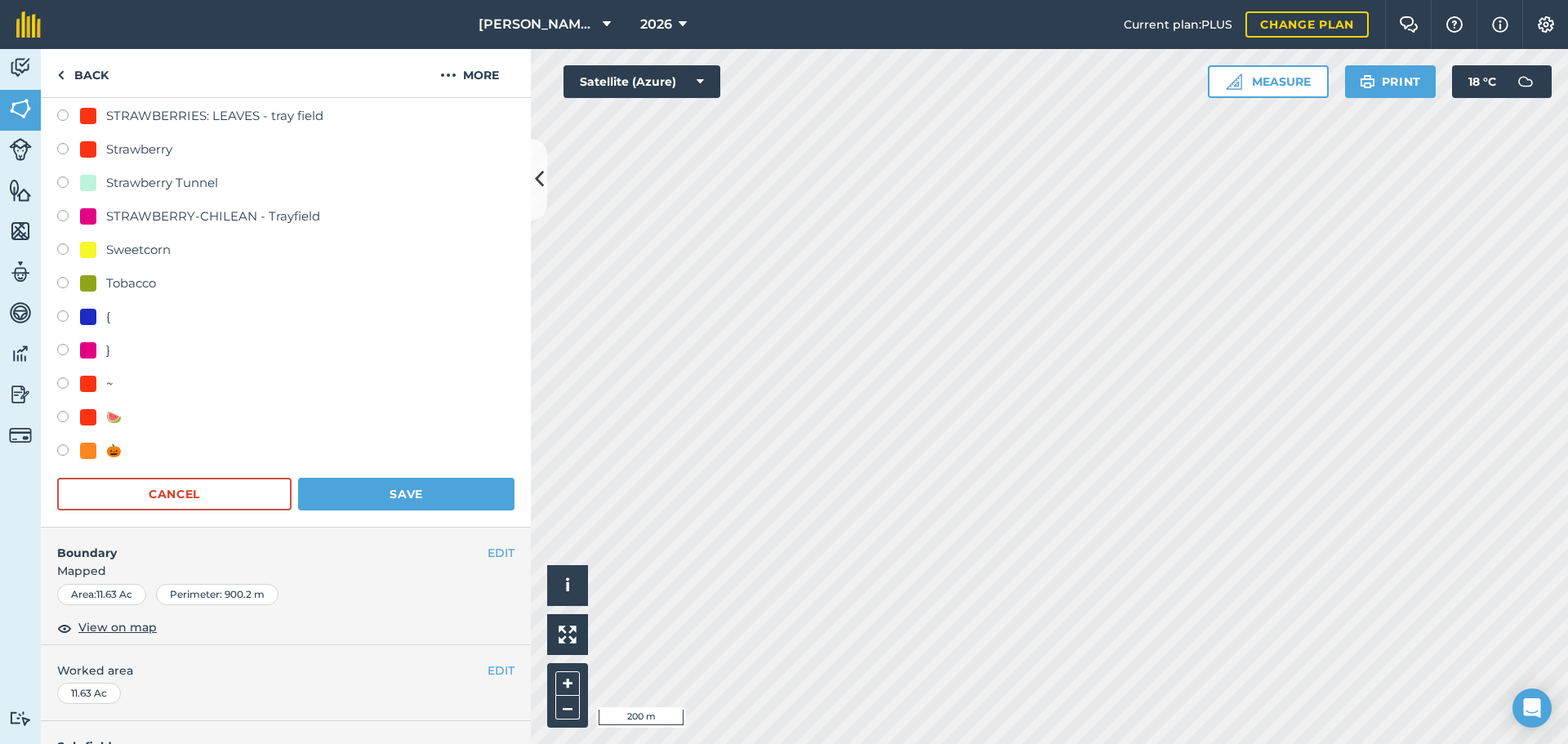
scroll to position [734, 0]
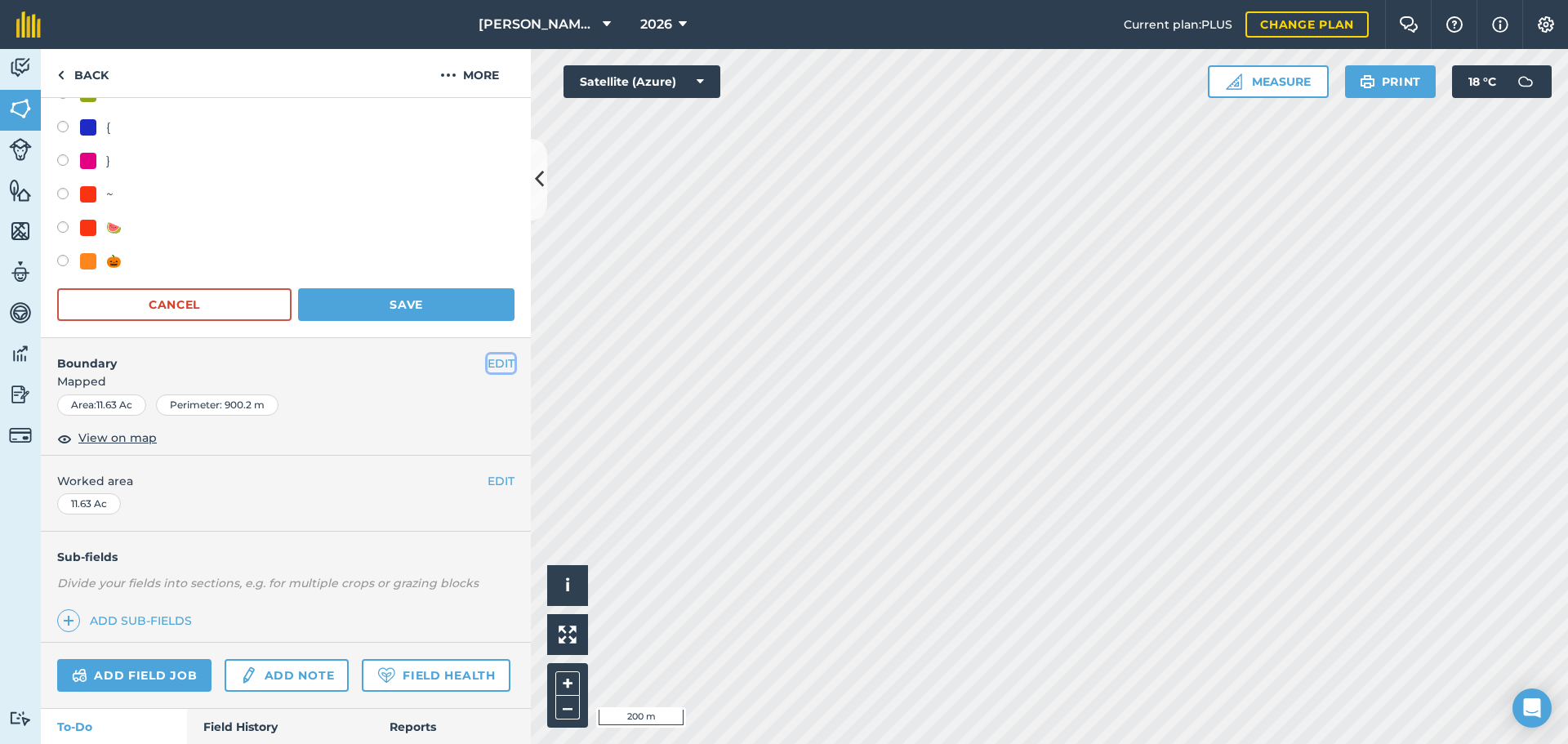
click at [492, 365] on button "EDIT" at bounding box center [501, 363] width 27 height 18
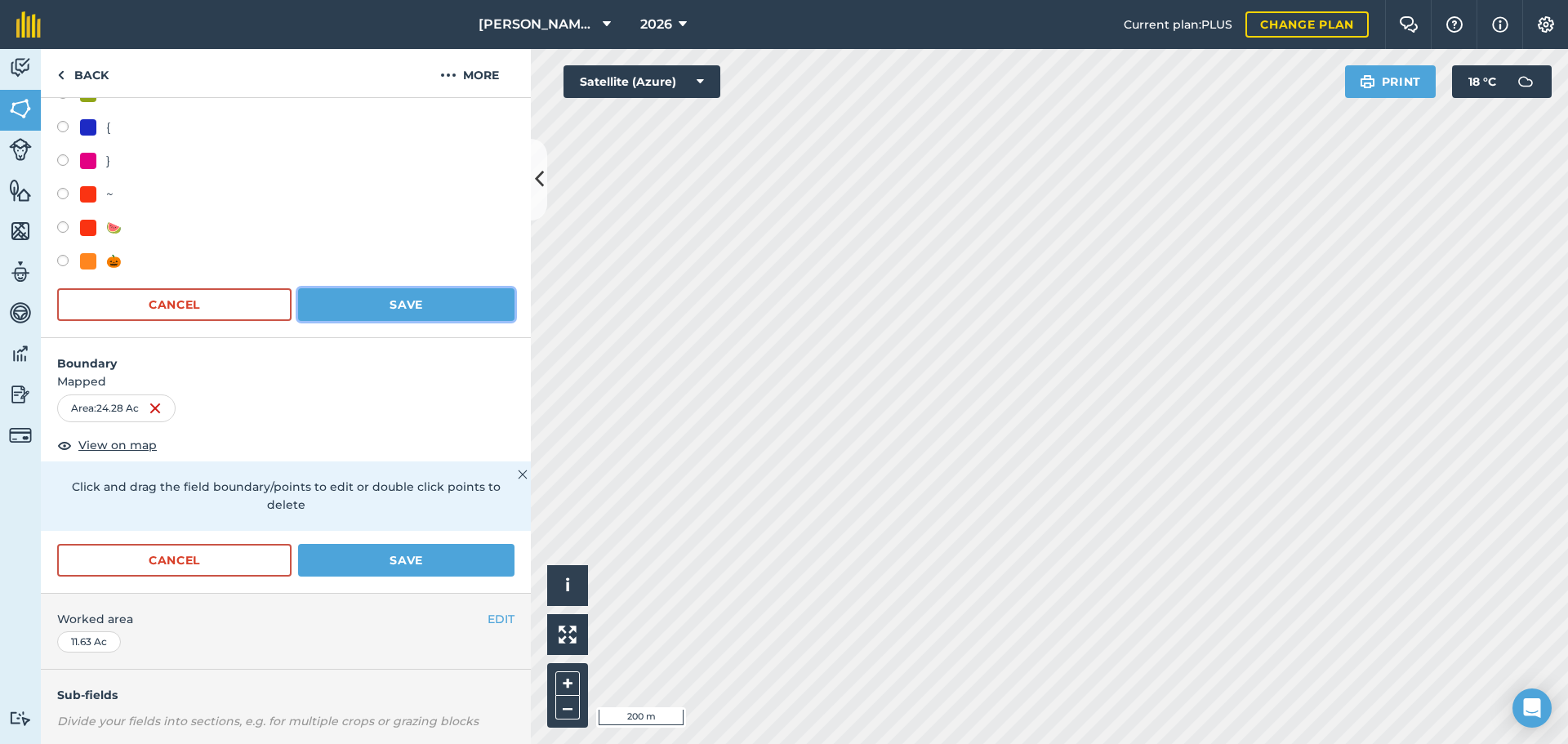
click at [403, 288] on button "Save" at bounding box center [405, 304] width 217 height 32
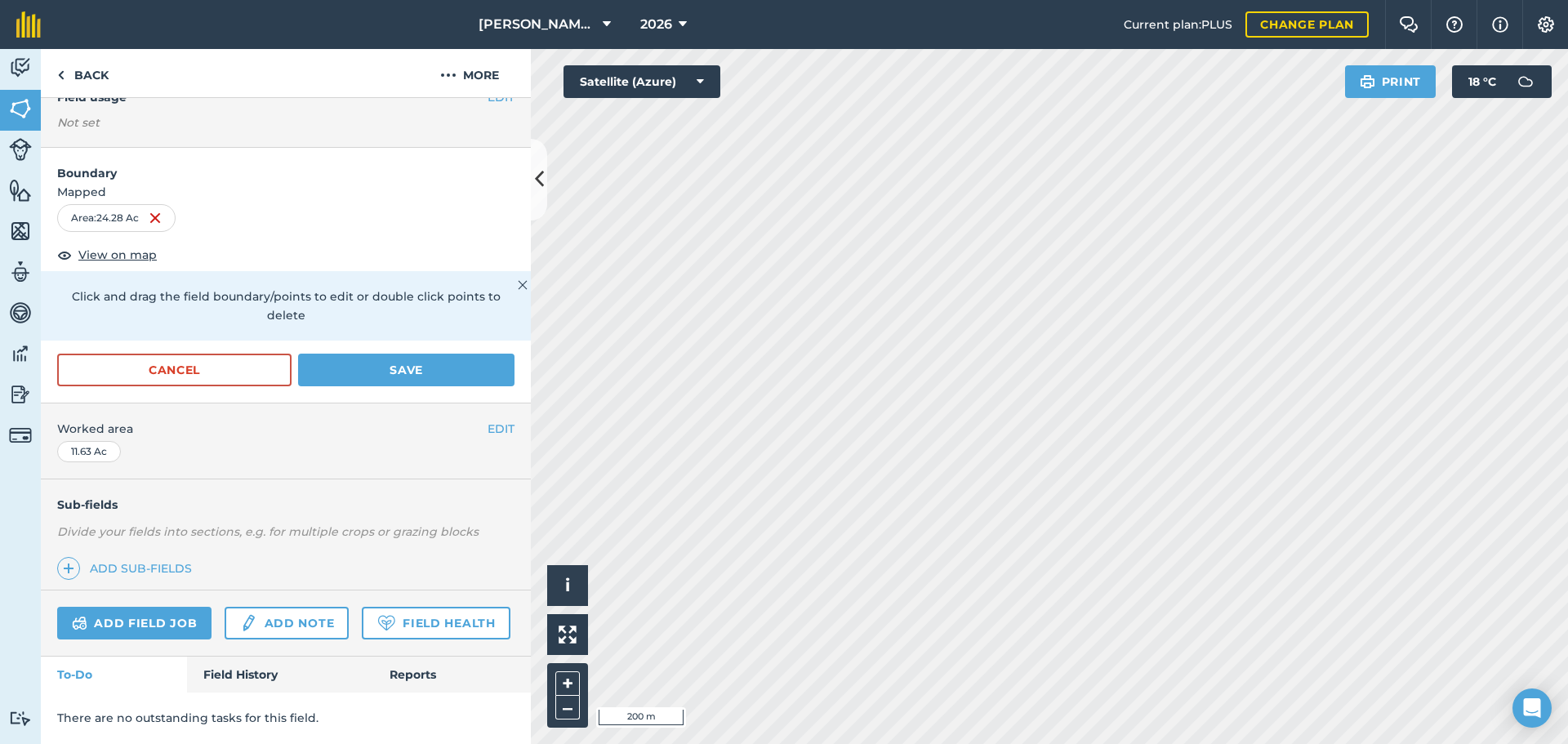
scroll to position [207, 0]
click at [408, 590] on div "Add field job Add note Field Health" at bounding box center [286, 623] width 490 height 66
click at [427, 299] on form "Boundary Mapped Area : 24.28 Ac View on map Click and drag the field boundary/p…" at bounding box center [286, 275] width 490 height 255
click at [421, 354] on button "Save" at bounding box center [405, 370] width 217 height 32
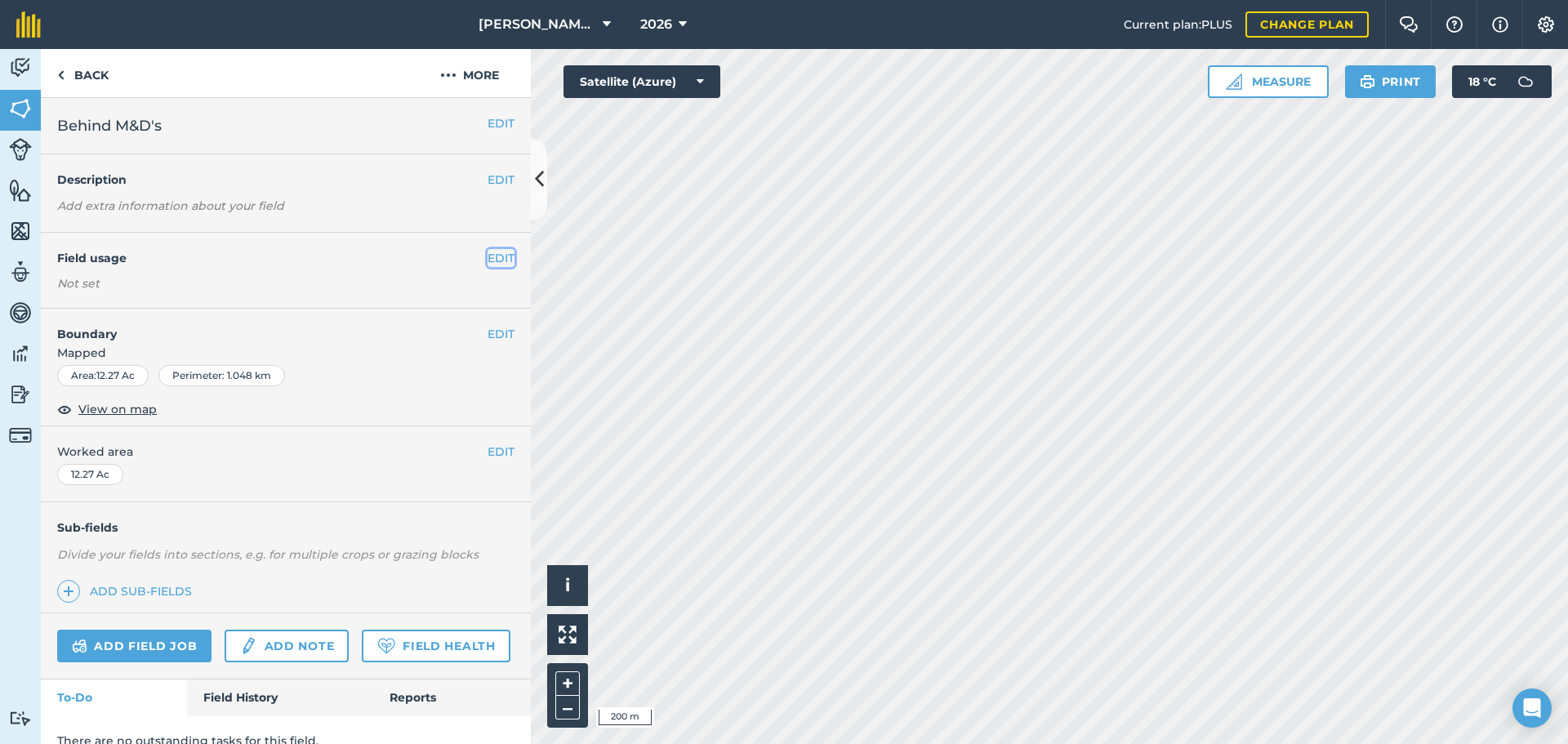
click at [489, 262] on button "EDIT" at bounding box center [501, 258] width 27 height 18
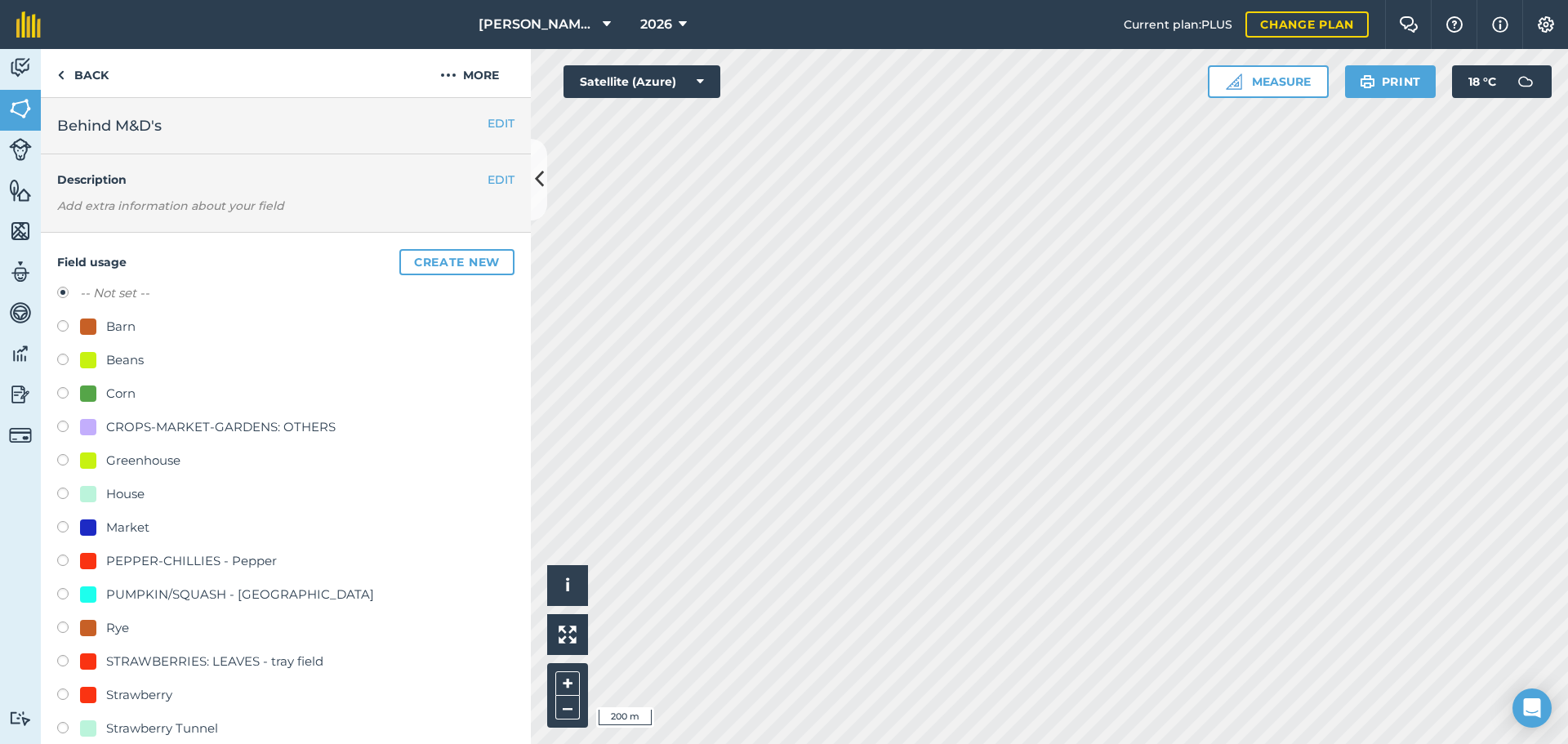
click at [75, 391] on label at bounding box center [69, 395] width 23 height 16
radio input "true"
radio input "false"
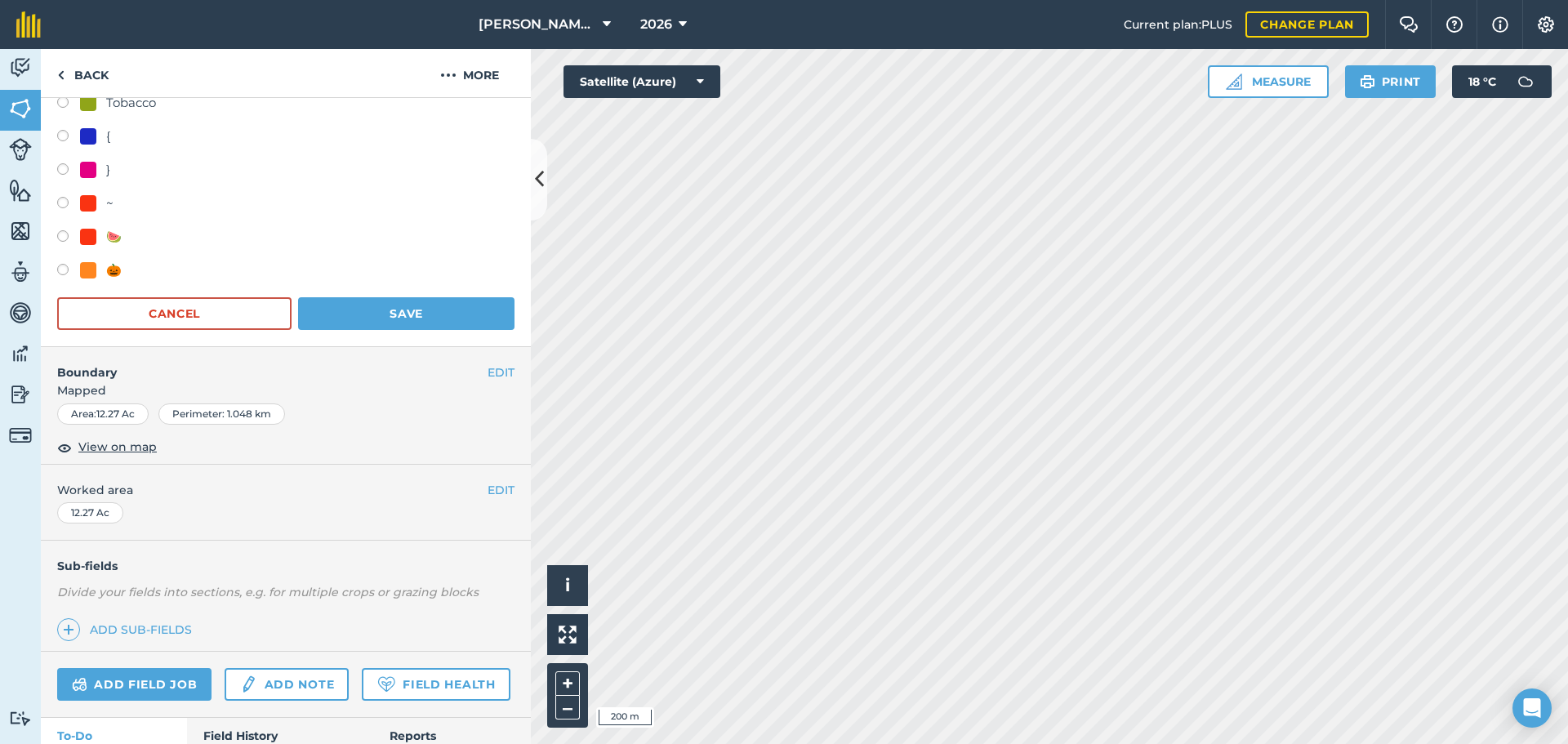
scroll to position [734, 0]
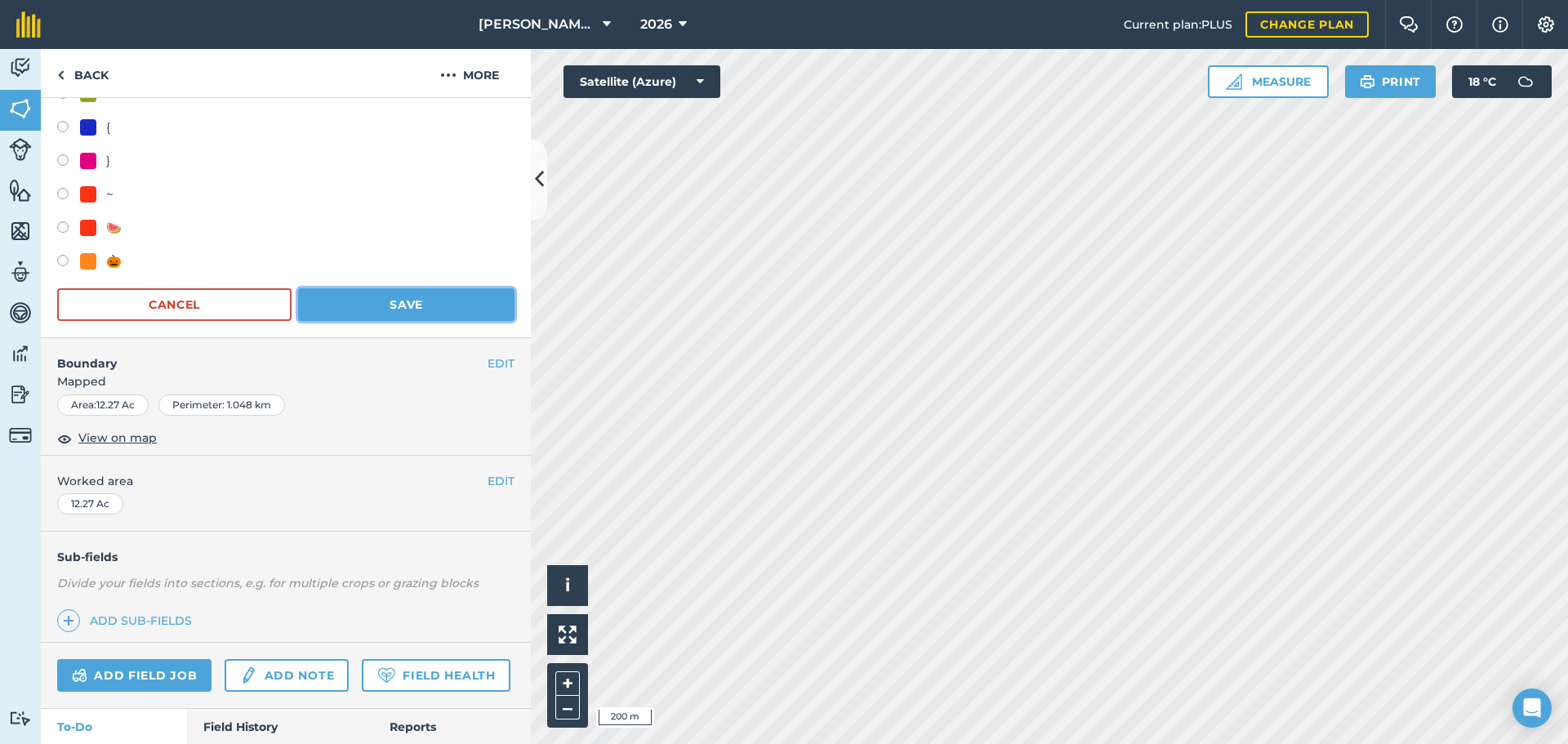
click at [395, 309] on button "Save" at bounding box center [405, 304] width 217 height 32
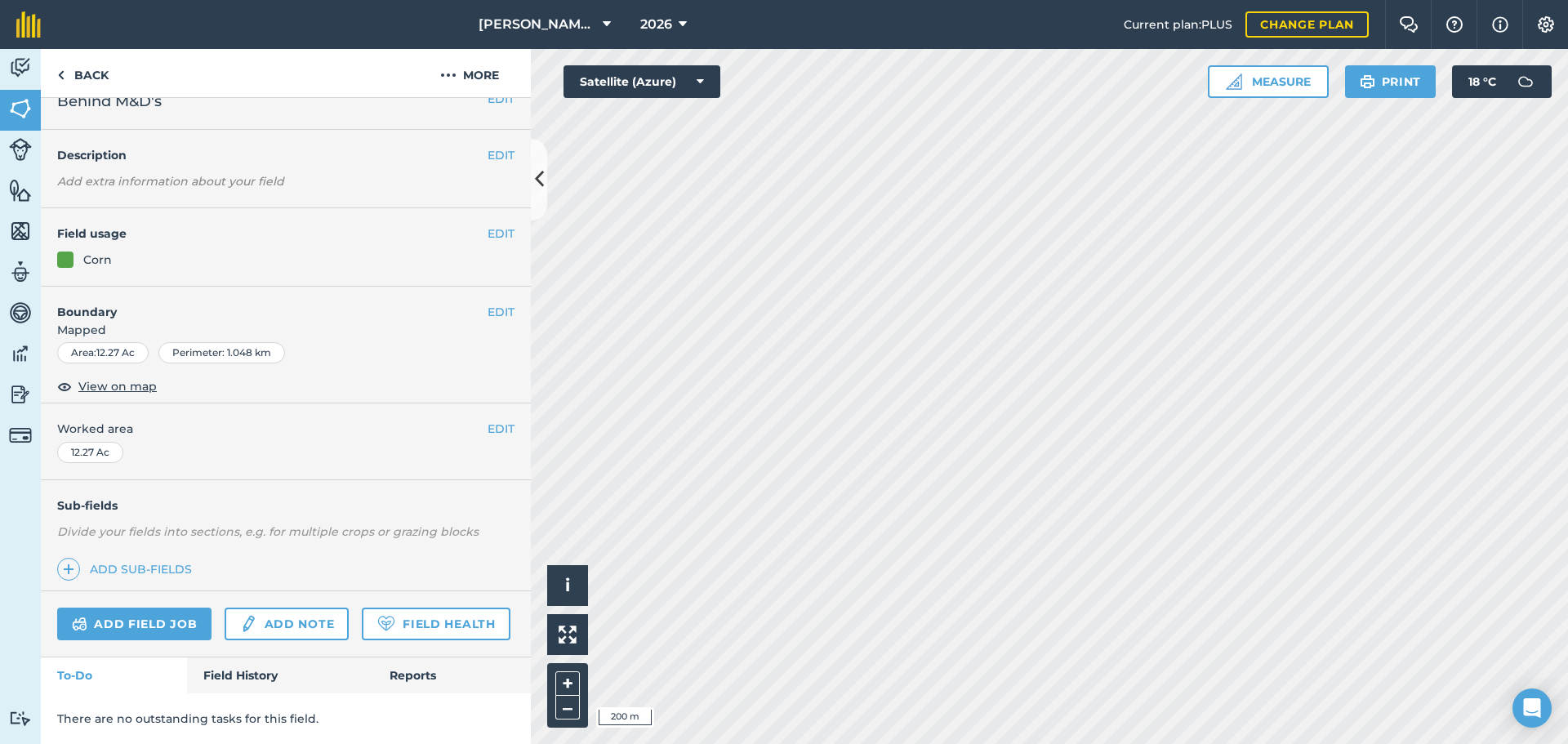
scroll to position [71, 0]
click at [490, 226] on button "EDIT" at bounding box center [501, 235] width 27 height 18
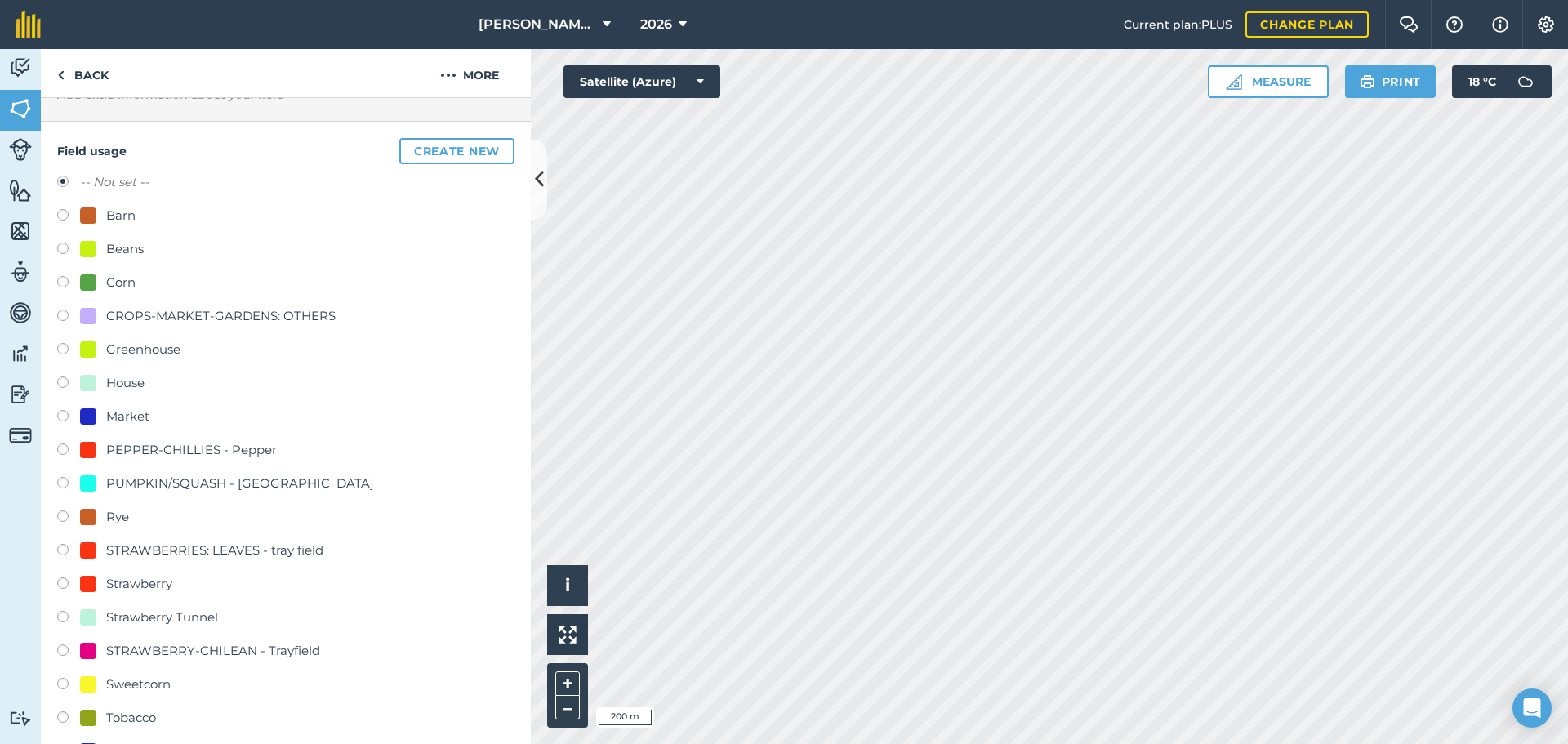
scroll to position [151, 0]
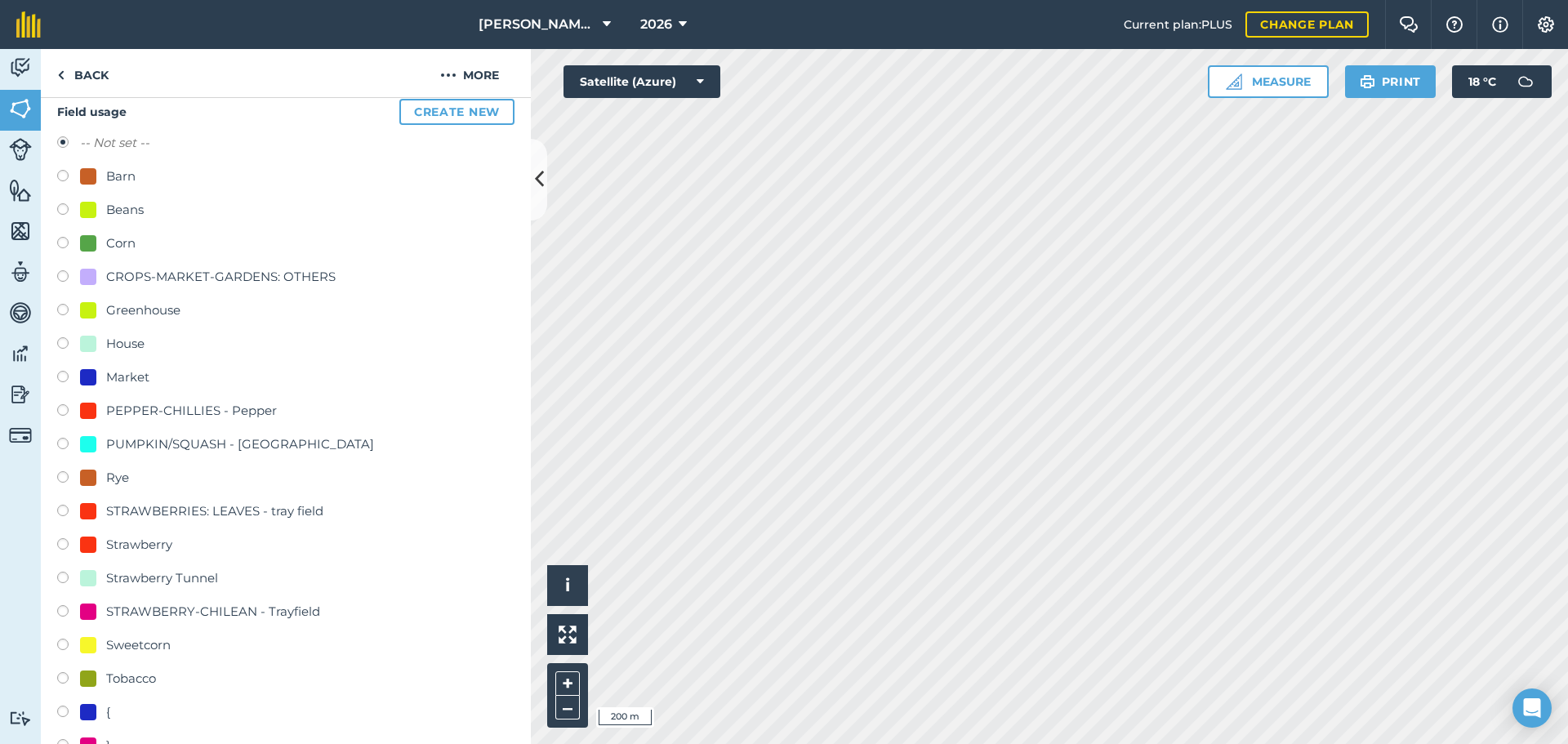
click at [65, 244] on label at bounding box center [69, 244] width 23 height 16
radio input "true"
radio input "false"
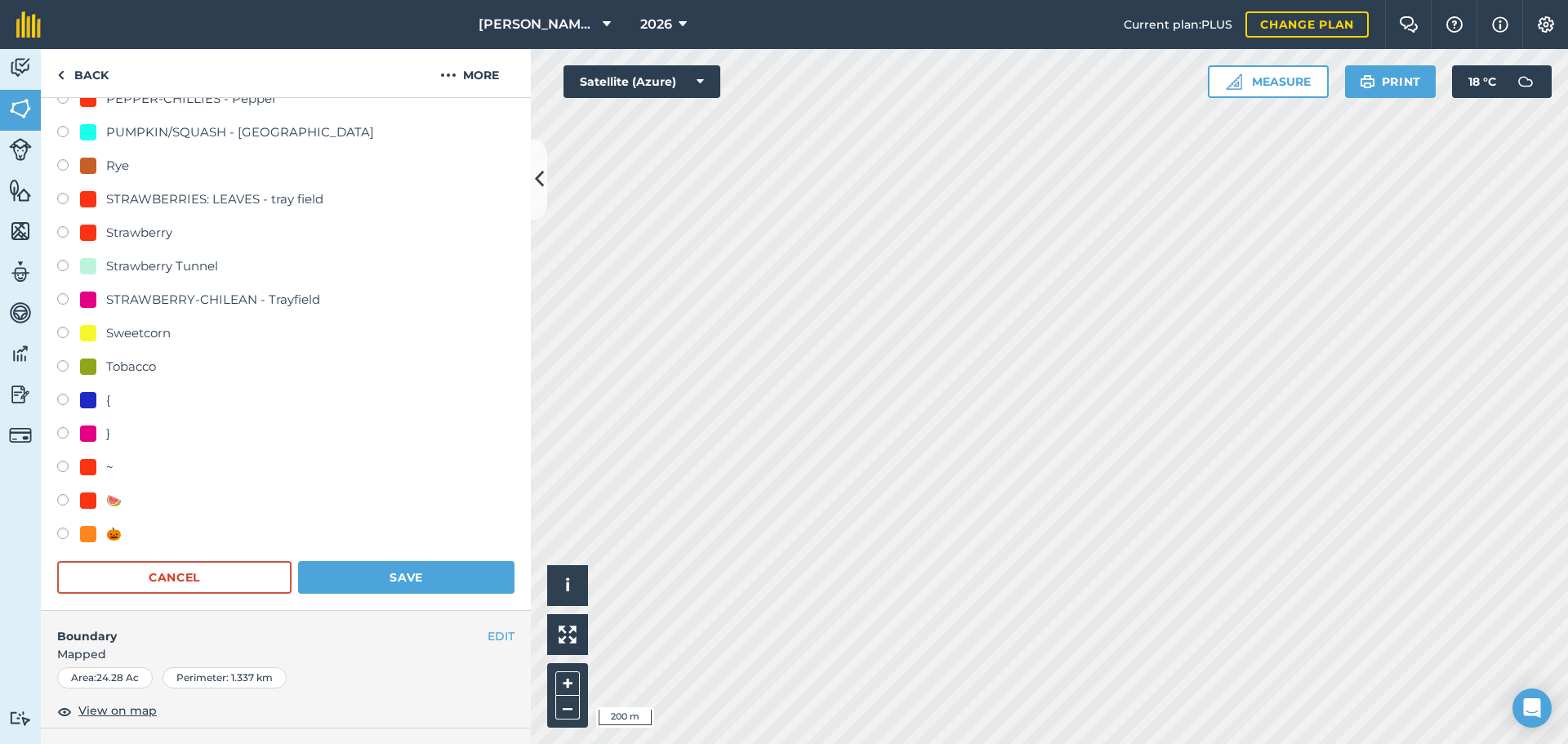
scroll to position [477, 0]
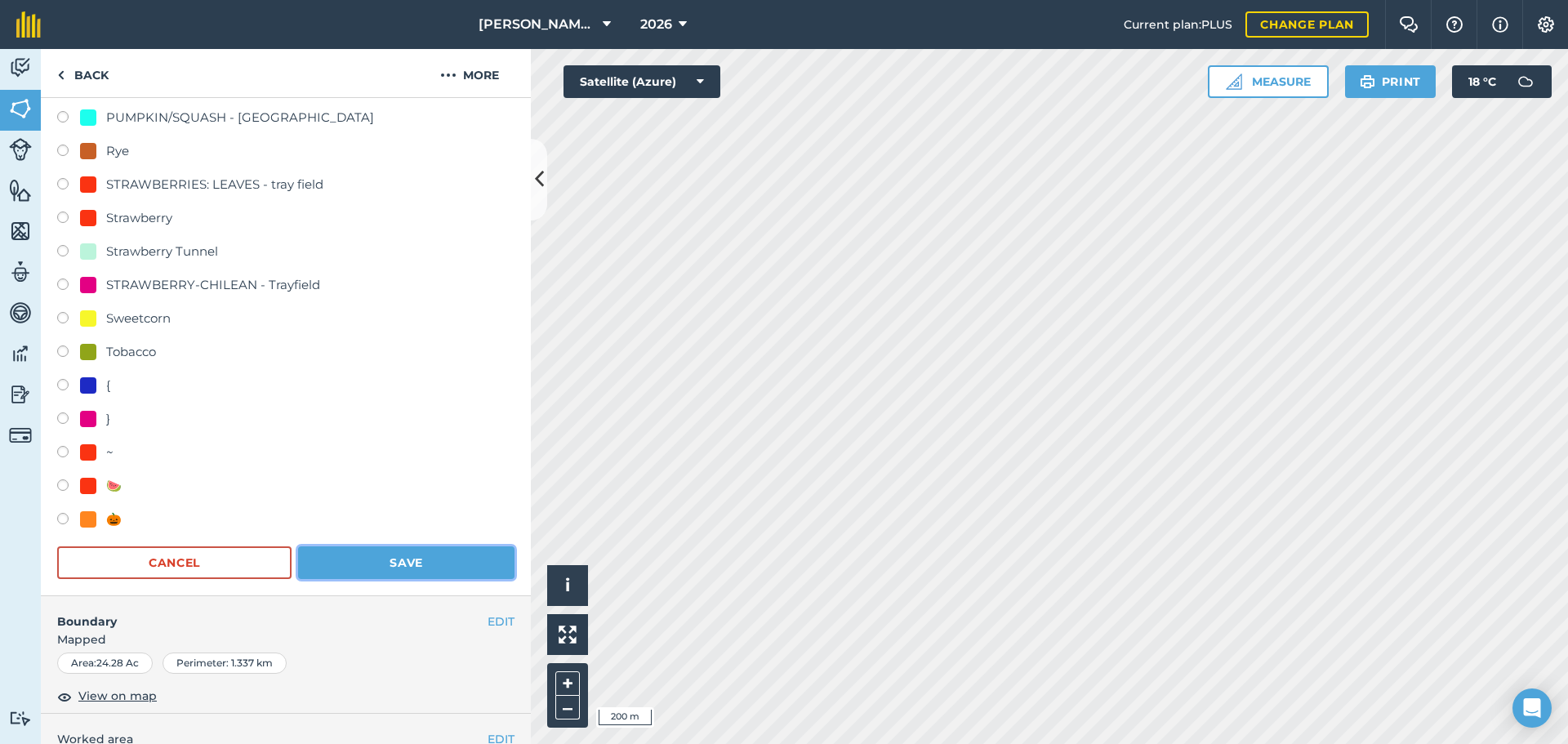
click at [407, 570] on button "Save" at bounding box center [405, 563] width 217 height 32
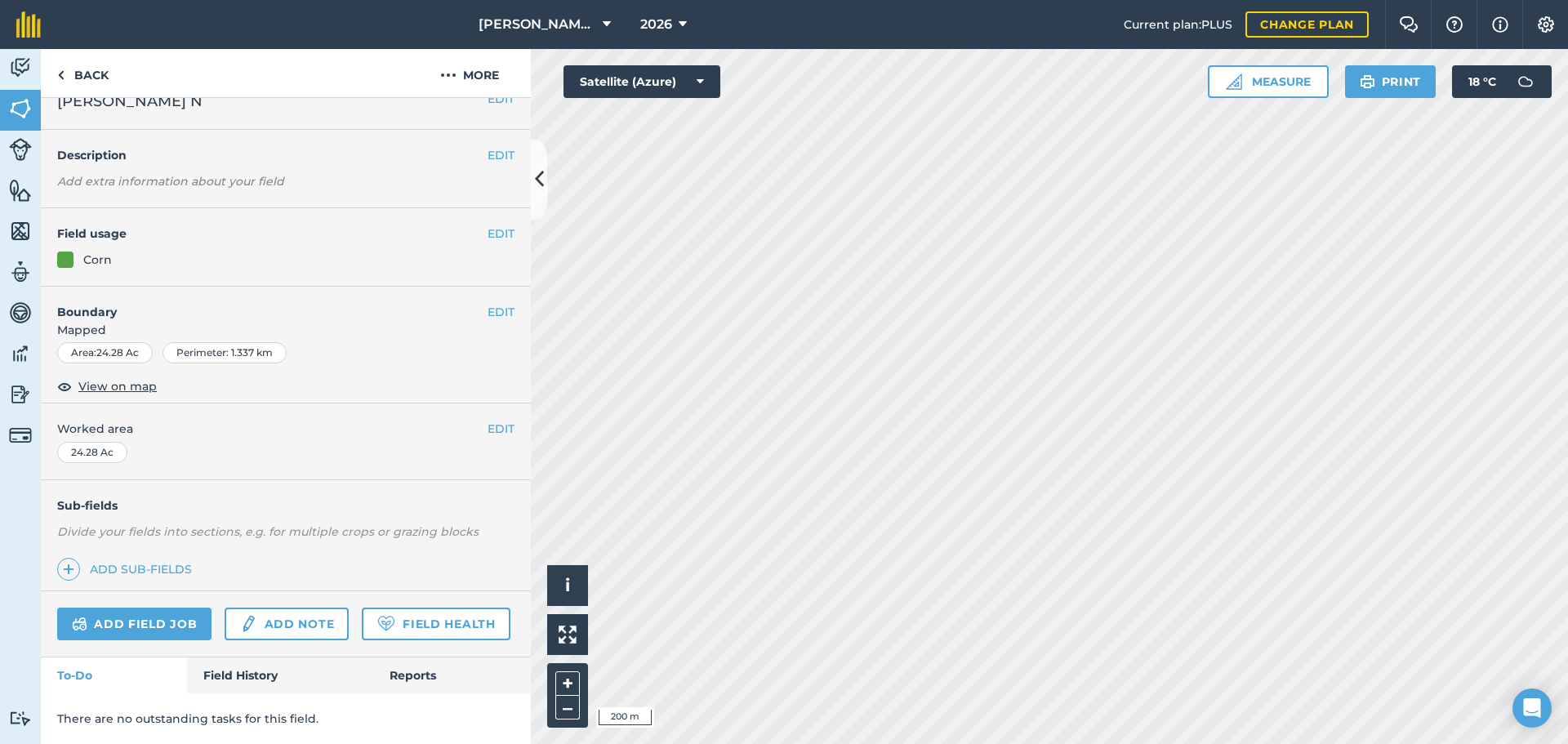
scroll to position [71, 0]
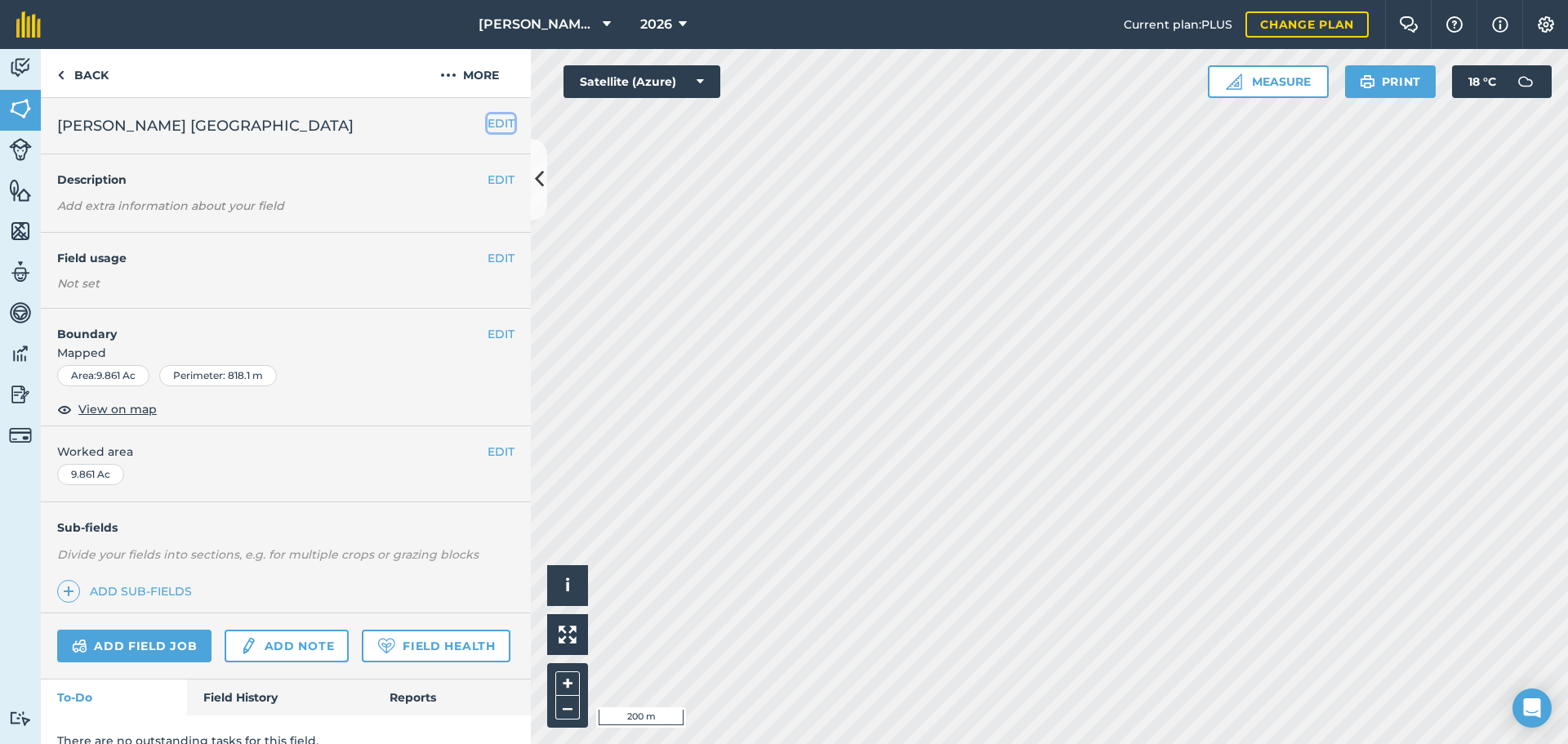
click at [487, 132] on button "EDIT" at bounding box center [501, 123] width 27 height 18
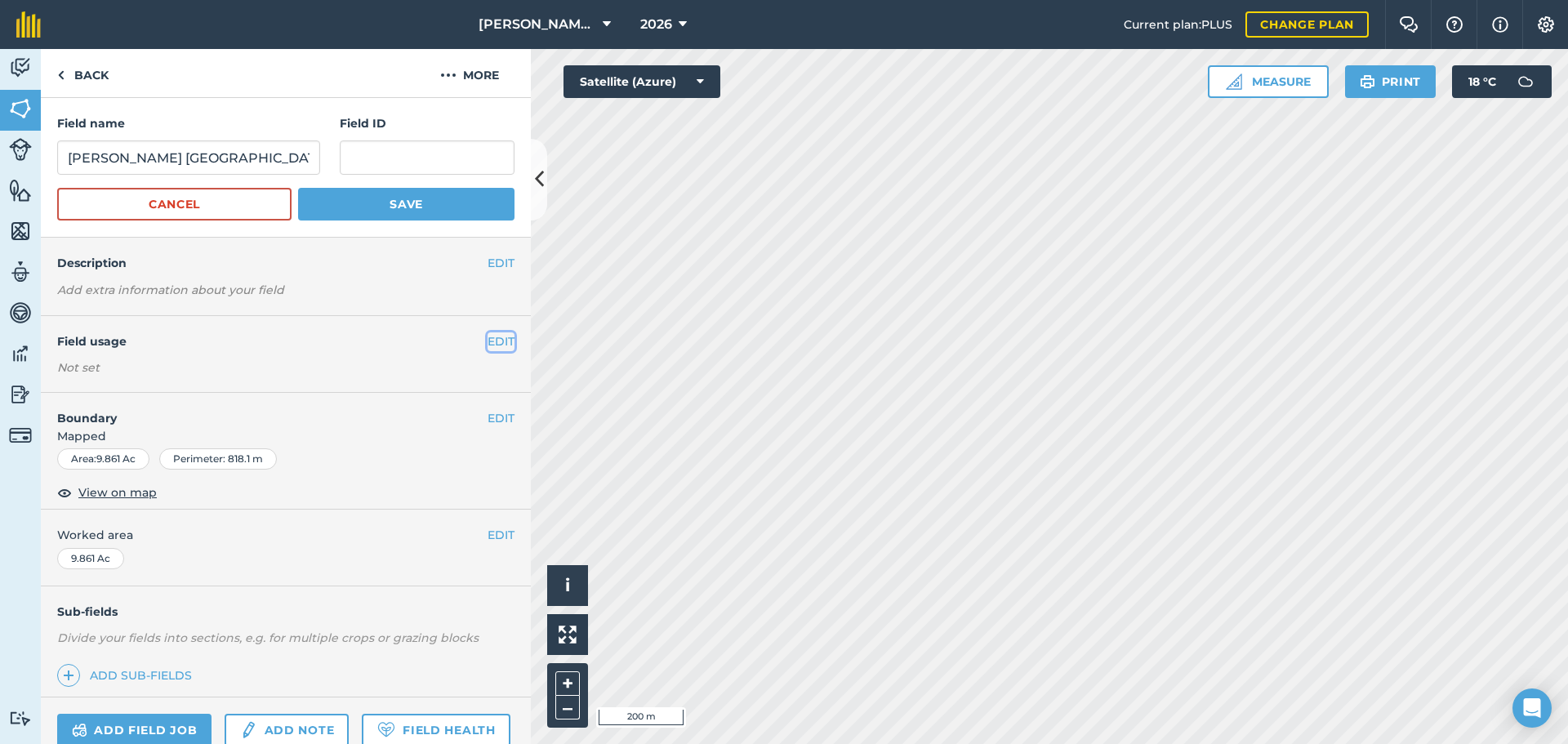
click at [487, 335] on button "EDIT" at bounding box center [501, 341] width 27 height 18
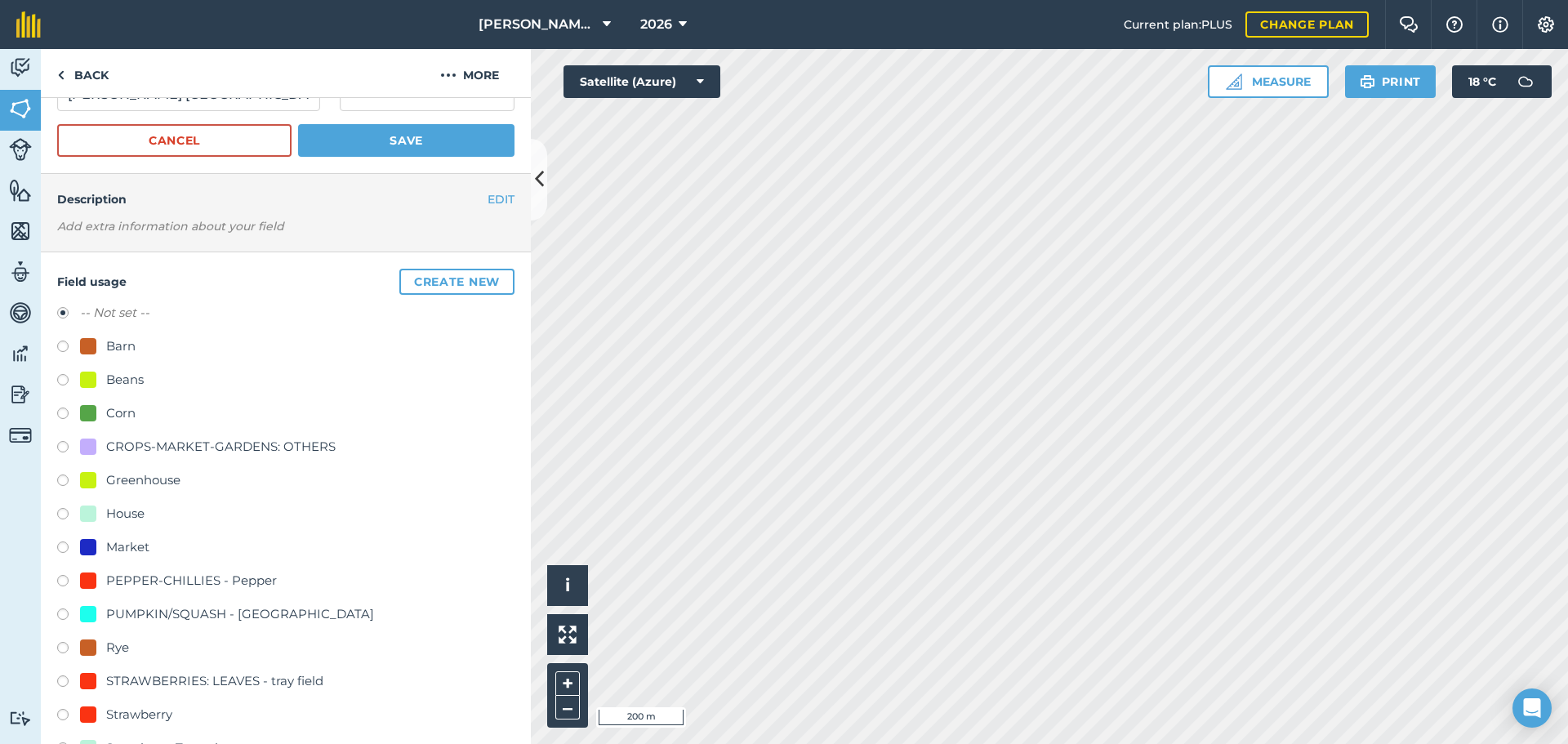
scroll to position [82, 0]
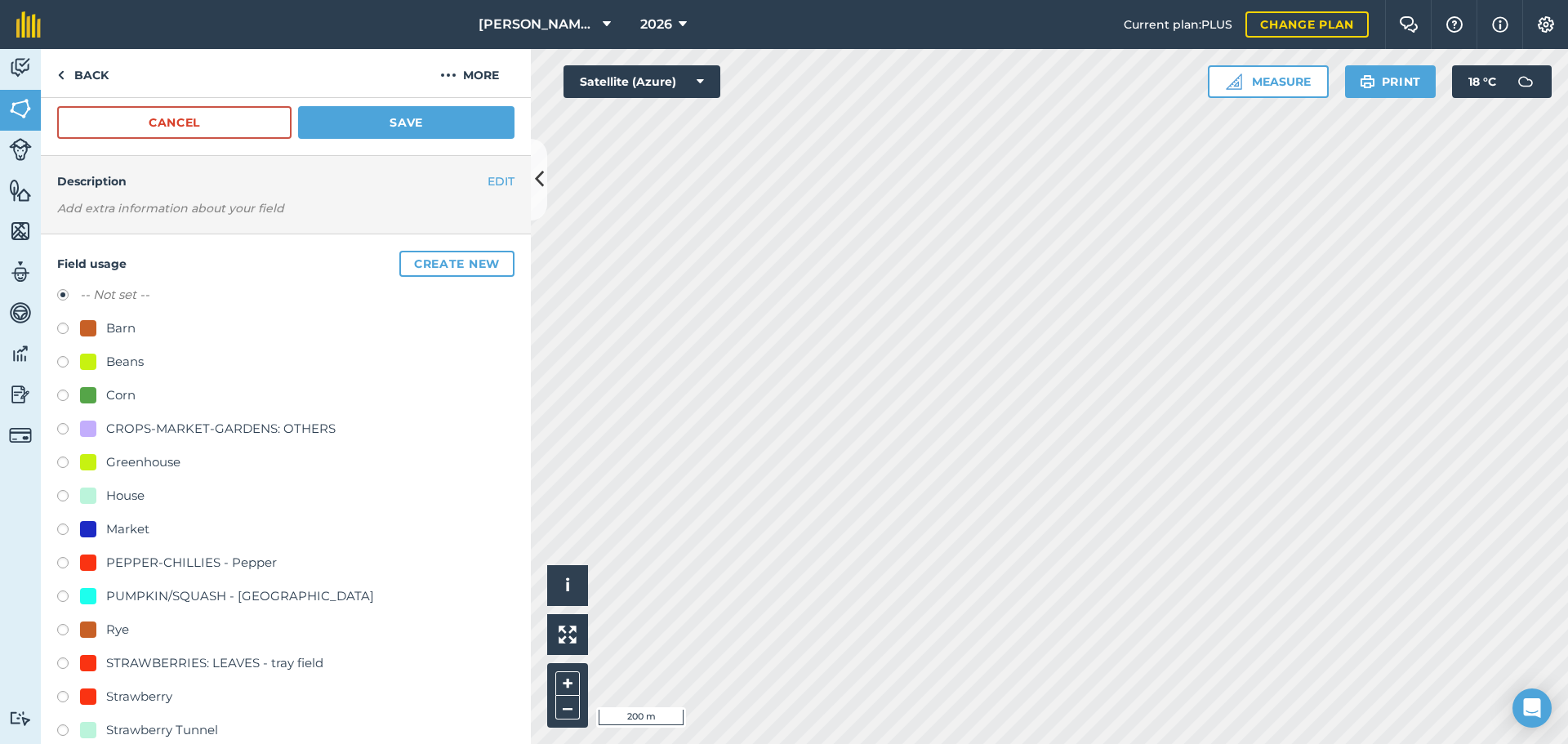
click at [69, 400] on label at bounding box center [69, 397] width 23 height 16
radio input "true"
radio input "false"
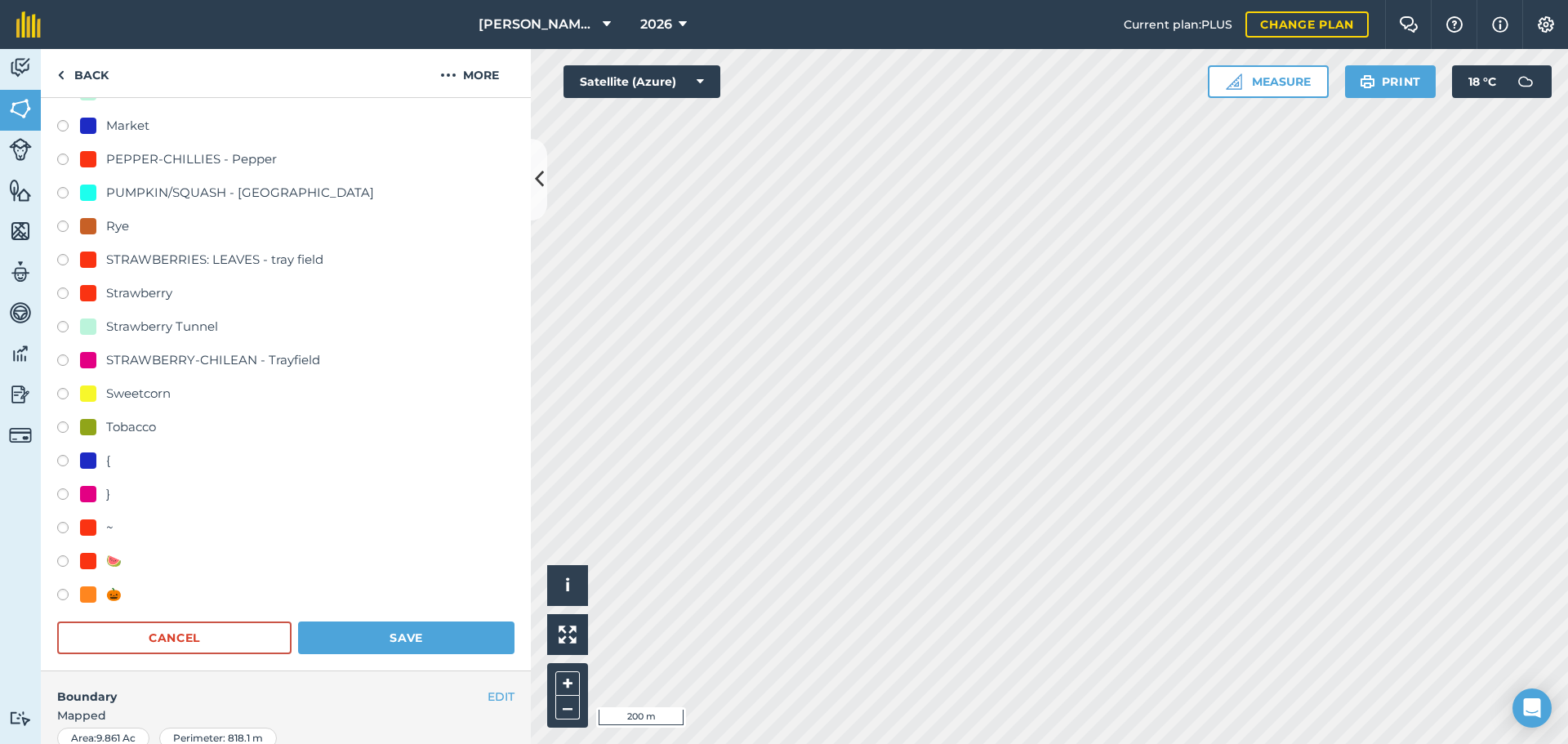
scroll to position [490, 0]
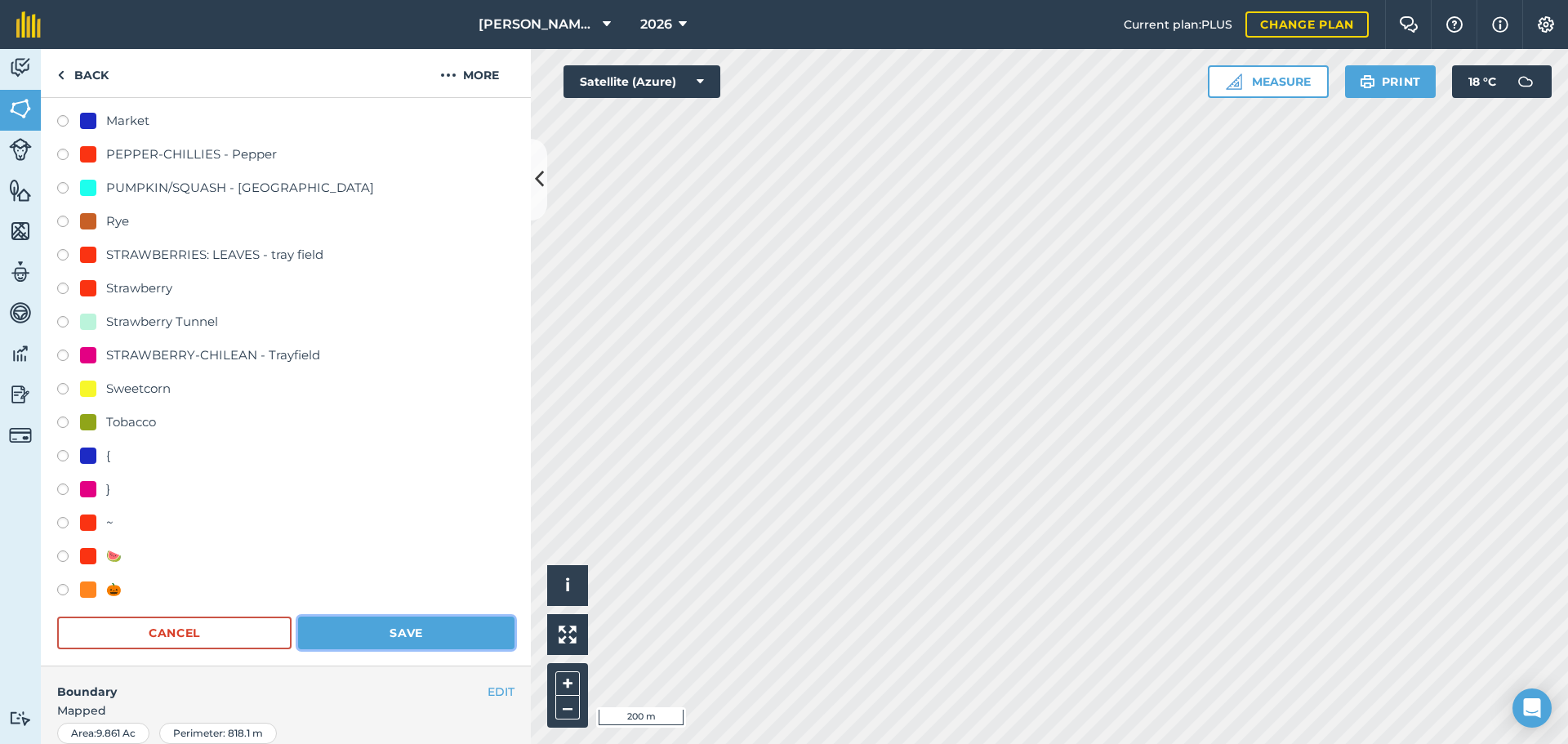
click at [444, 632] on button "Save" at bounding box center [405, 632] width 217 height 32
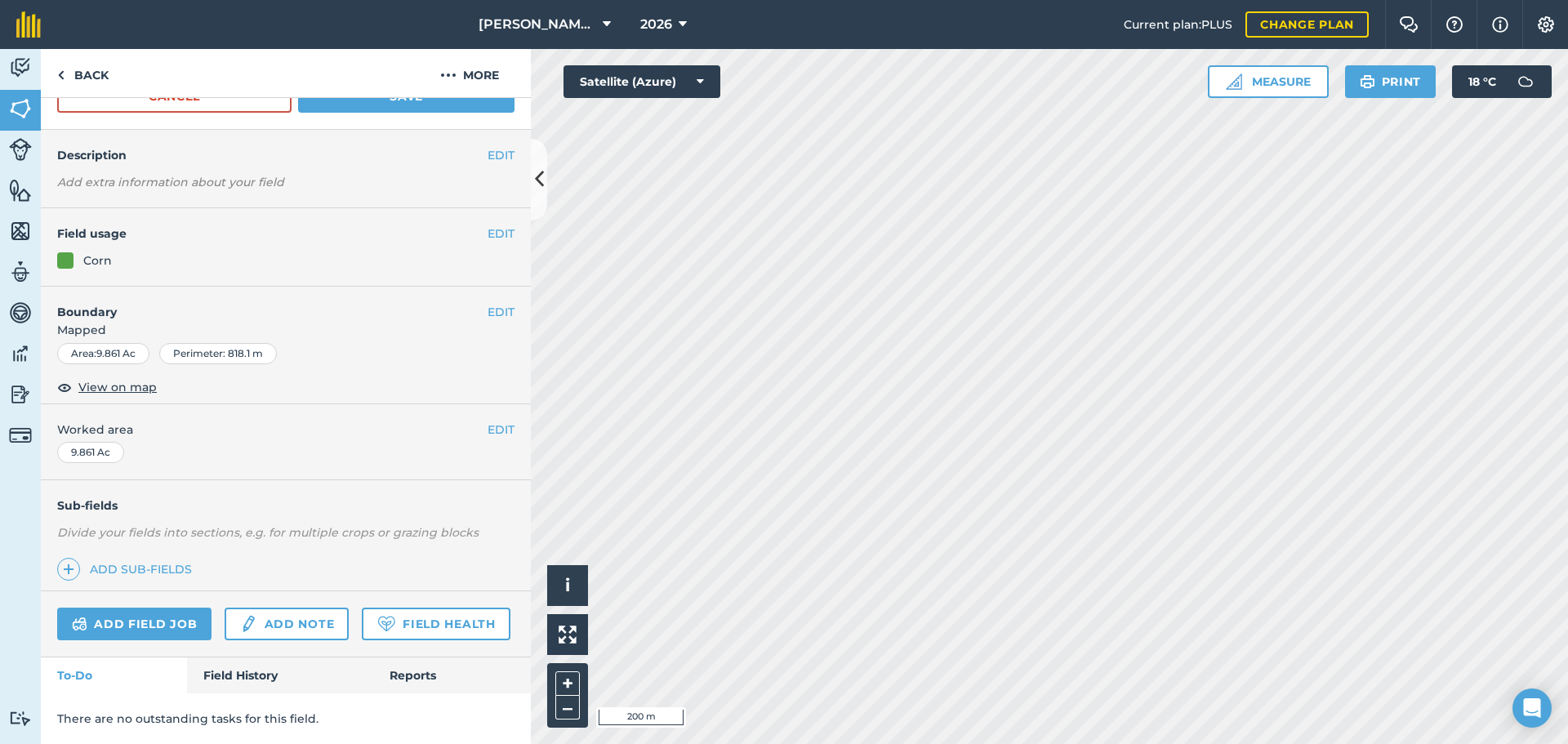
scroll to position [154, 0]
click at [536, 176] on icon at bounding box center [539, 179] width 9 height 29
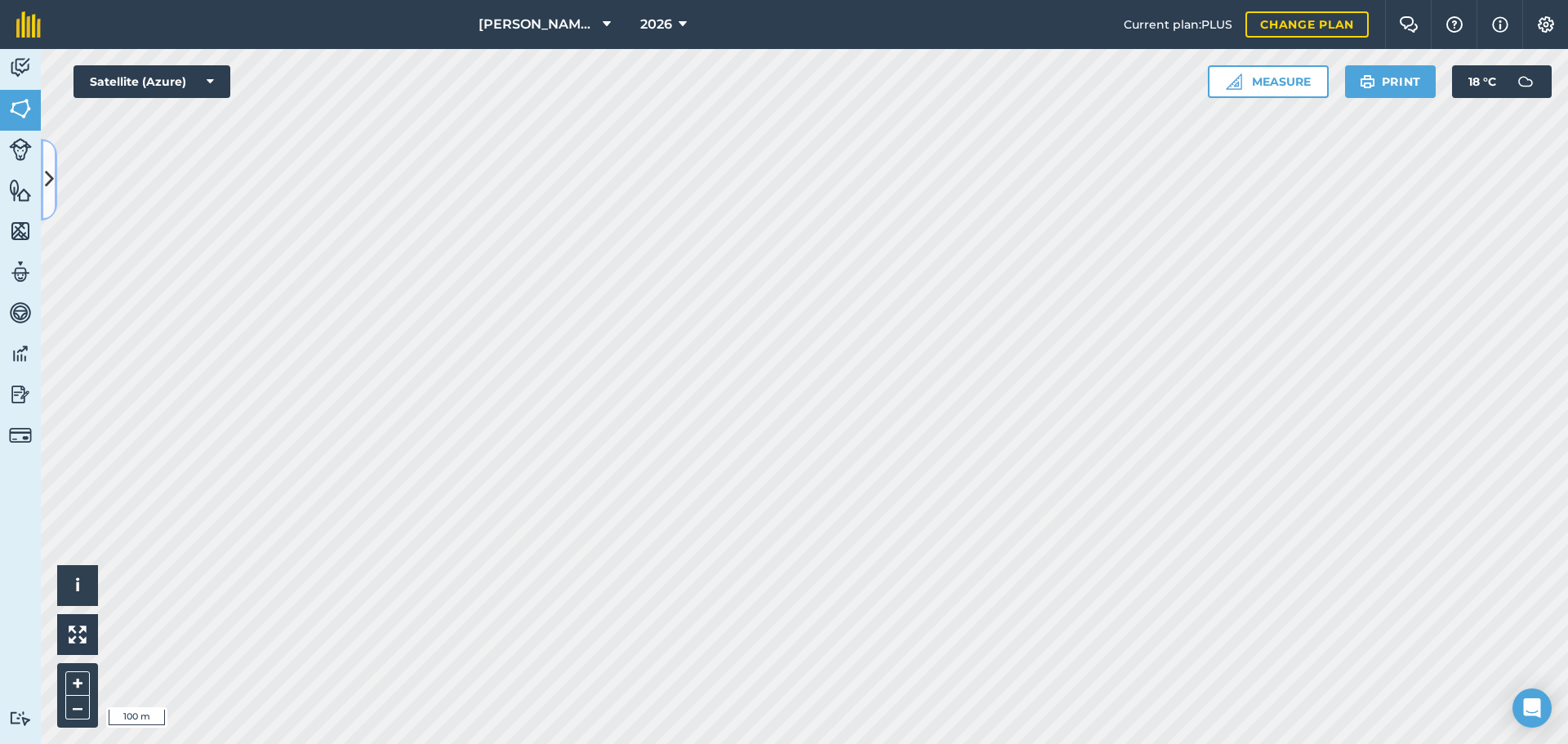
click at [47, 176] on icon at bounding box center [49, 179] width 9 height 29
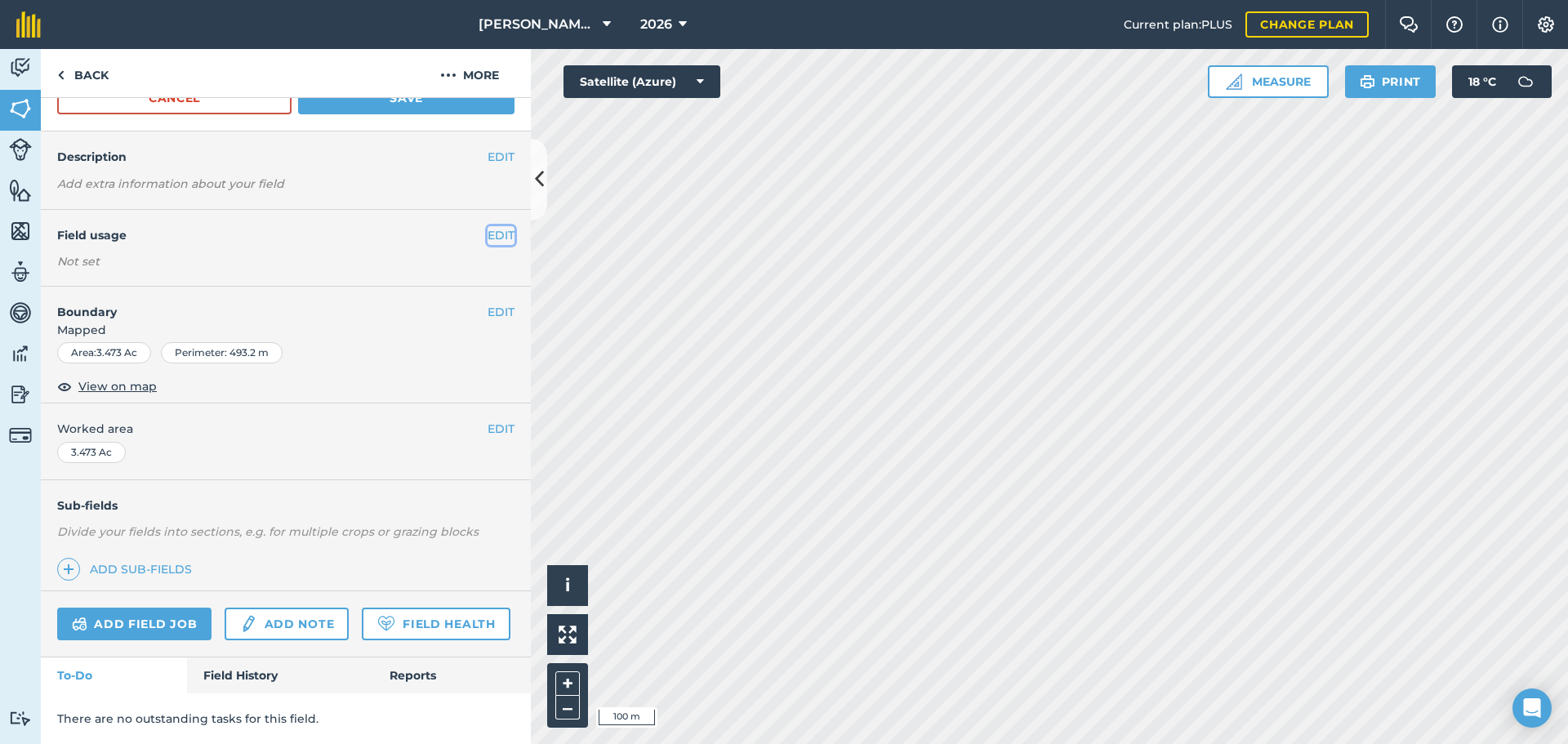
click at [487, 226] on button "EDIT" at bounding box center [501, 235] width 27 height 18
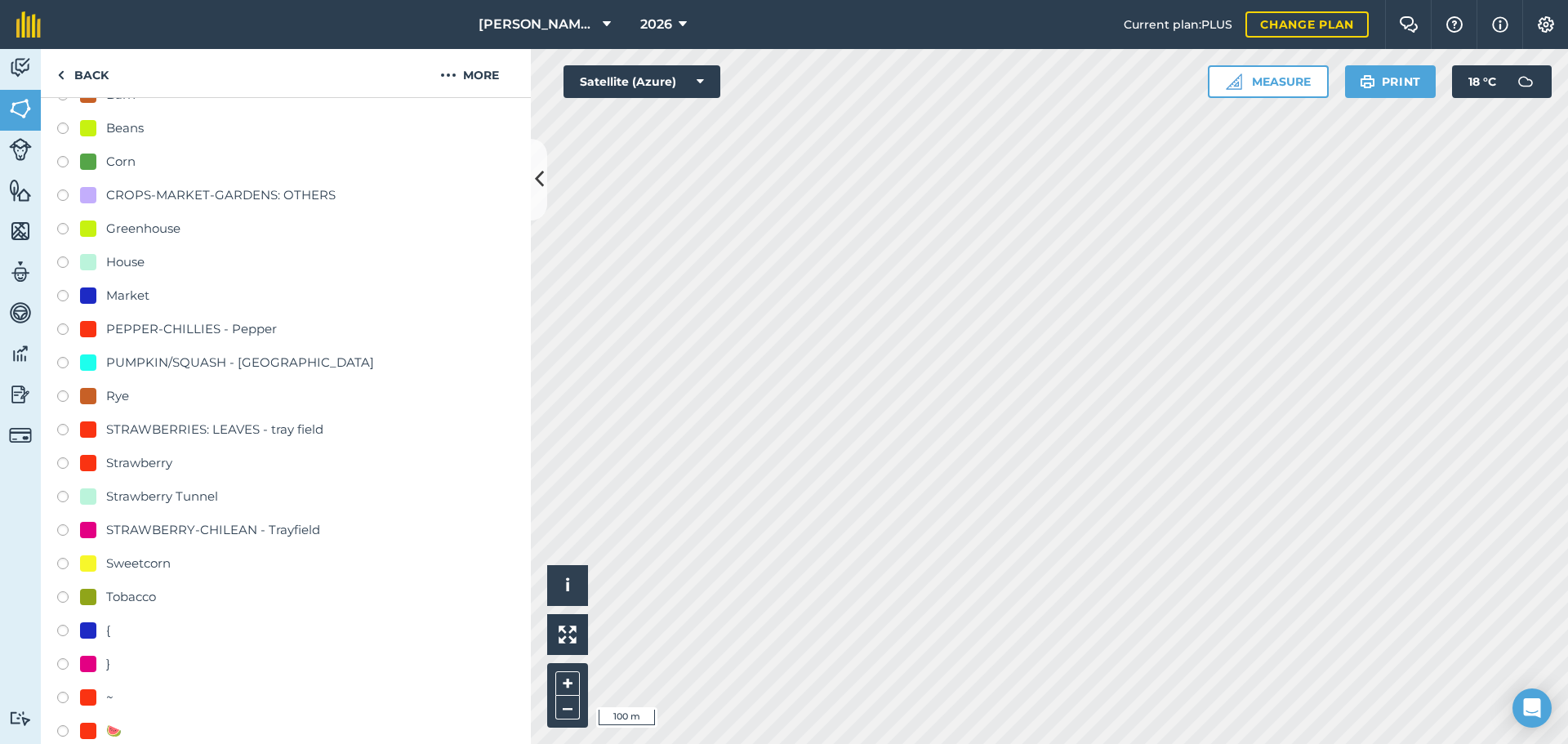
click at [71, 564] on label at bounding box center [69, 566] width 23 height 16
radio input "true"
radio input "false"
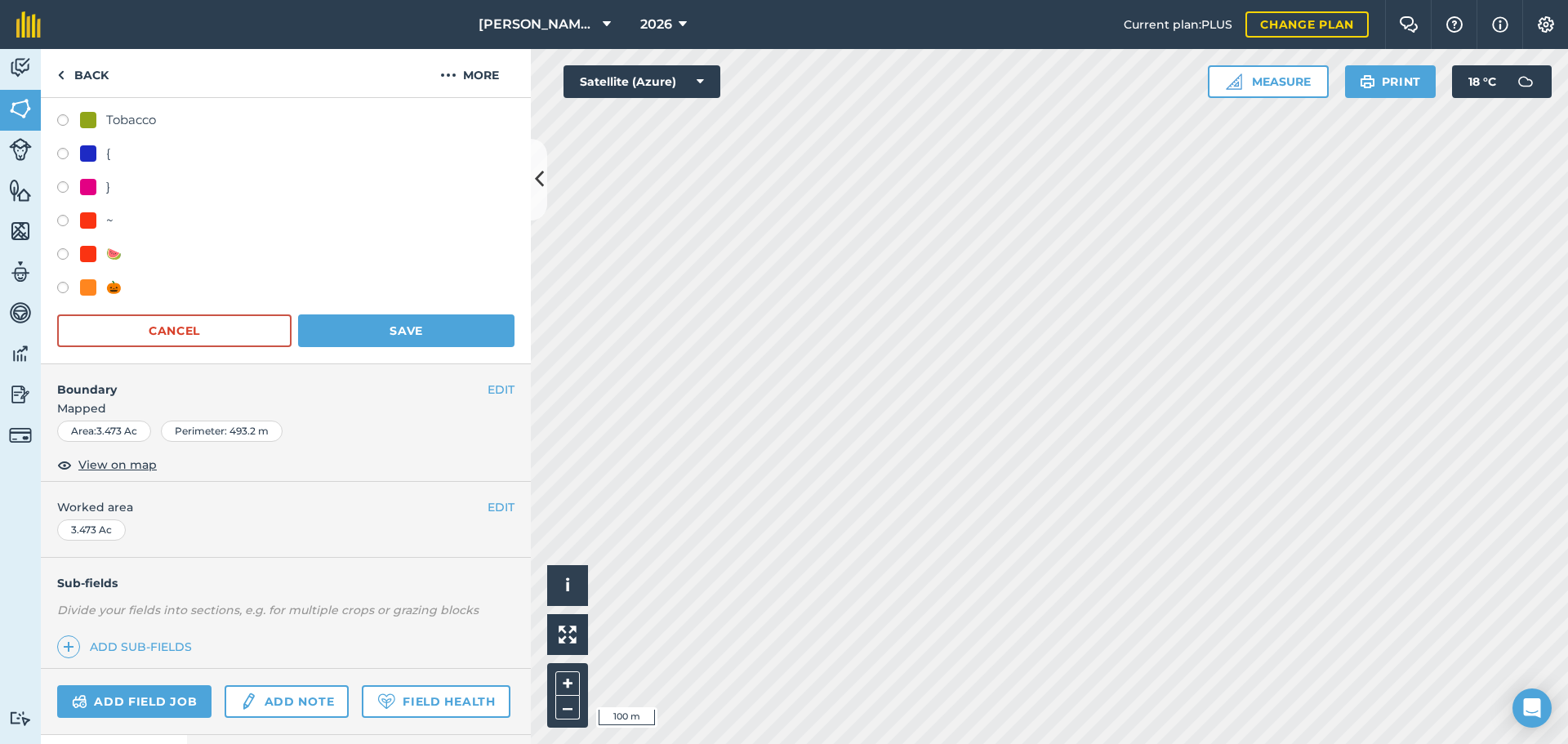
scroll to position [805, 0]
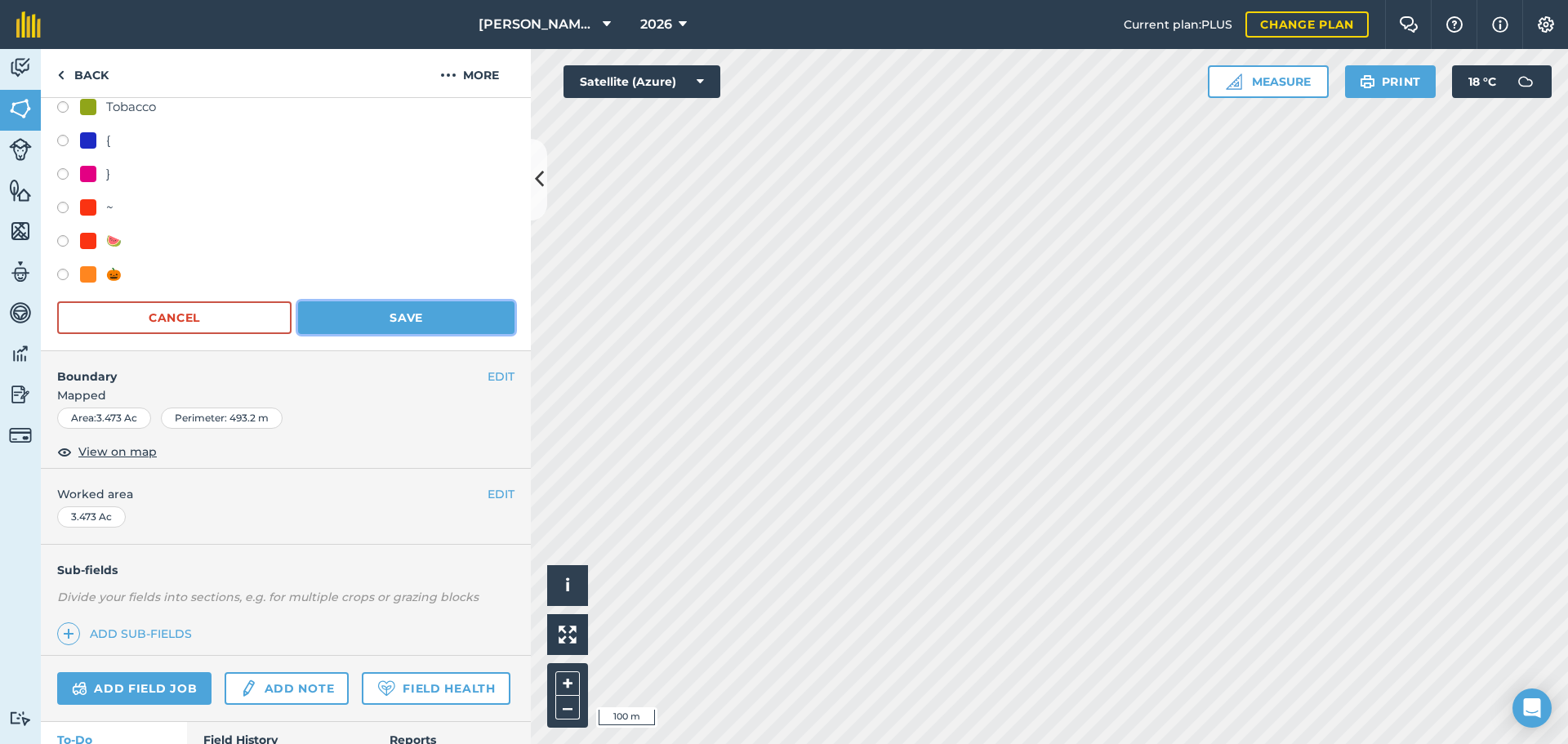
click at [402, 311] on button "Save" at bounding box center [405, 318] width 217 height 32
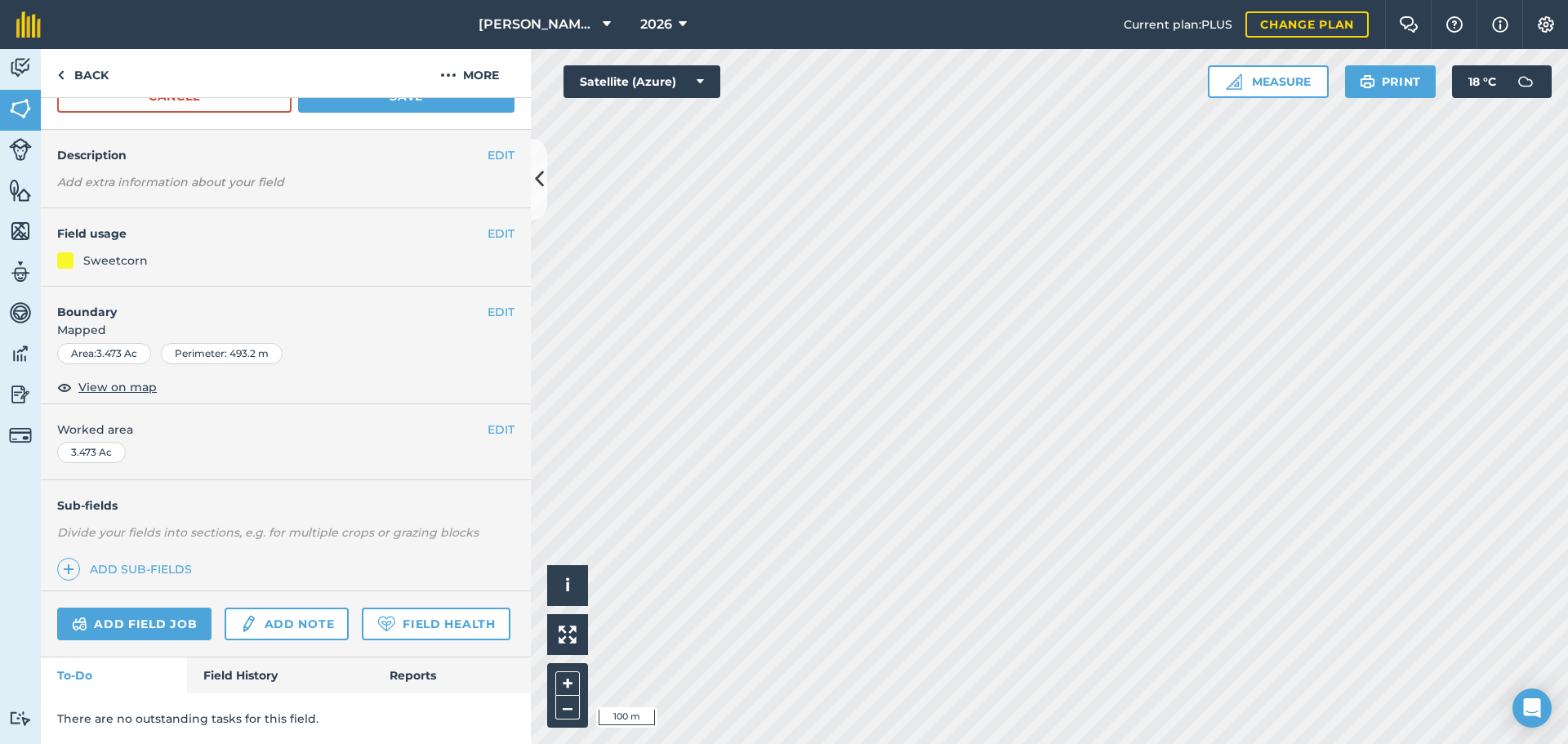
scroll to position [154, 0]
click at [541, 168] on icon at bounding box center [539, 179] width 9 height 29
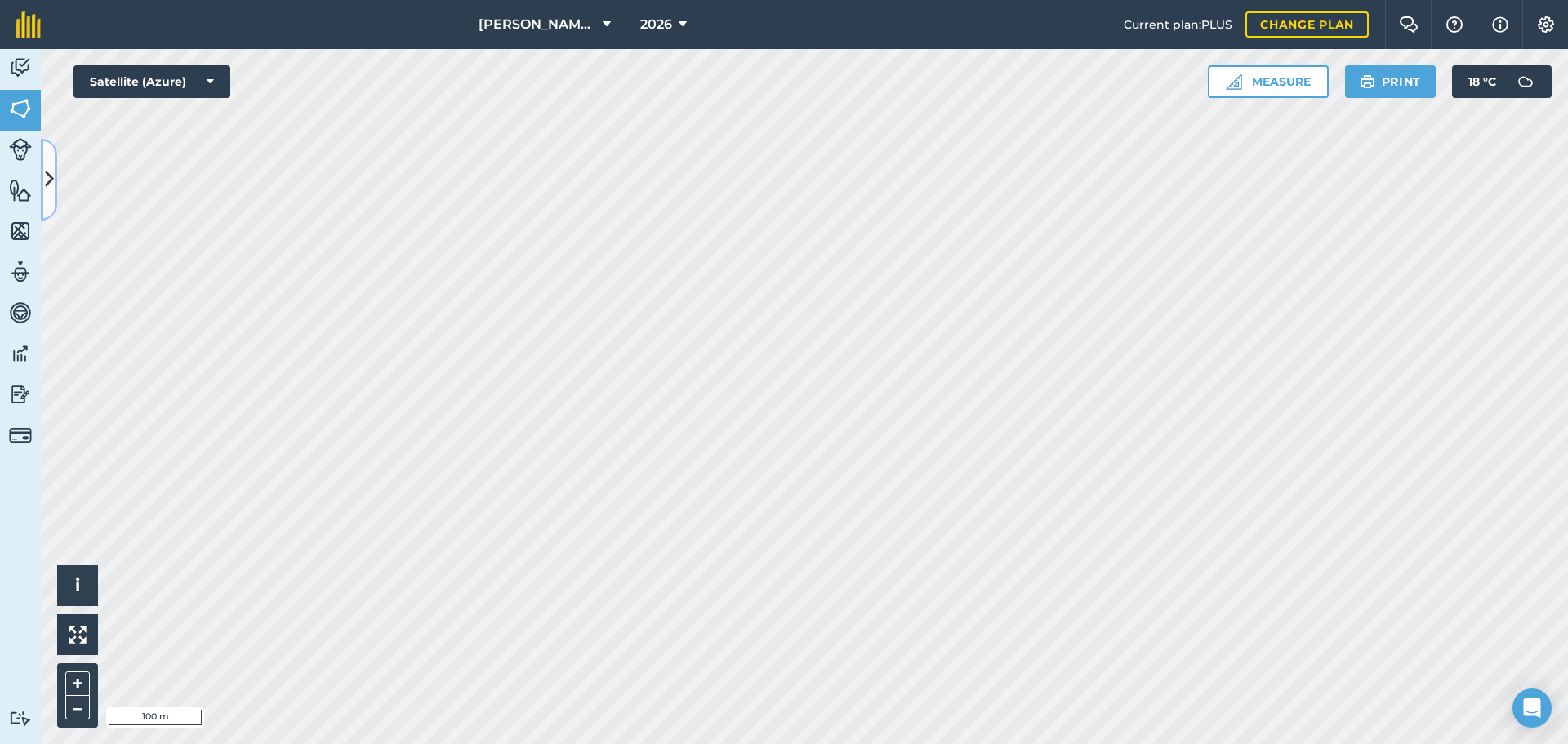
click at [50, 181] on icon at bounding box center [49, 179] width 9 height 29
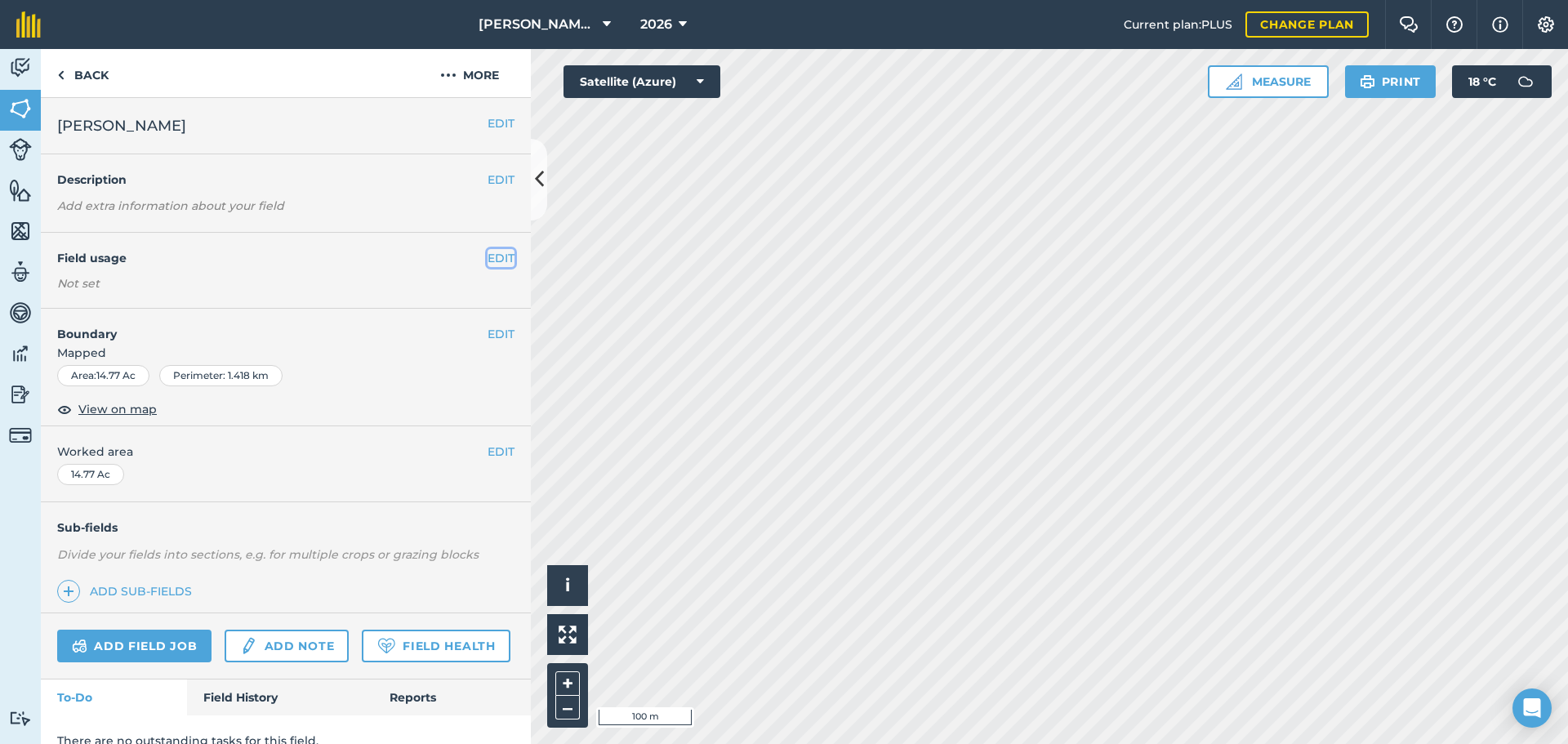
click at [497, 258] on button "EDIT" at bounding box center [501, 258] width 27 height 18
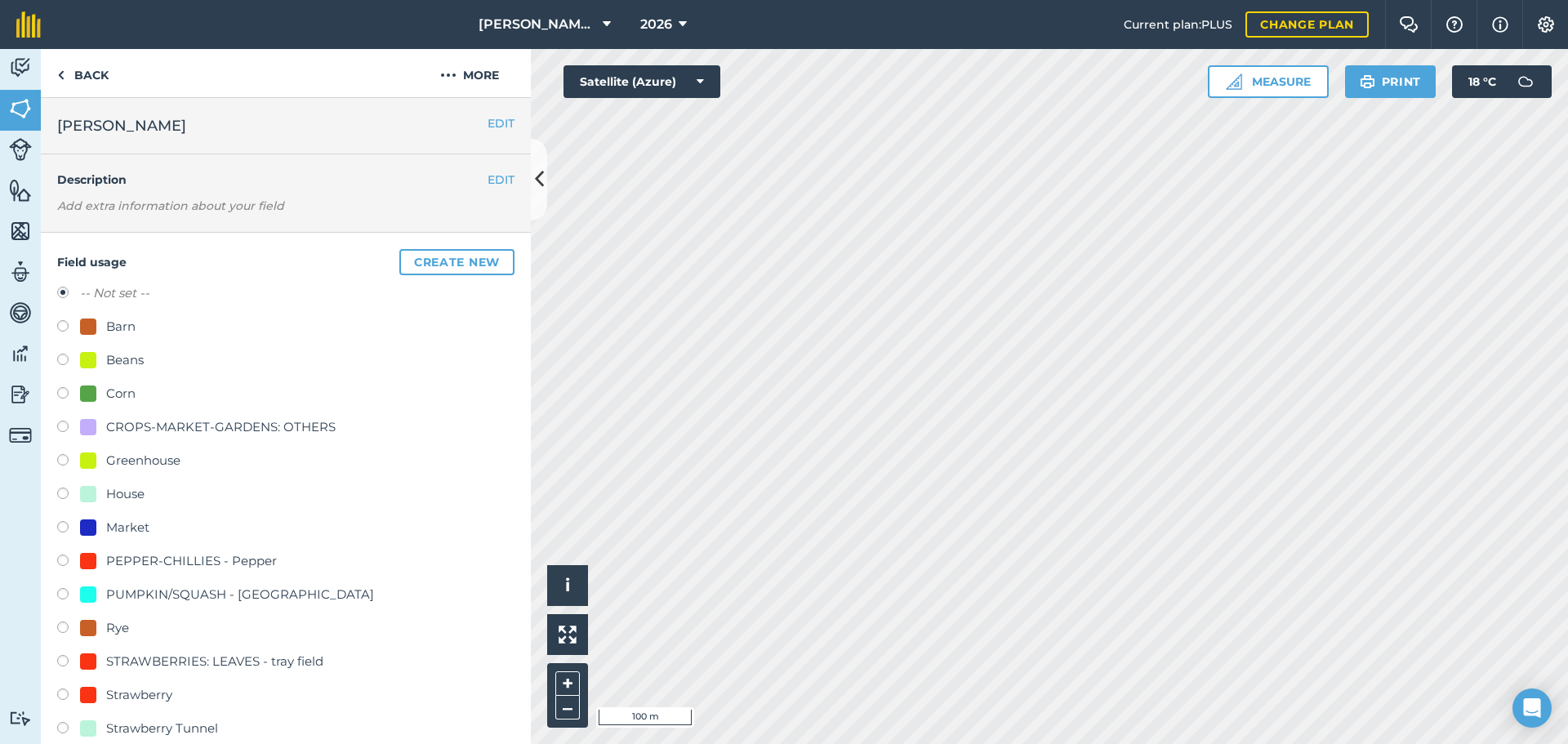
click at [70, 631] on label at bounding box center [69, 629] width 23 height 16
radio input "true"
radio input "false"
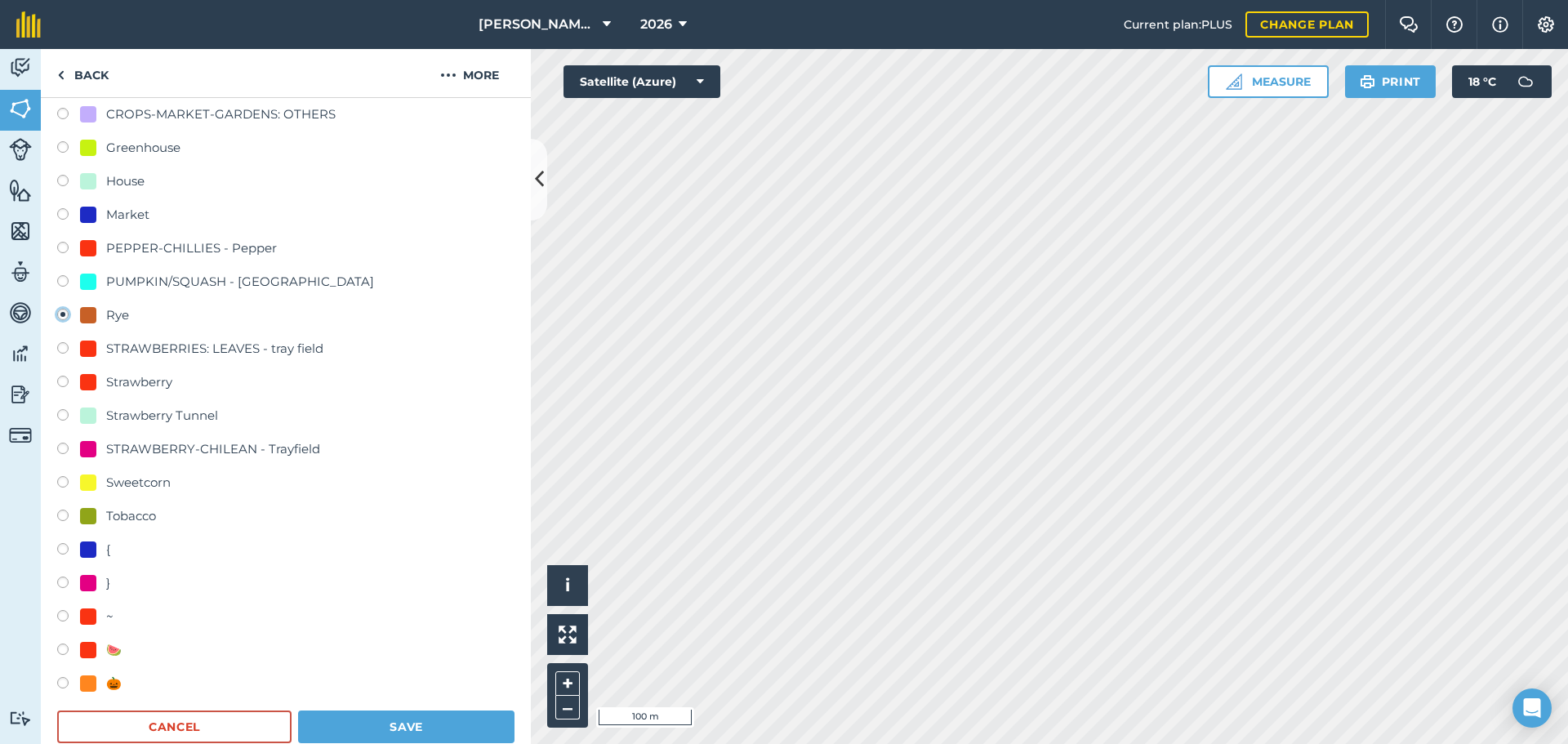
scroll to position [326, 0]
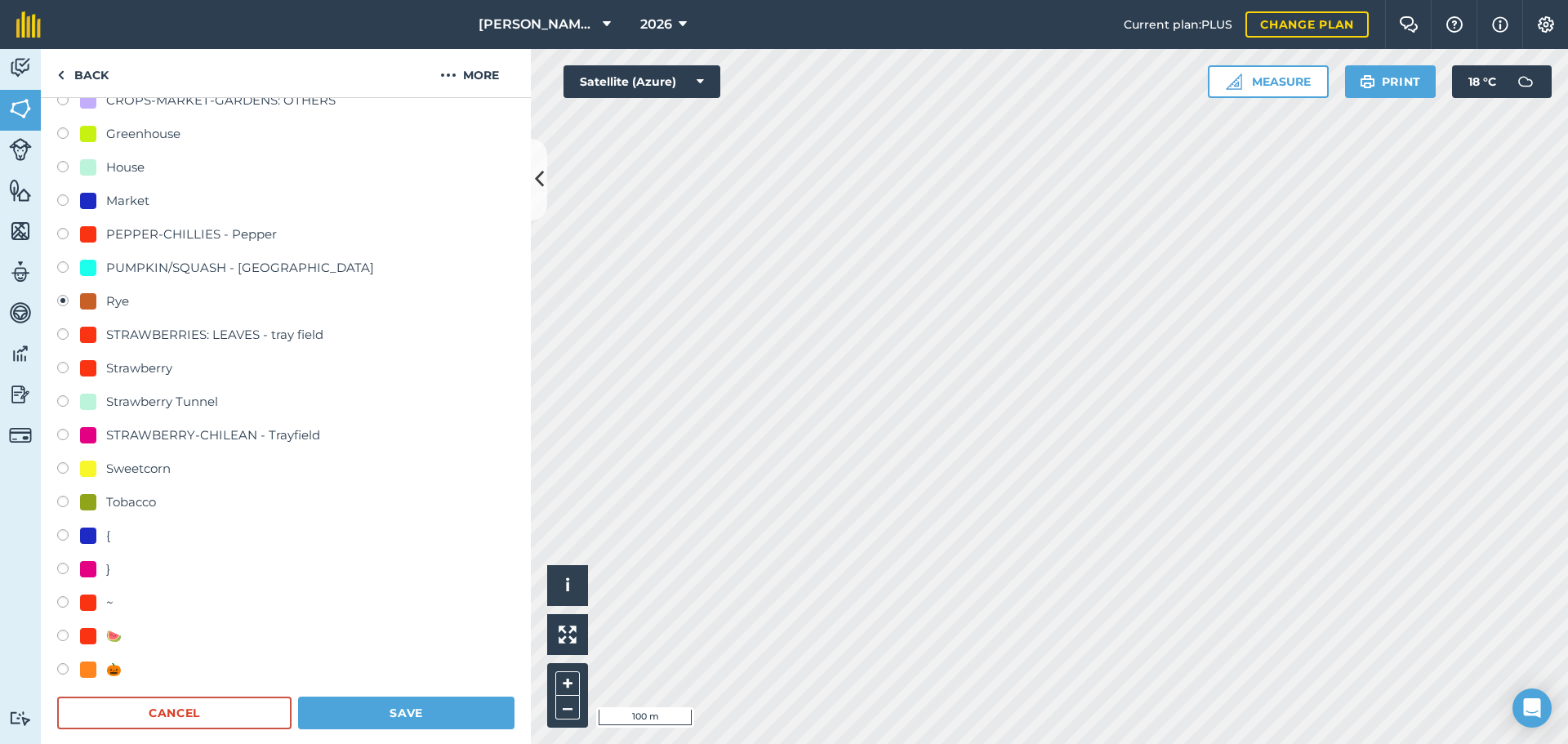
click at [402, 730] on div "Field usage Create new -- Not set -- Barn Beans Corn CROPS-MARKET-GARDENS: OTHE…" at bounding box center [286, 326] width 490 height 840
click at [415, 710] on button "Save" at bounding box center [405, 713] width 217 height 32
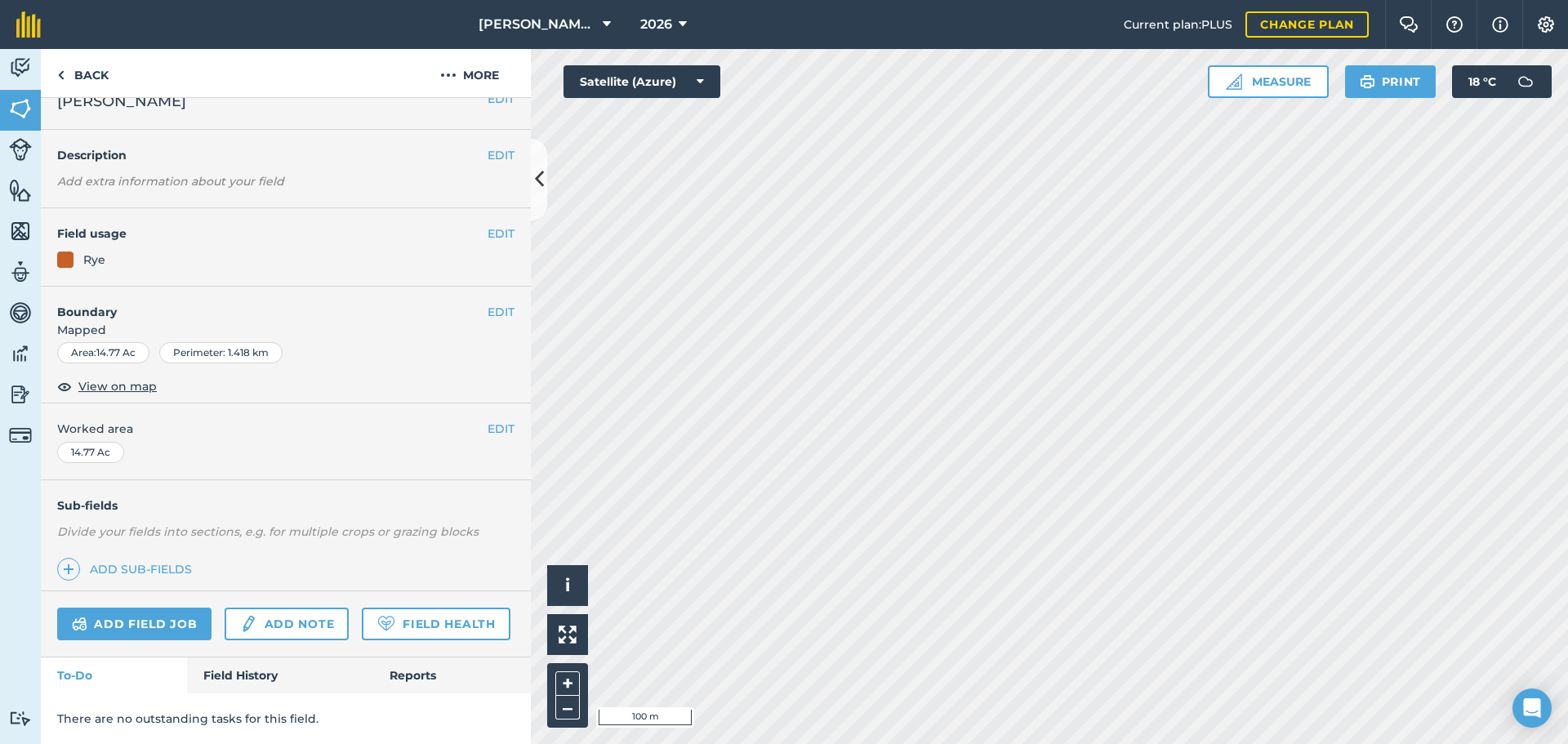
scroll to position [71, 0]
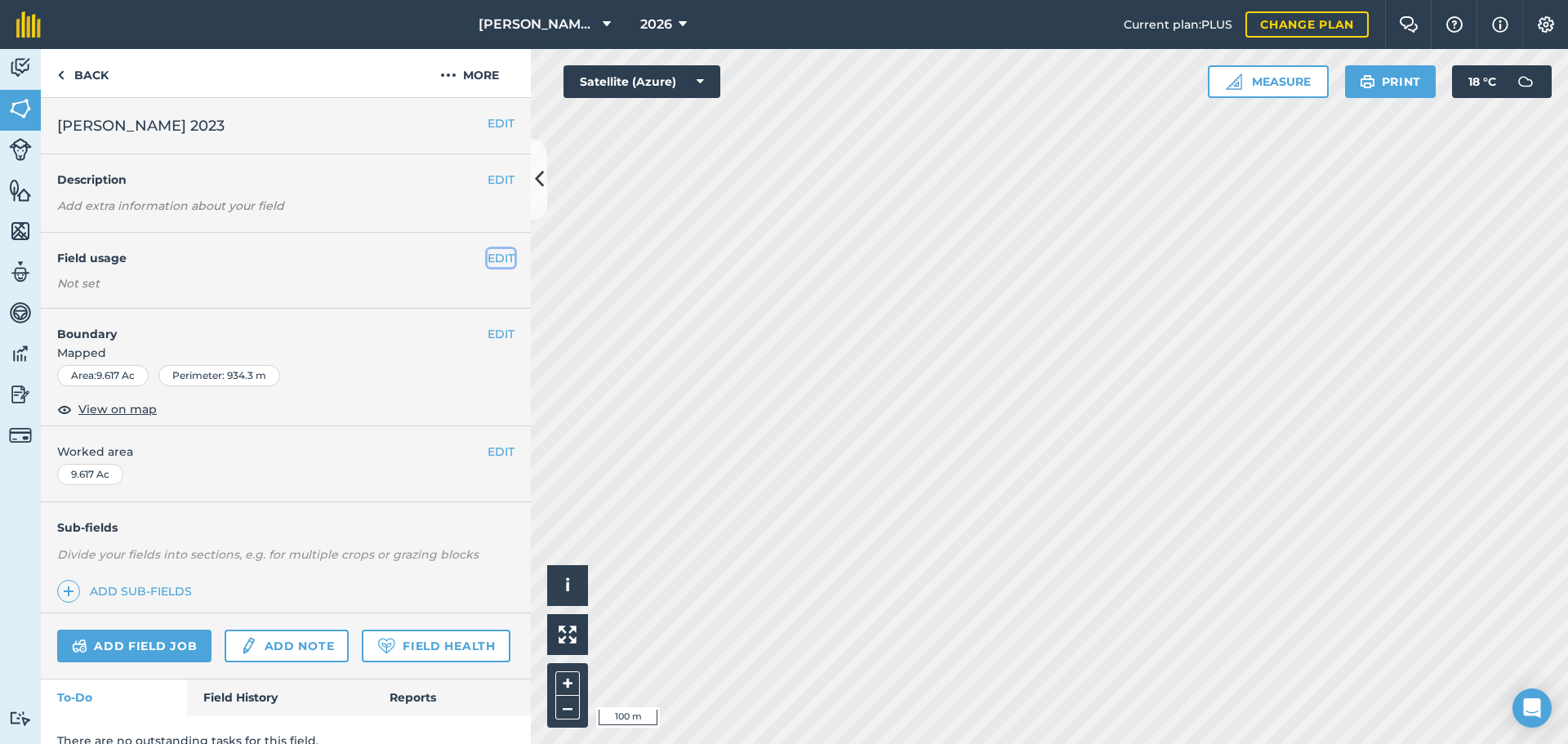
click at [489, 262] on button "EDIT" at bounding box center [501, 258] width 27 height 18
click at [487, 258] on button "EDIT" at bounding box center [501, 258] width 27 height 18
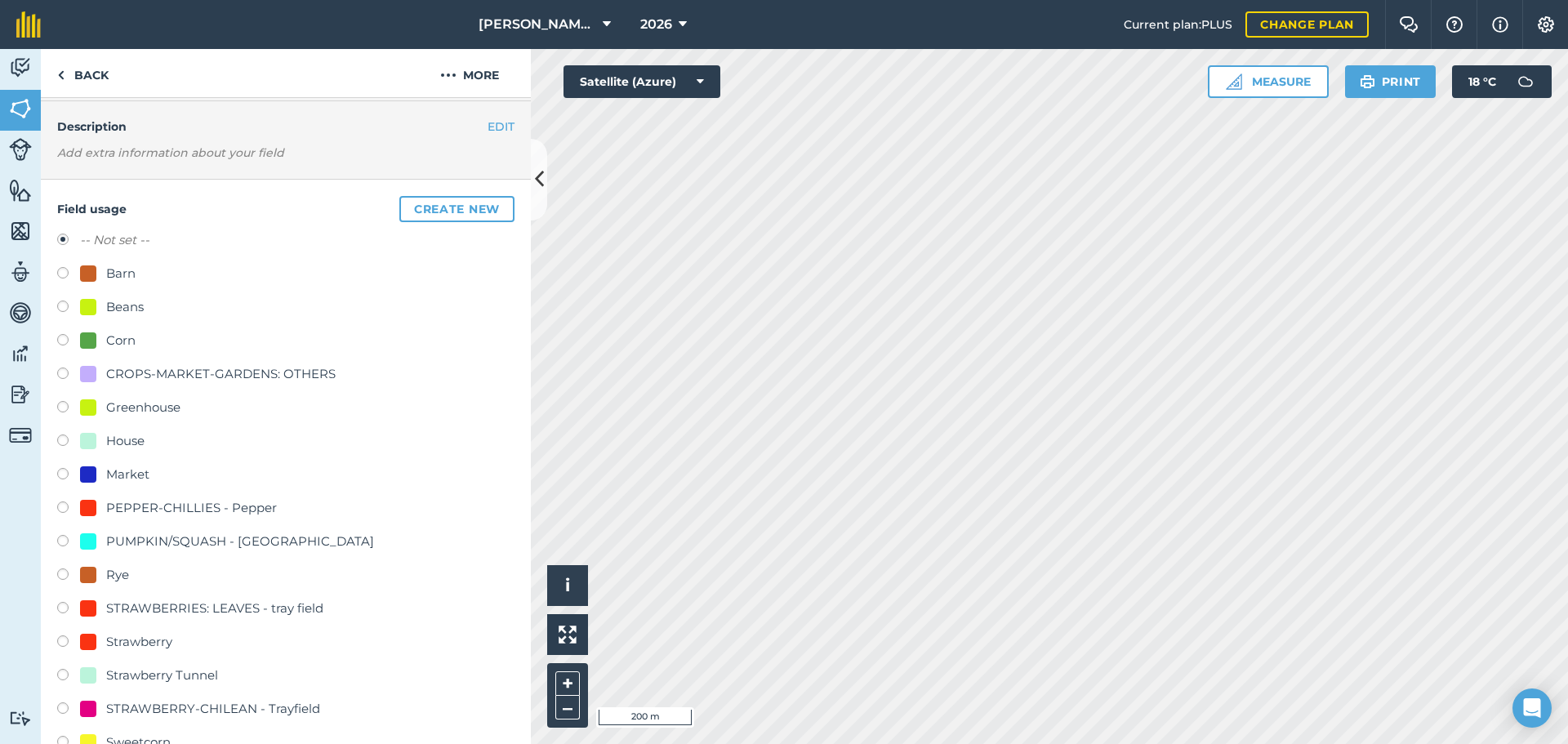
scroll to position [82, 0]
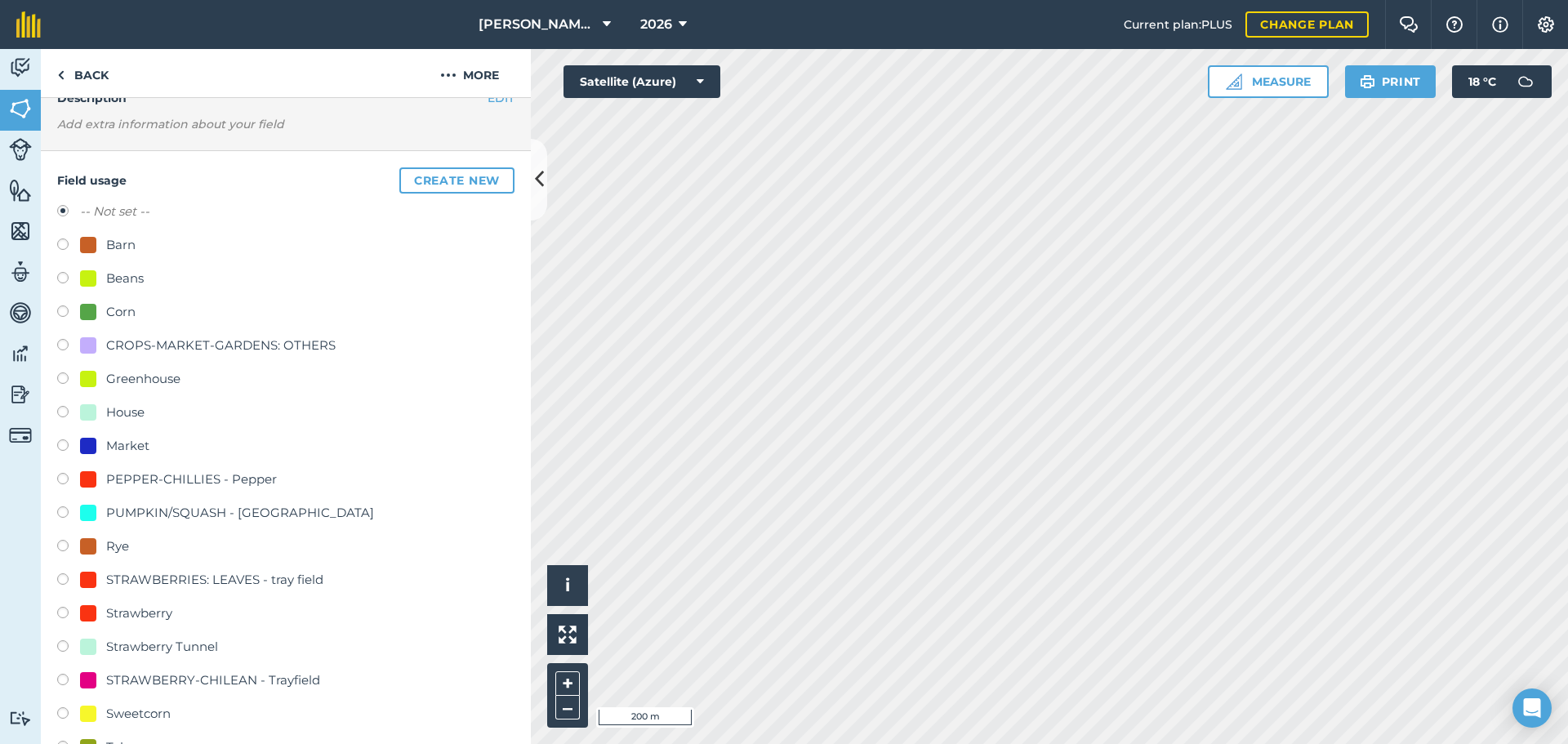
click at [72, 546] on label at bounding box center [69, 548] width 23 height 16
radio input "true"
radio input "false"
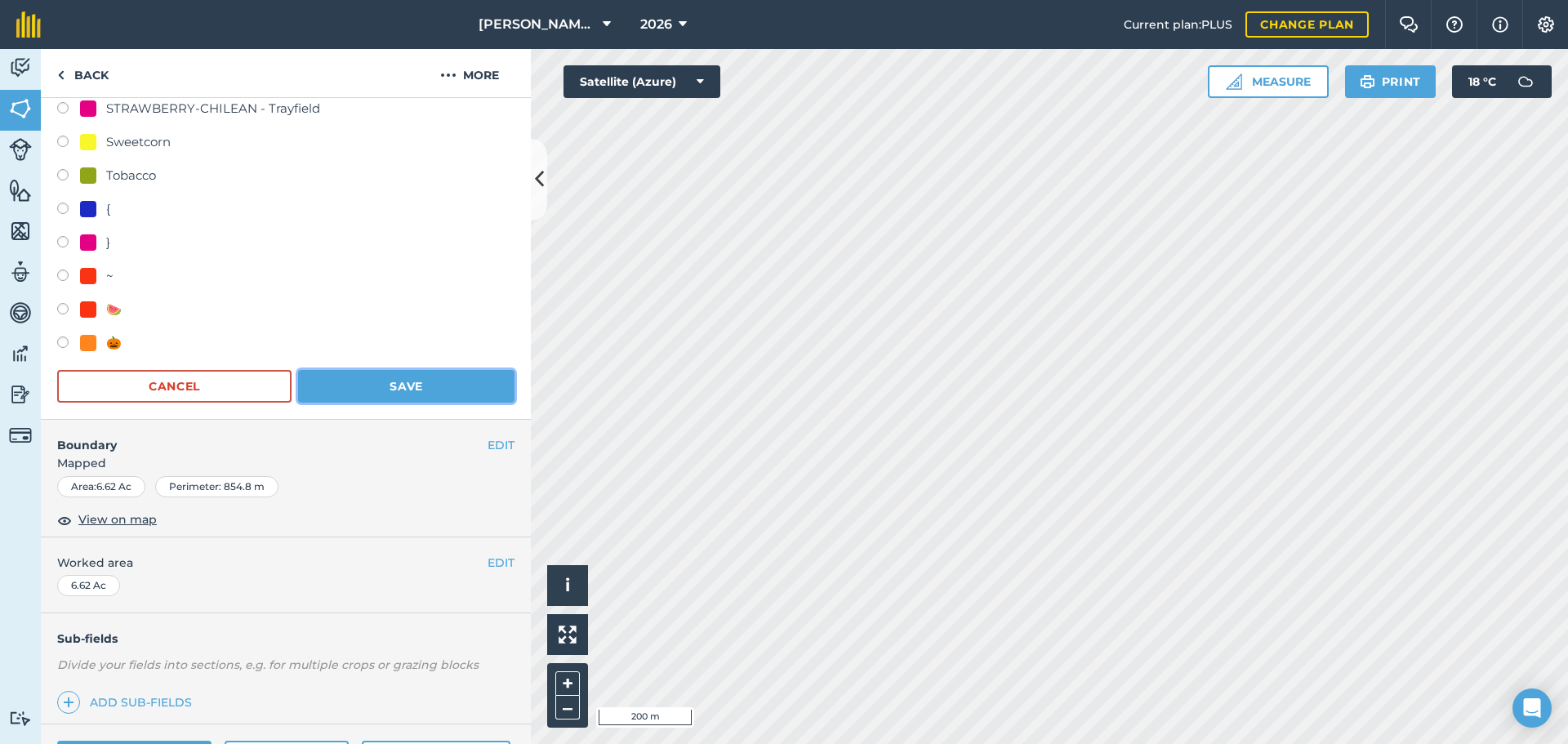
click at [423, 376] on button "Save" at bounding box center [405, 386] width 217 height 32
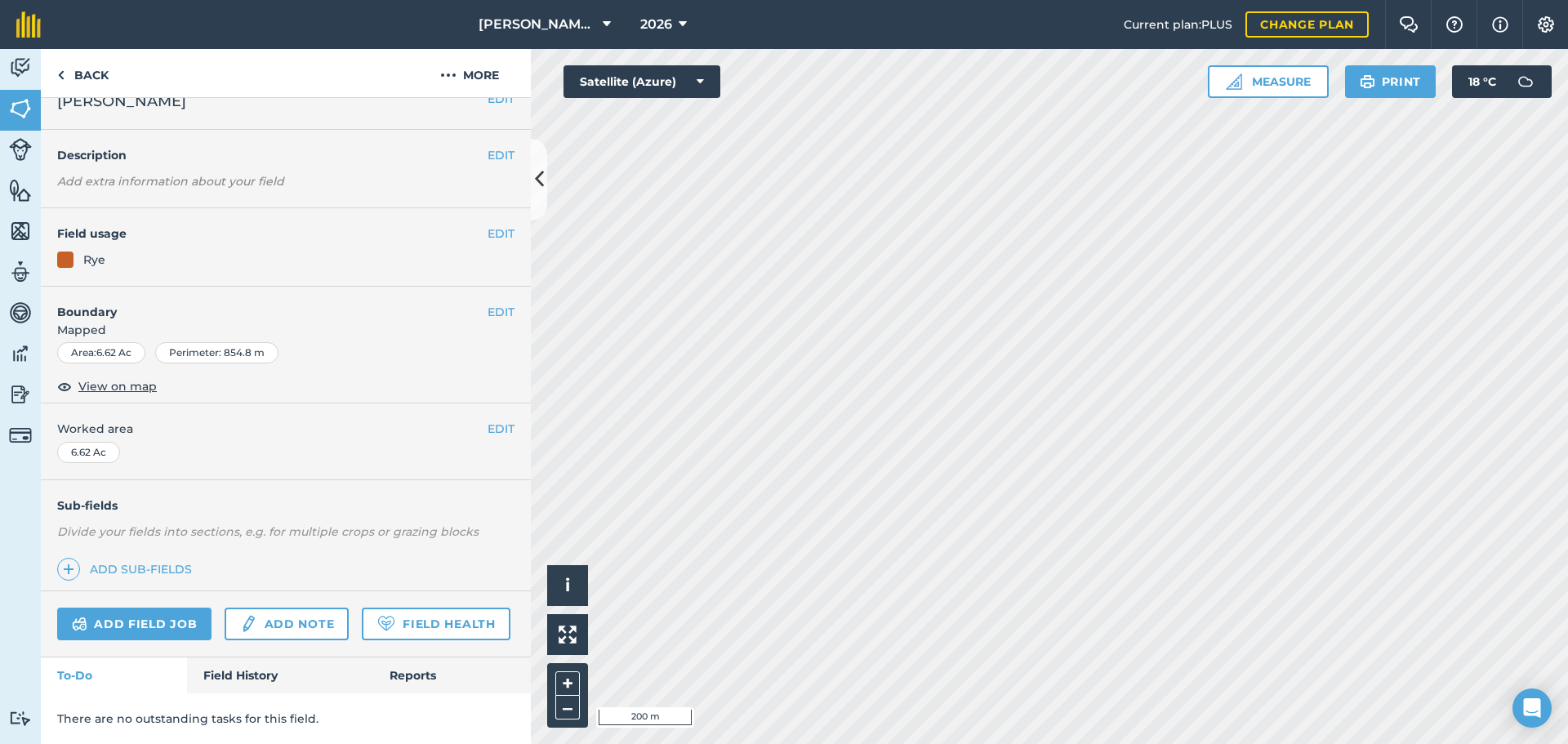
scroll to position [69, 0]
click at [487, 226] on button "EDIT" at bounding box center [501, 235] width 27 height 18
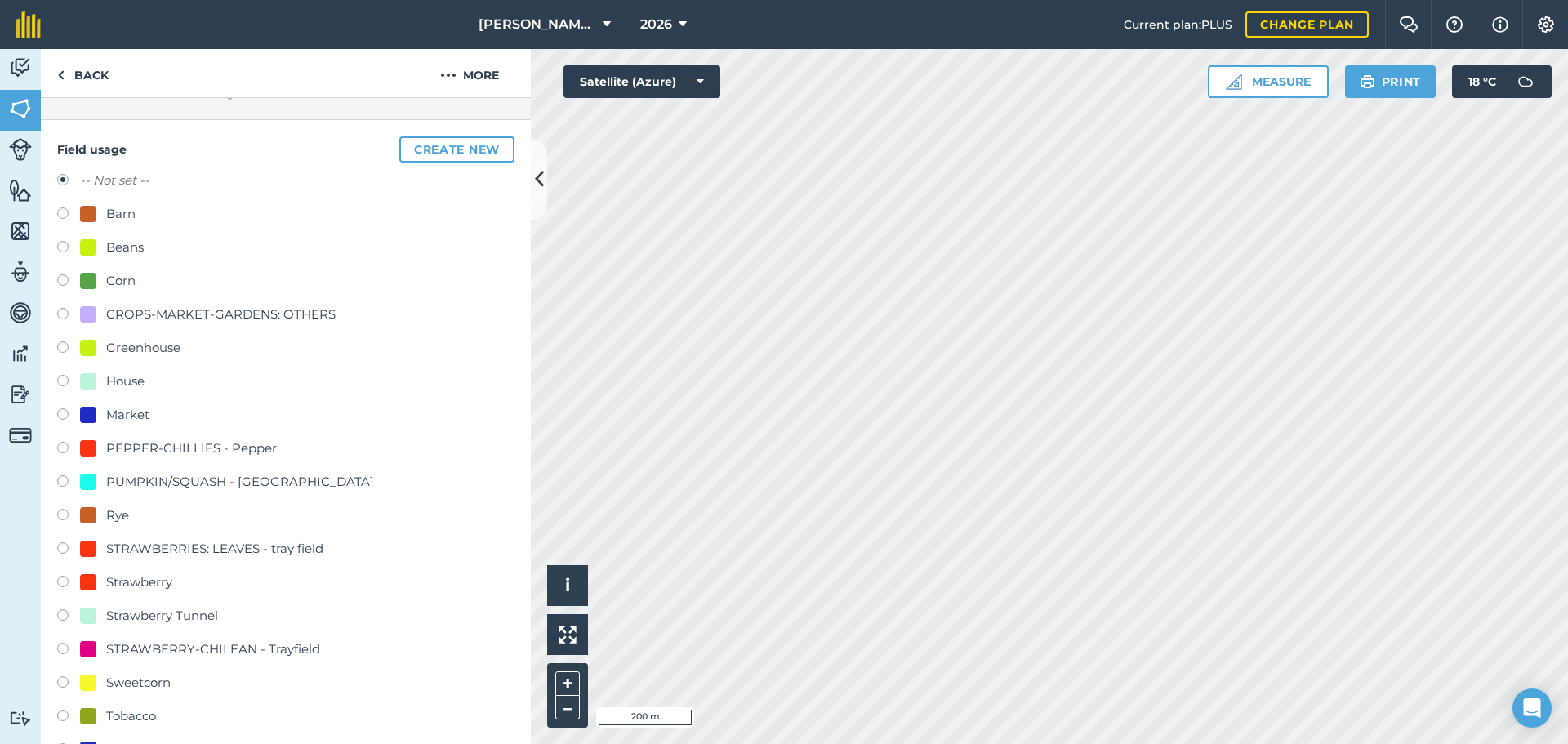
scroll to position [151, 0]
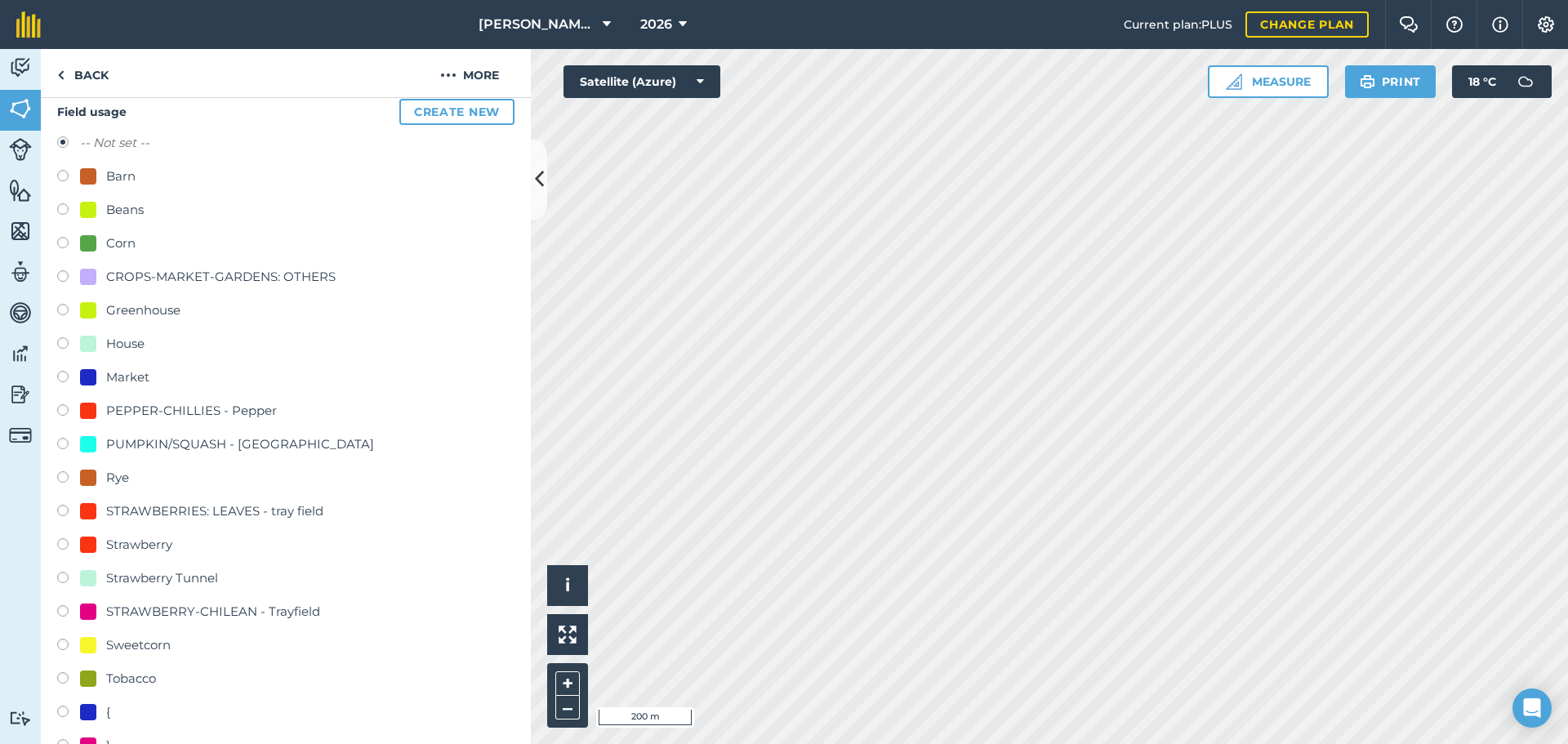
click at [71, 477] on label at bounding box center [69, 479] width 23 height 16
radio input "true"
radio input "false"
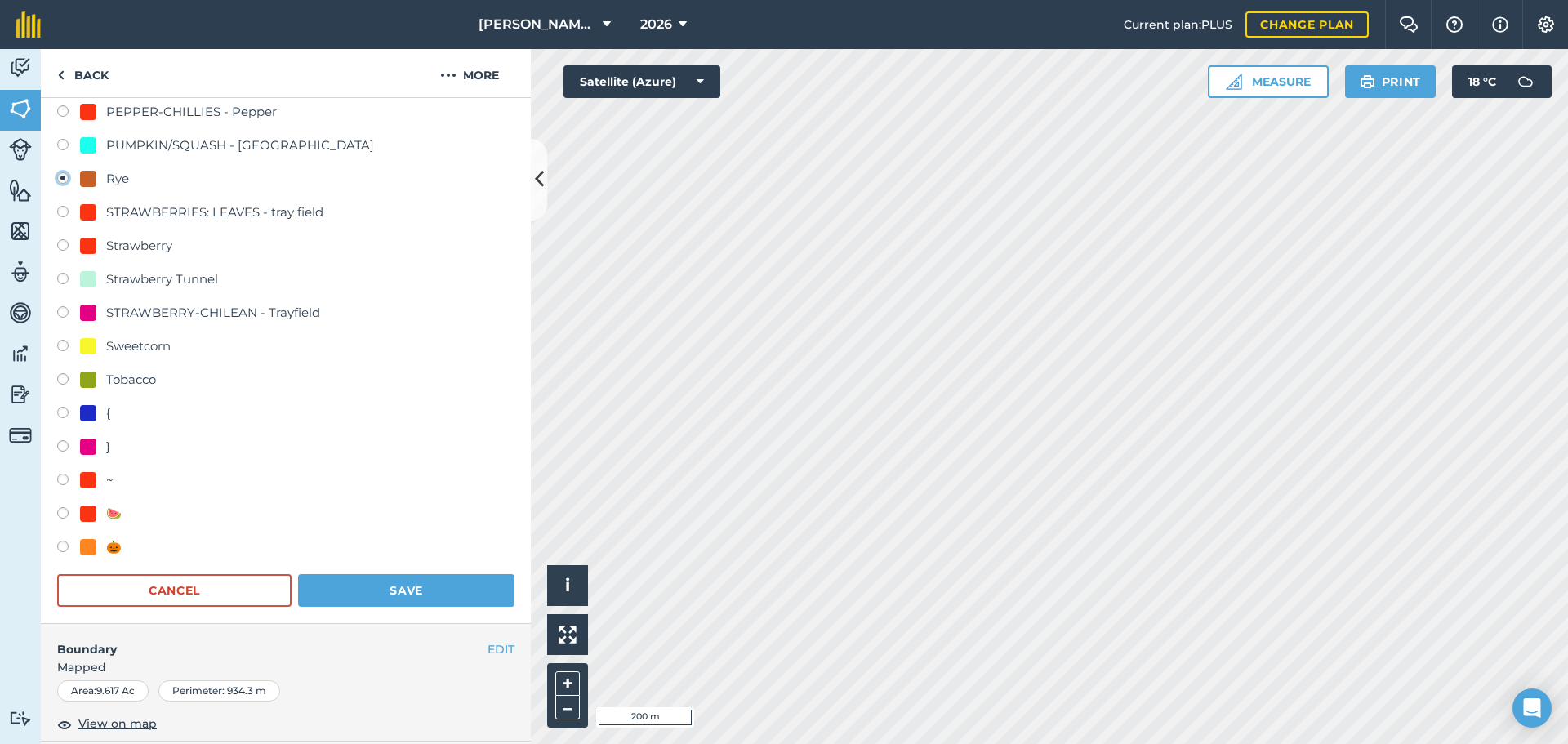
scroll to position [477, 0]
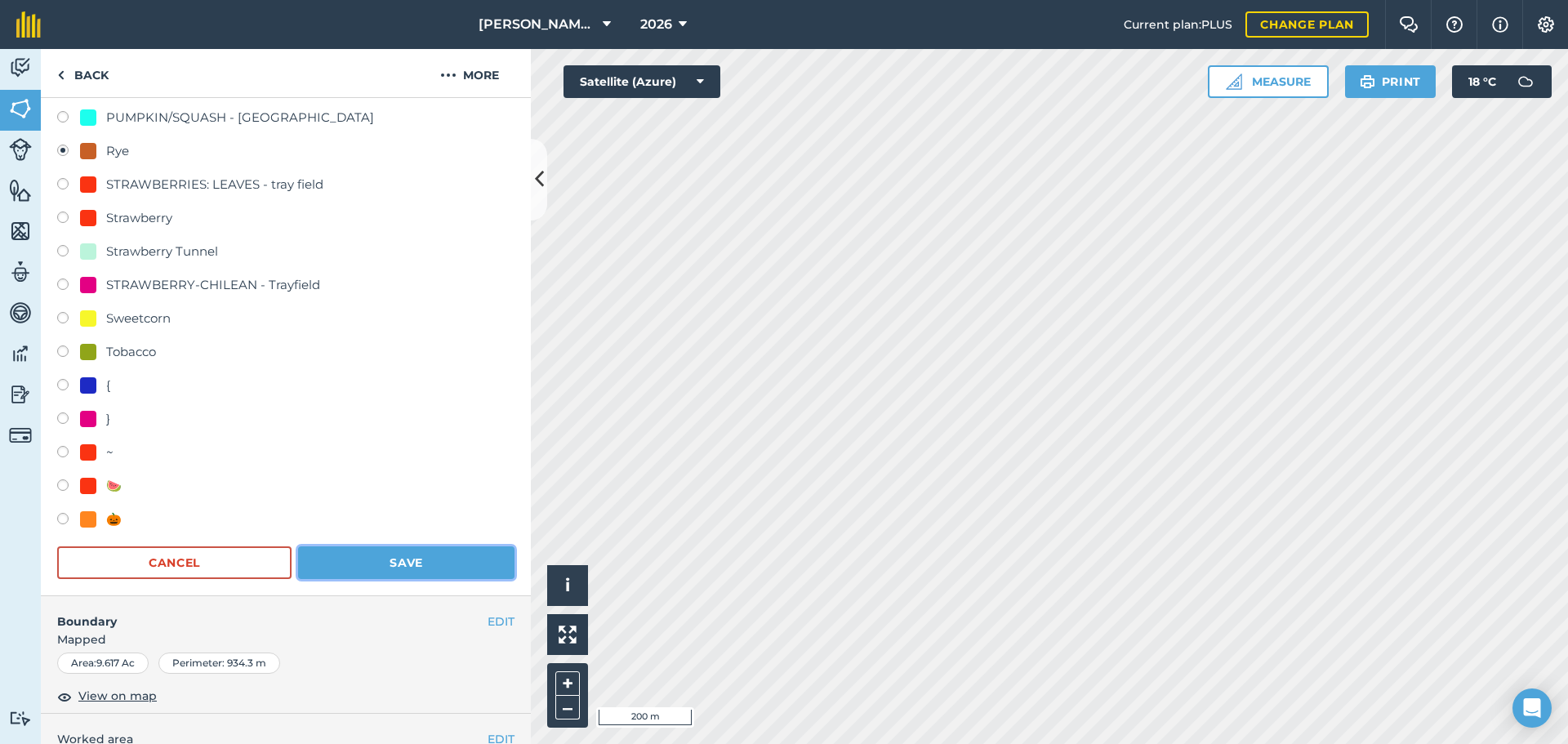
click at [374, 568] on button "Save" at bounding box center [405, 563] width 217 height 32
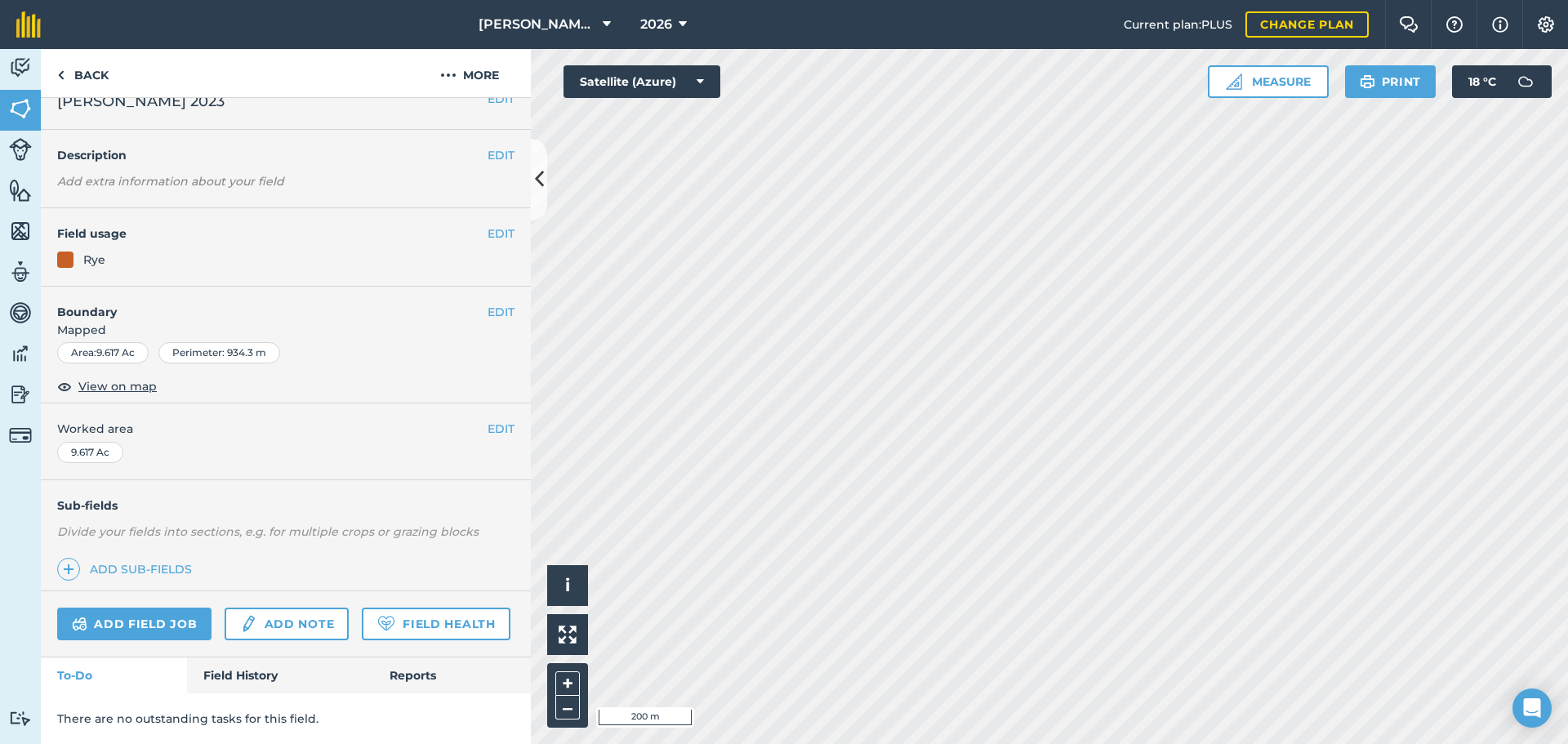
scroll to position [71, 0]
